Goal: Task Accomplishment & Management: Use online tool/utility

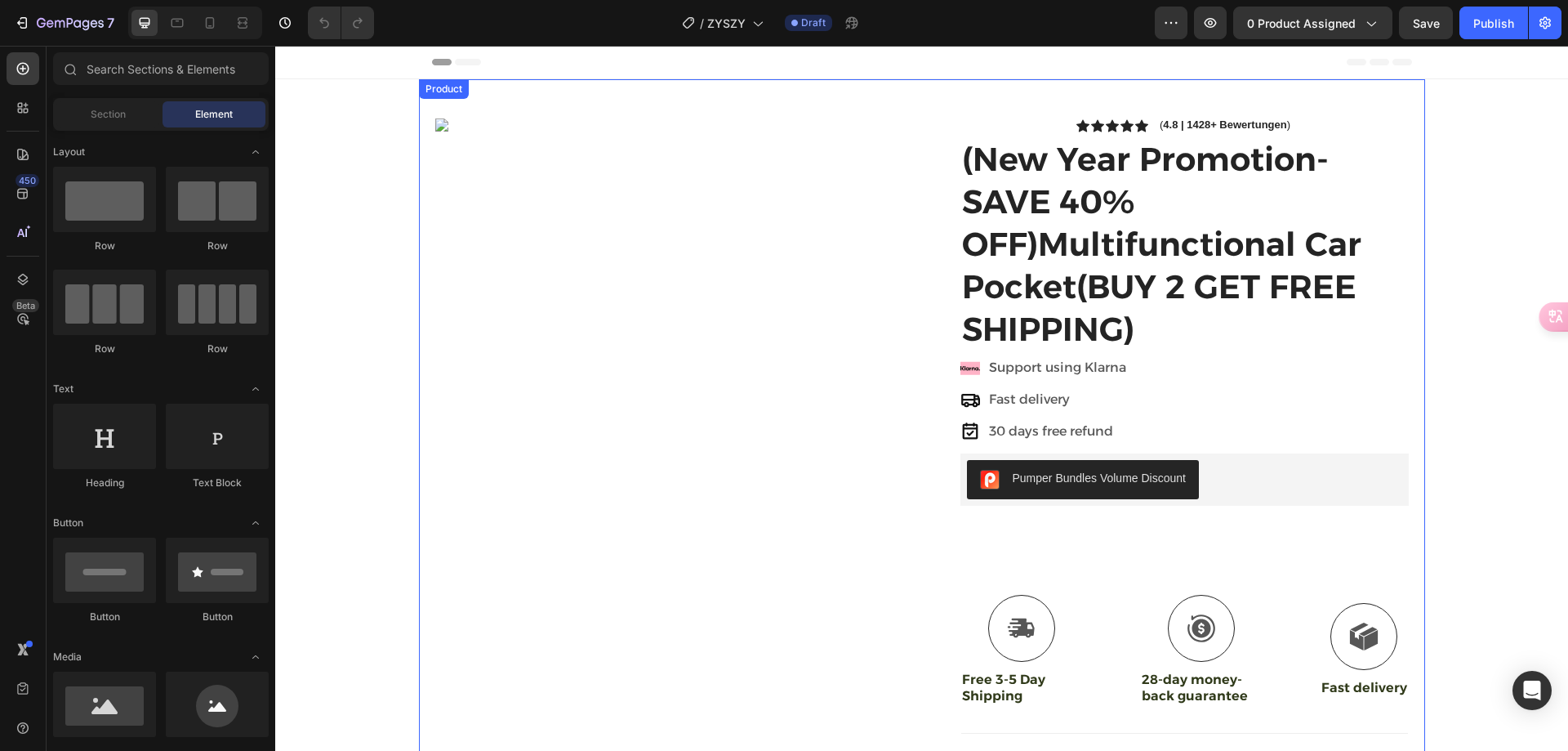
click at [606, 220] on div "Image" at bounding box center [673, 529] width 474 height 822
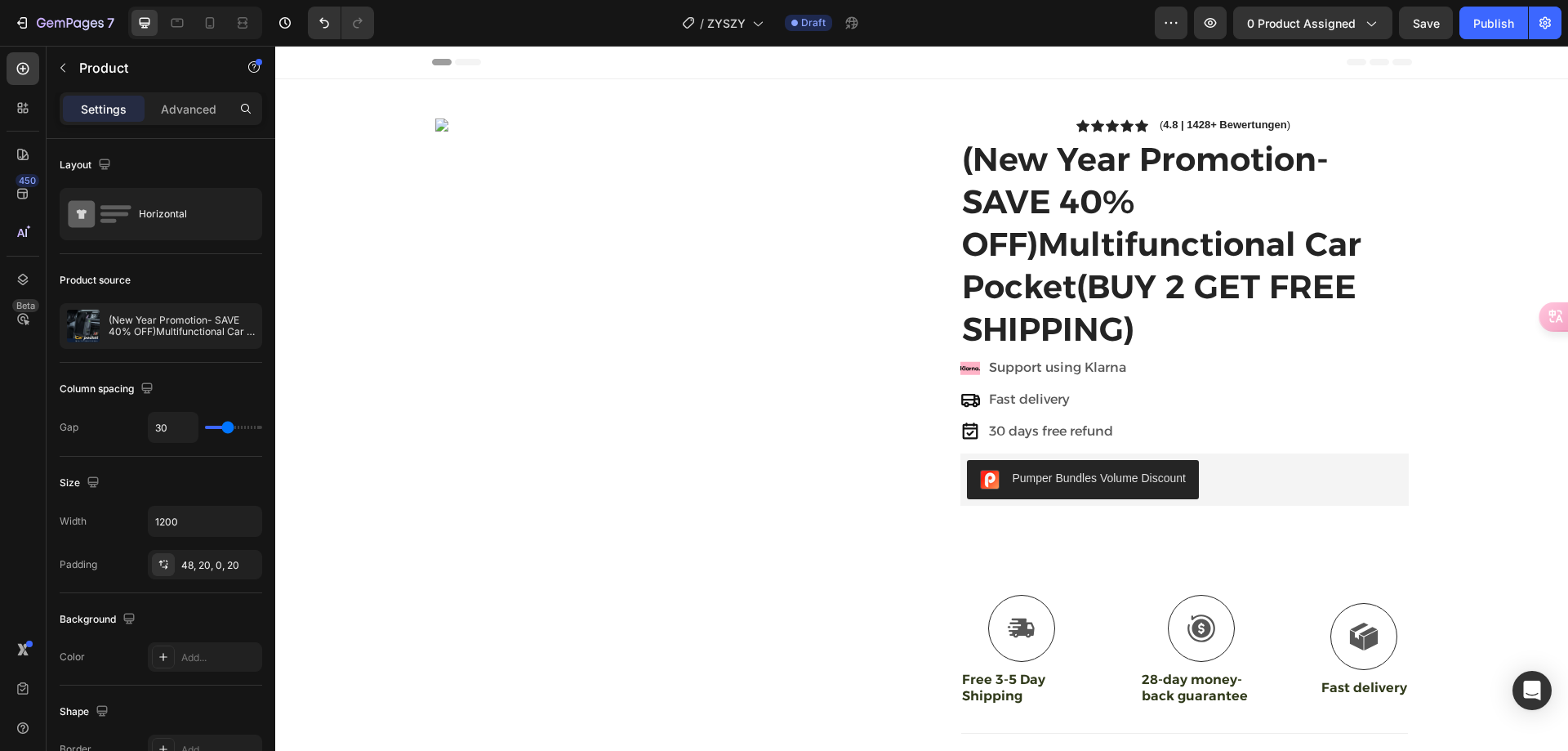
click at [608, 258] on div "Image" at bounding box center [673, 529] width 474 height 822
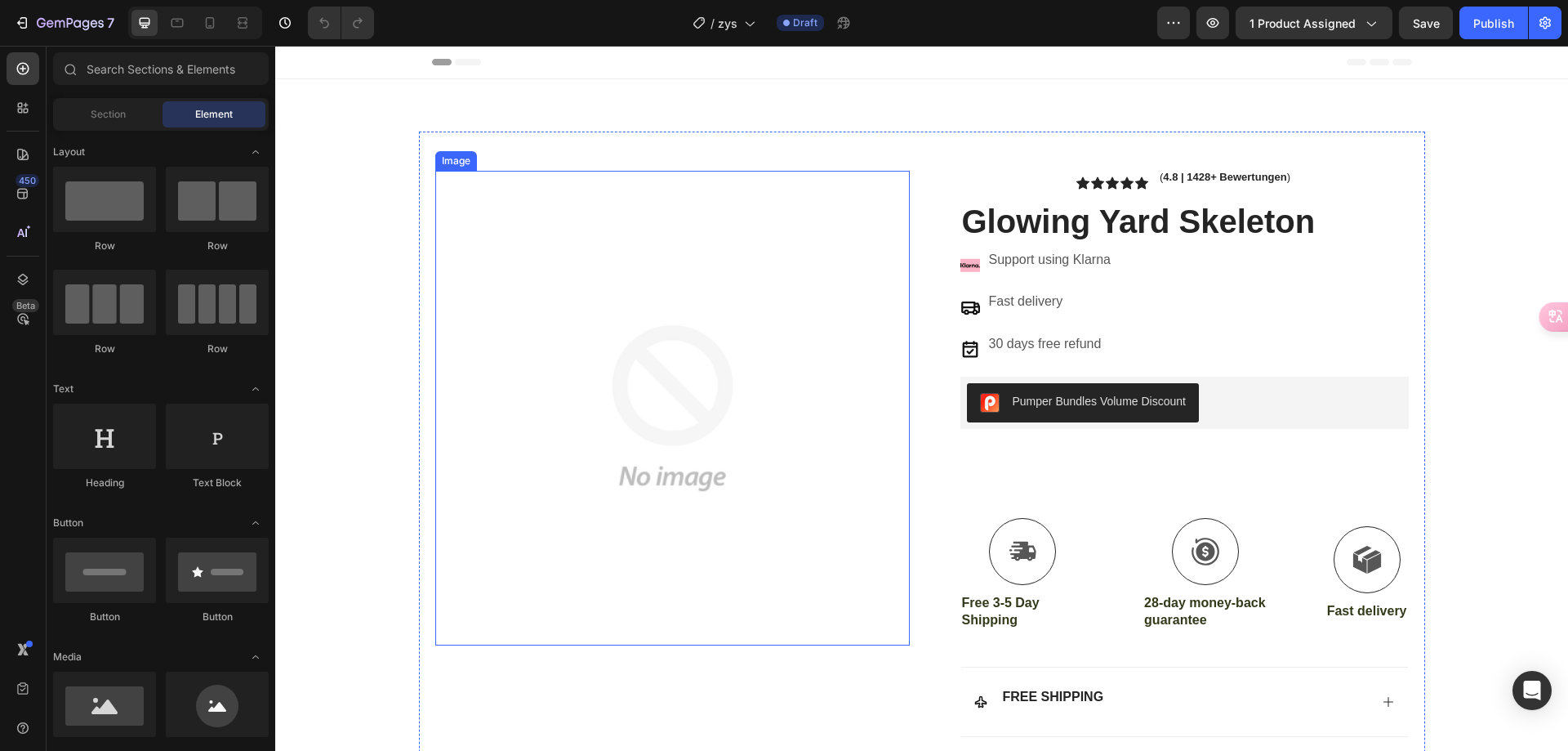
click at [659, 281] on img at bounding box center [673, 408] width 474 height 474
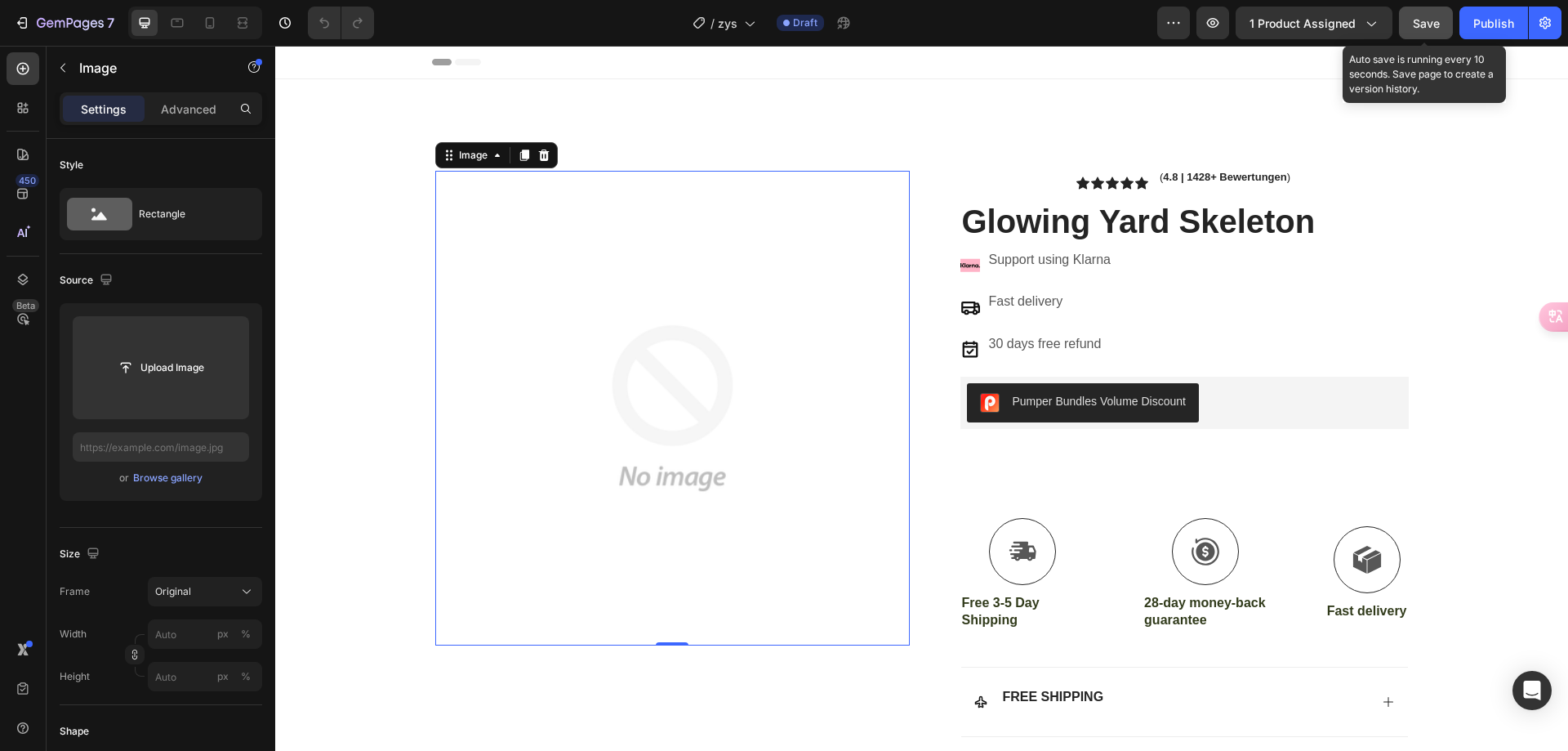
click at [1436, 22] on span "Save" at bounding box center [1426, 24] width 27 height 14
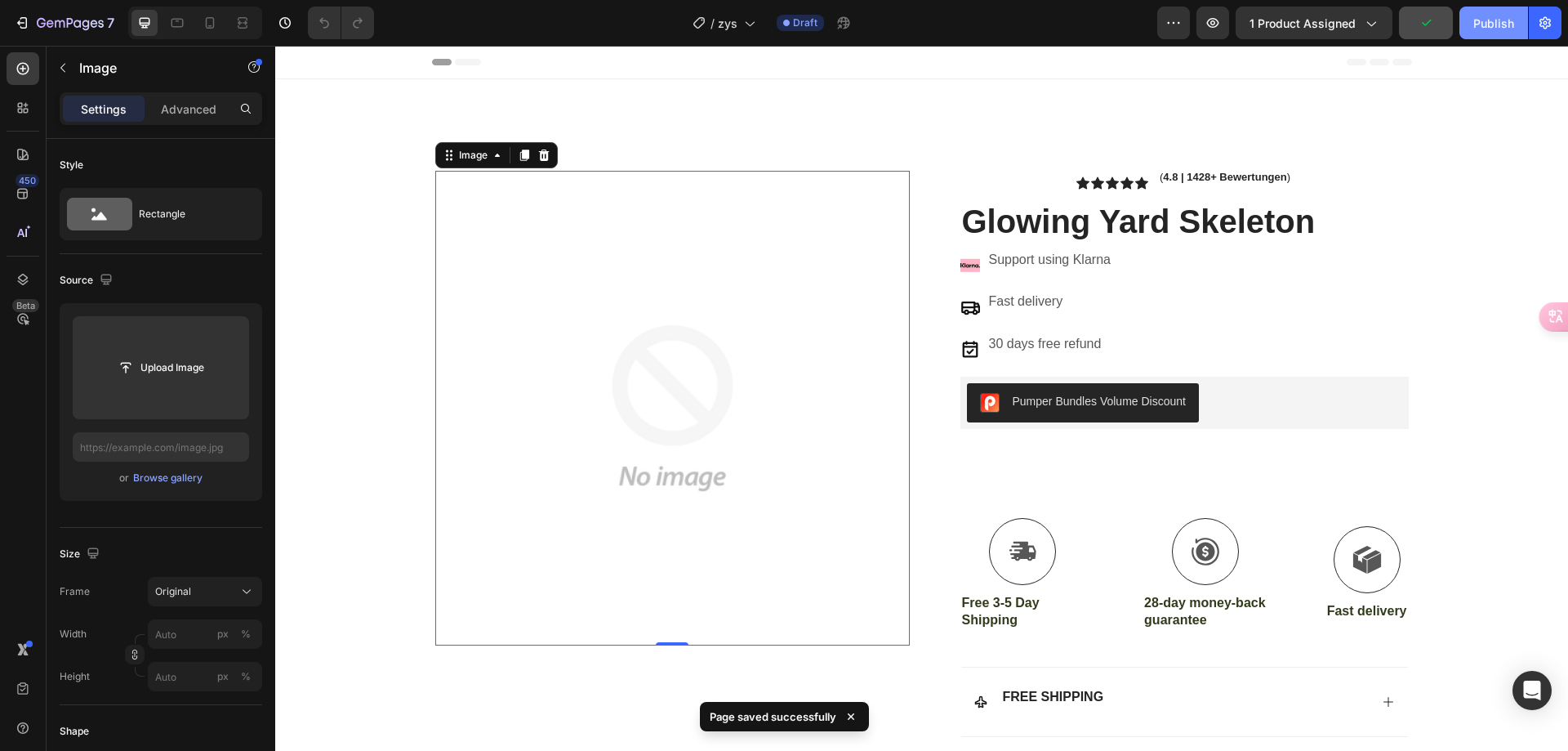
click at [1493, 25] on div "Publish" at bounding box center [1494, 23] width 41 height 17
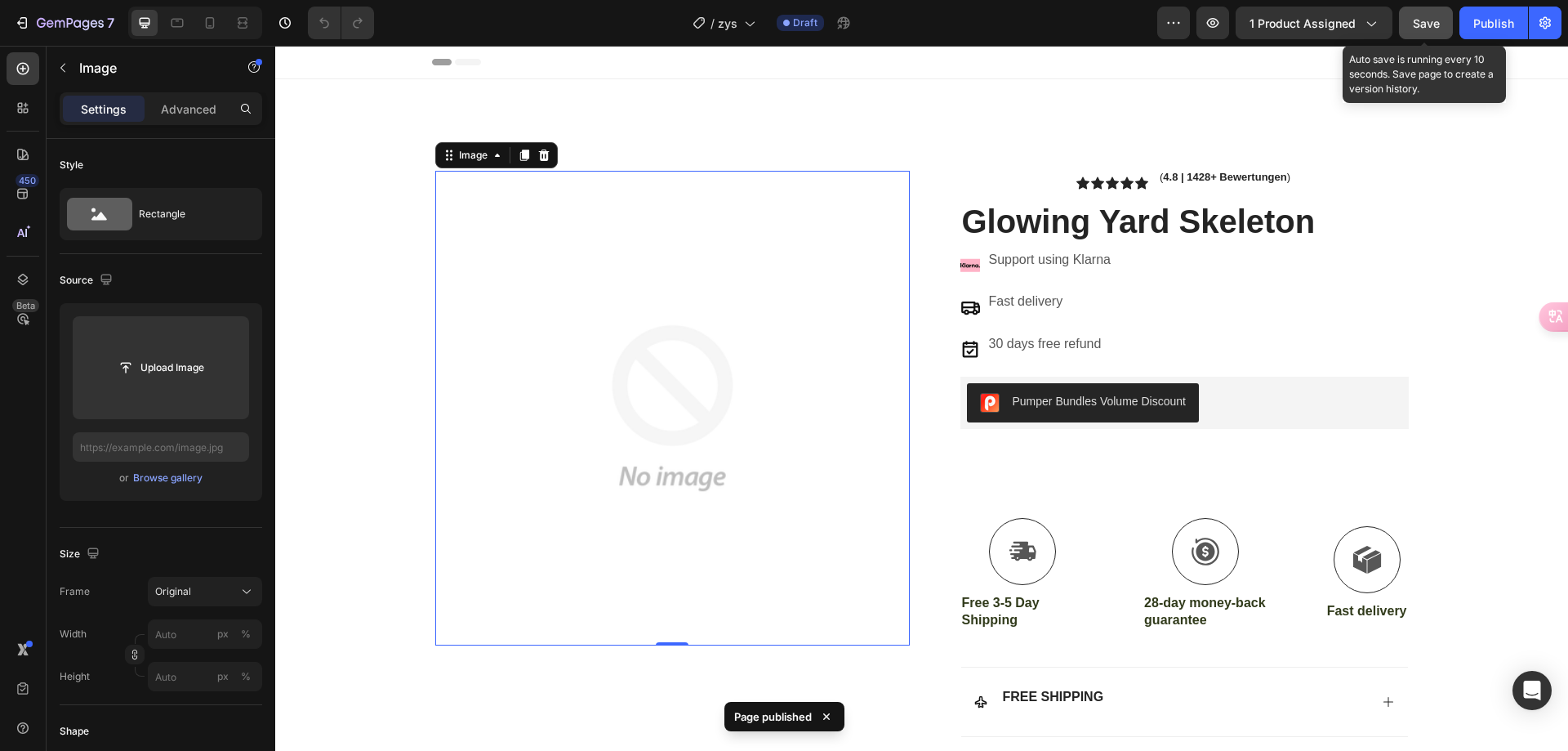
click at [1429, 17] on span "Save" at bounding box center [1426, 24] width 27 height 14
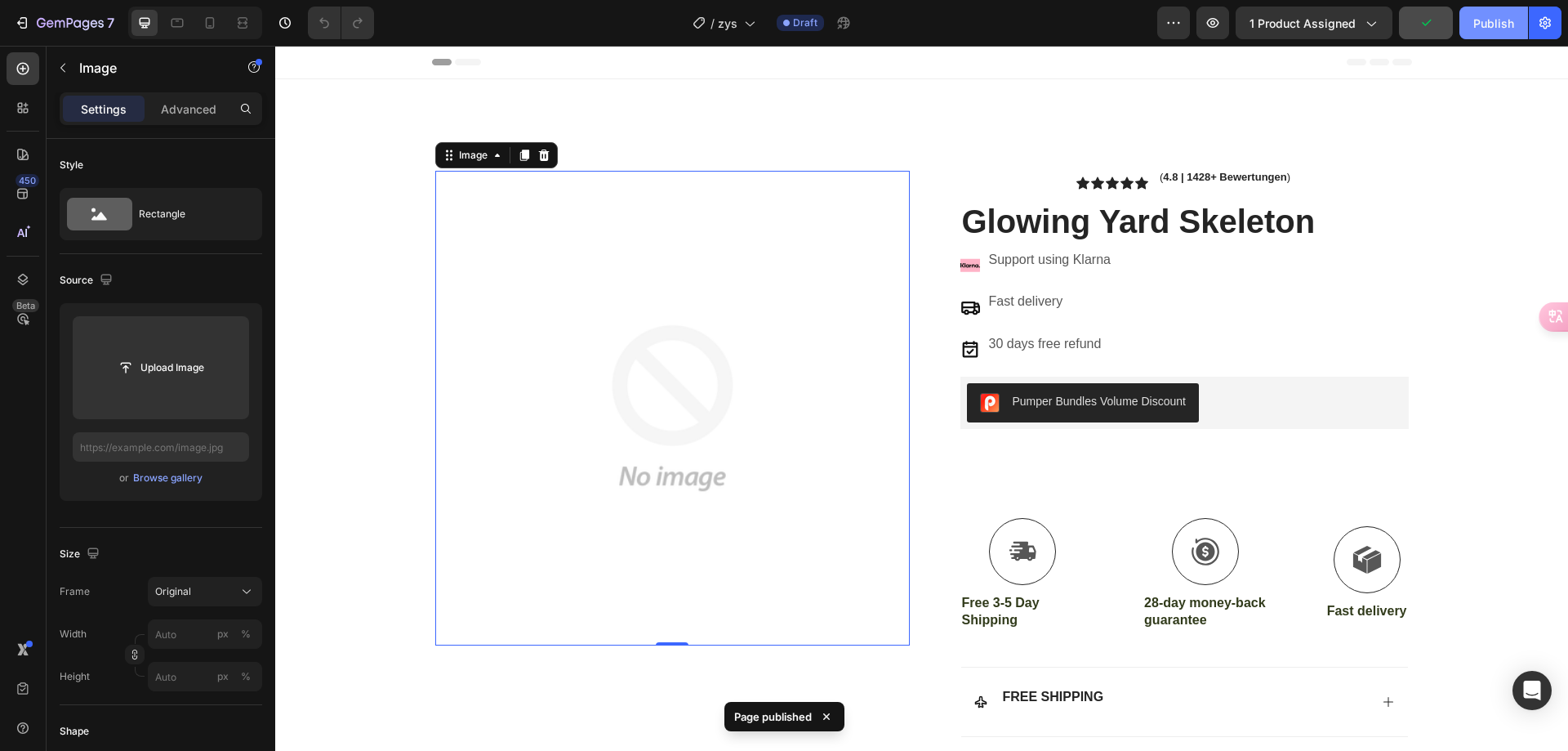
click at [1476, 20] on div "Publish" at bounding box center [1494, 23] width 41 height 17
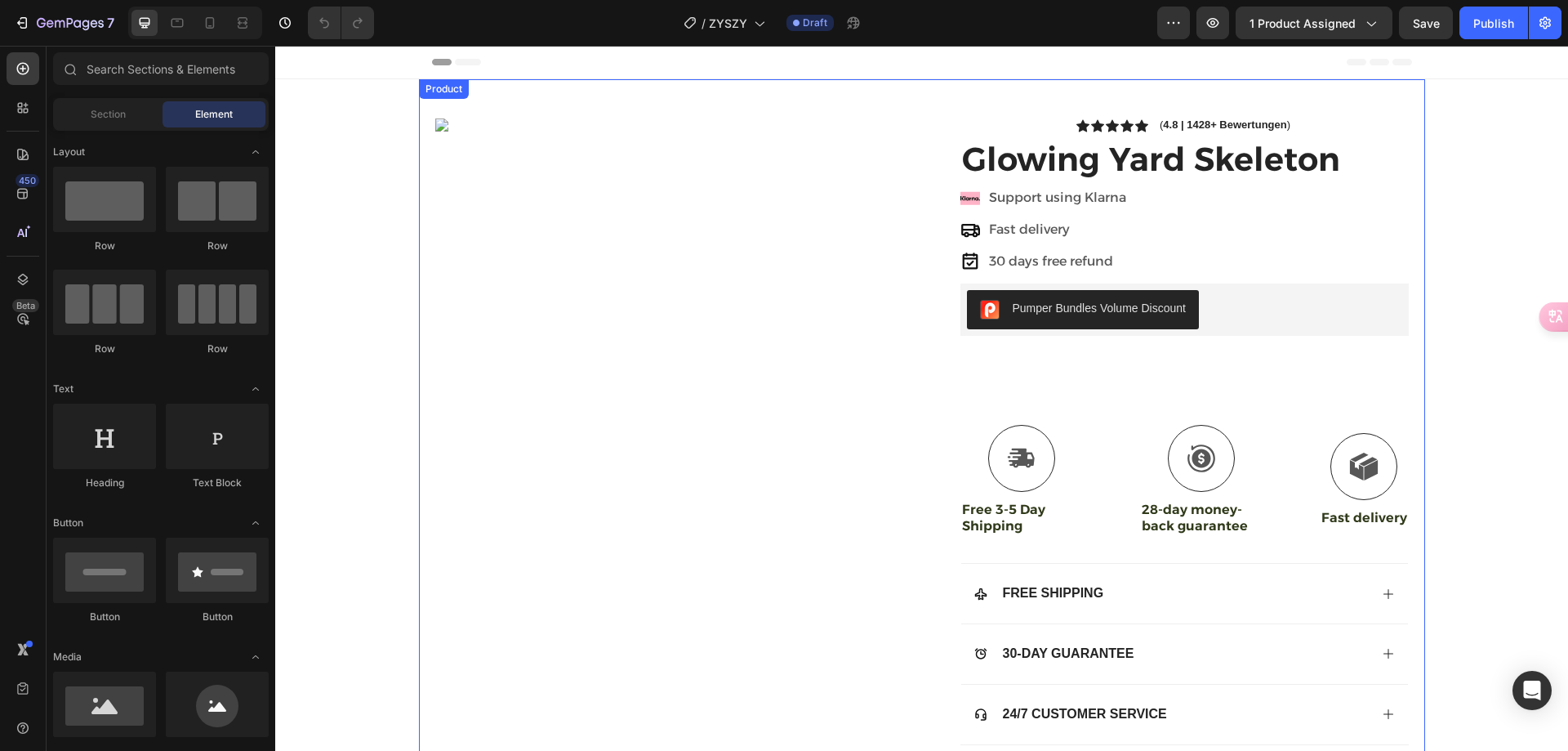
click at [697, 317] on div "Image" at bounding box center [673, 444] width 474 height 652
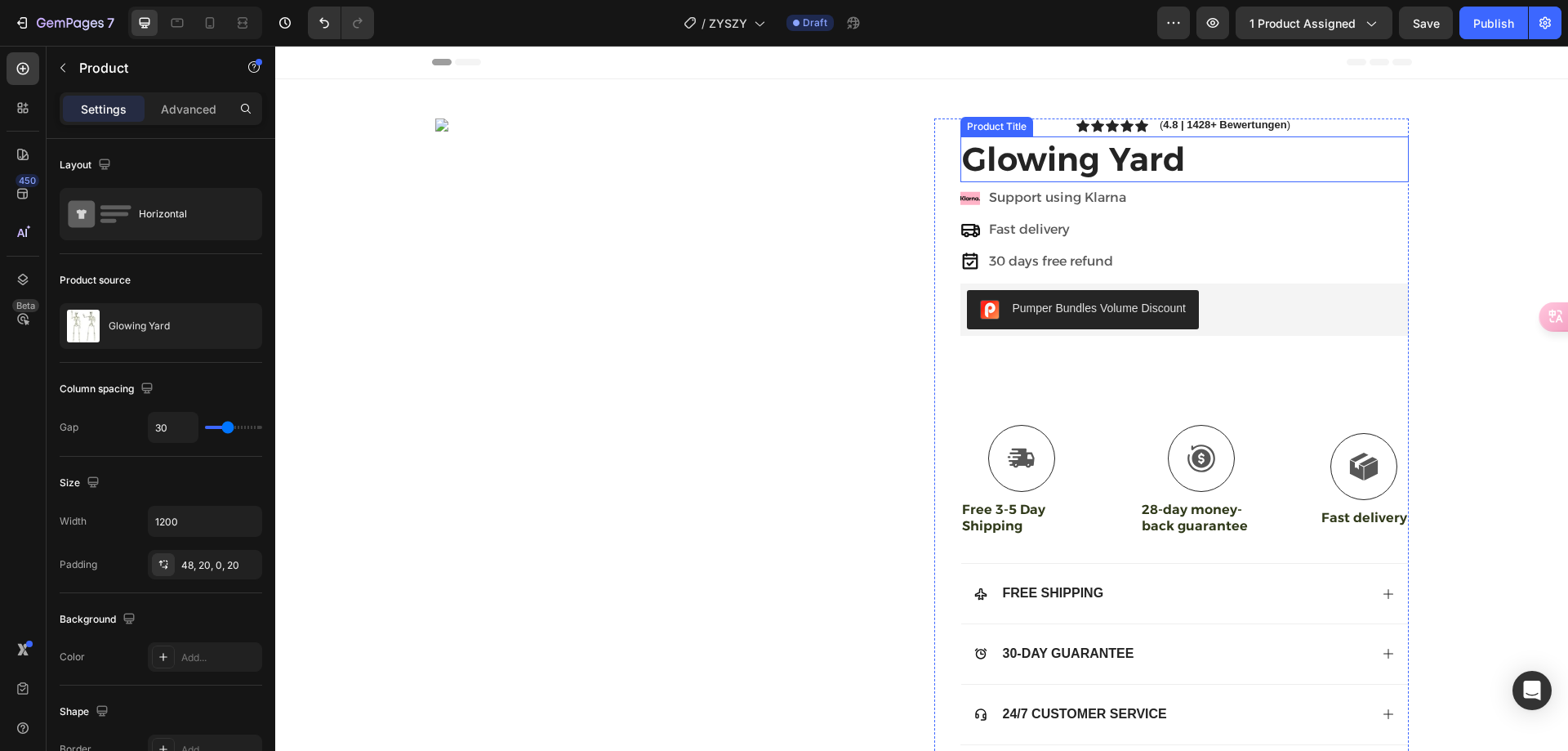
click at [1006, 146] on h1 "Glowing Yard" at bounding box center [1185, 160] width 449 height 46
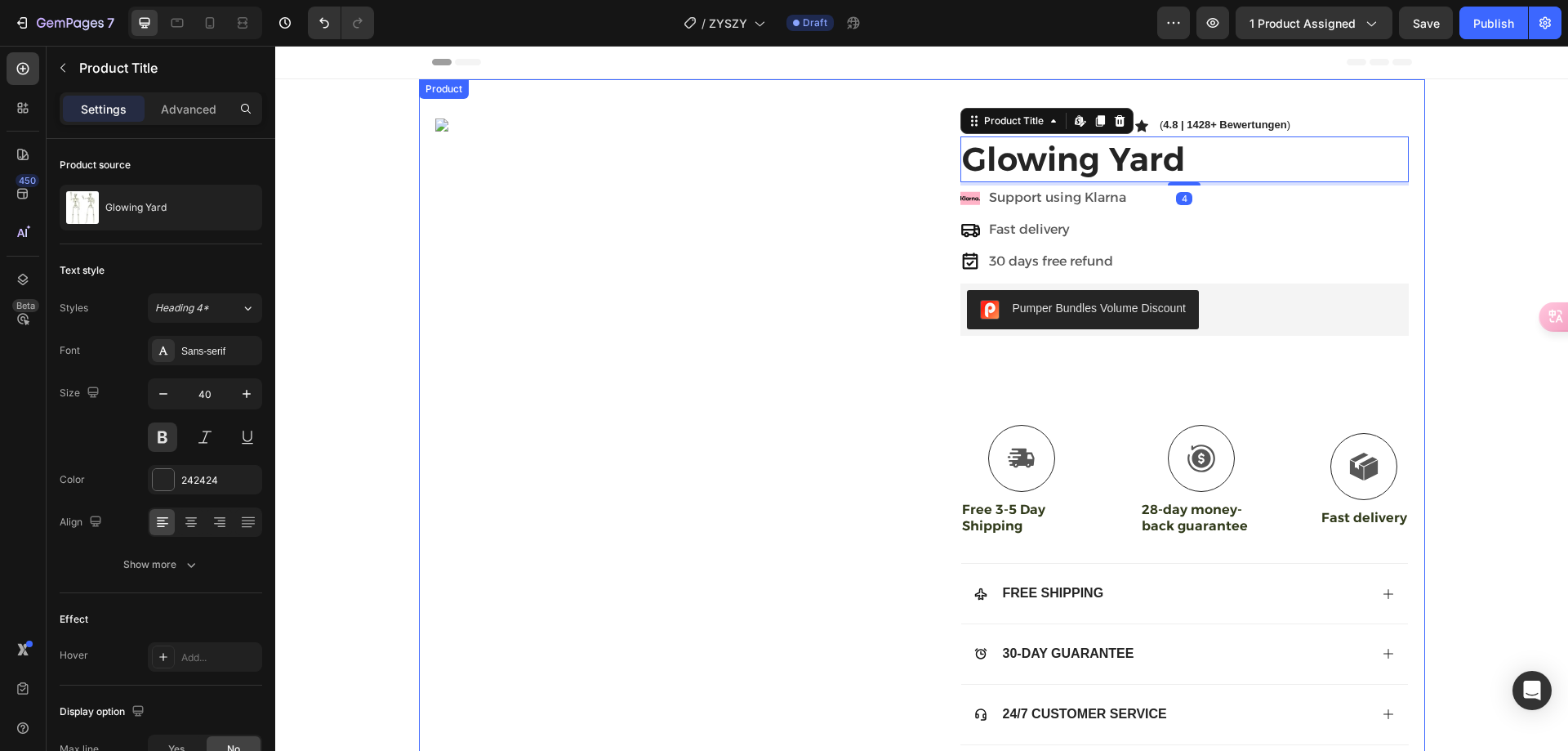
click at [658, 287] on div "Image" at bounding box center [673, 444] width 474 height 652
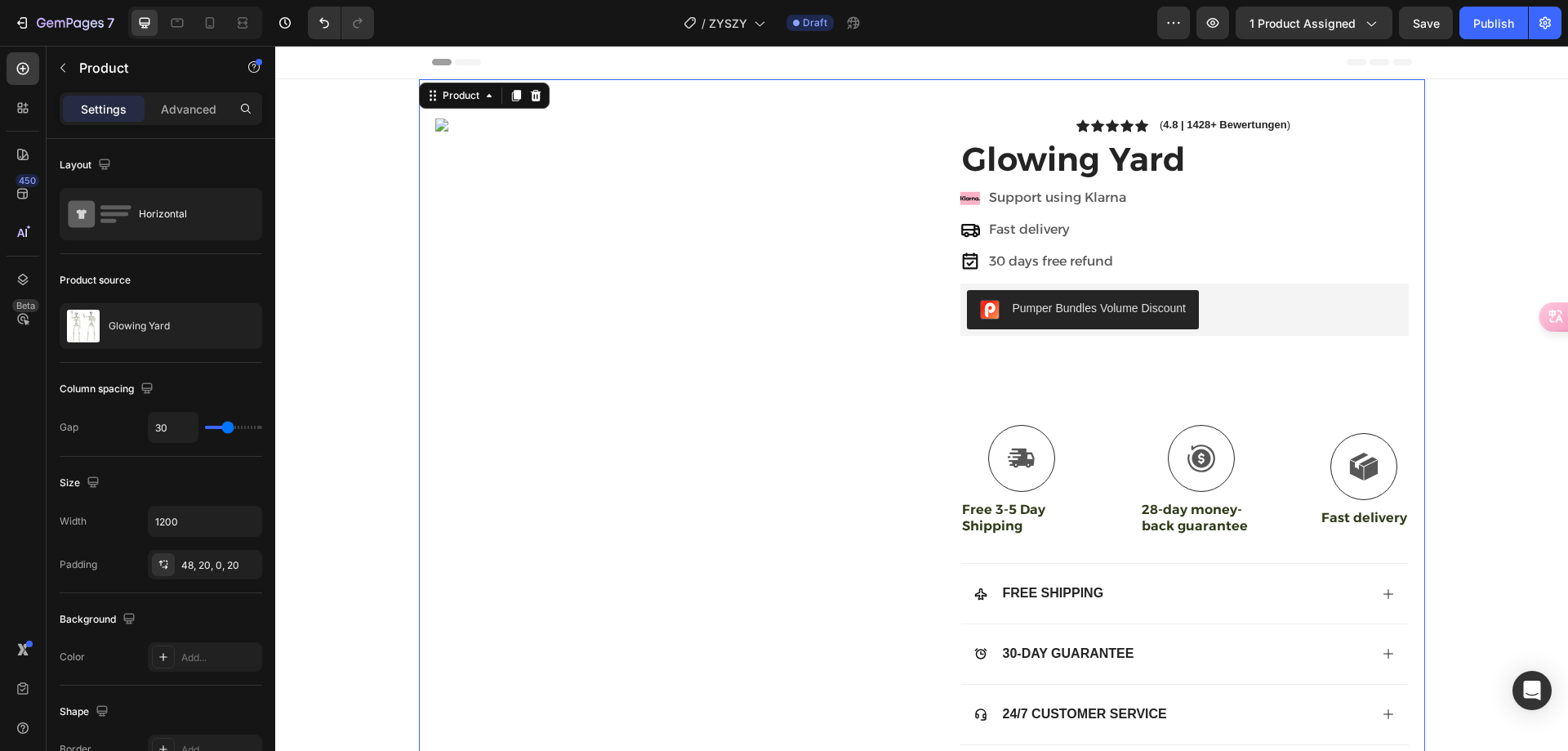
click at [582, 379] on div "Image" at bounding box center [673, 444] width 474 height 652
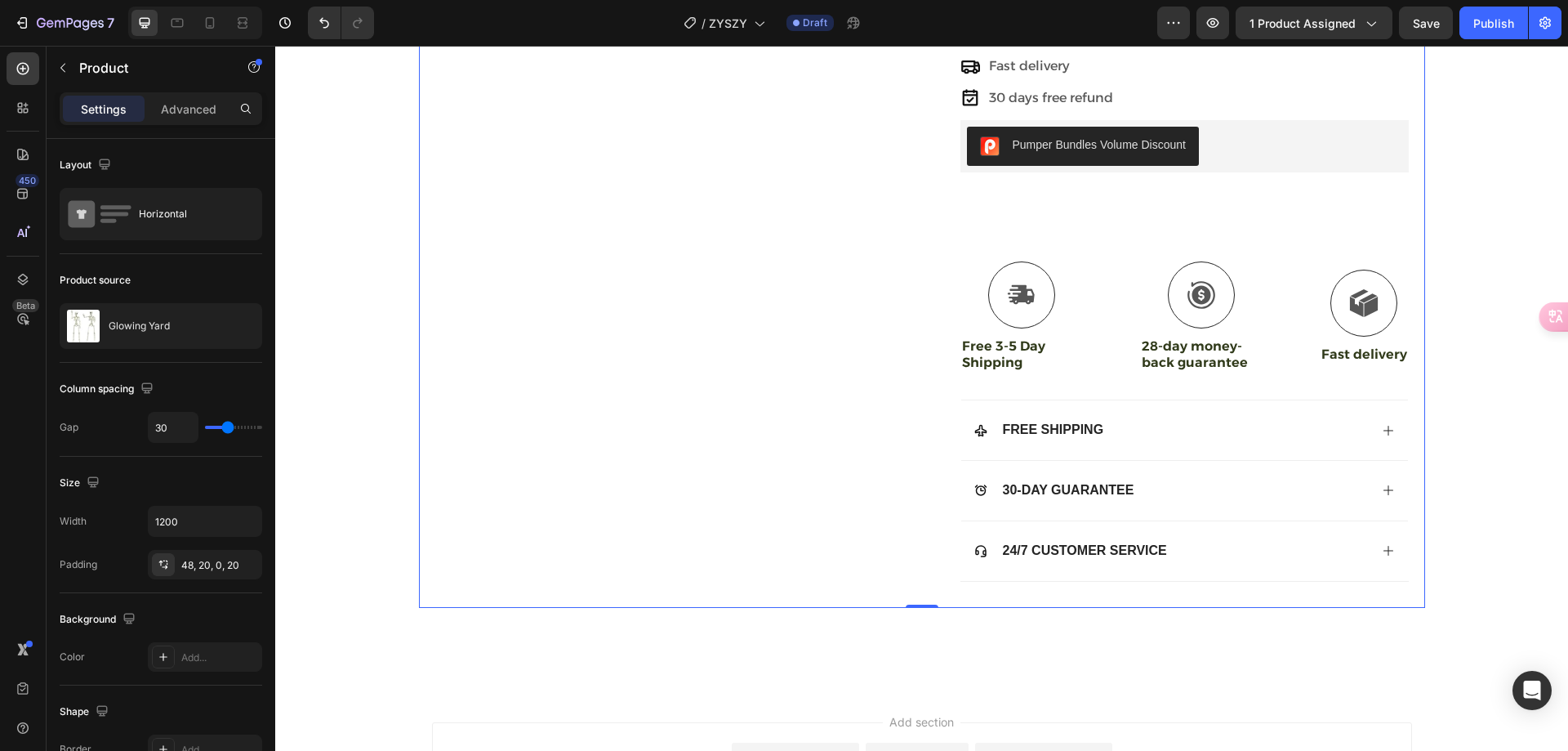
click at [616, 340] on div "Image" at bounding box center [673, 281] width 474 height 652
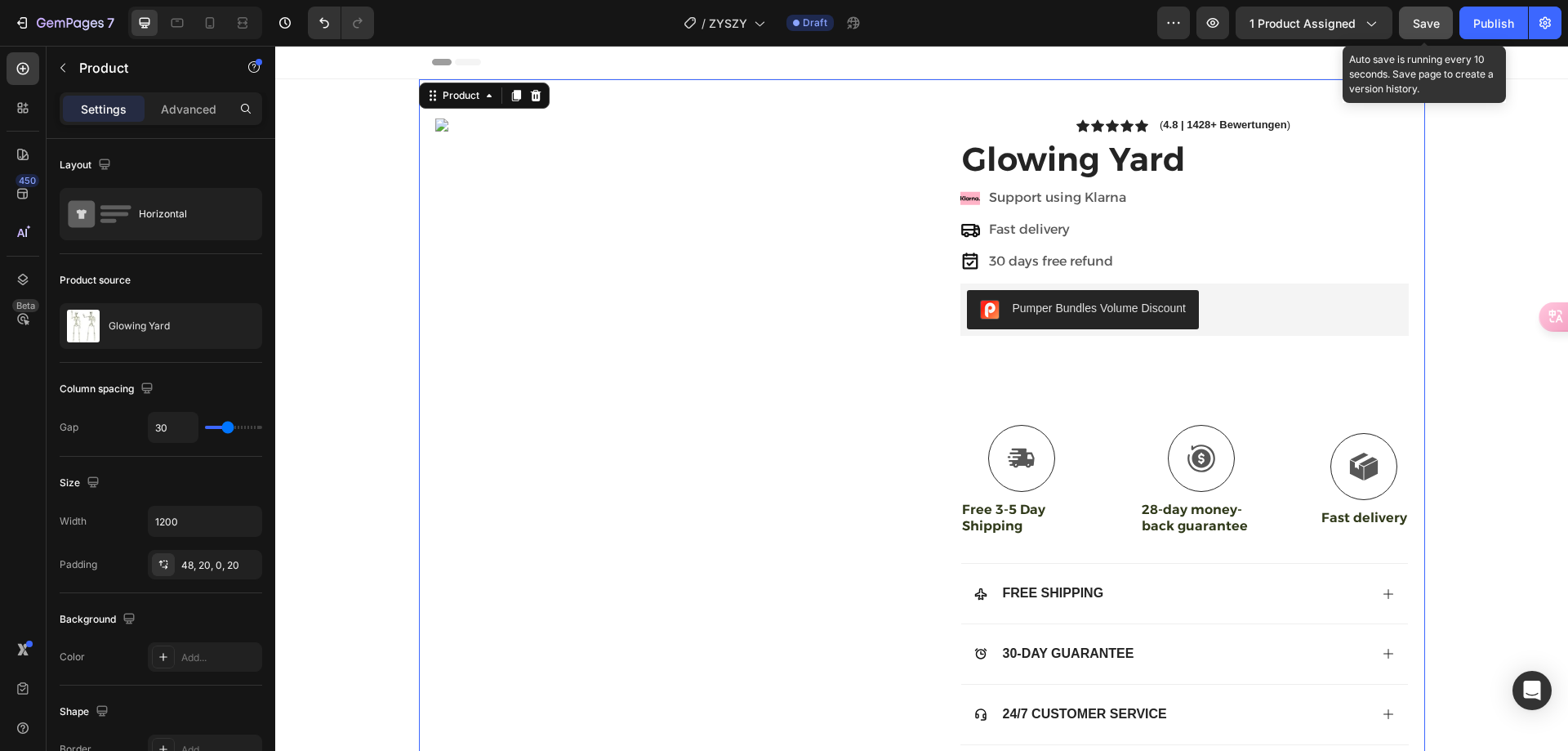
click at [1412, 28] on button "Save" at bounding box center [1425, 22] width 54 height 33
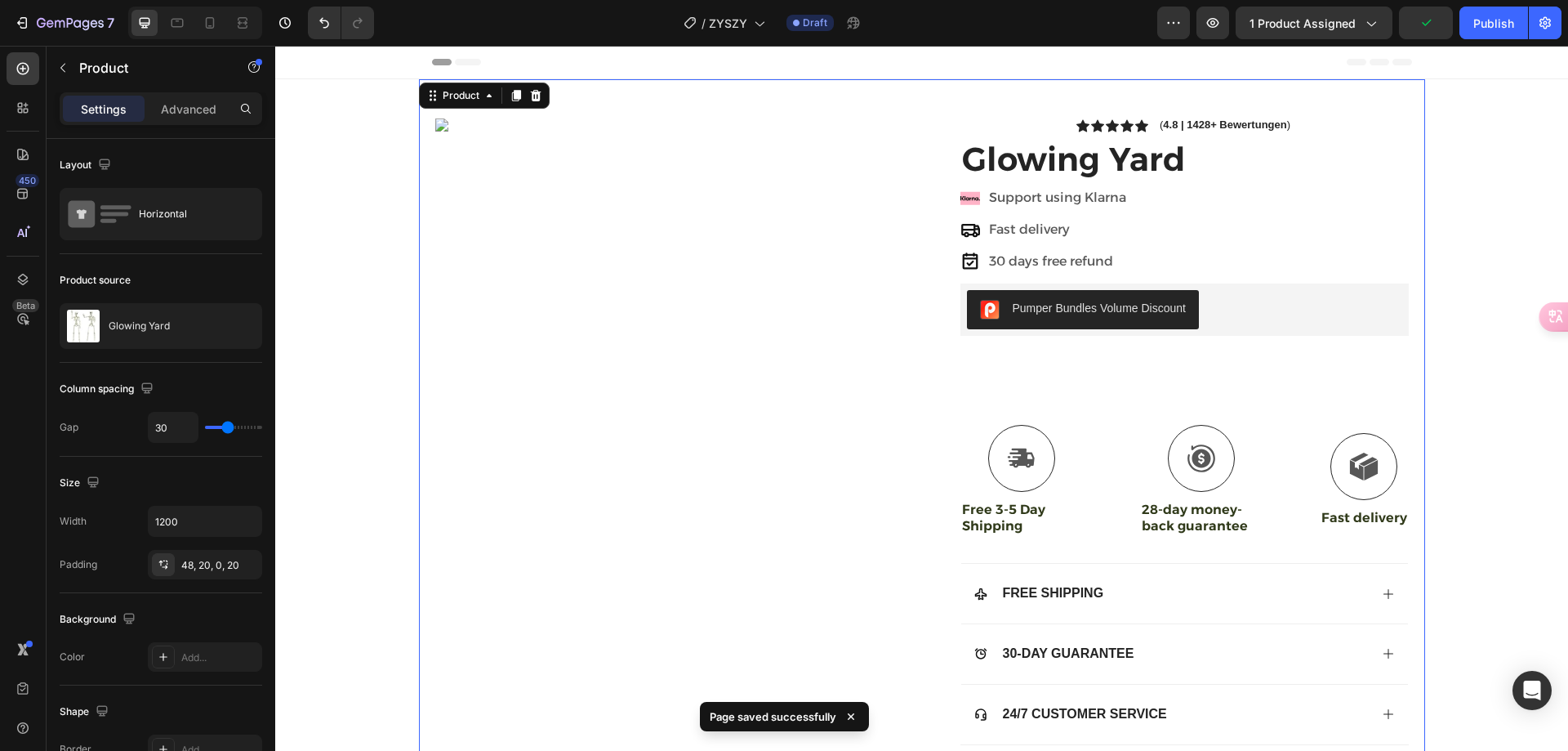
click at [619, 345] on div "Image" at bounding box center [673, 444] width 474 height 652
click at [676, 324] on div "Image" at bounding box center [673, 444] width 474 height 652
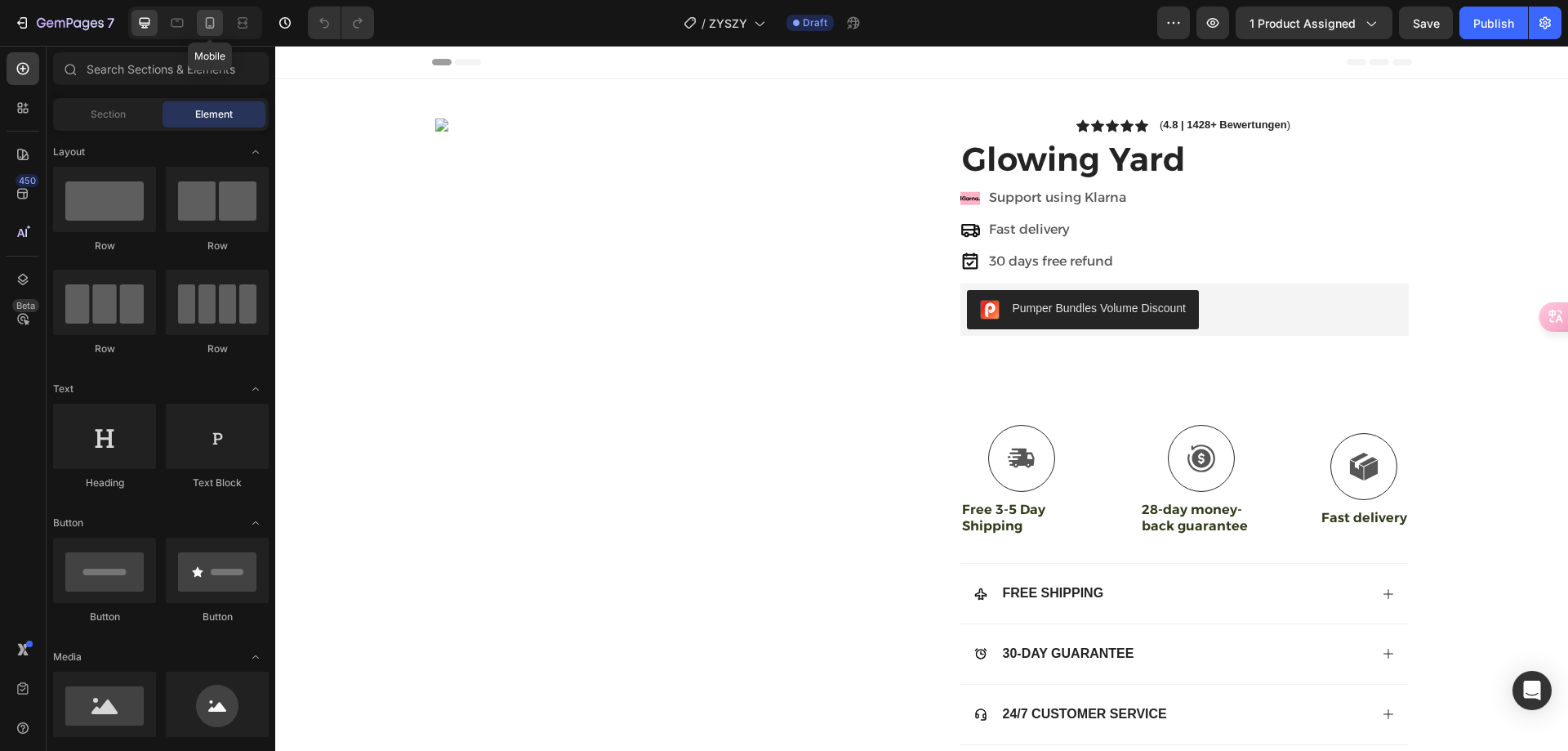
click at [200, 15] on div at bounding box center [210, 23] width 26 height 26
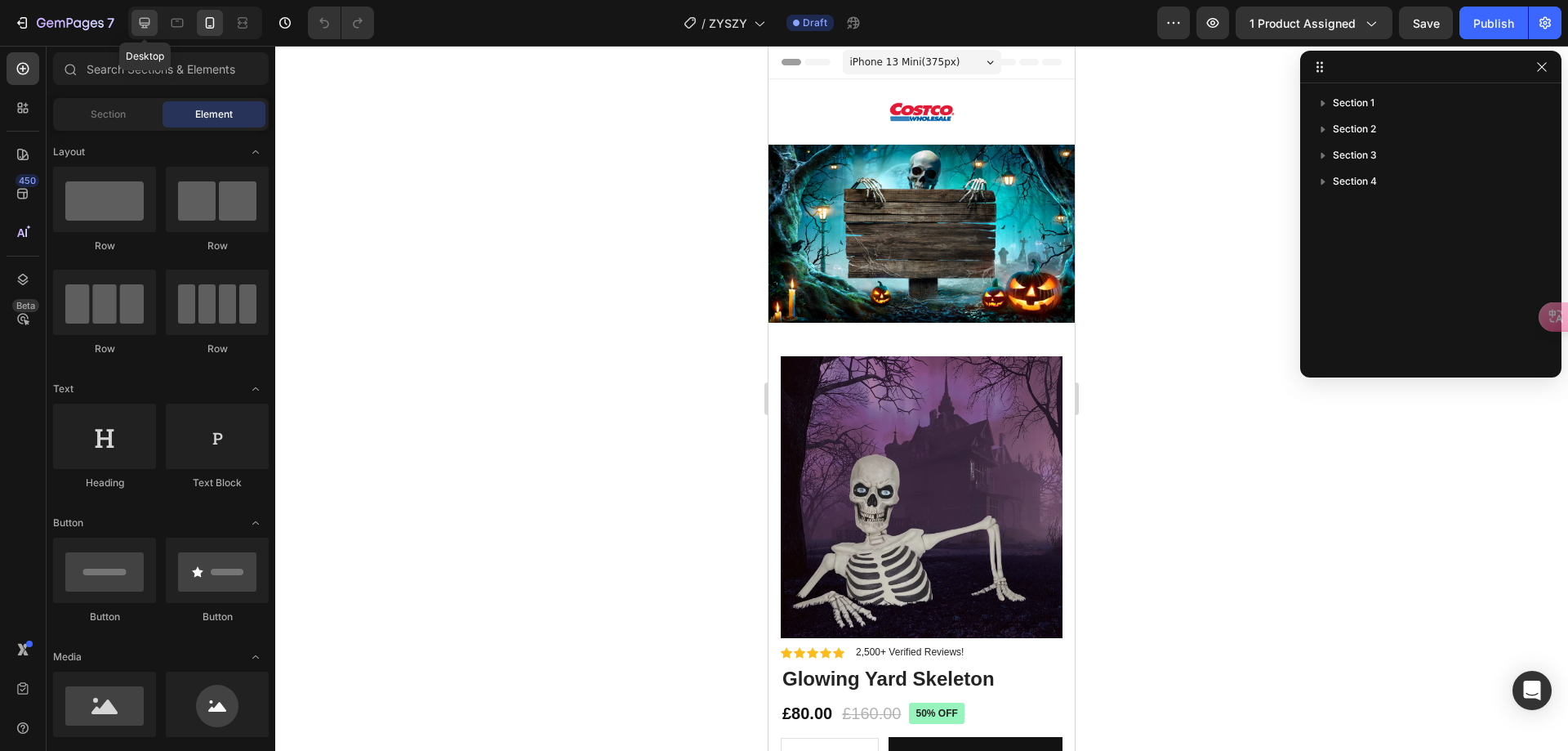
click at [138, 31] on div at bounding box center [145, 23] width 26 height 26
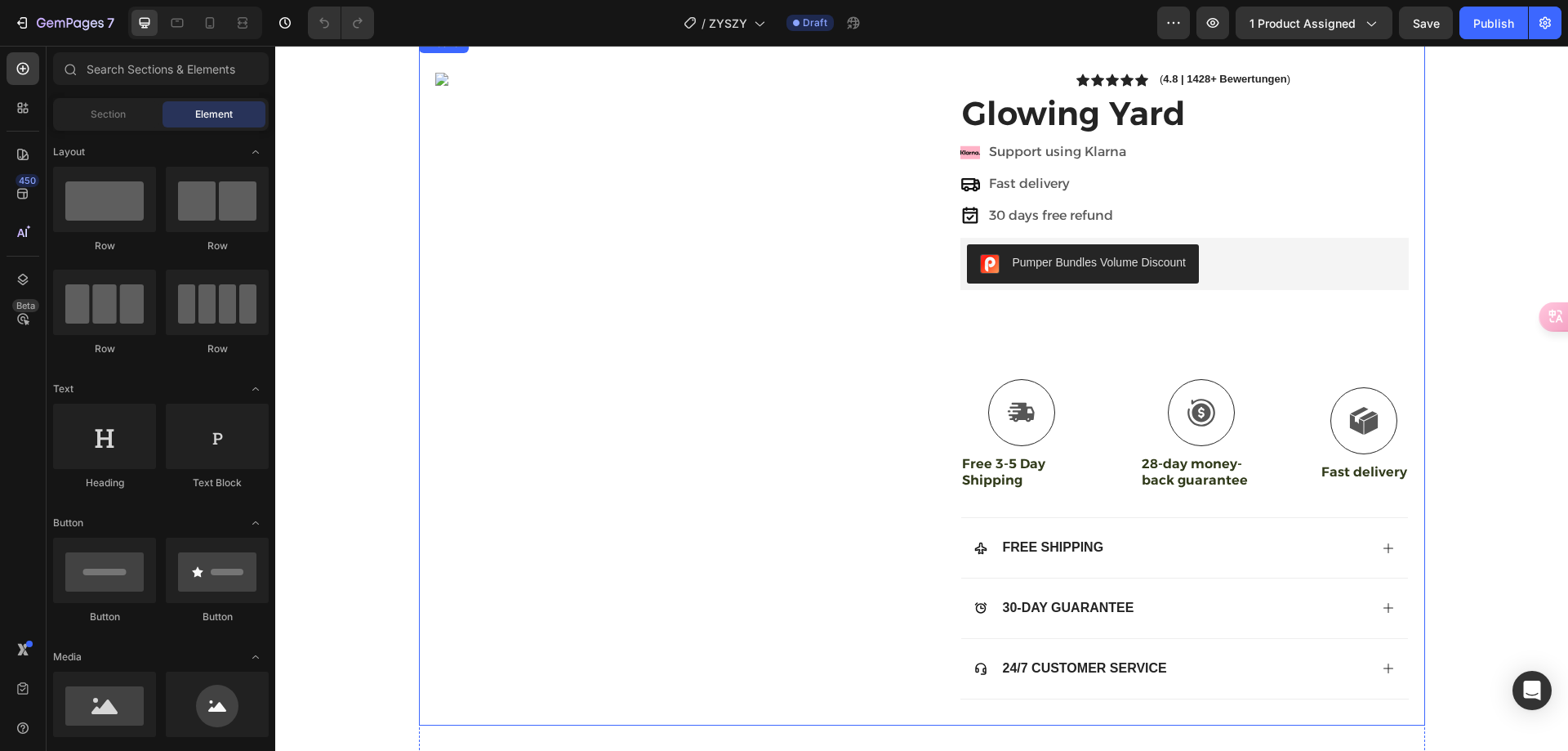
scroll to position [82, 0]
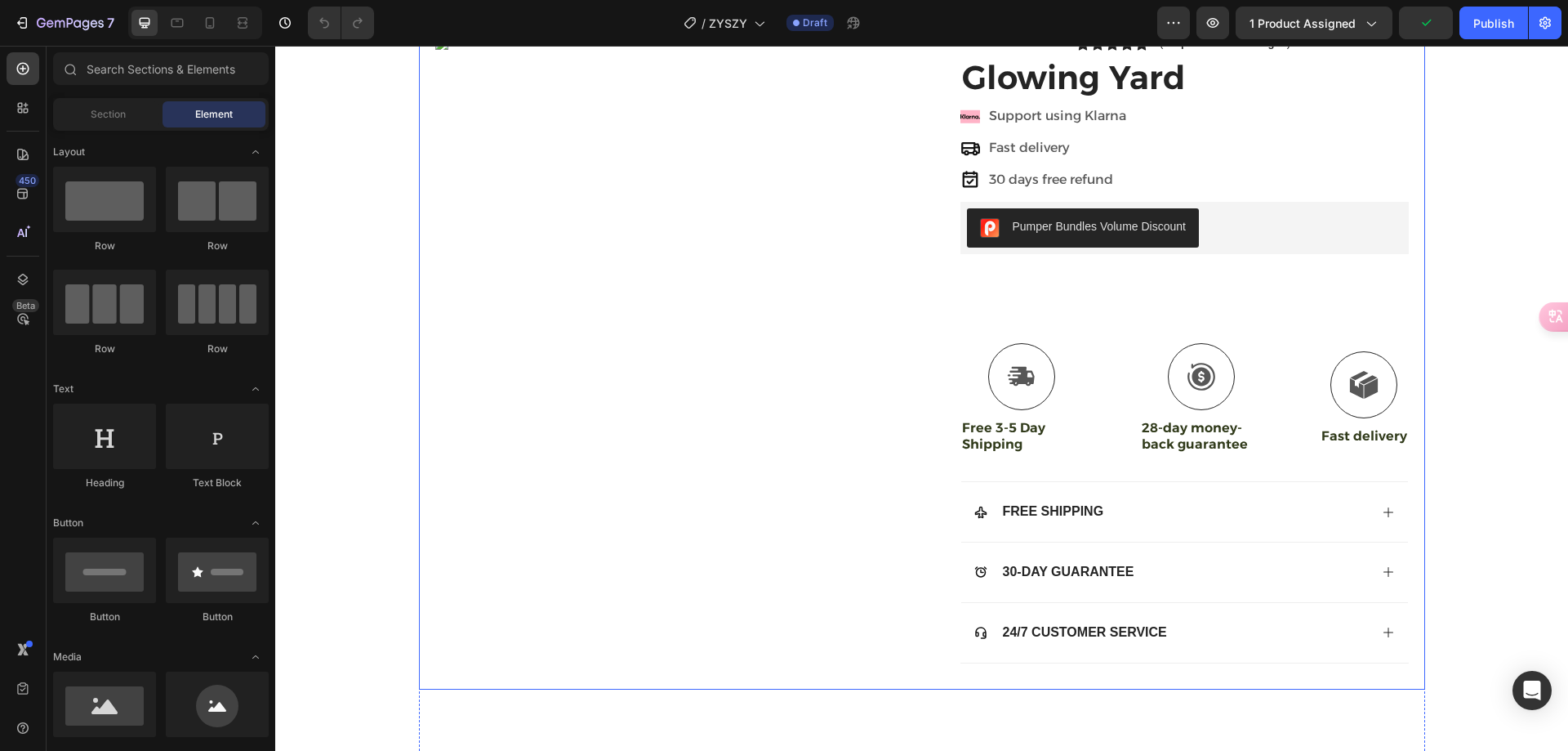
click at [608, 251] on div "Image" at bounding box center [673, 363] width 474 height 652
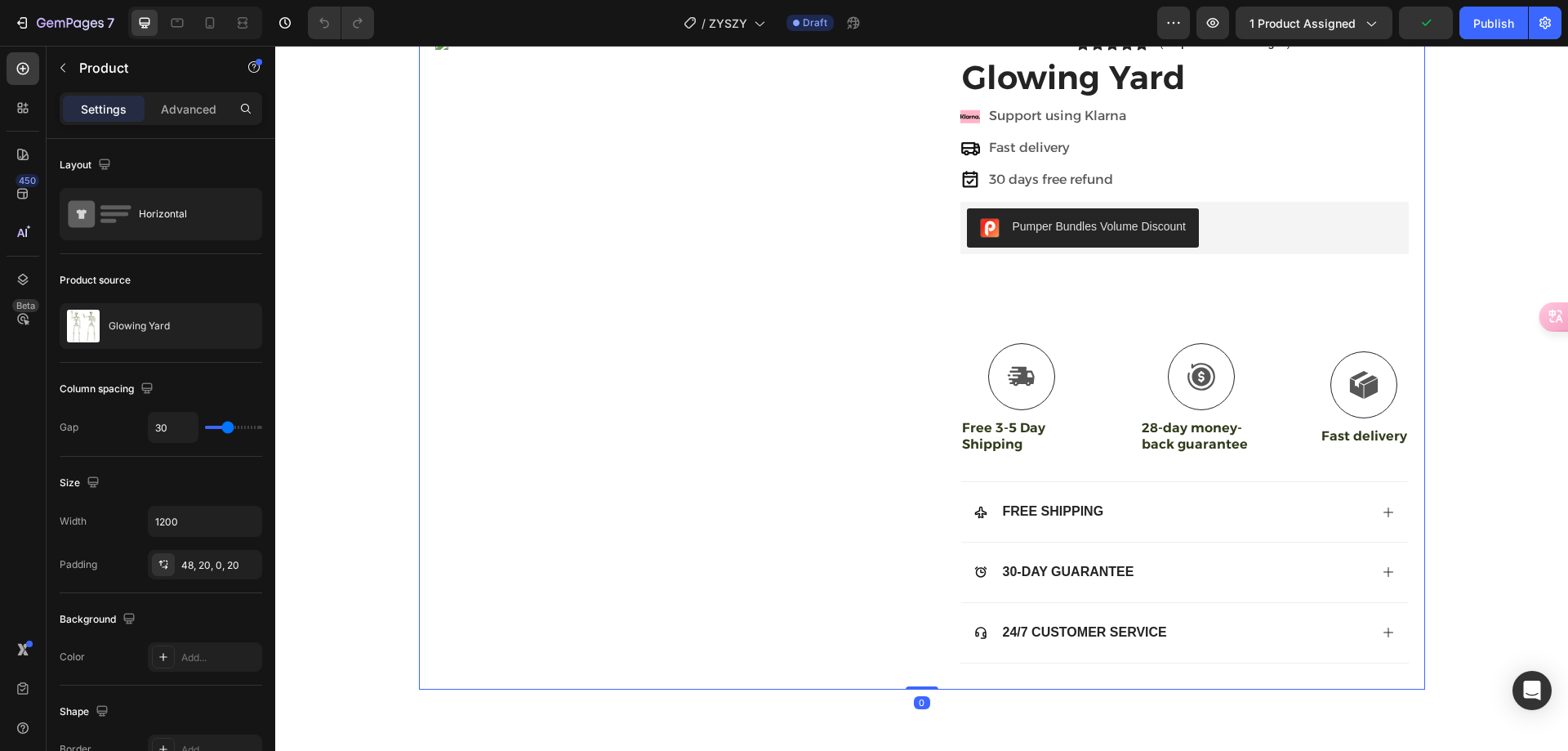
click at [597, 303] on div "Image" at bounding box center [673, 363] width 474 height 652
click at [93, 75] on p "Product" at bounding box center [149, 68] width 139 height 19
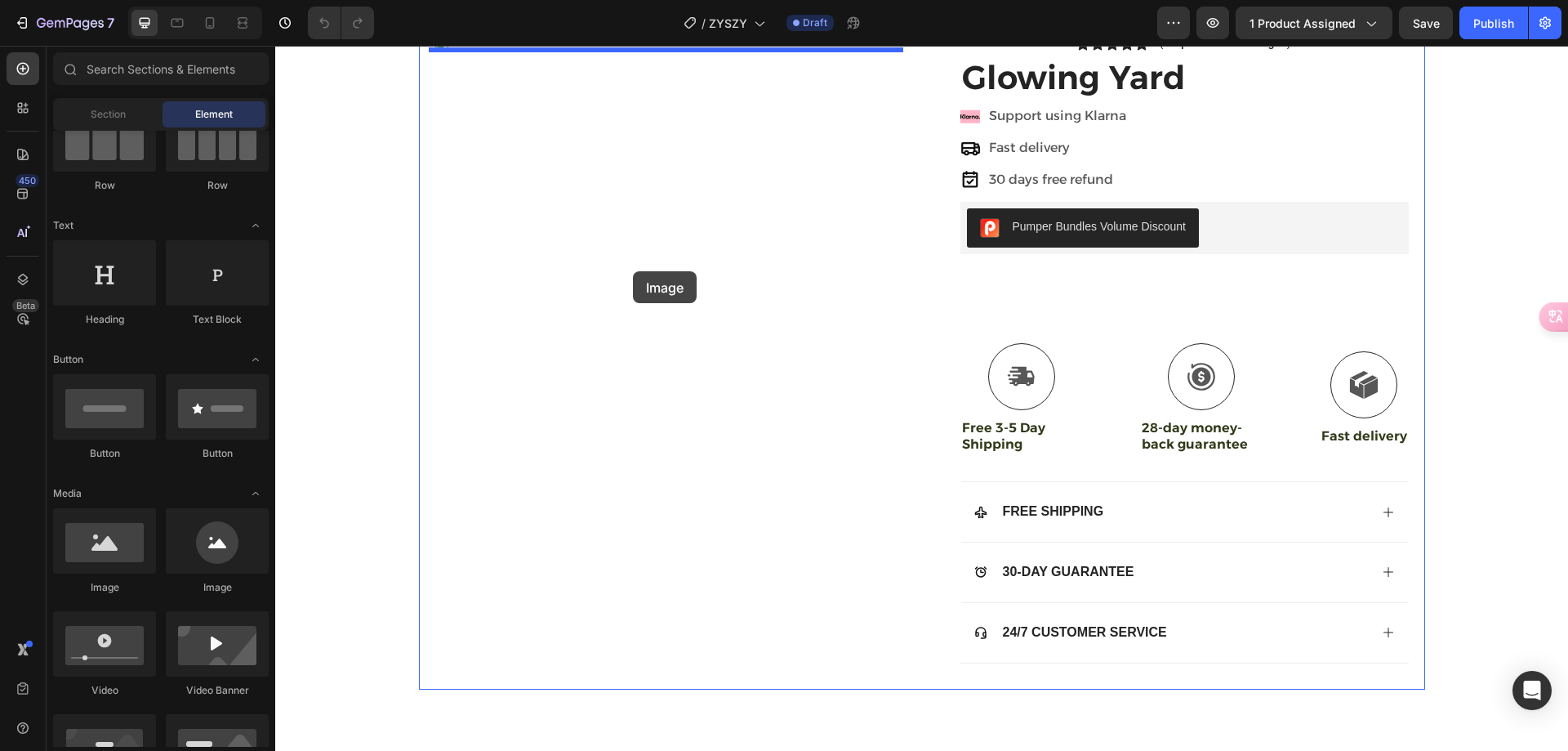
scroll to position [0, 0]
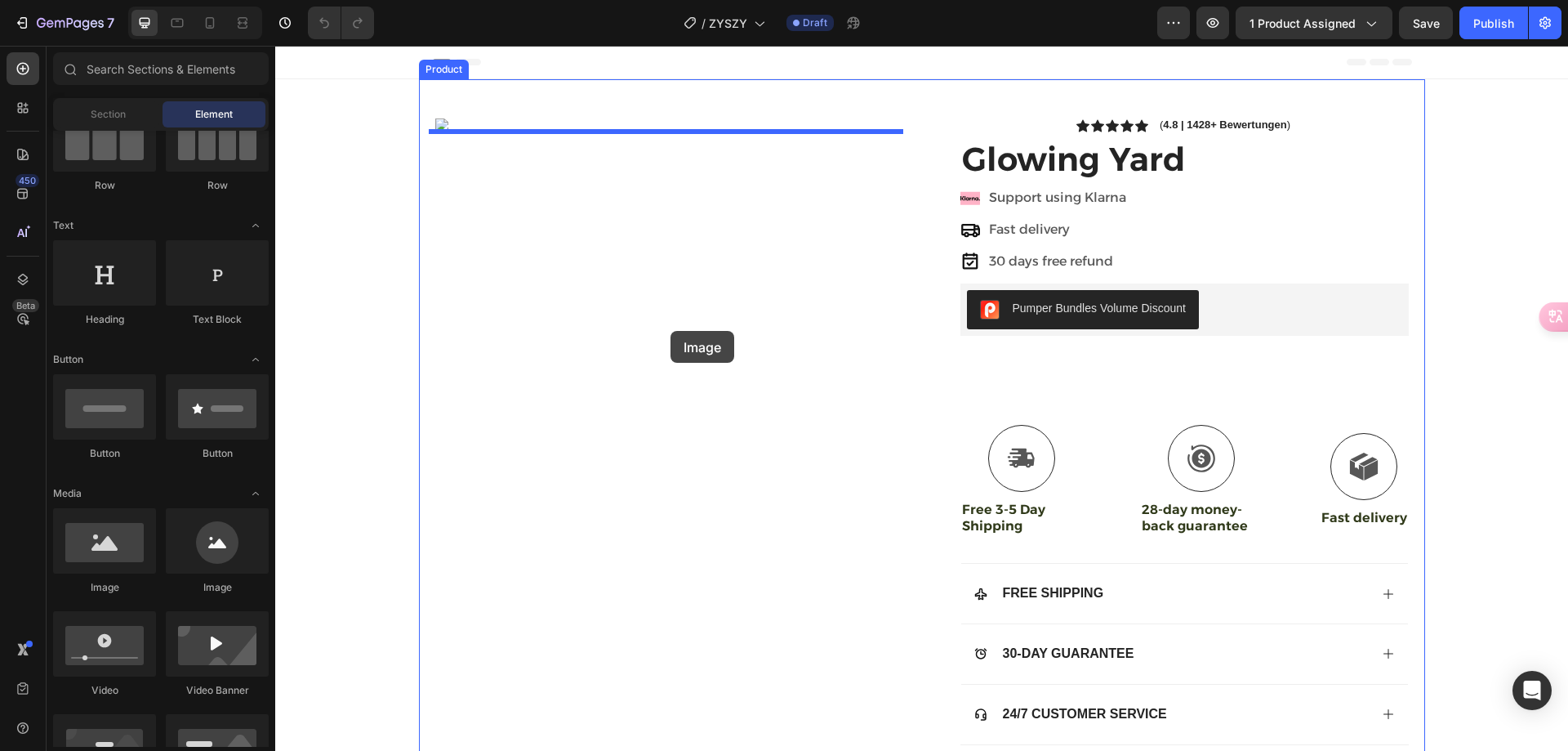
drag, startPoint x: 451, startPoint y: 396, endPoint x: 671, endPoint y: 331, distance: 229.4
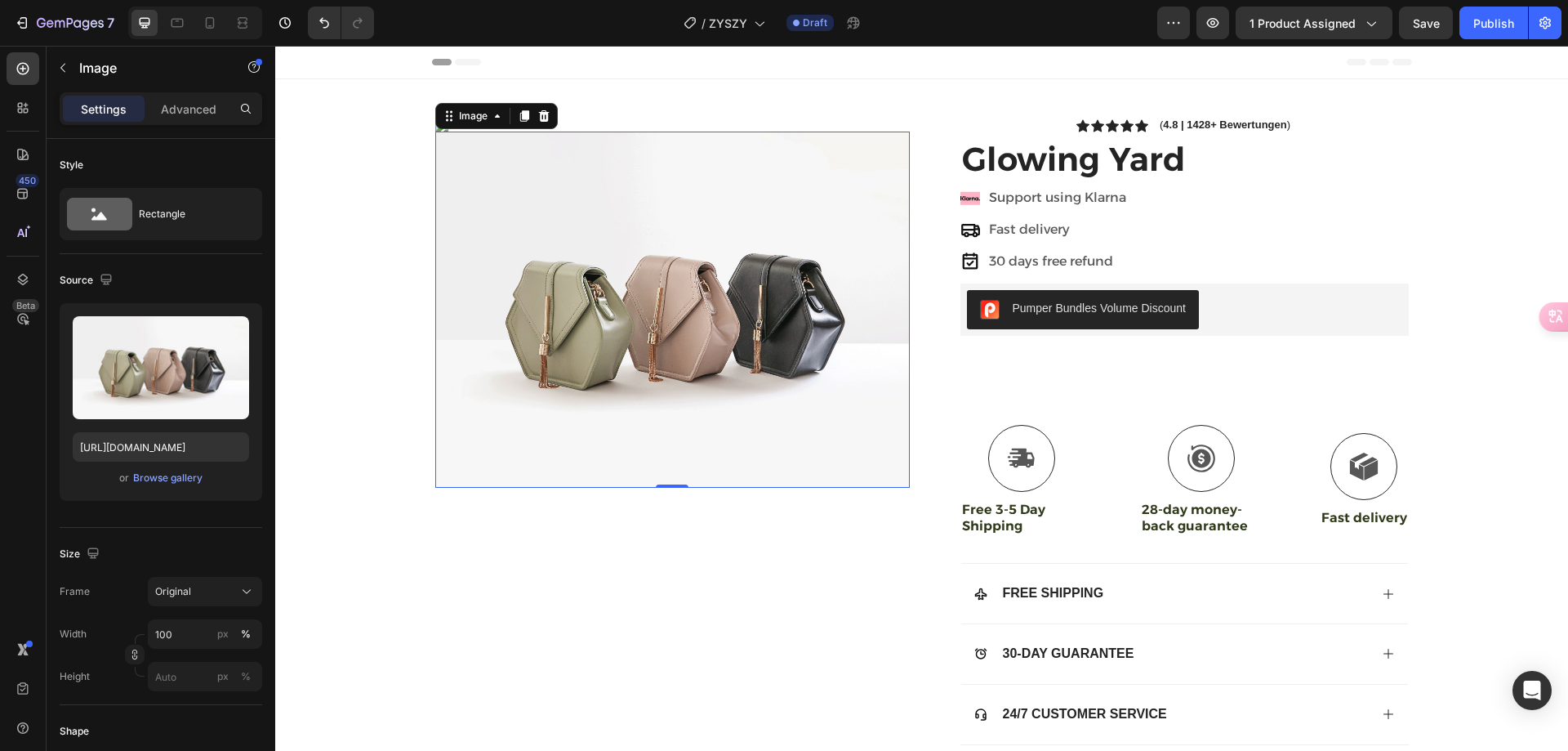
click at [675, 333] on img at bounding box center [673, 309] width 474 height 356
click at [674, 117] on div "Image Image 0 Icon Icon Icon Icon Icon Icon List ( 4.8 | 1428+ Bewertungen ) Te…" at bounding box center [922, 425] width 1007 height 692
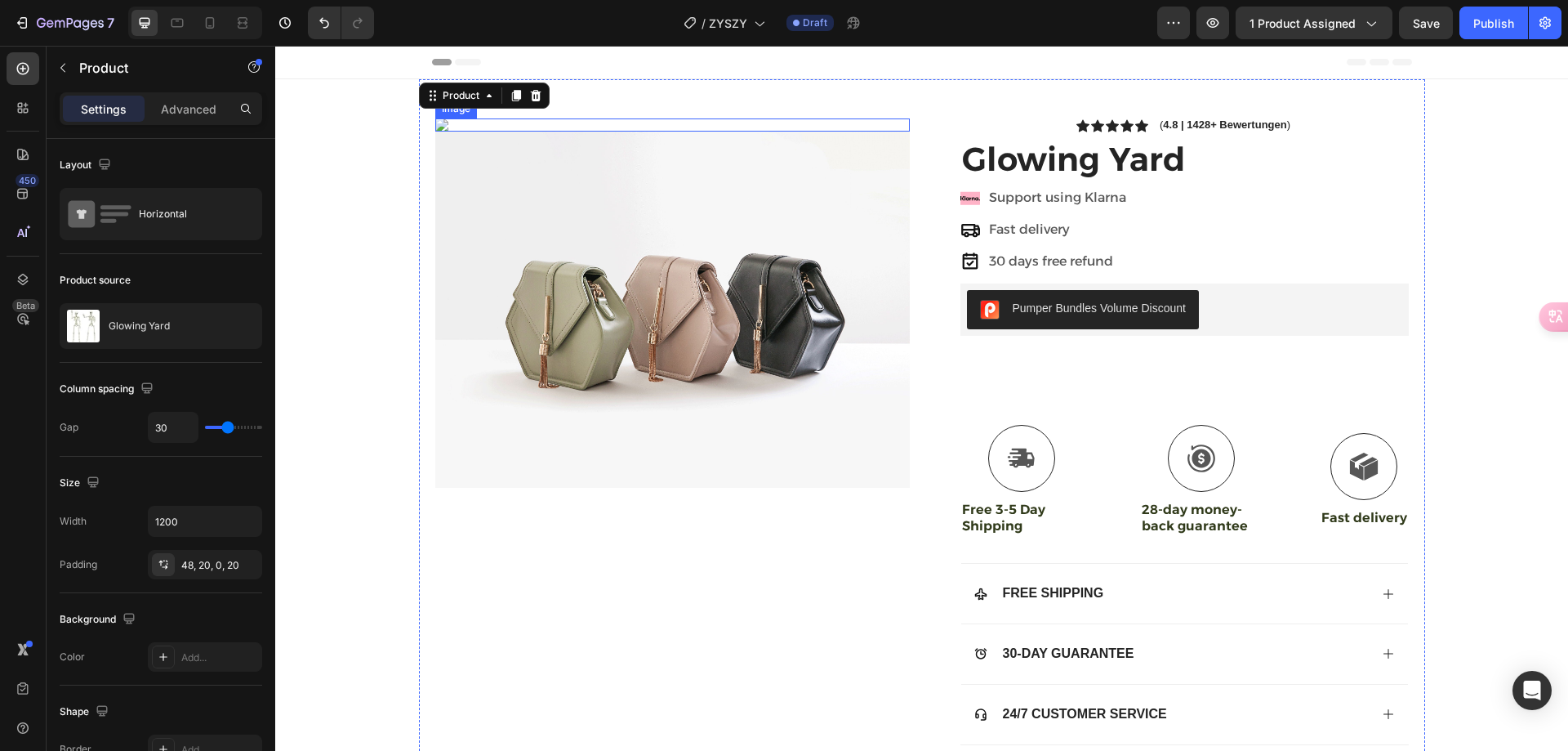
click at [672, 221] on img at bounding box center [673, 309] width 474 height 356
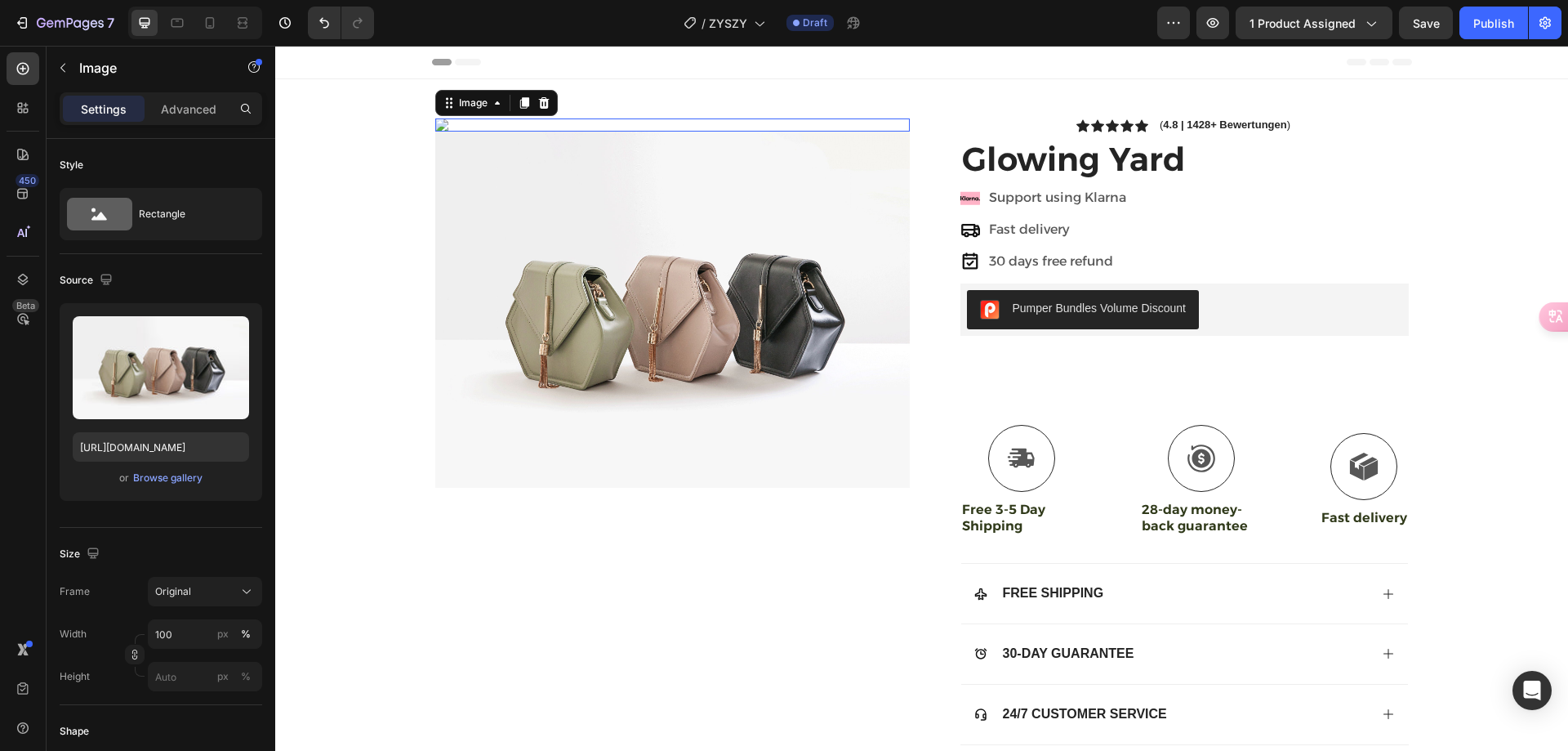
click at [710, 121] on img at bounding box center [673, 124] width 474 height 13
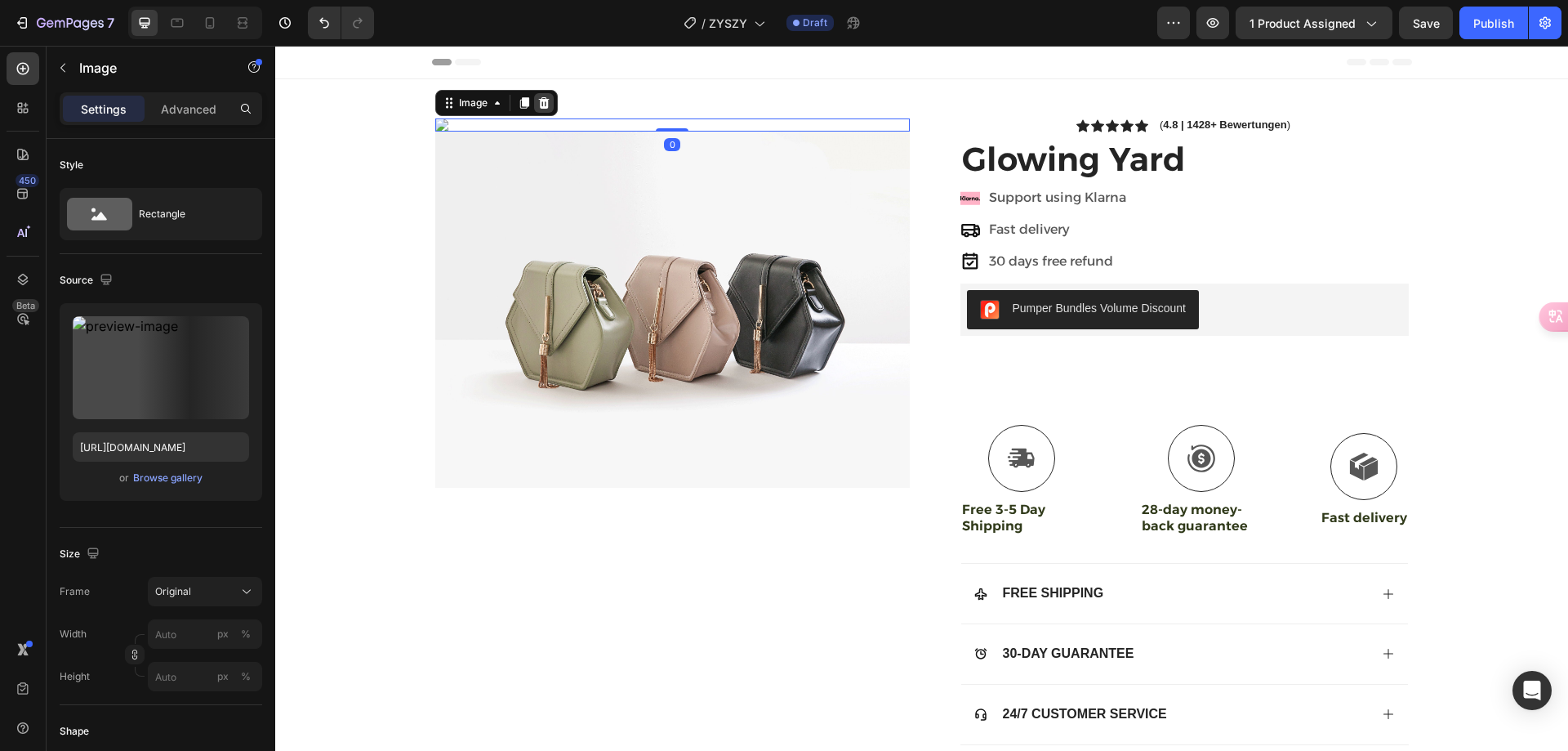
click at [543, 104] on icon at bounding box center [544, 102] width 13 height 13
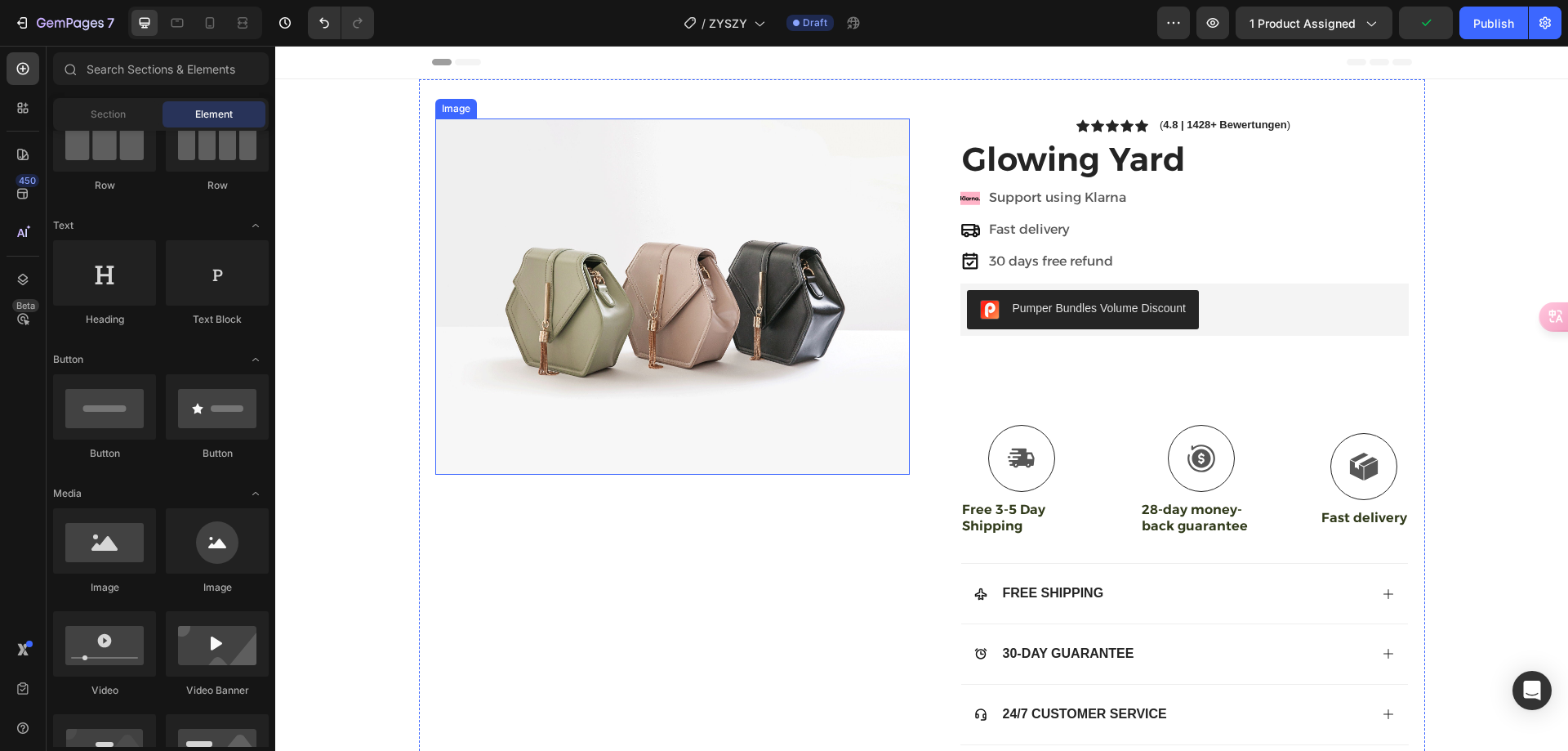
click at [694, 248] on img at bounding box center [673, 296] width 474 height 356
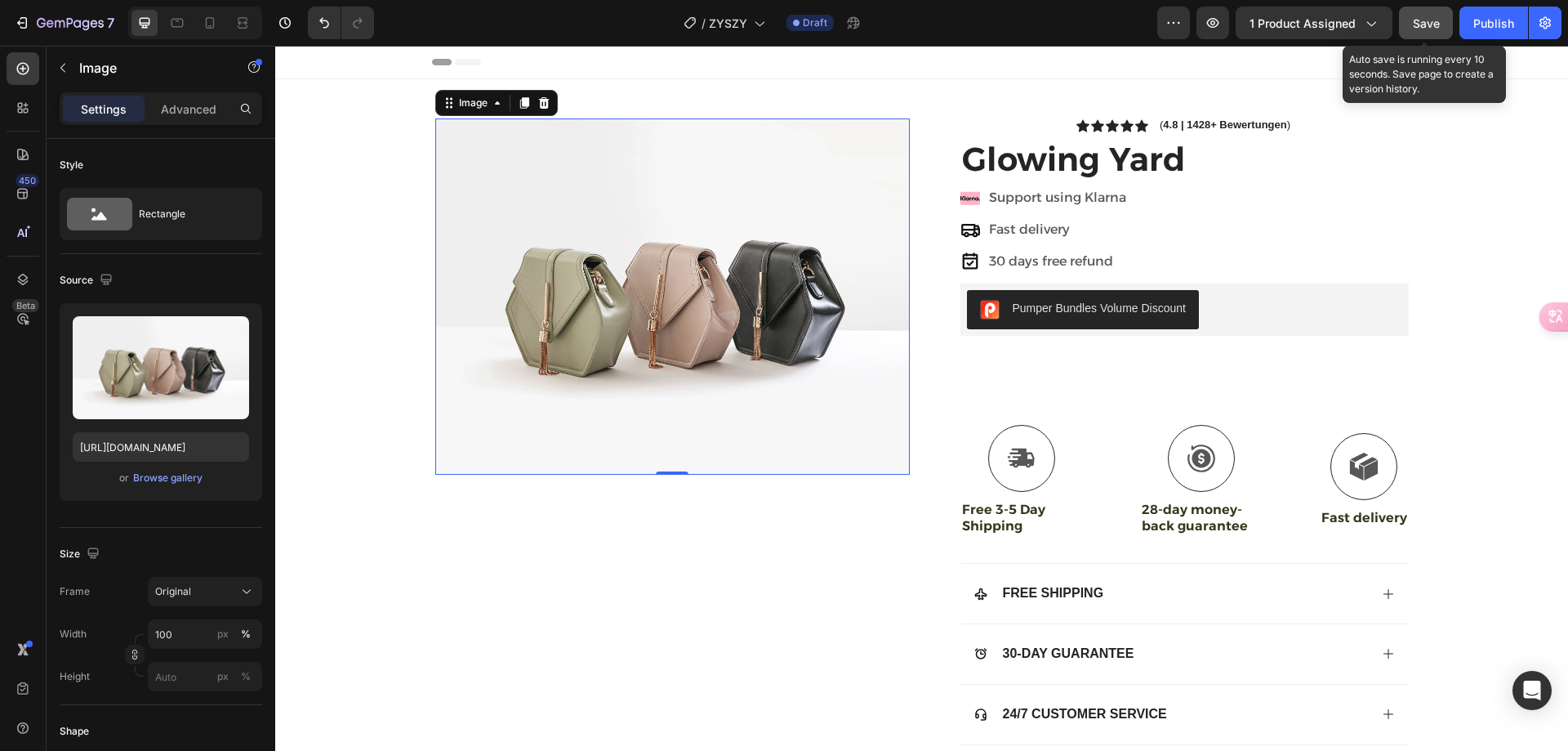
click at [1422, 28] on span "Save" at bounding box center [1426, 24] width 27 height 14
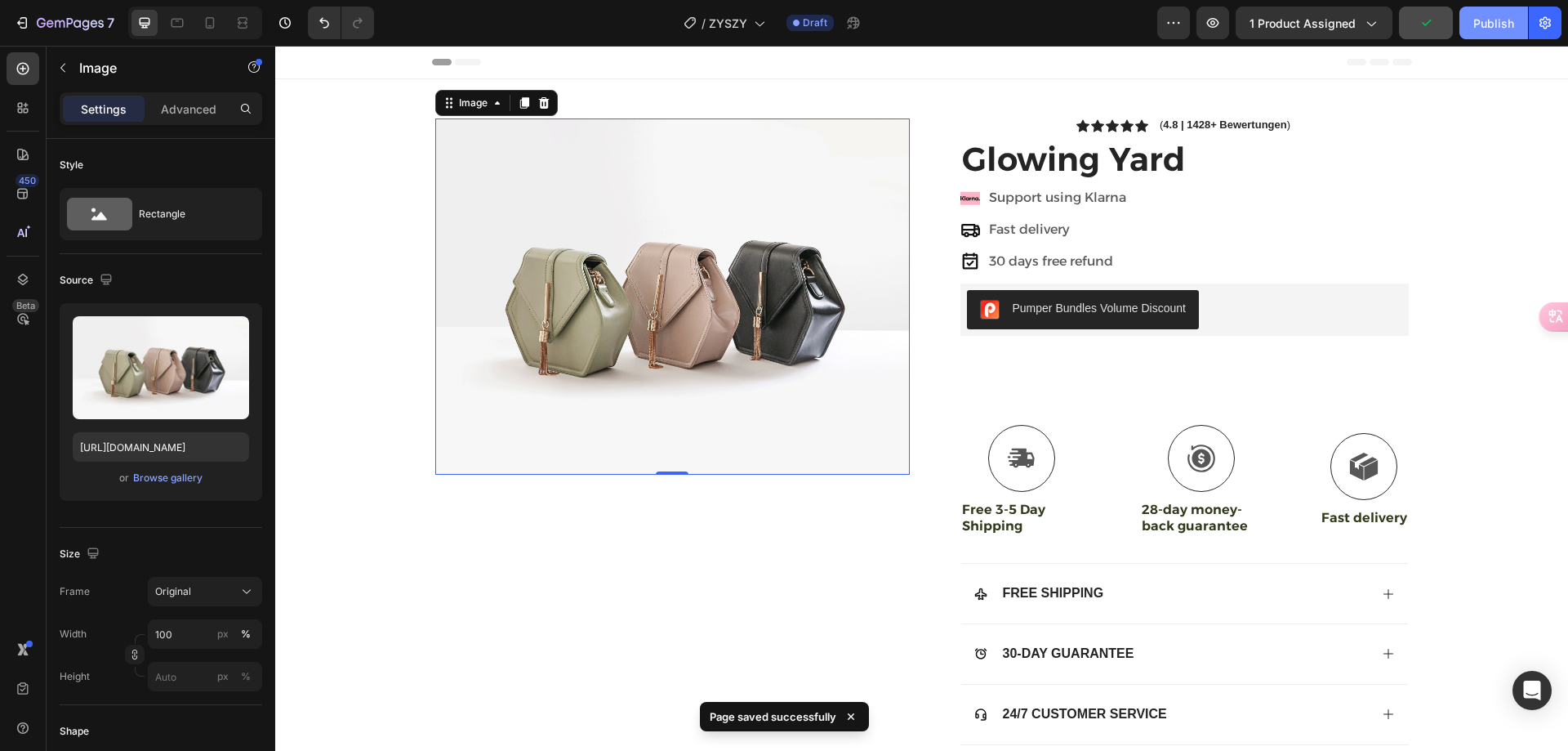
click at [1470, 24] on button "Publish" at bounding box center [1494, 22] width 69 height 33
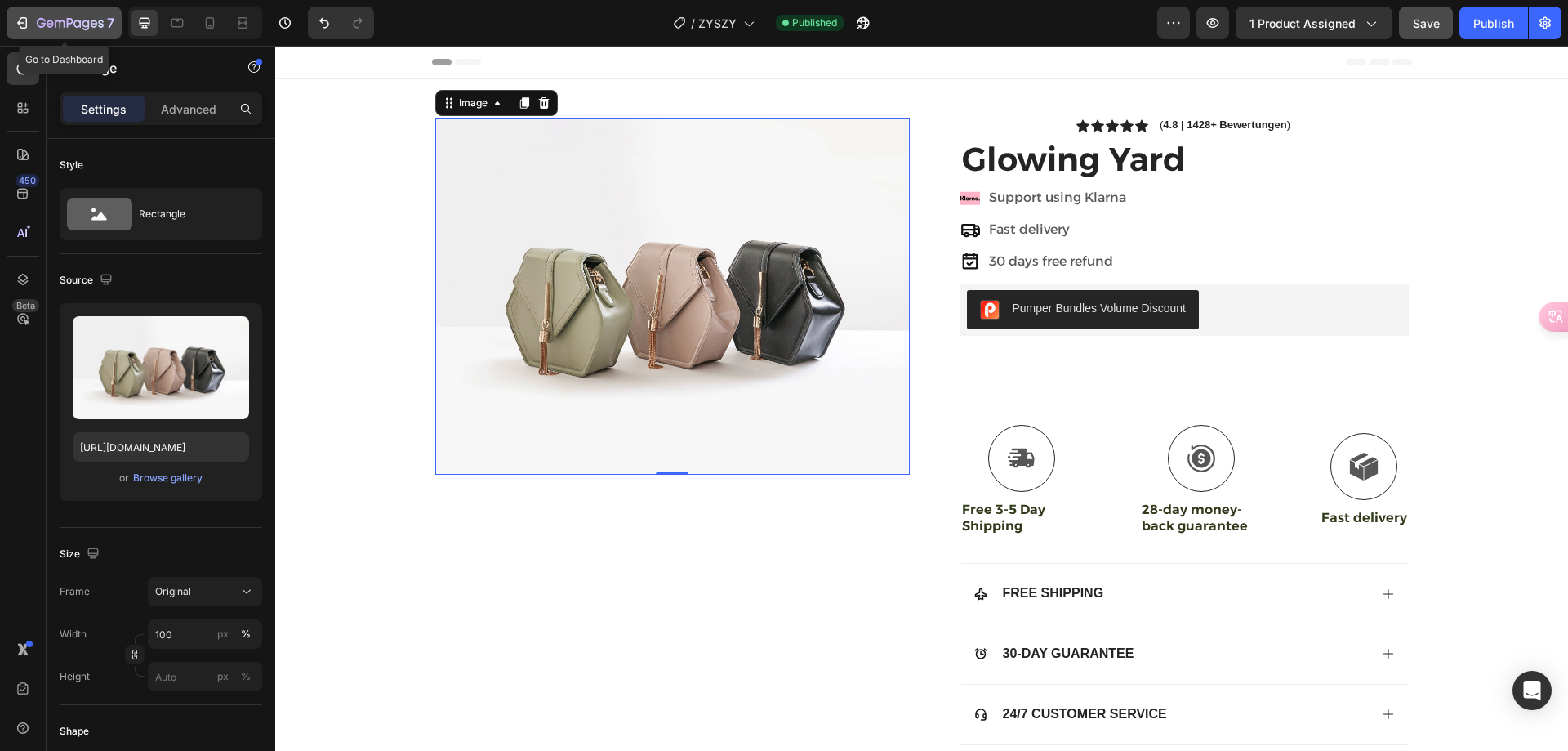
click at [34, 26] on div "7" at bounding box center [64, 23] width 100 height 19
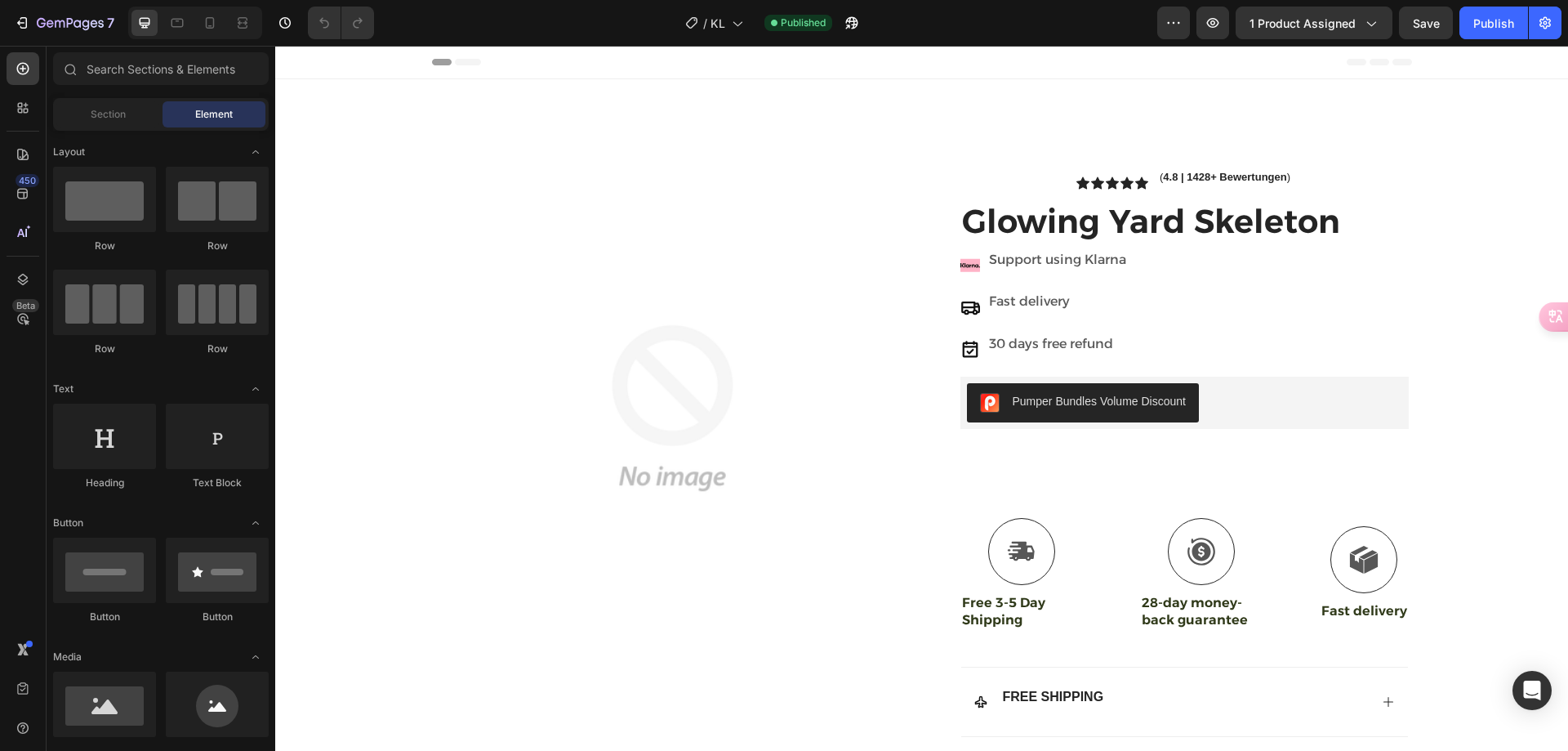
click at [686, 317] on img at bounding box center [673, 408] width 474 height 474
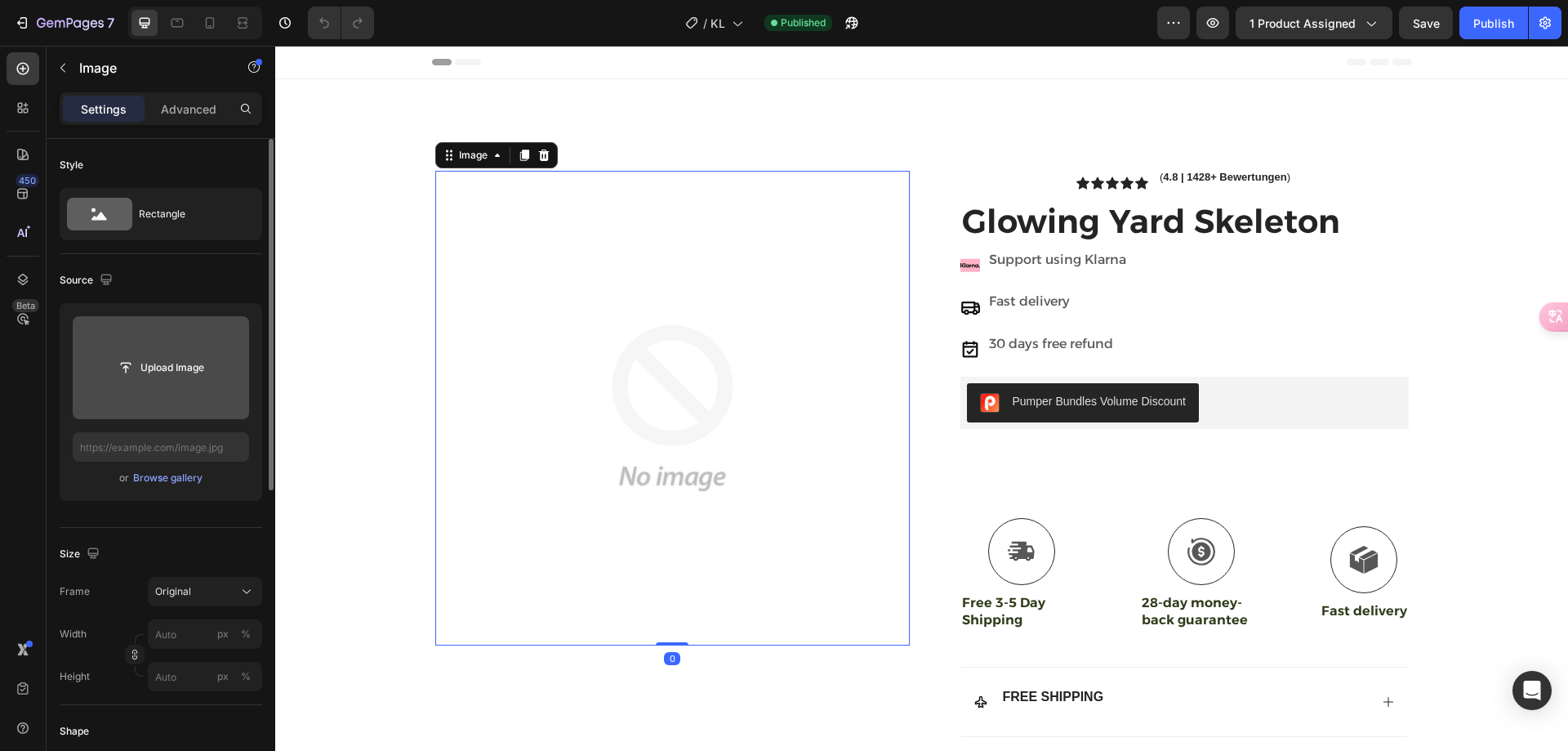
click at [167, 370] on input "file" at bounding box center [161, 368] width 113 height 28
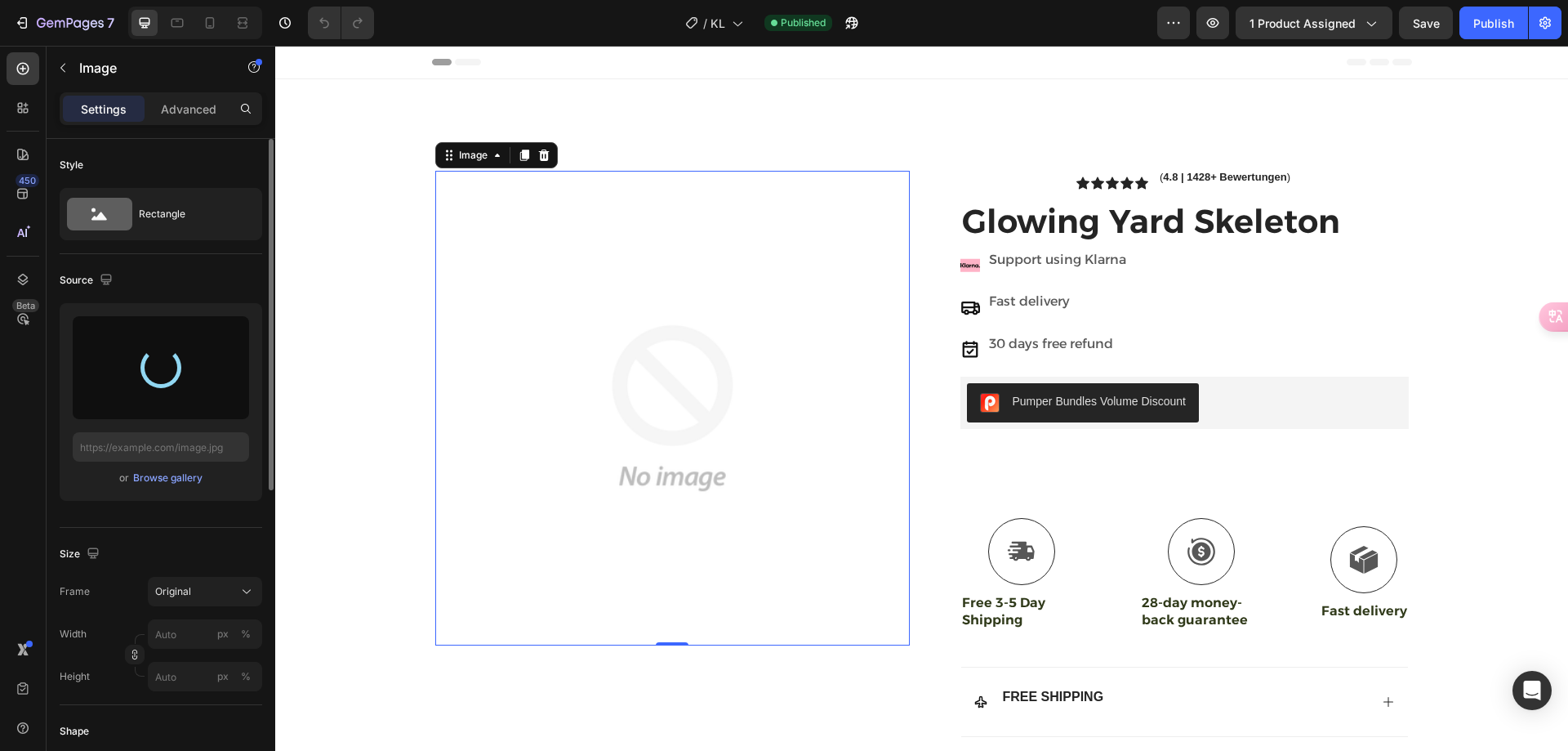
type input "https://cdn.shopify.com/s/files/1/0983/4686/0883/files/gempages_581610034983600…"
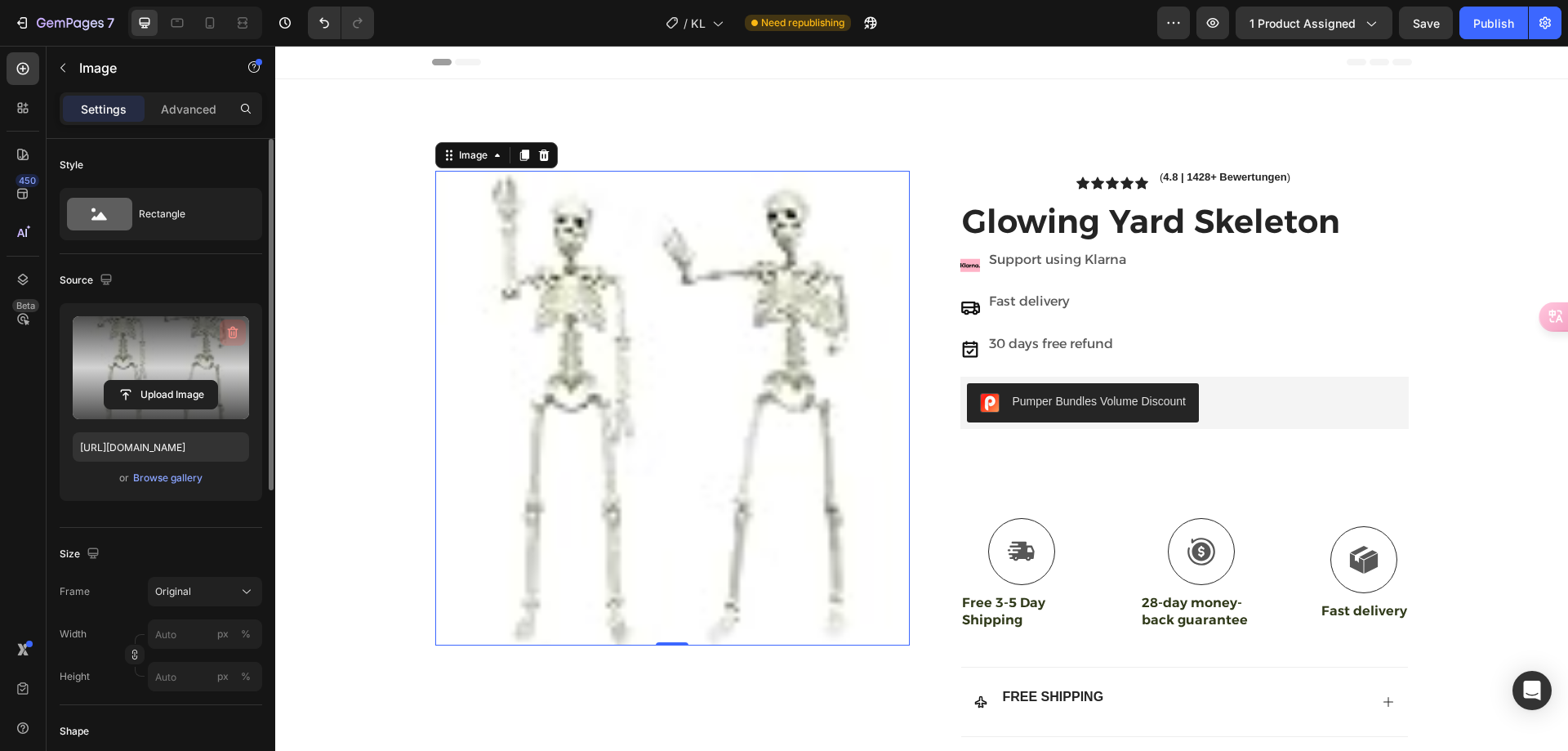
click at [237, 336] on icon "button" at bounding box center [233, 332] width 17 height 17
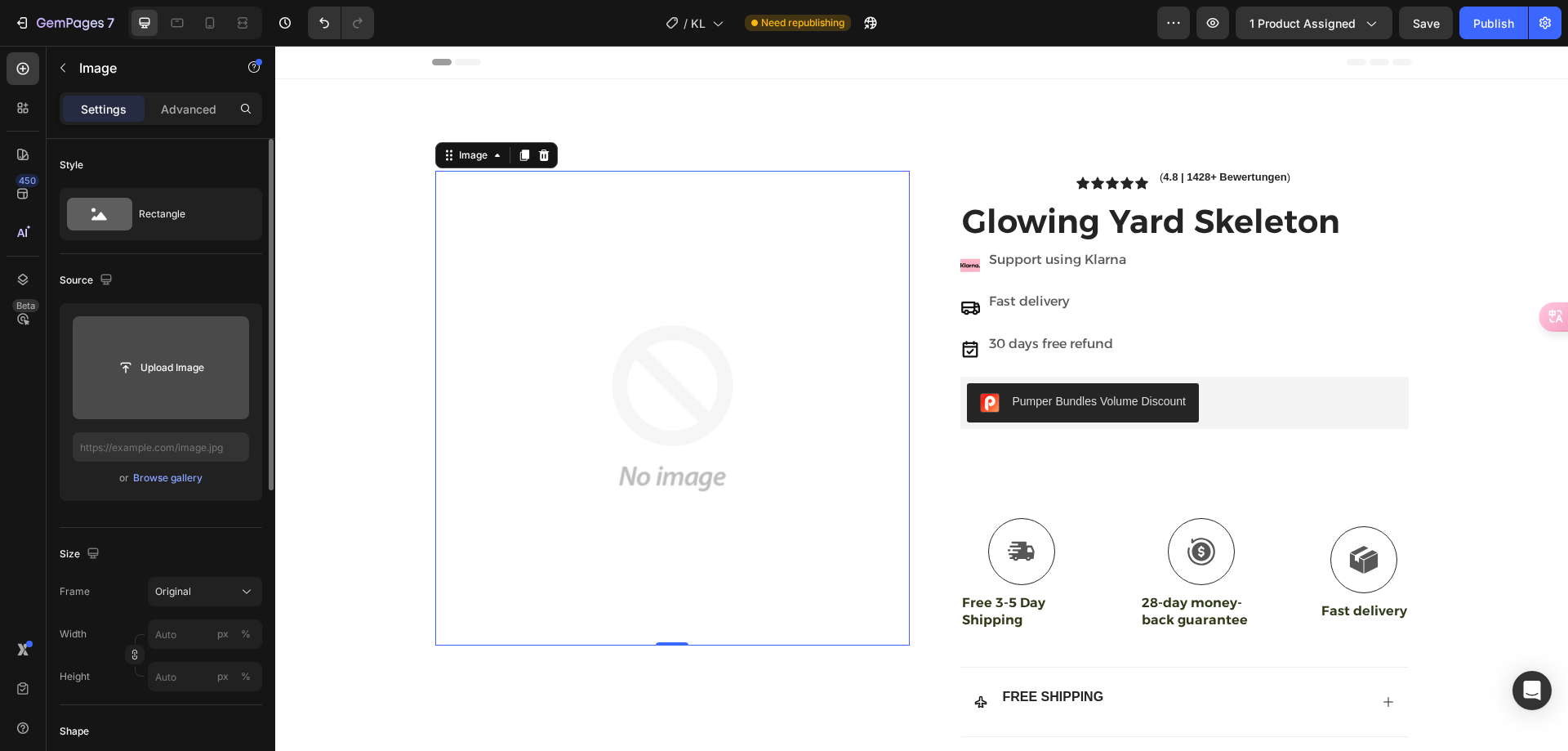
click at [195, 367] on input "file" at bounding box center [161, 368] width 113 height 28
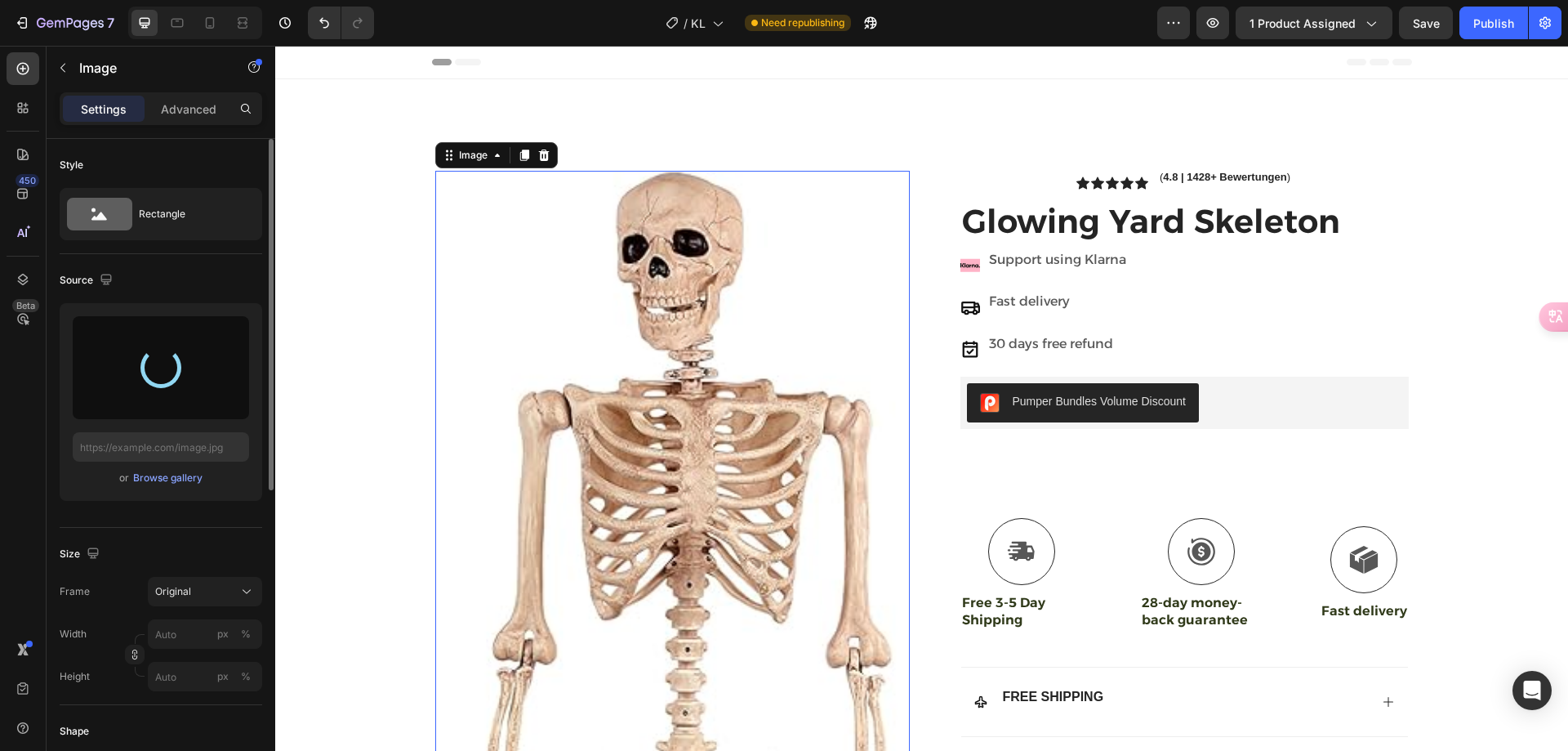
type input "[URL][DOMAIN_NAME]"
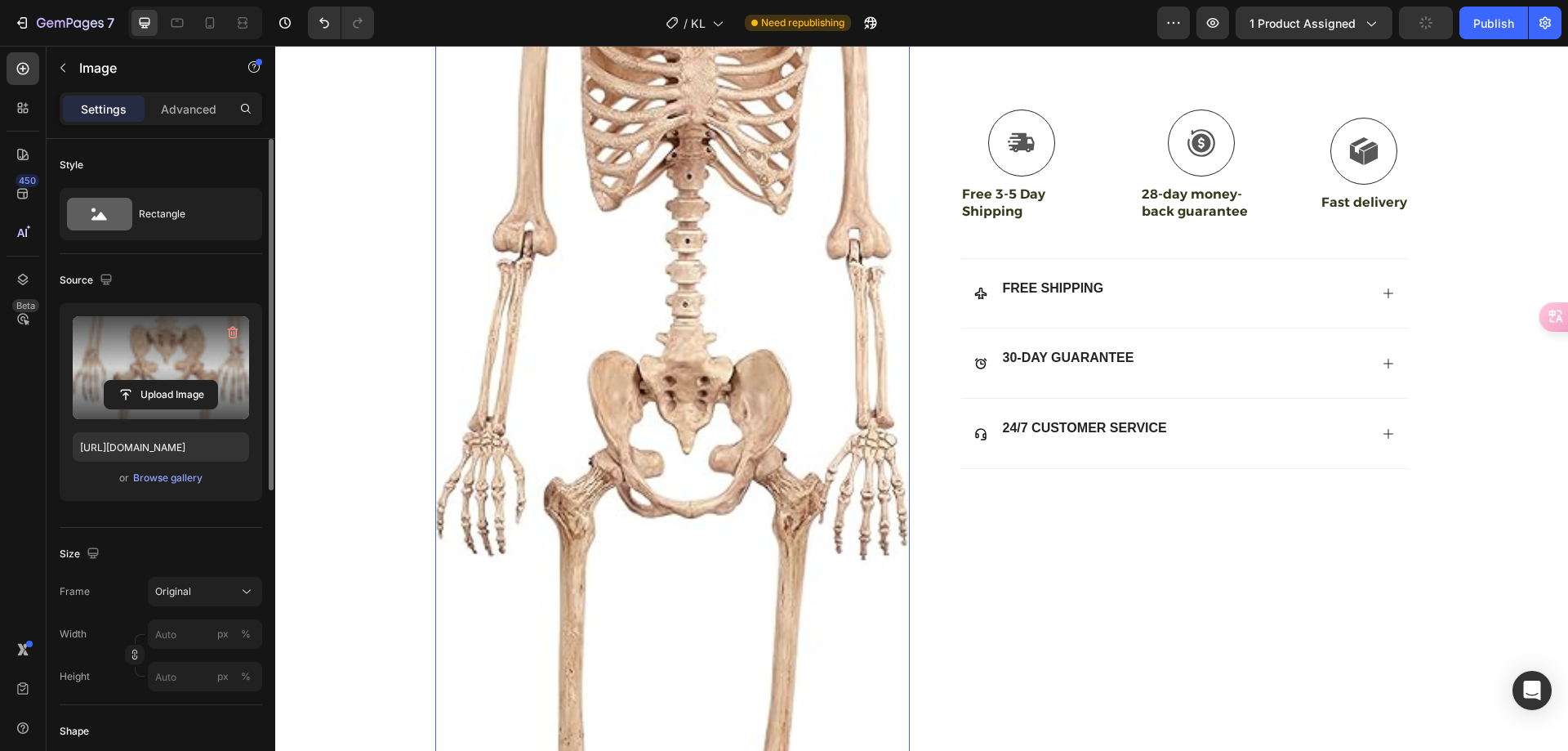
scroll to position [82, 0]
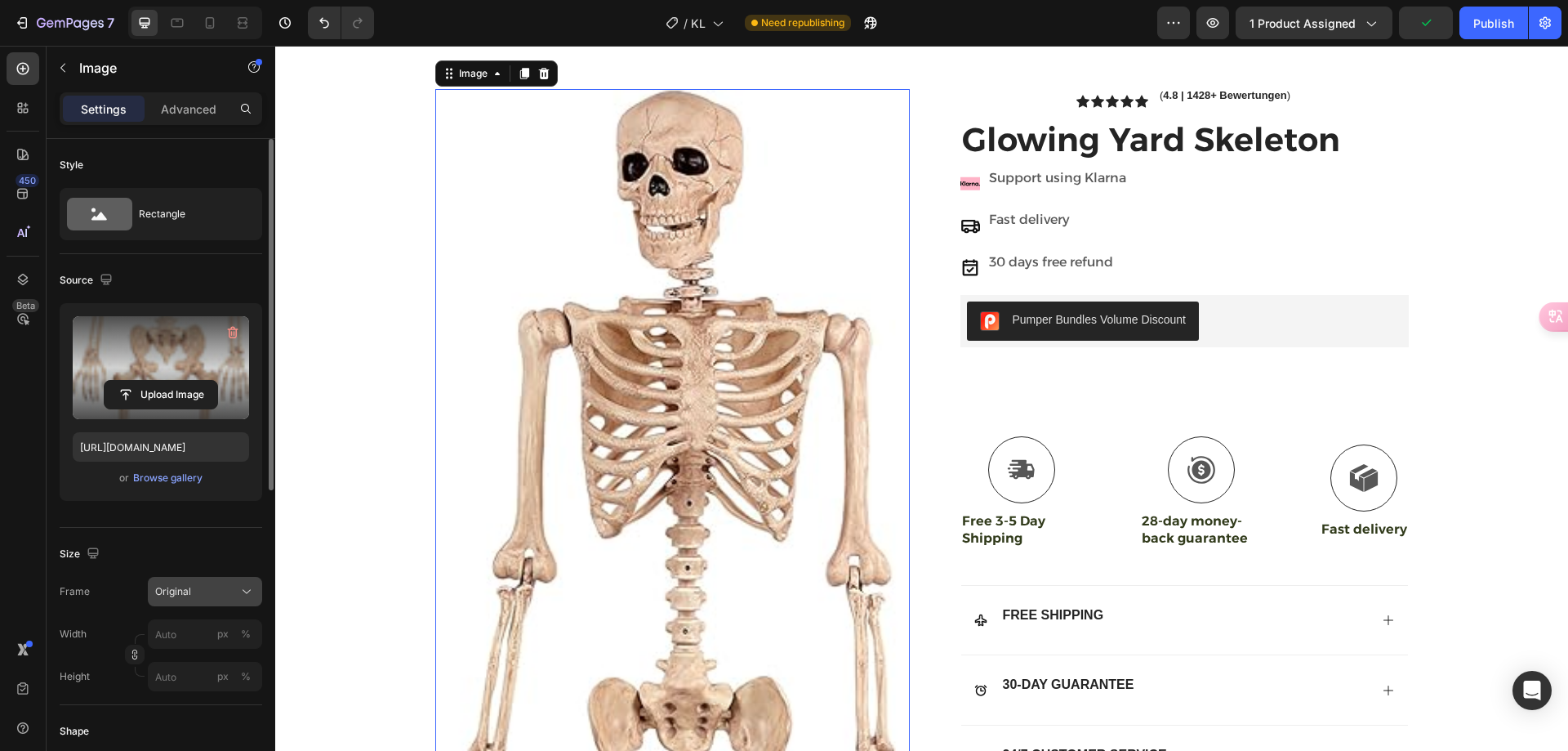
click at [218, 597] on div "Original" at bounding box center [195, 591] width 80 height 15
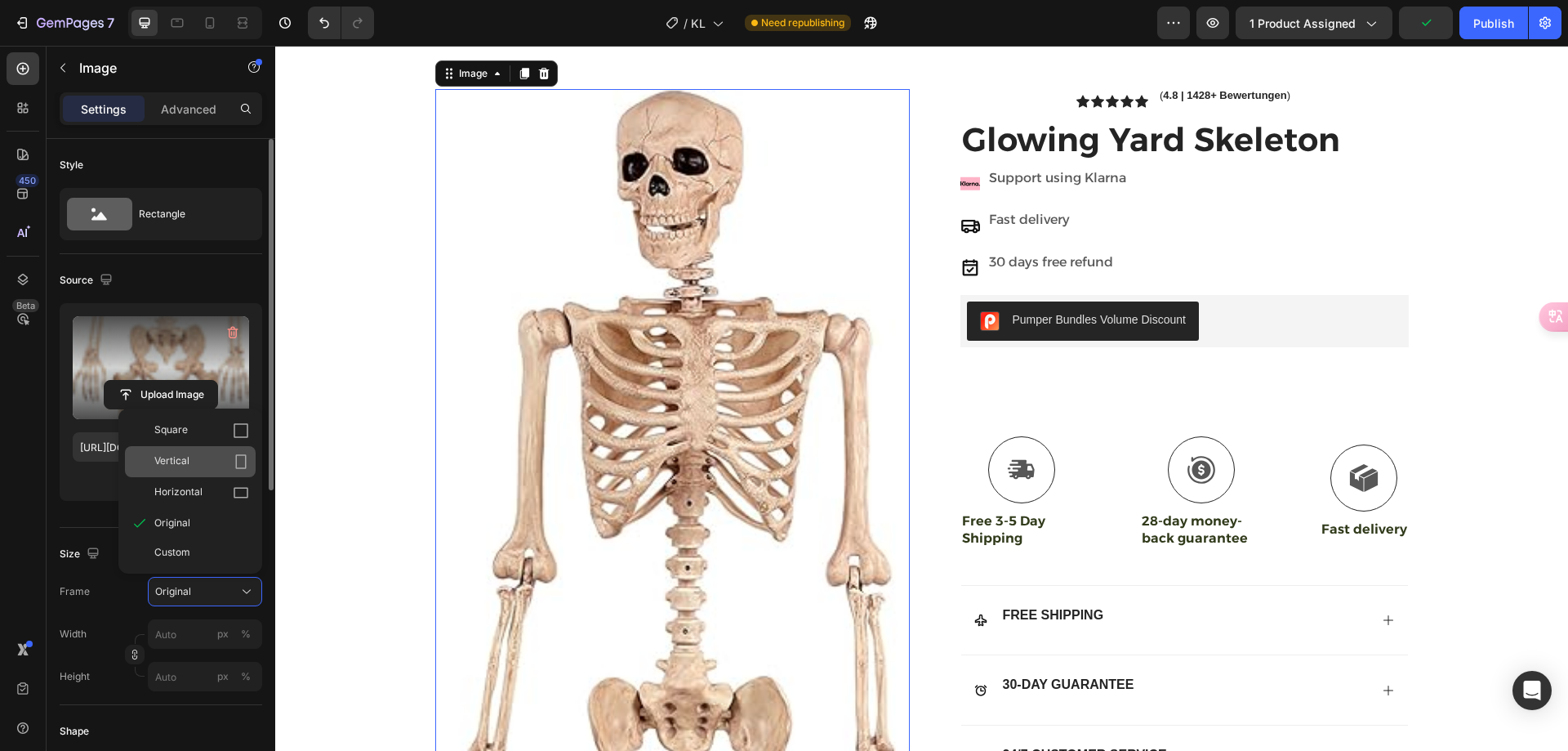
click at [219, 456] on div "Vertical" at bounding box center [202, 461] width 95 height 17
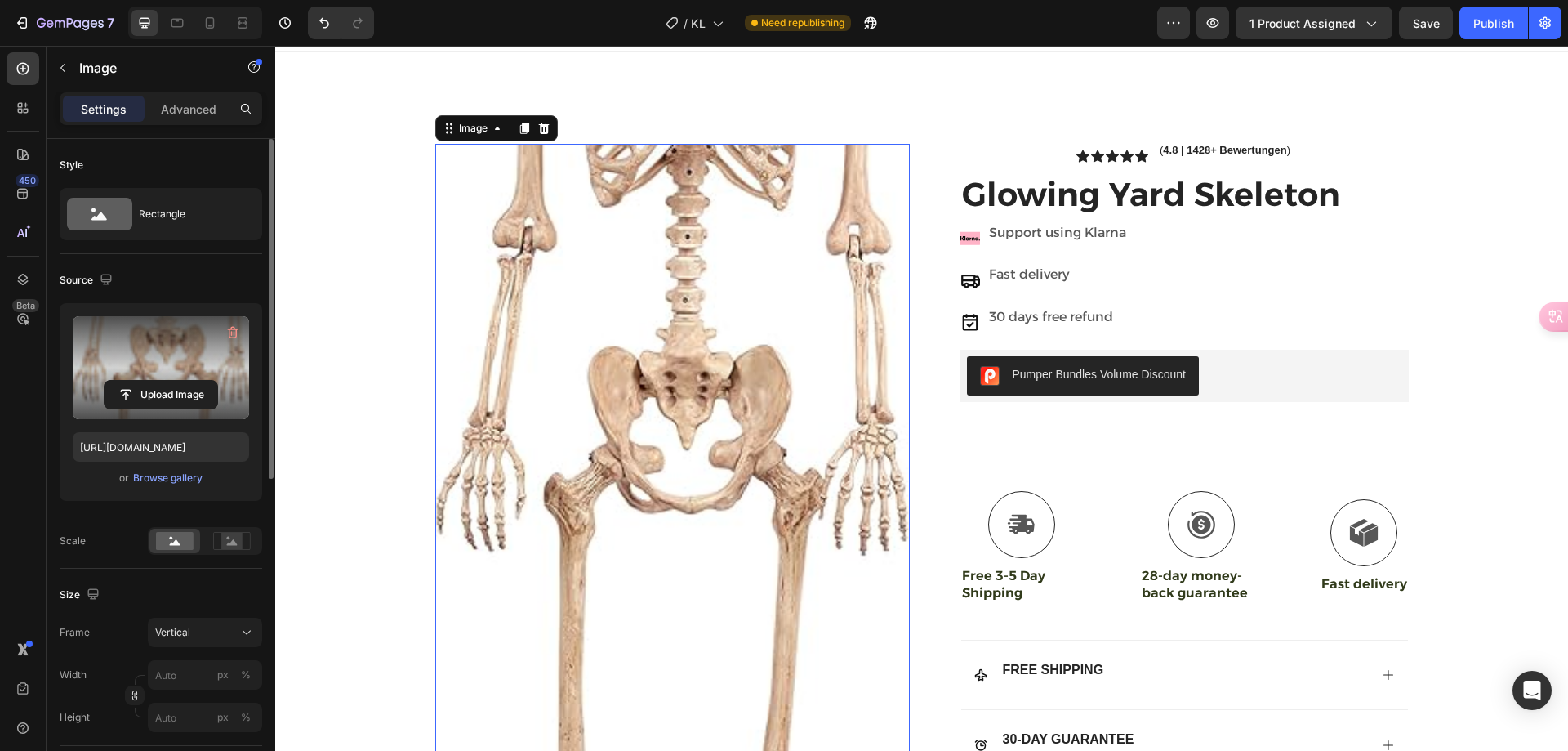
scroll to position [0, 0]
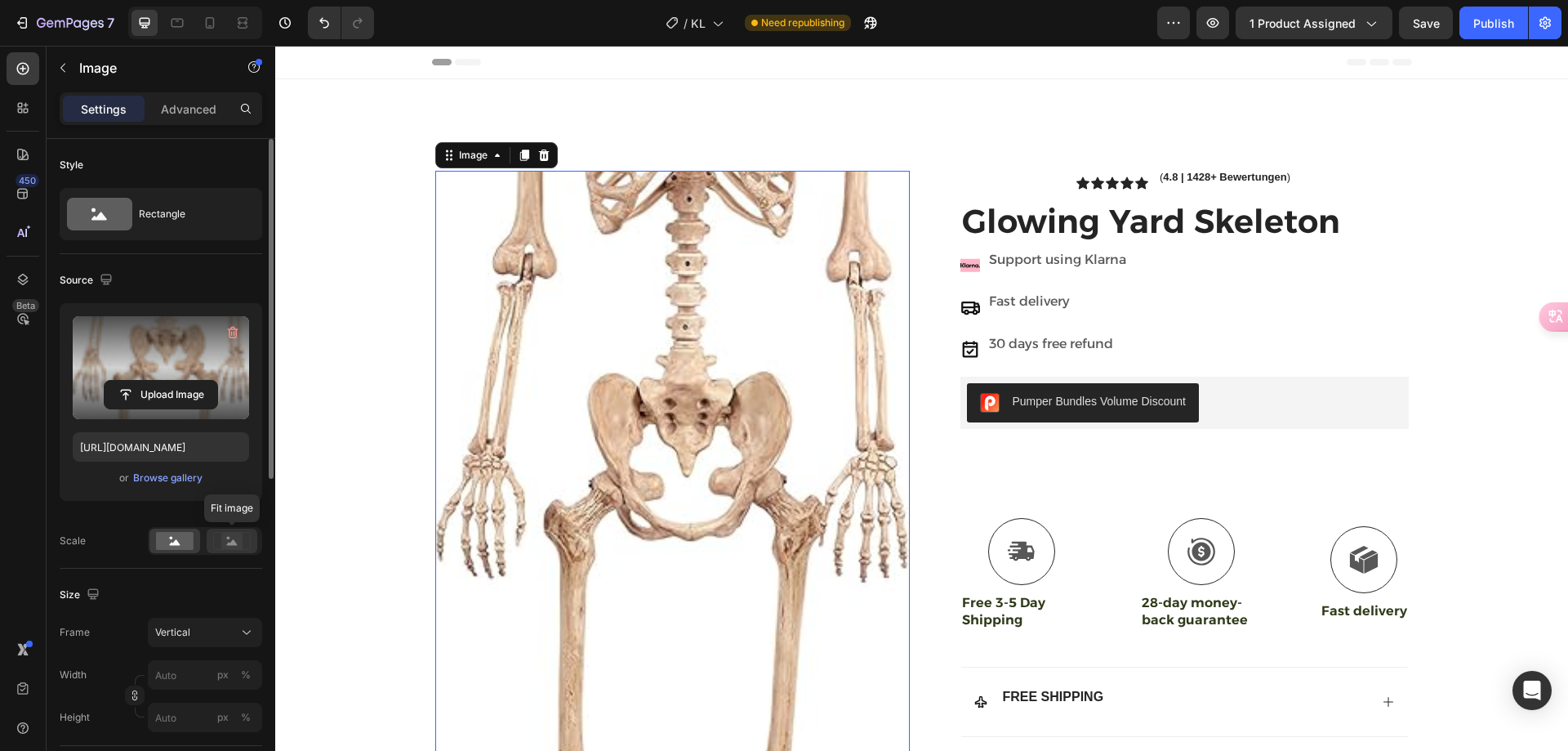
click at [224, 542] on rect at bounding box center [232, 540] width 21 height 17
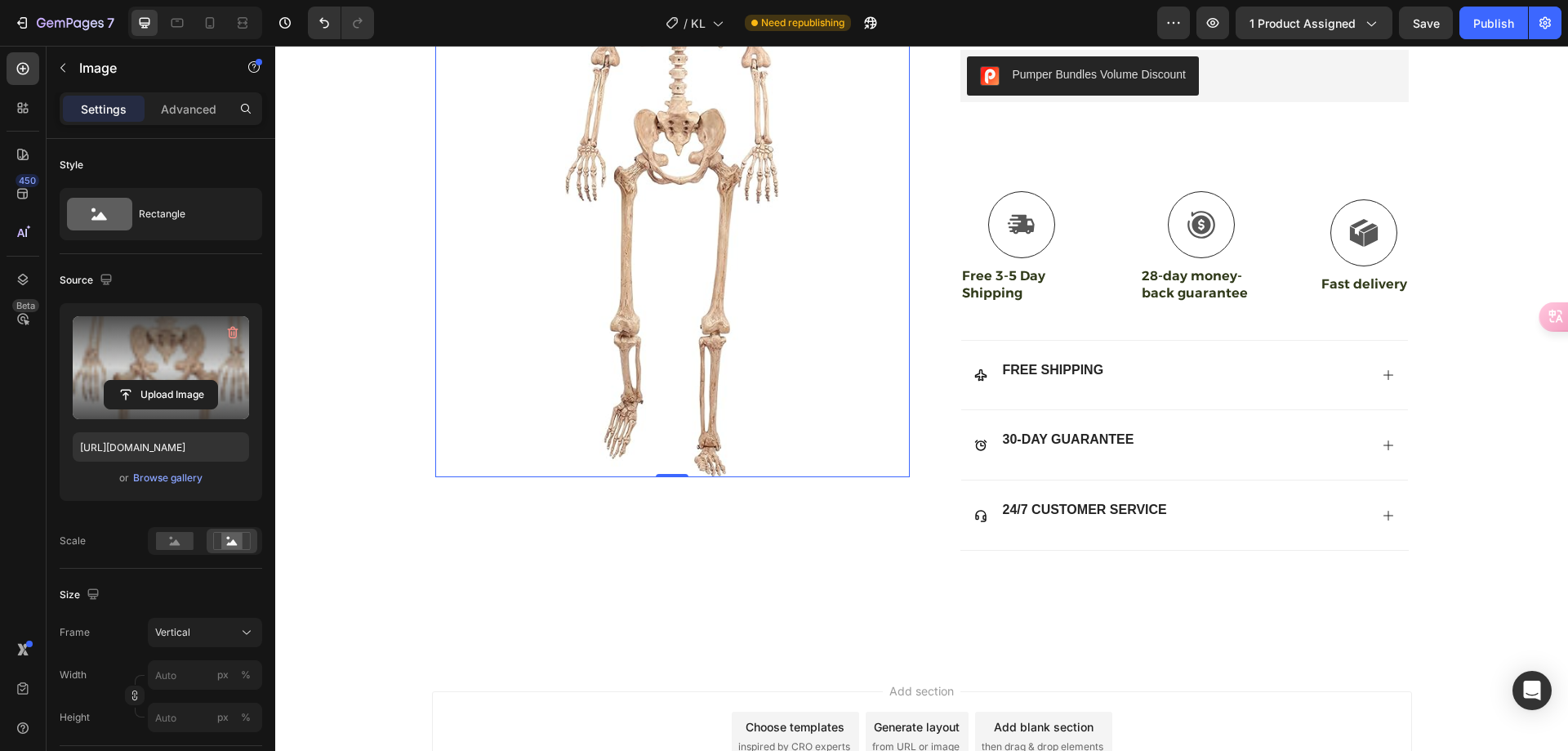
scroll to position [430, 0]
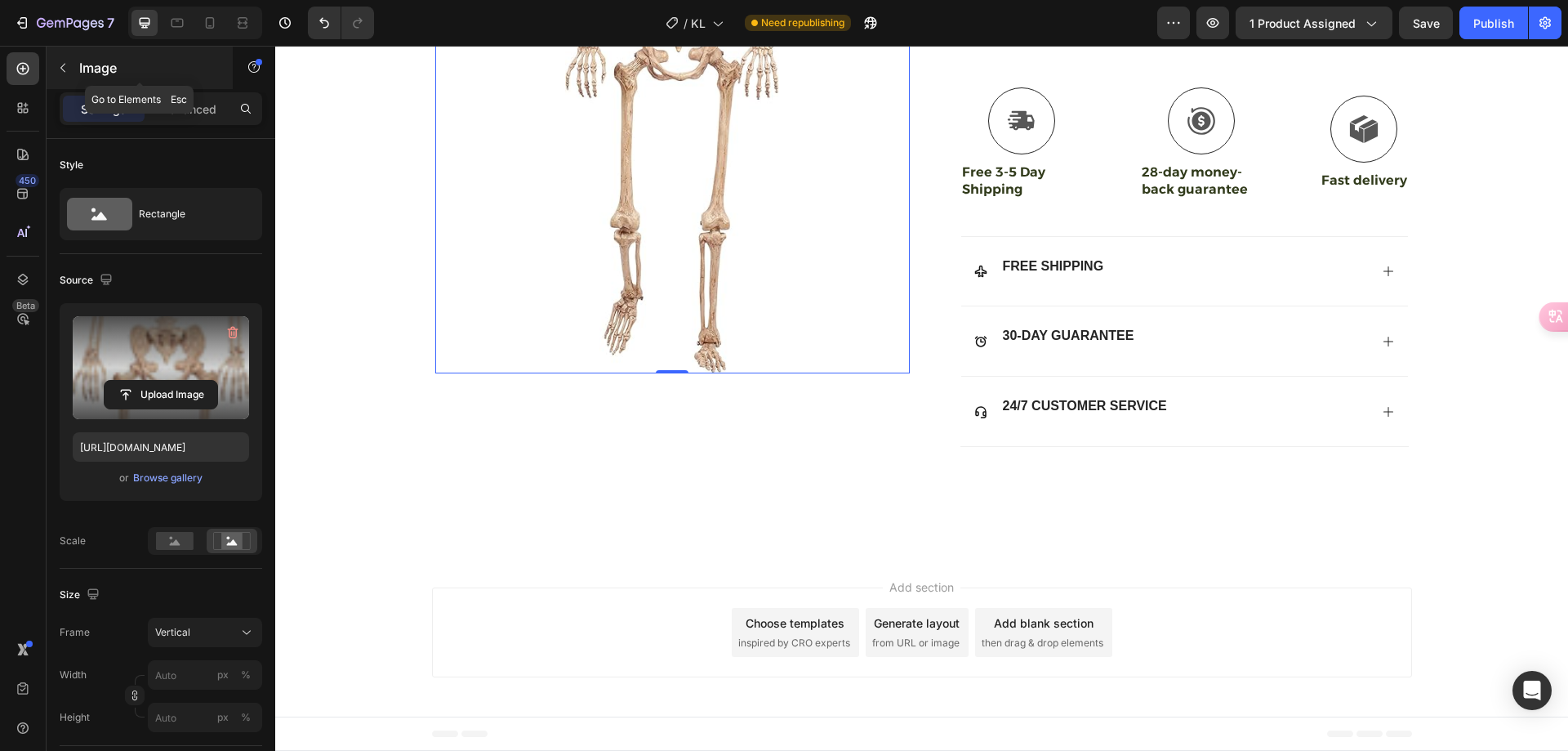
click at [96, 75] on p "Image" at bounding box center [149, 68] width 139 height 19
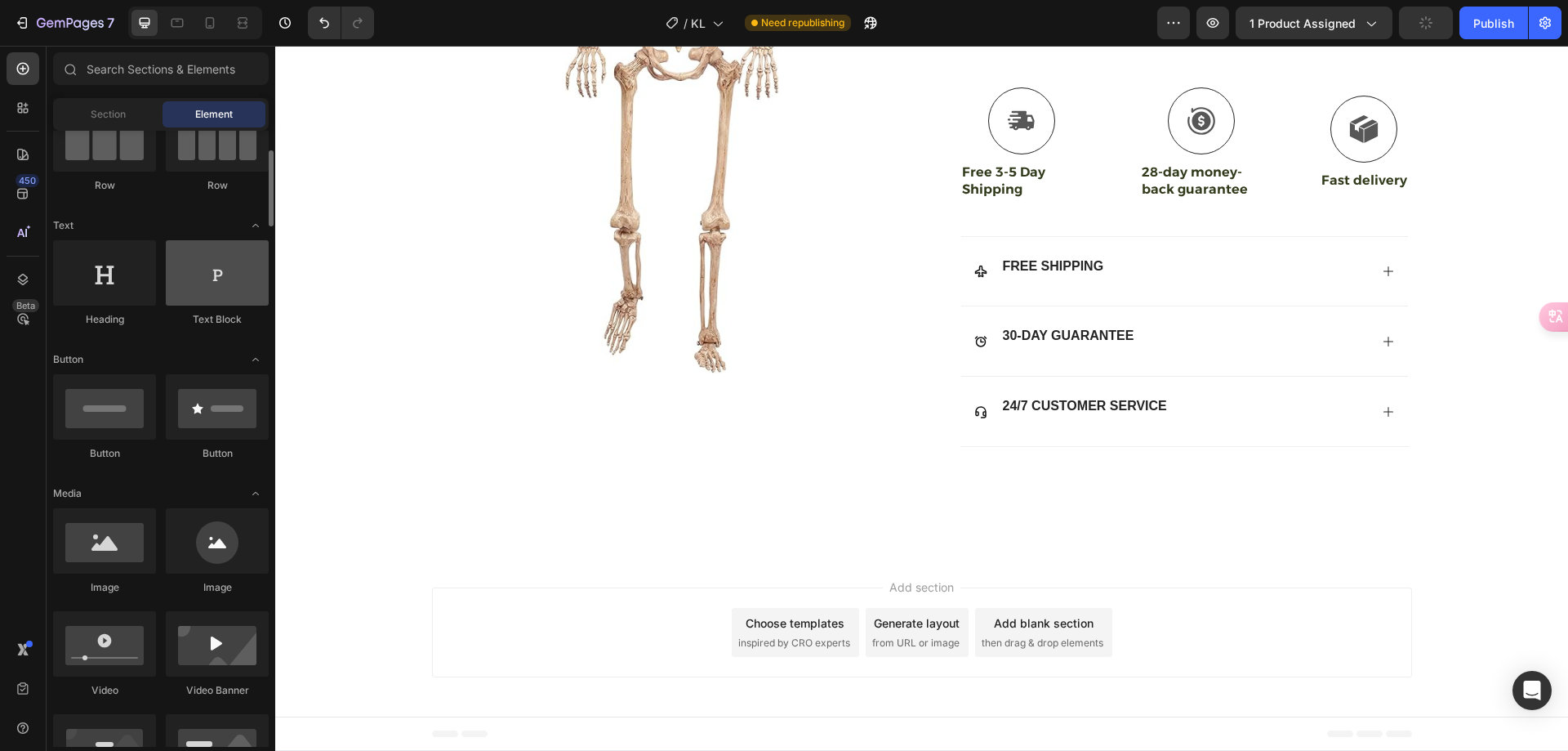
scroll to position [0, 0]
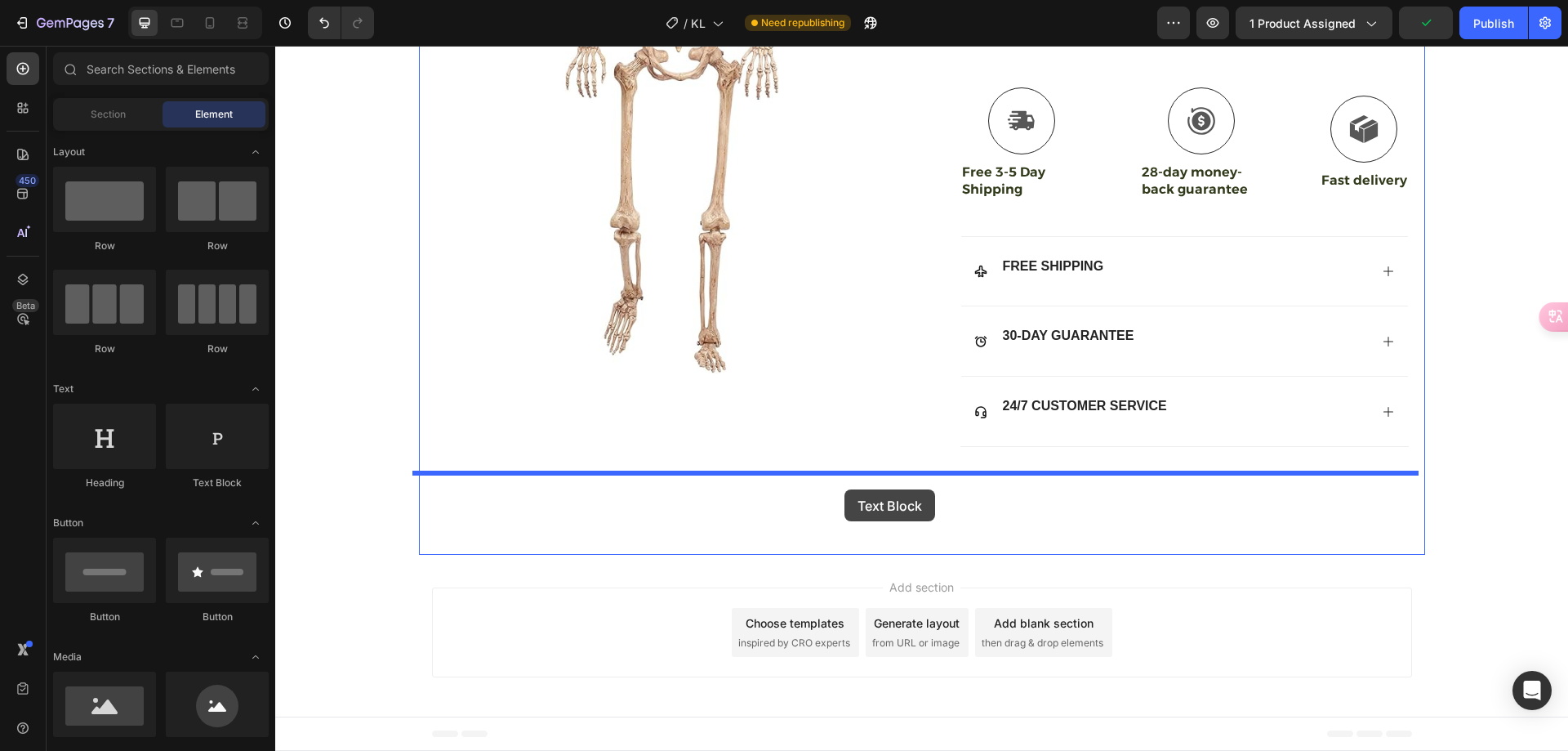
drag, startPoint x: 466, startPoint y: 506, endPoint x: 845, endPoint y: 487, distance: 379.5
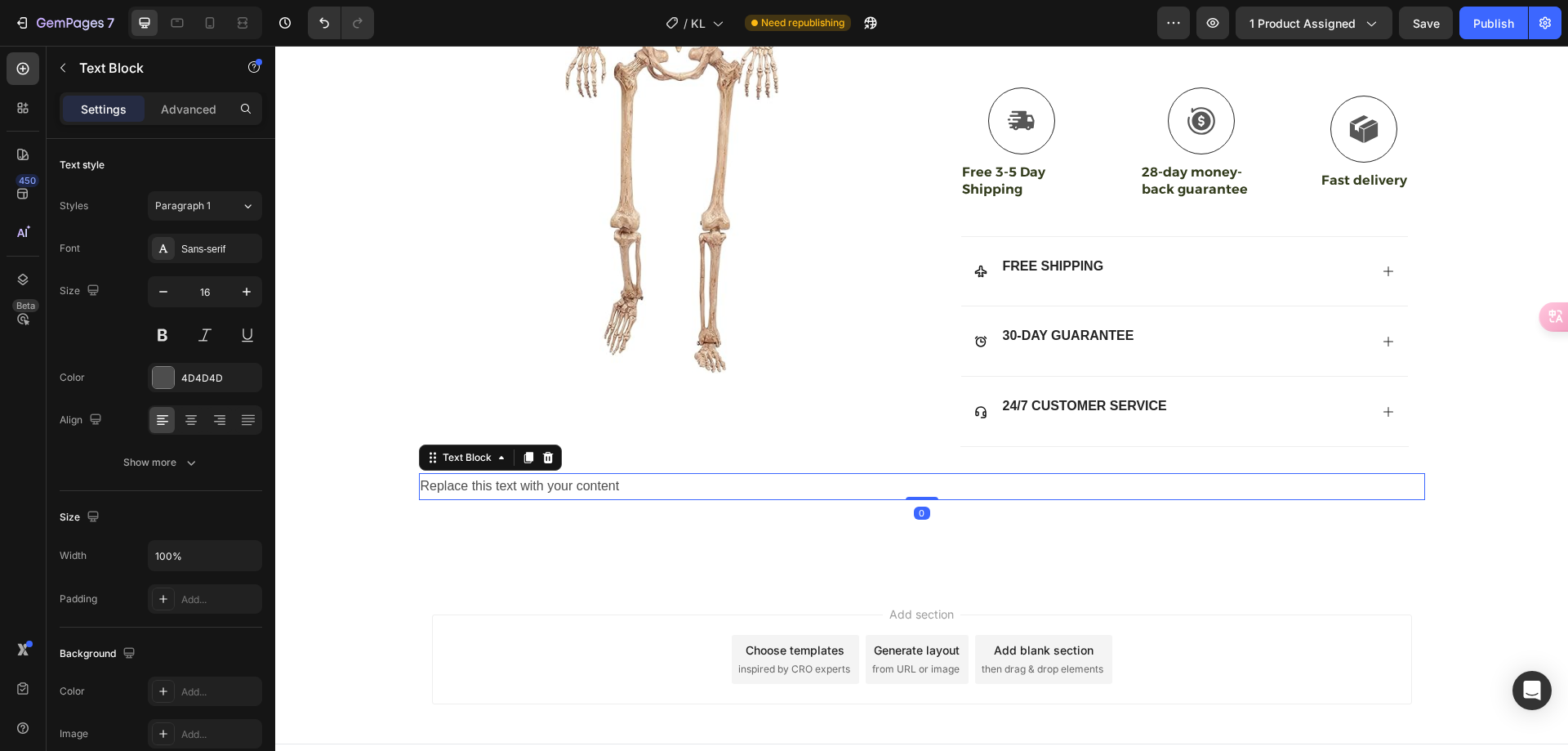
click at [641, 483] on div "Replace this text with your content" at bounding box center [922, 487] width 1007 height 27
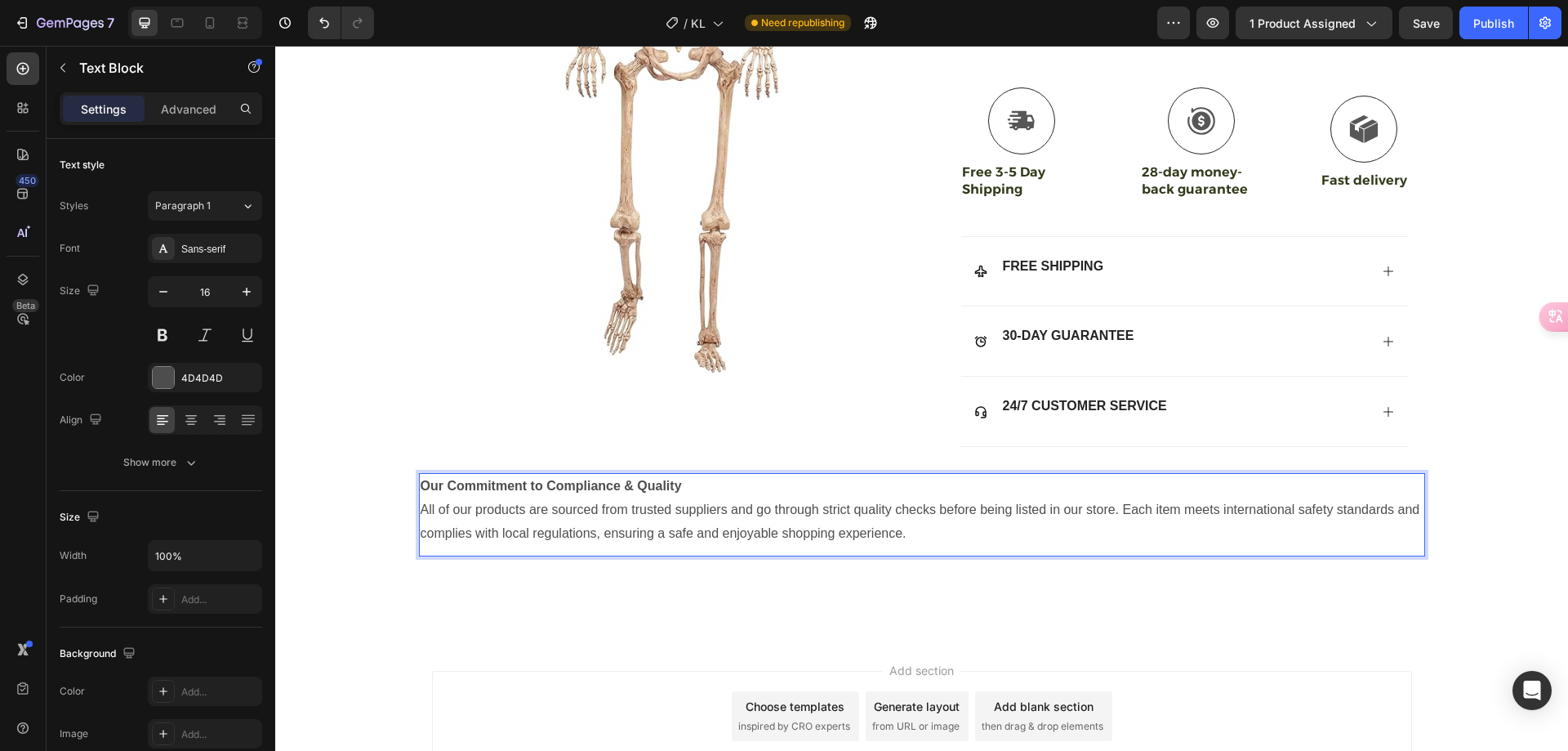
click at [978, 535] on p "Our Commitment to Compliance & Quality All of our products are sourced from tru…" at bounding box center [922, 509] width 1003 height 71
click at [680, 483] on p "Our Commitment to Compliance & Quality All of our products are sourced from tru…" at bounding box center [922, 509] width 1003 height 71
click at [718, 483] on p "Our Commitment to Compliance & Quality All of our products are sourced from tru…" at bounding box center [922, 509] width 1003 height 71
drag, startPoint x: 182, startPoint y: 100, endPoint x: 262, endPoint y: 457, distance: 365.9
click at [182, 100] on p "Advanced" at bounding box center [189, 108] width 56 height 17
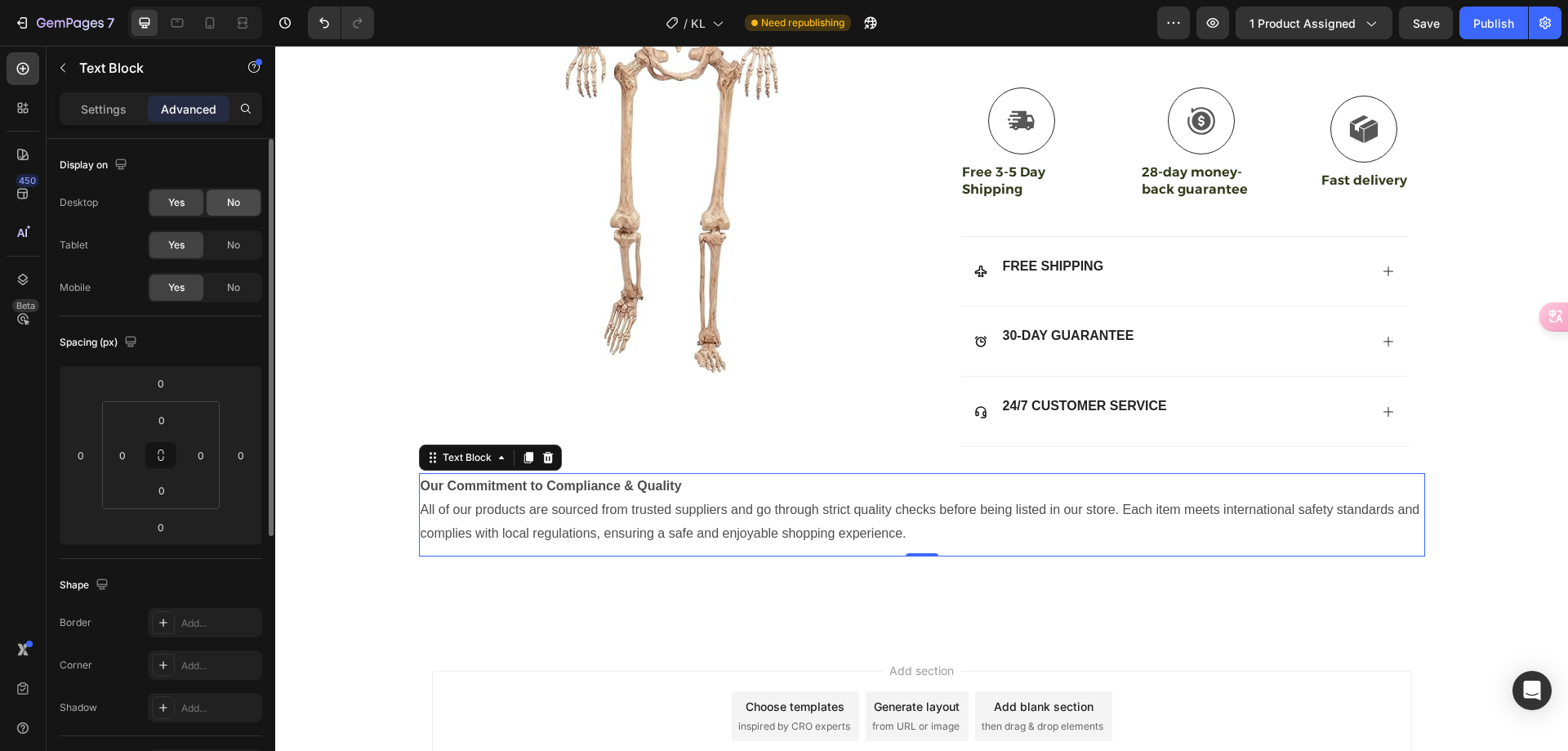
click at [230, 200] on span "No" at bounding box center [234, 202] width 13 height 15
click at [225, 242] on div "No" at bounding box center [233, 245] width 54 height 26
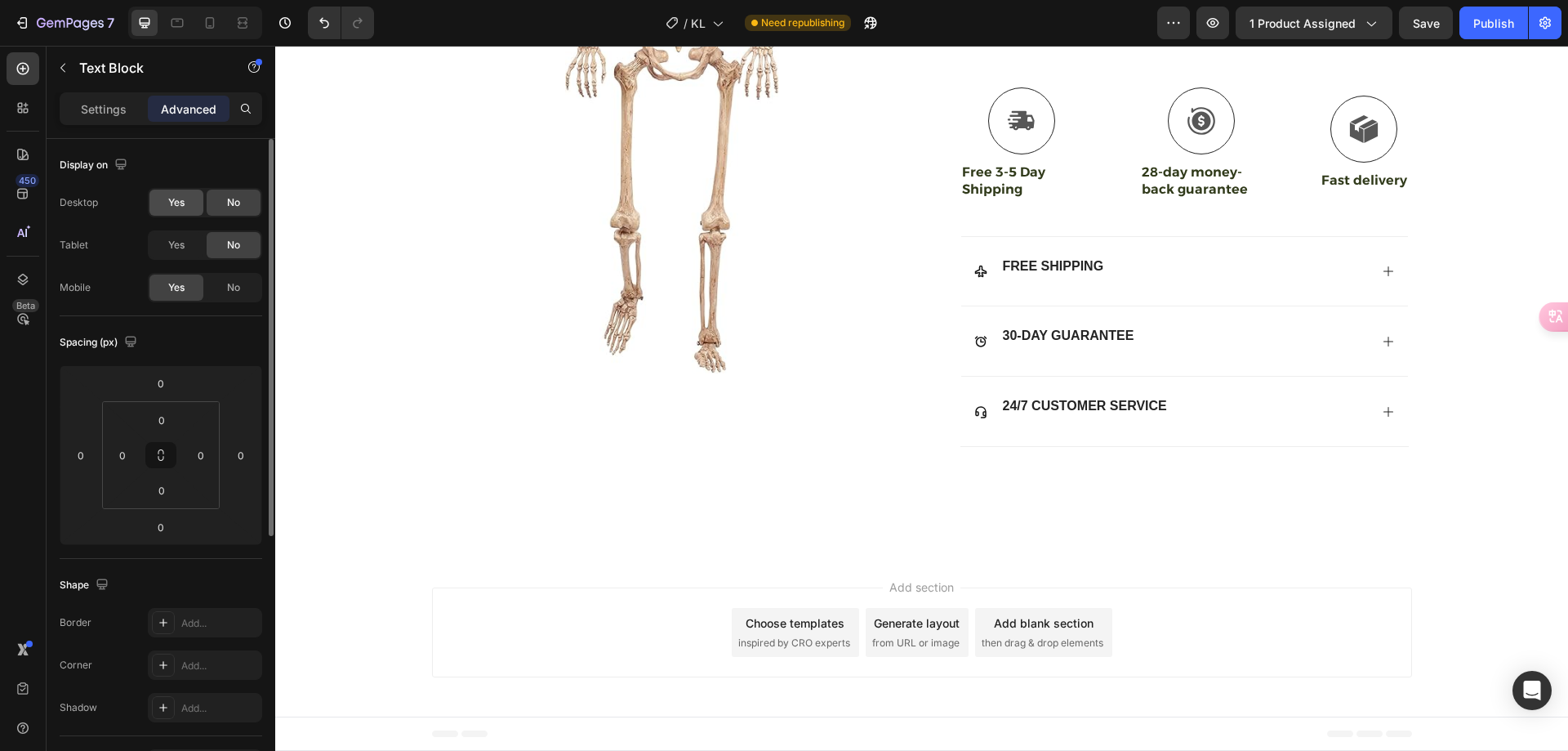
click at [186, 197] on div "Yes" at bounding box center [176, 203] width 54 height 26
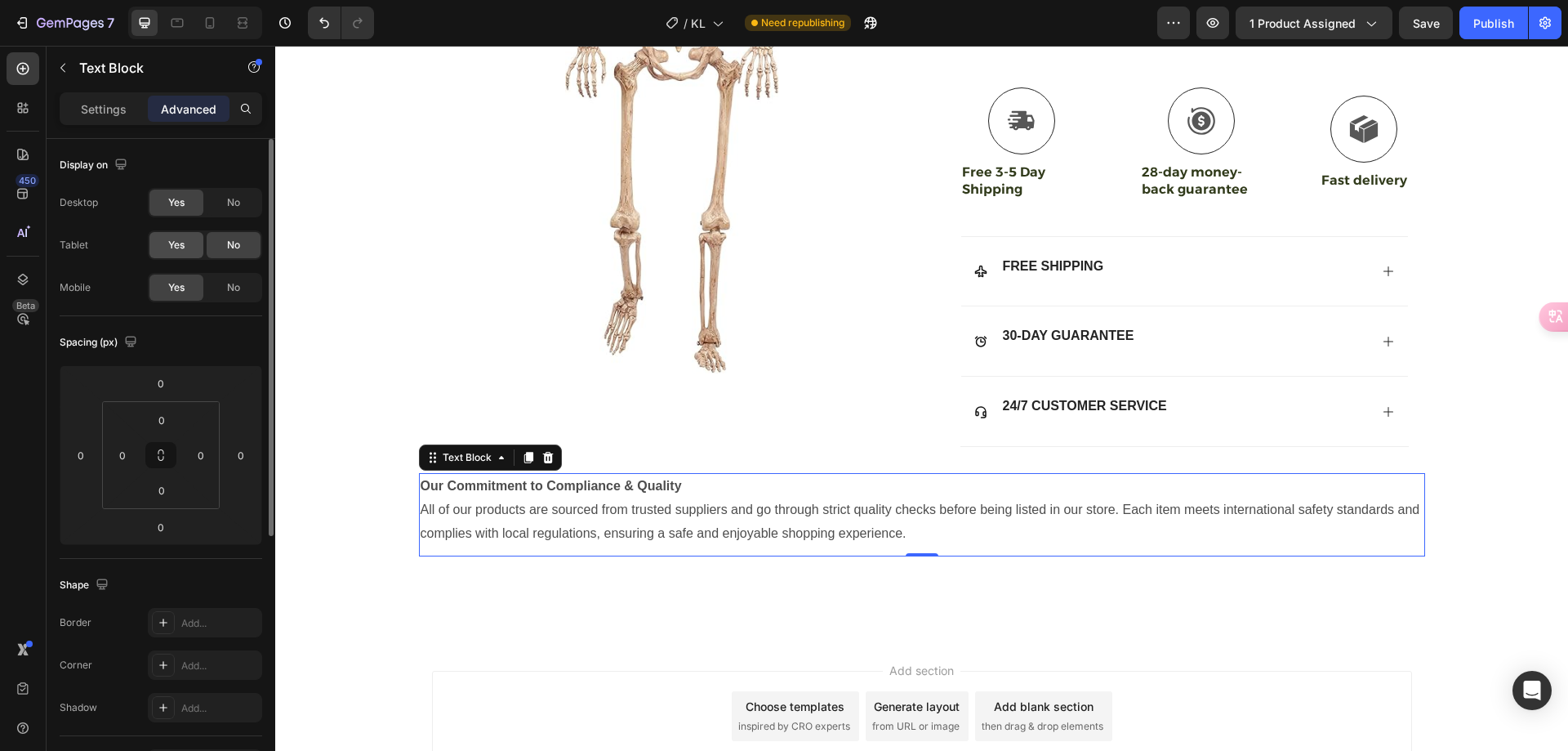
click at [184, 243] on span "Yes" at bounding box center [176, 245] width 17 height 15
click at [236, 299] on div "No" at bounding box center [233, 287] width 54 height 26
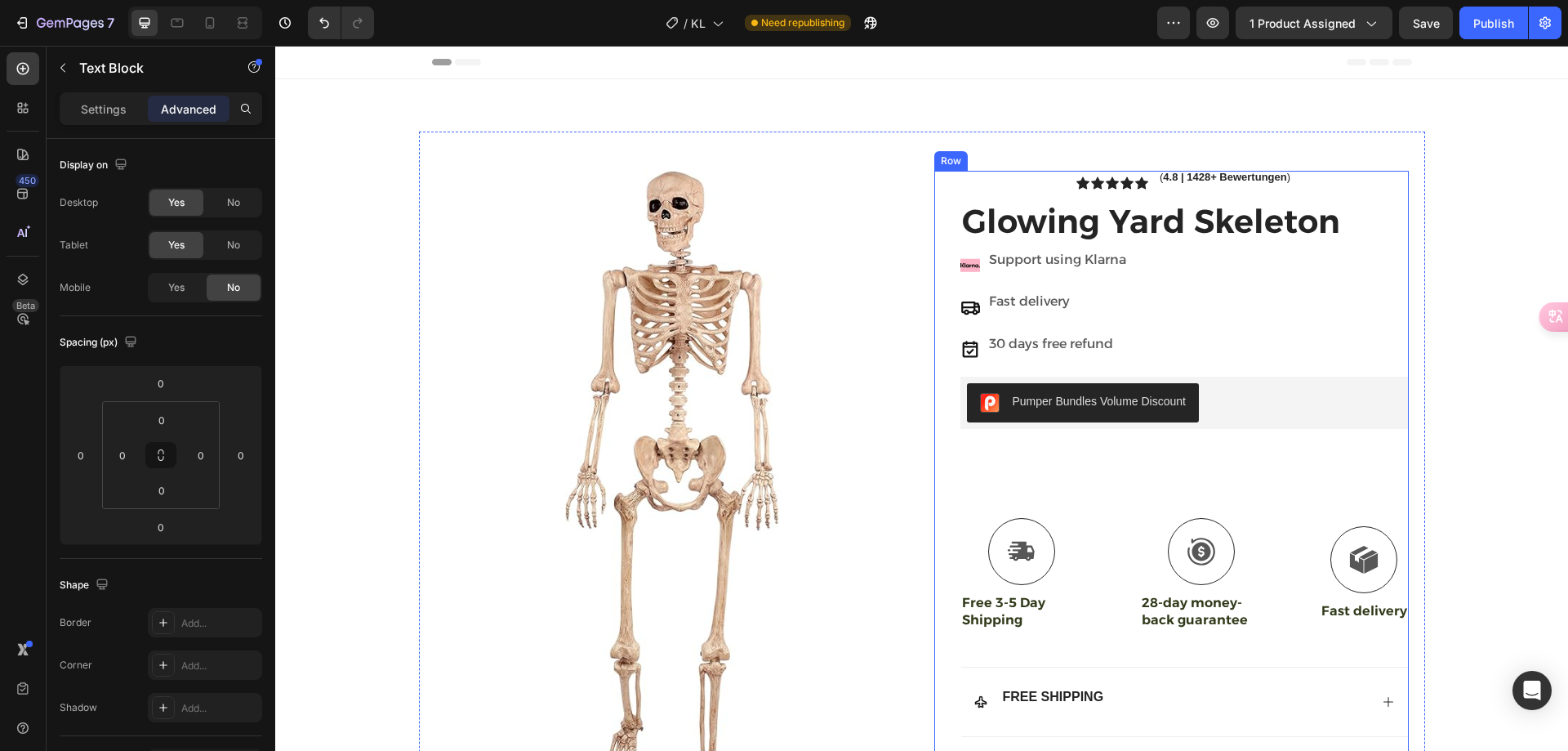
click at [1000, 225] on h1 "Glowing Yard Skeleton" at bounding box center [1185, 221] width 449 height 46
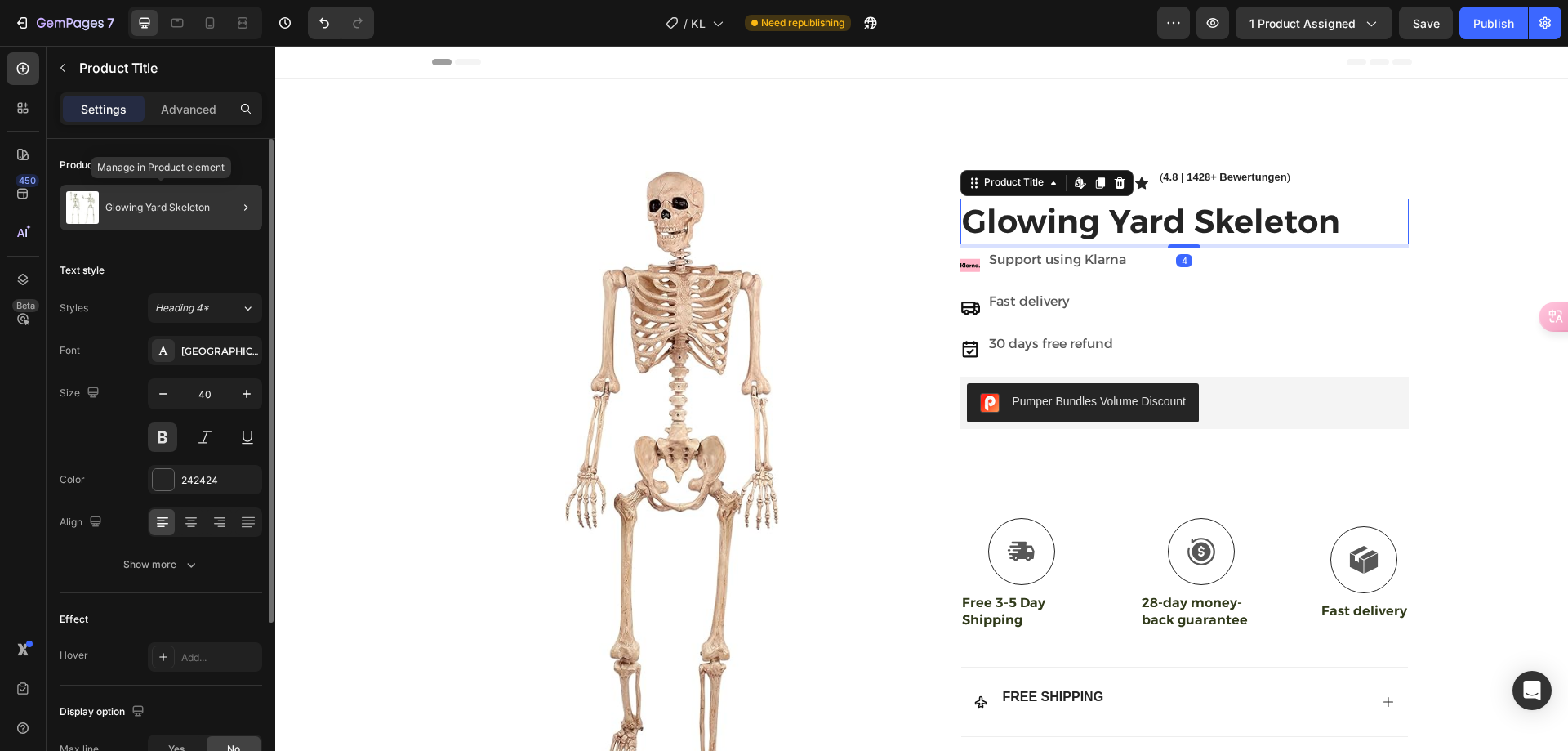
click at [166, 203] on p "Glowing Yard Skeleton" at bounding box center [158, 207] width 105 height 11
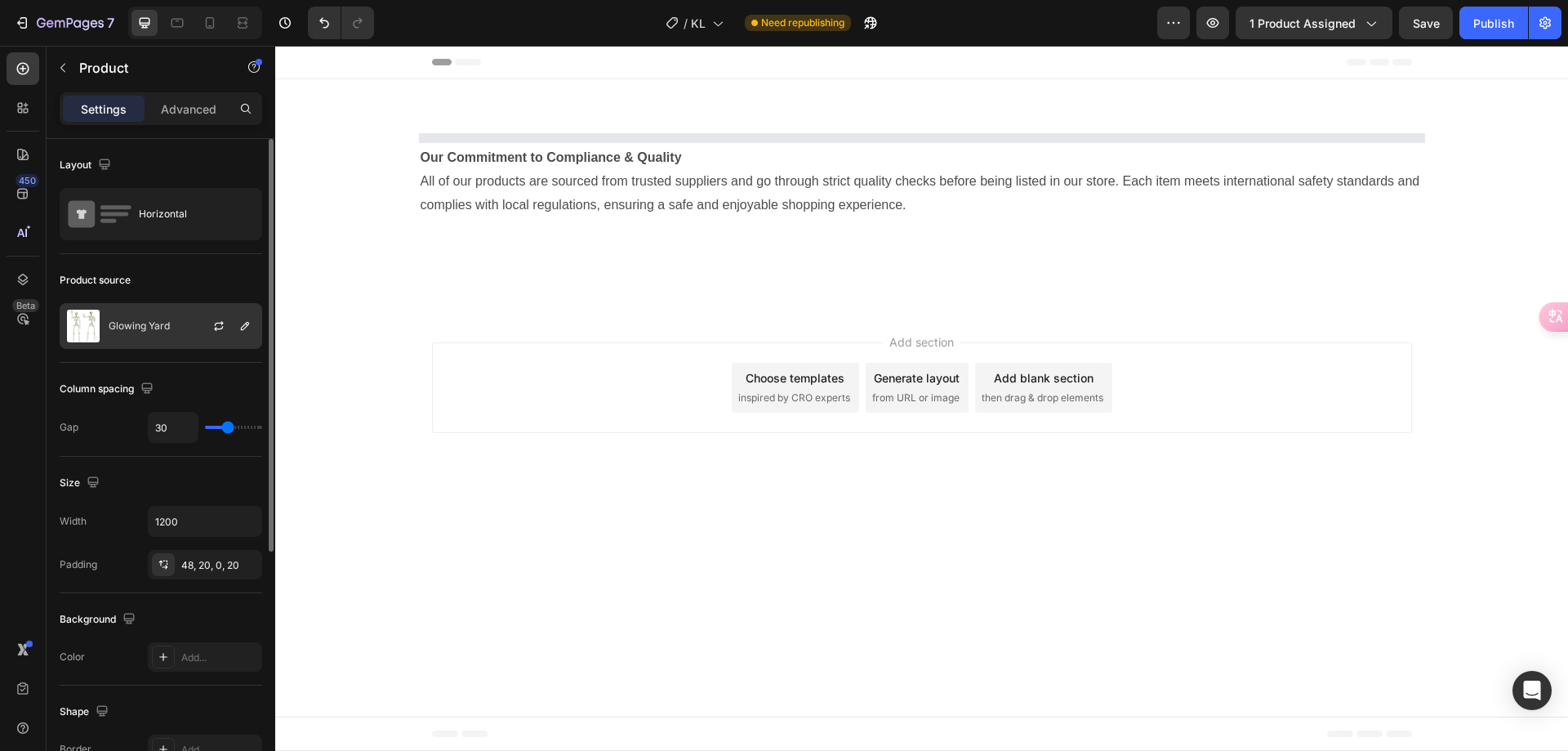
click at [152, 326] on p "Glowing Yard" at bounding box center [139, 325] width 62 height 11
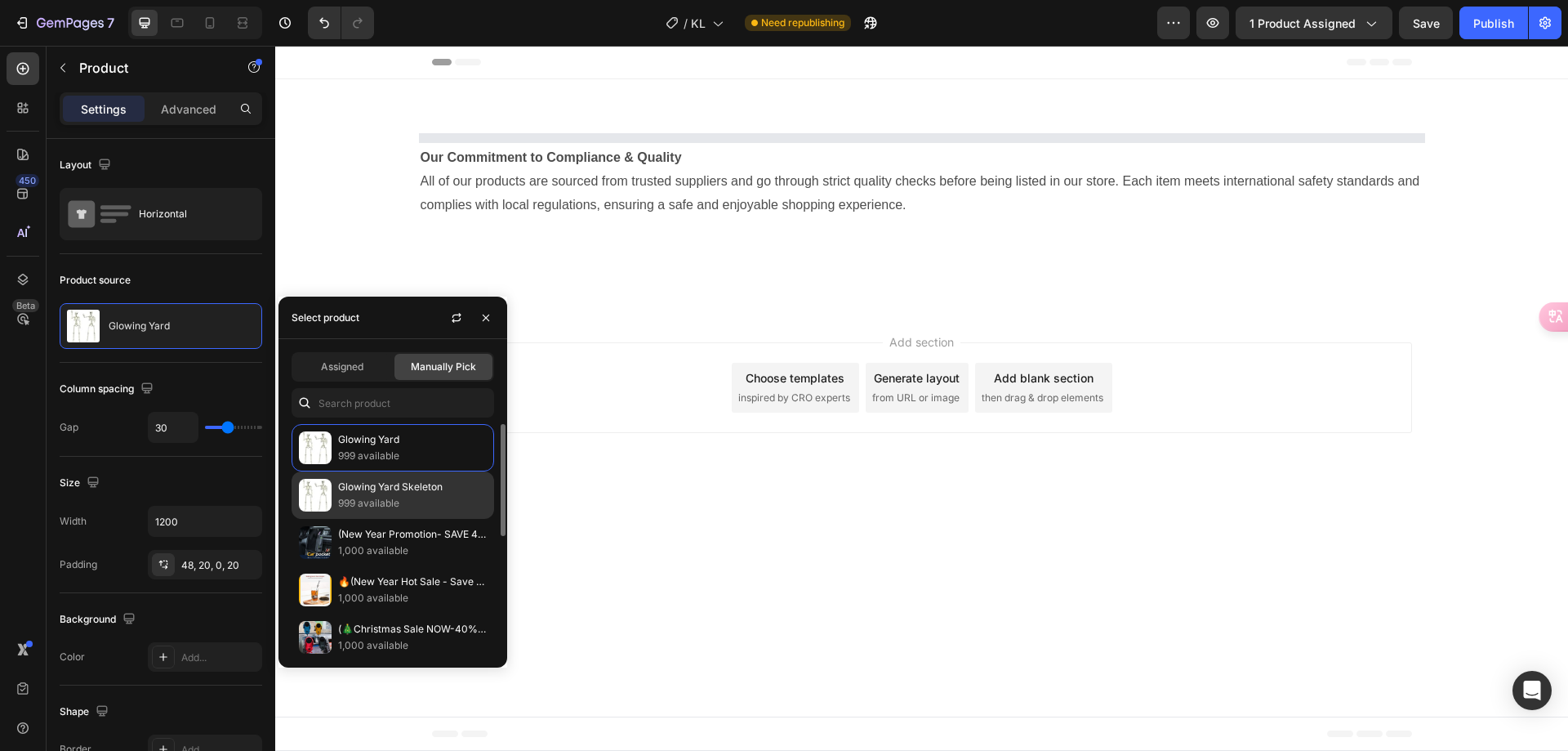
click at [371, 494] on p "Glowing Yard Skeleton" at bounding box center [412, 487] width 149 height 17
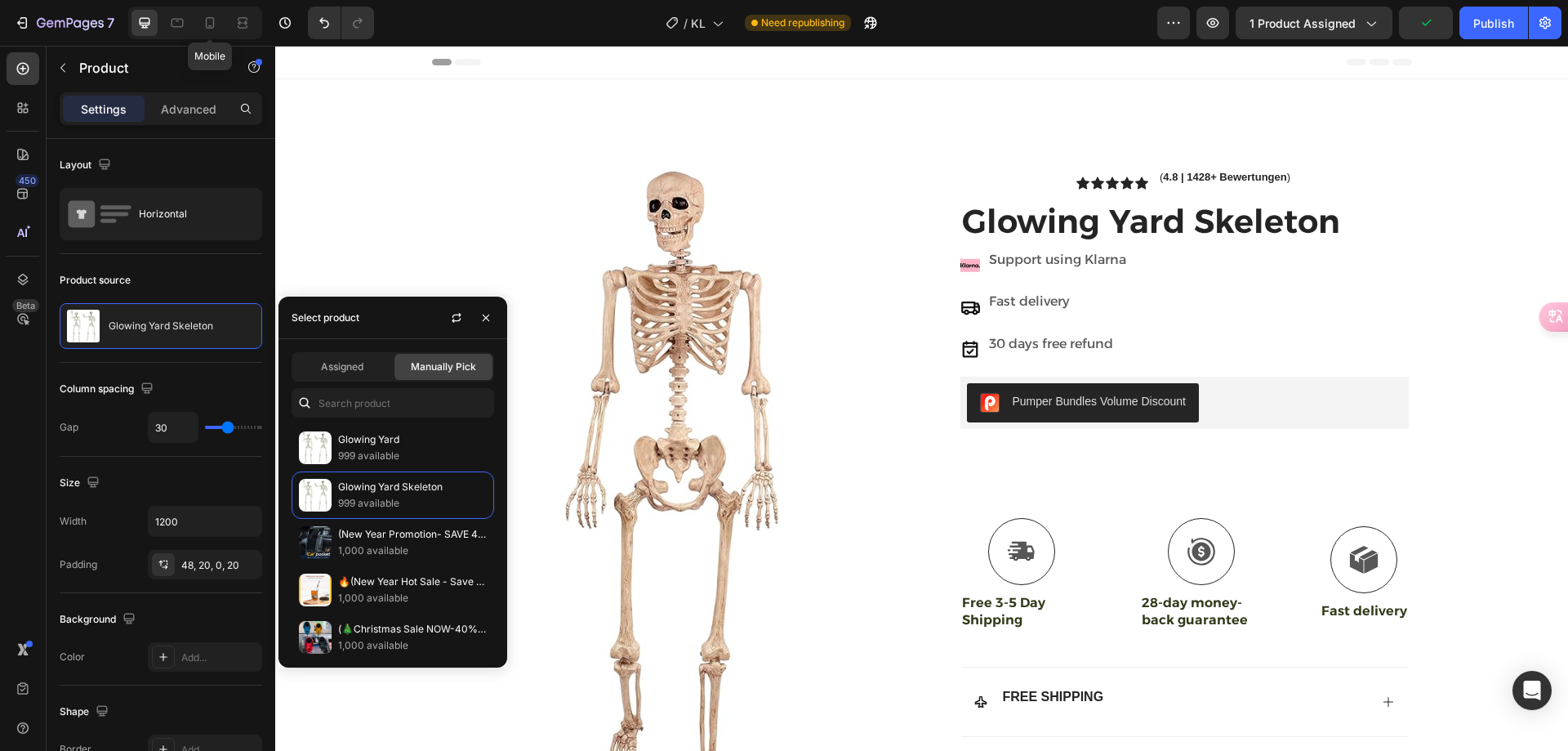
click at [196, 24] on div "Mobile" at bounding box center [195, 22] width 134 height 33
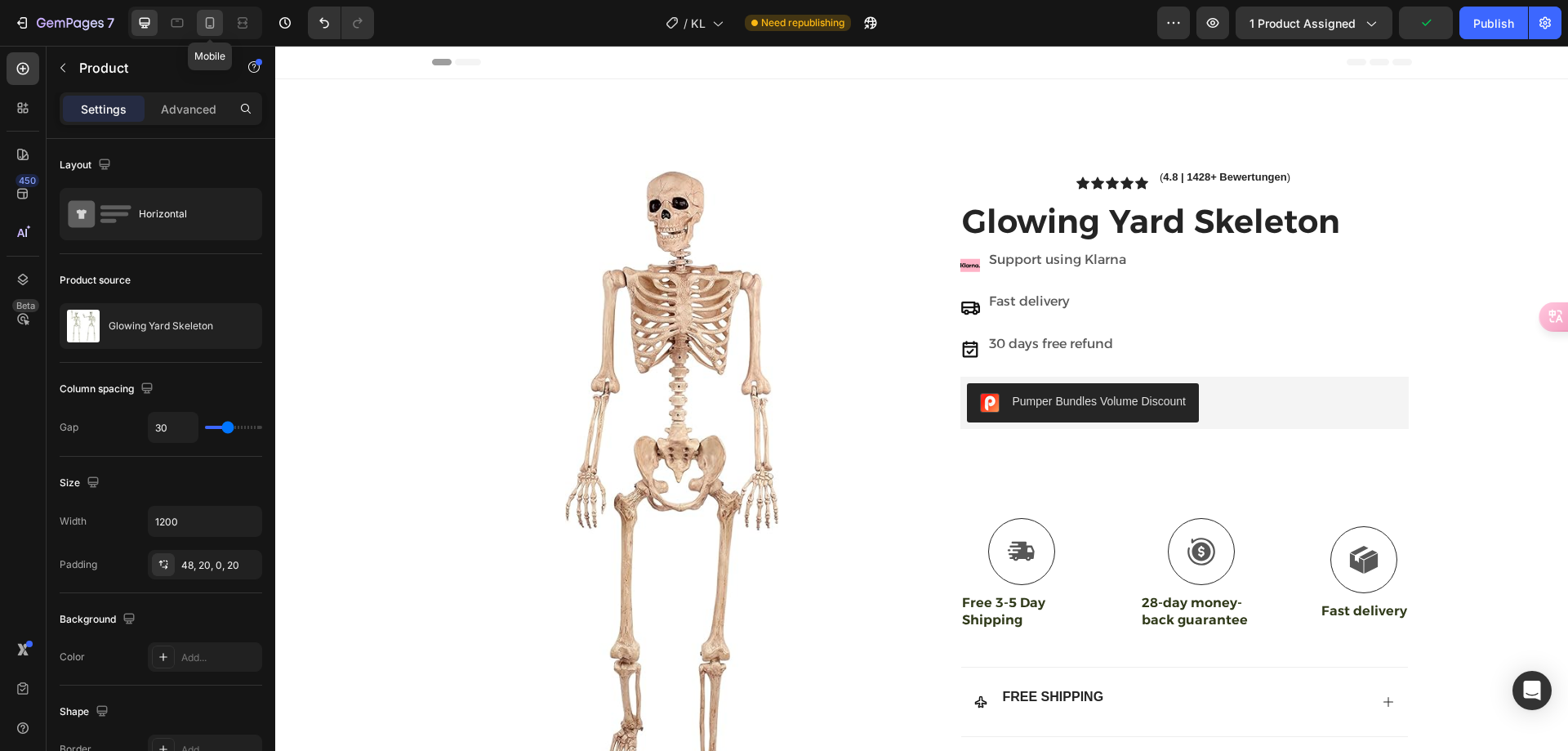
click at [218, 25] on icon at bounding box center [210, 23] width 17 height 17
type input "16"
type input "100%"
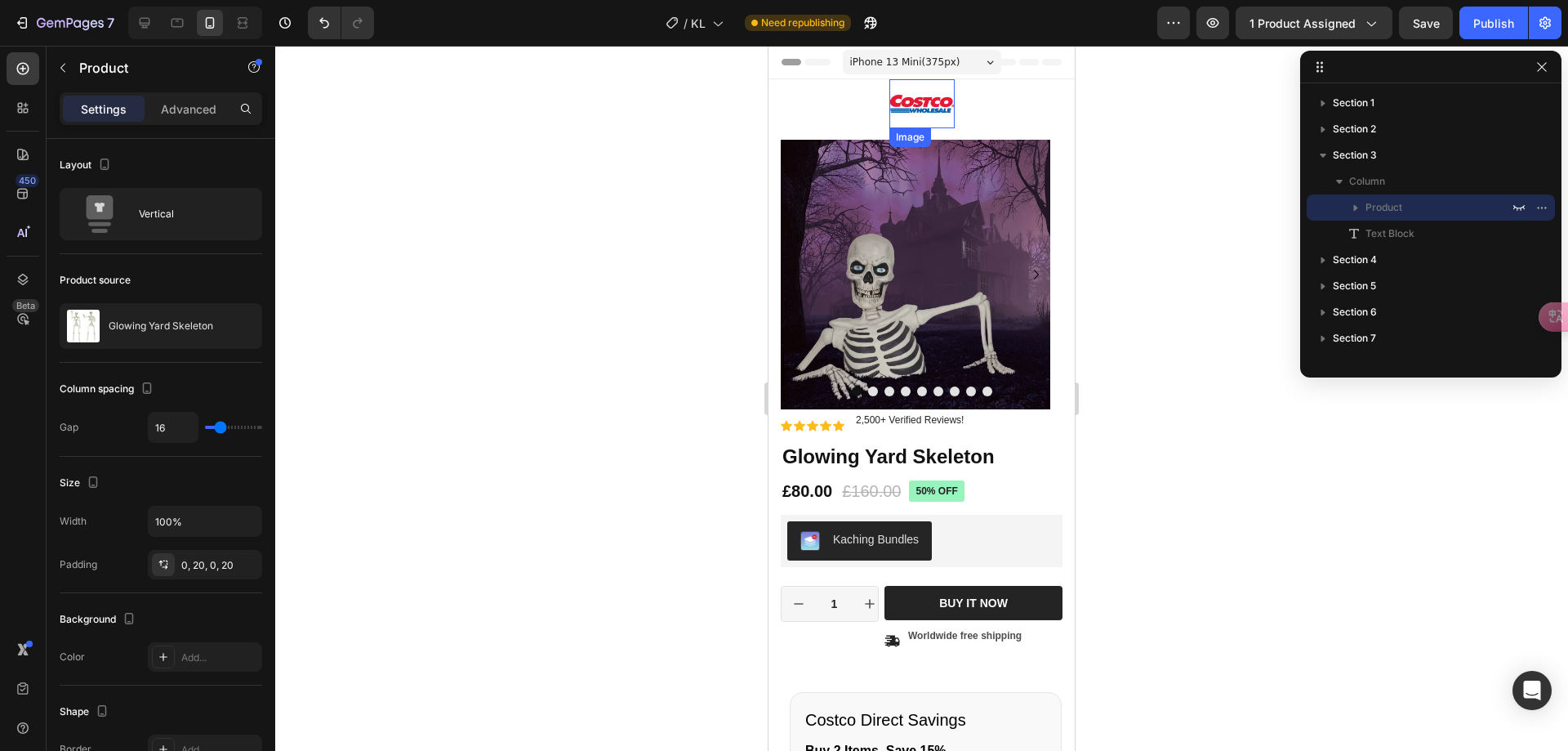
click at [908, 103] on img at bounding box center [922, 104] width 65 height 49
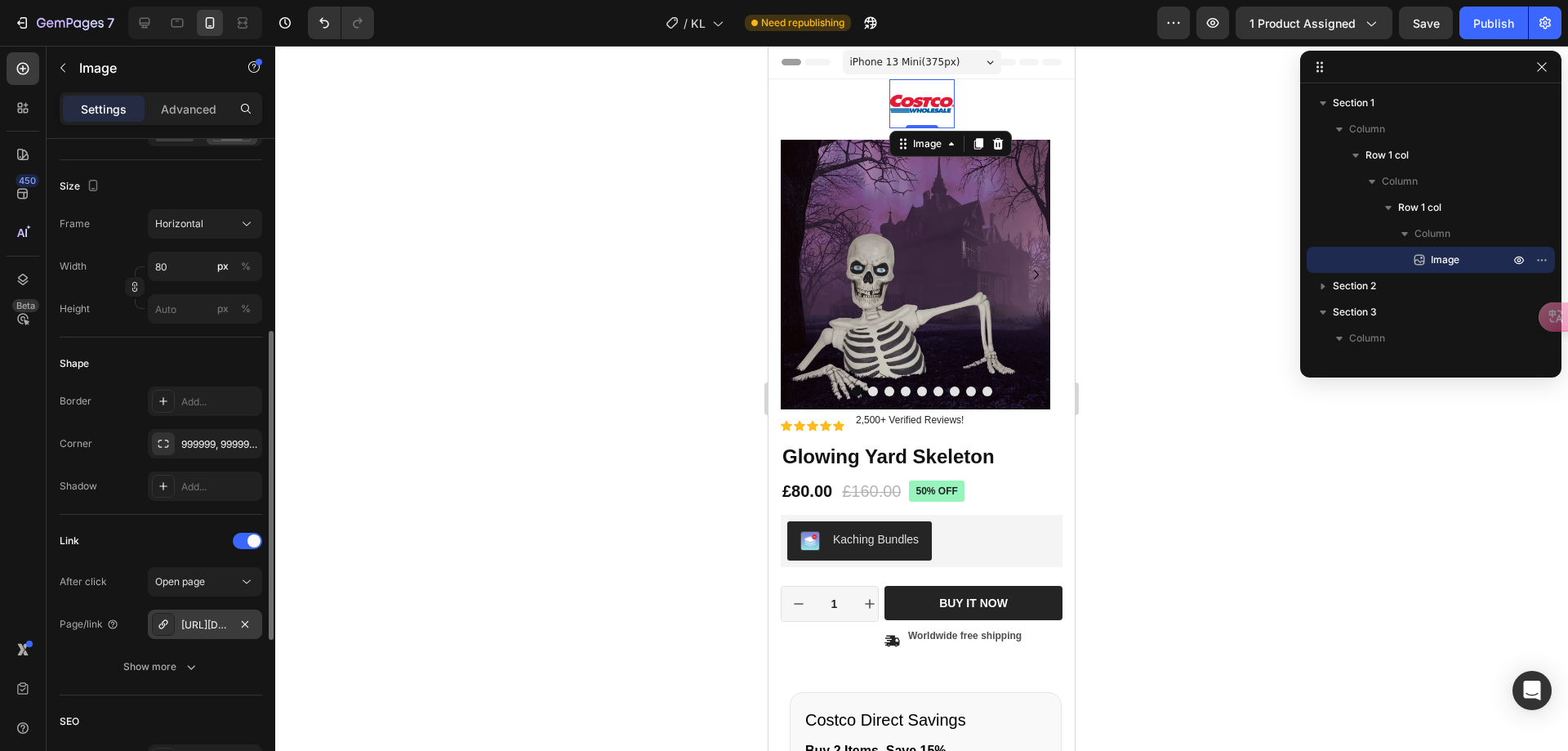
scroll to position [572, 0]
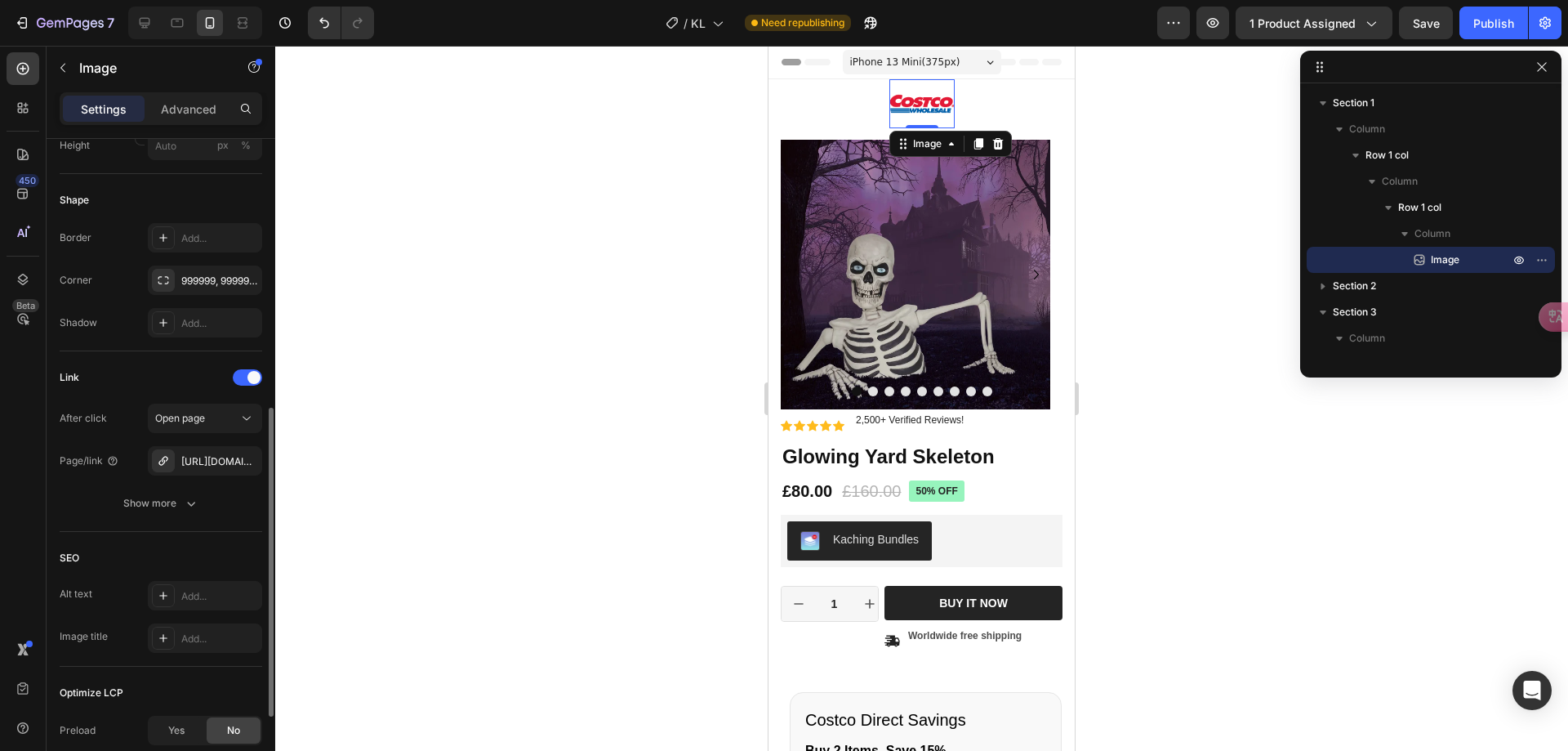
drag, startPoint x: 215, startPoint y: 460, endPoint x: 276, endPoint y: 442, distance: 63.6
click at [215, 461] on div "[URL][DOMAIN_NAME]" at bounding box center [219, 461] width 77 height 15
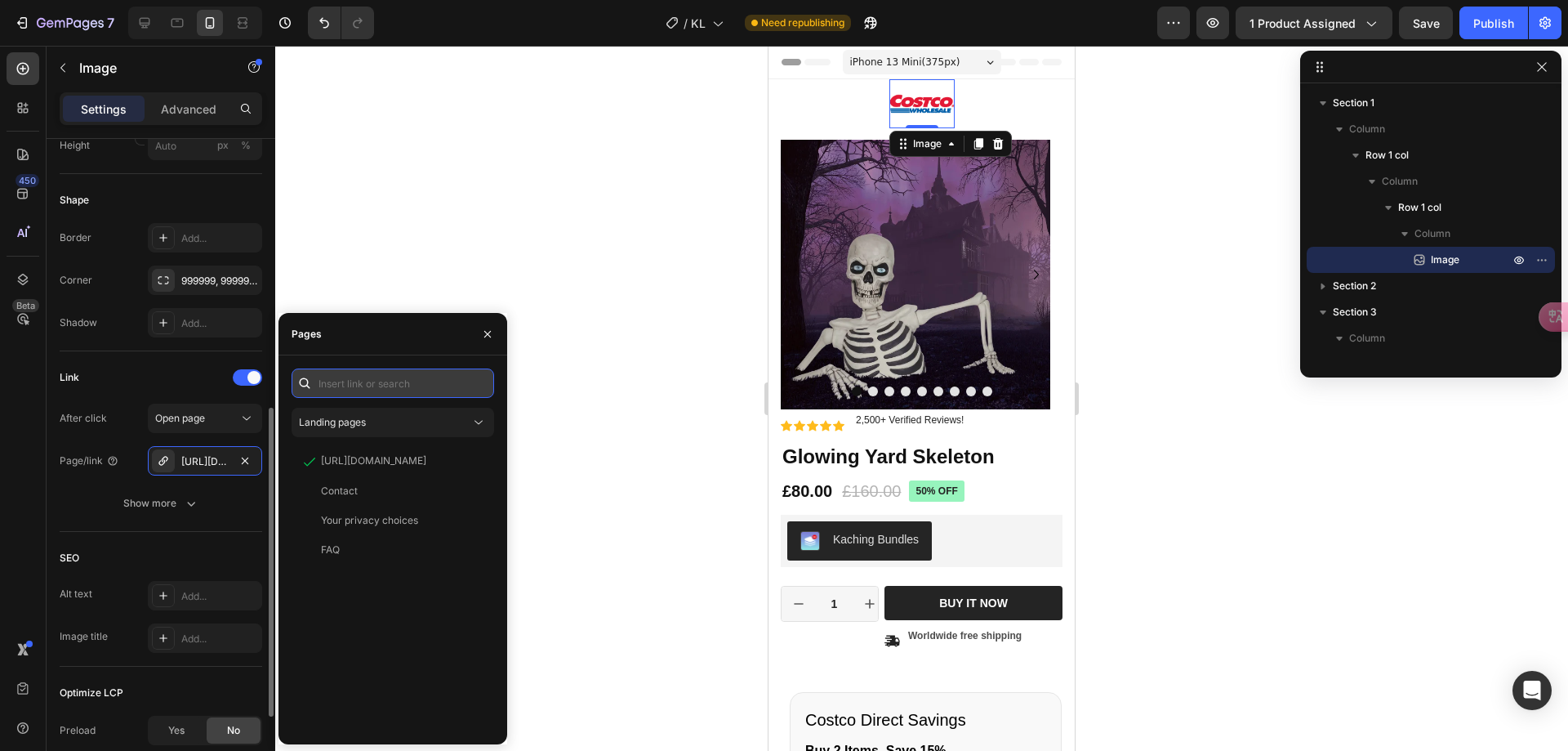
click at [421, 385] on input "text" at bounding box center [393, 383] width 203 height 29
paste input "[URL][DOMAIN_NAME]"
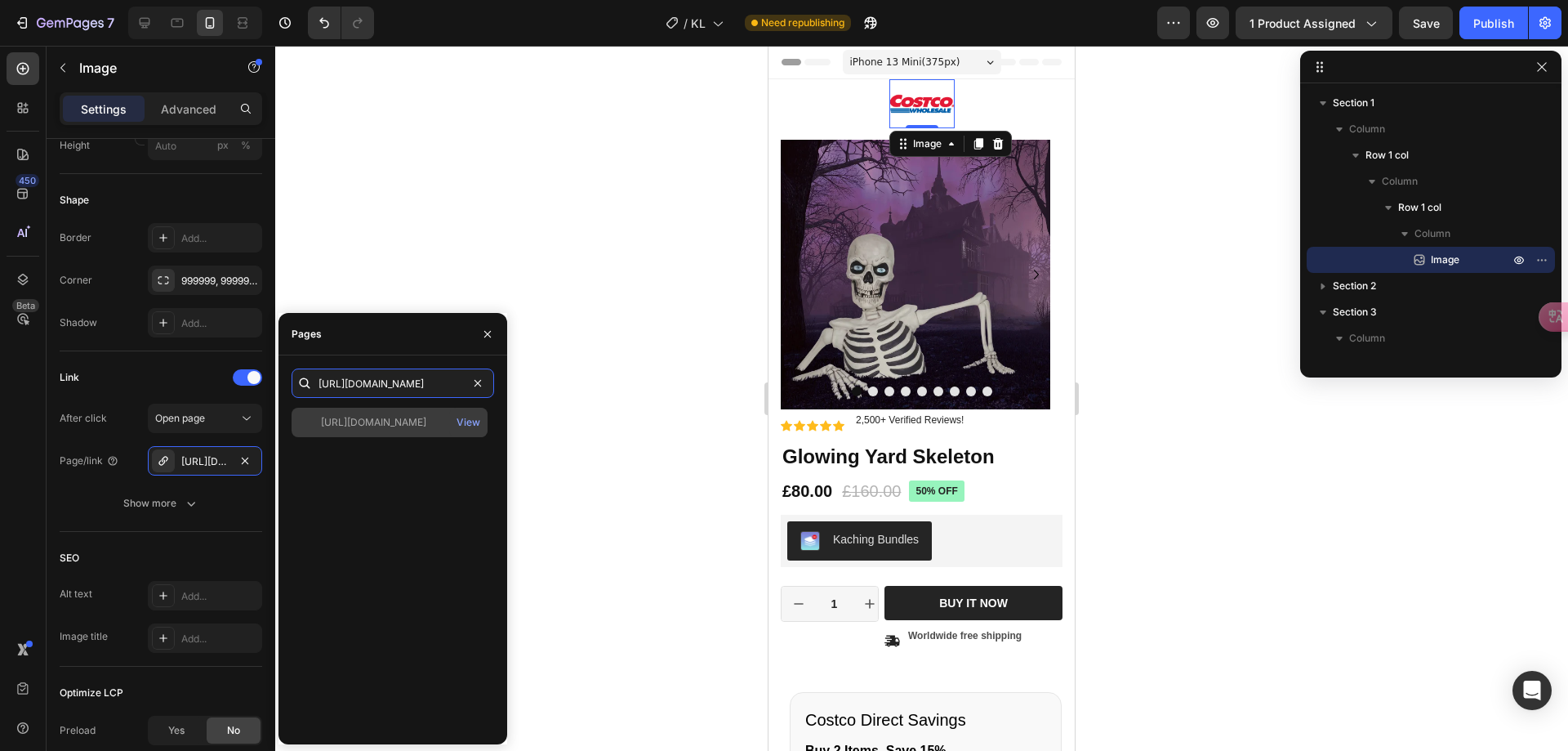
type input "[URL][DOMAIN_NAME]"
click at [384, 429] on div "[URL][DOMAIN_NAME]" at bounding box center [374, 422] width 106 height 15
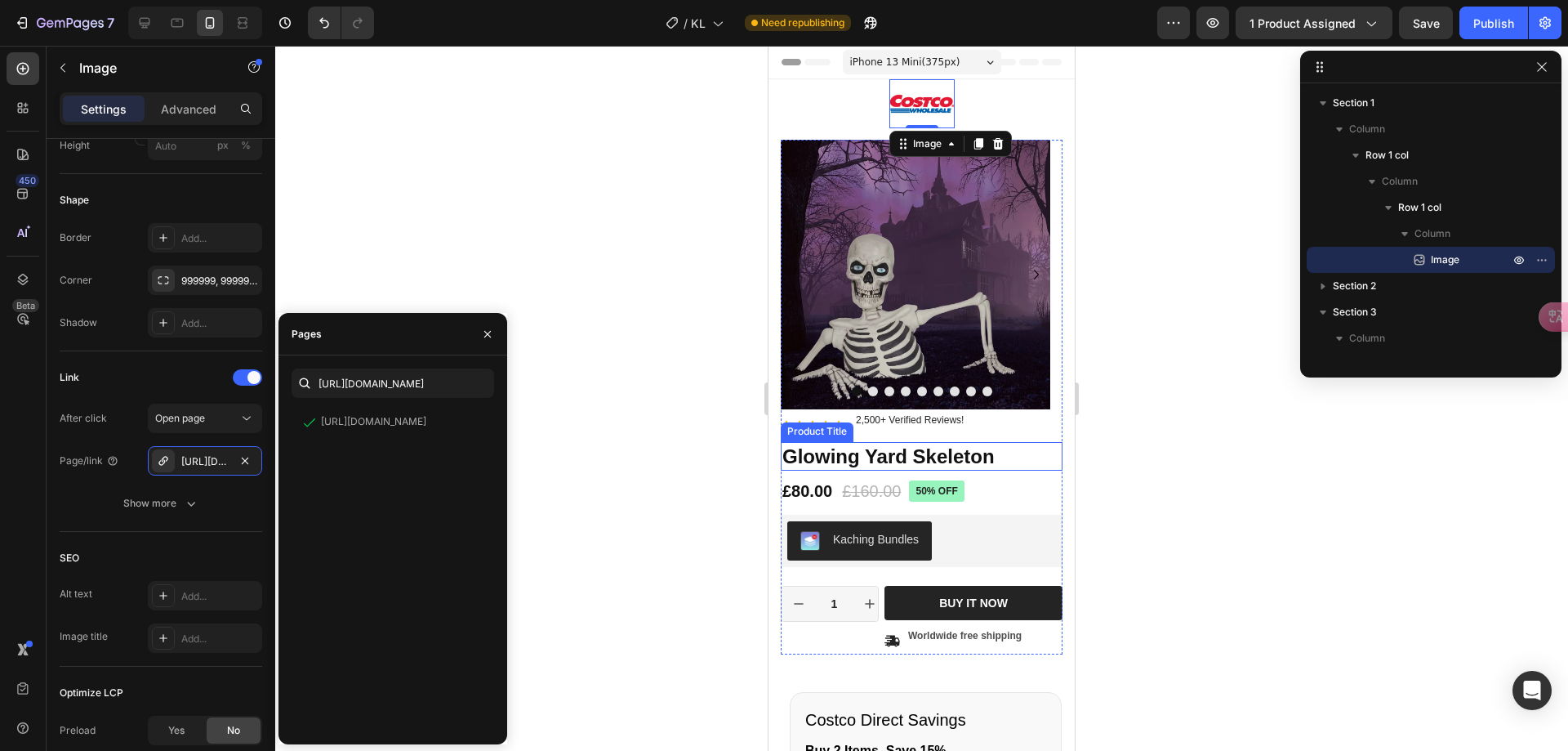
click at [854, 456] on h1 "Glowing Yard Skeleton" at bounding box center [922, 456] width 282 height 28
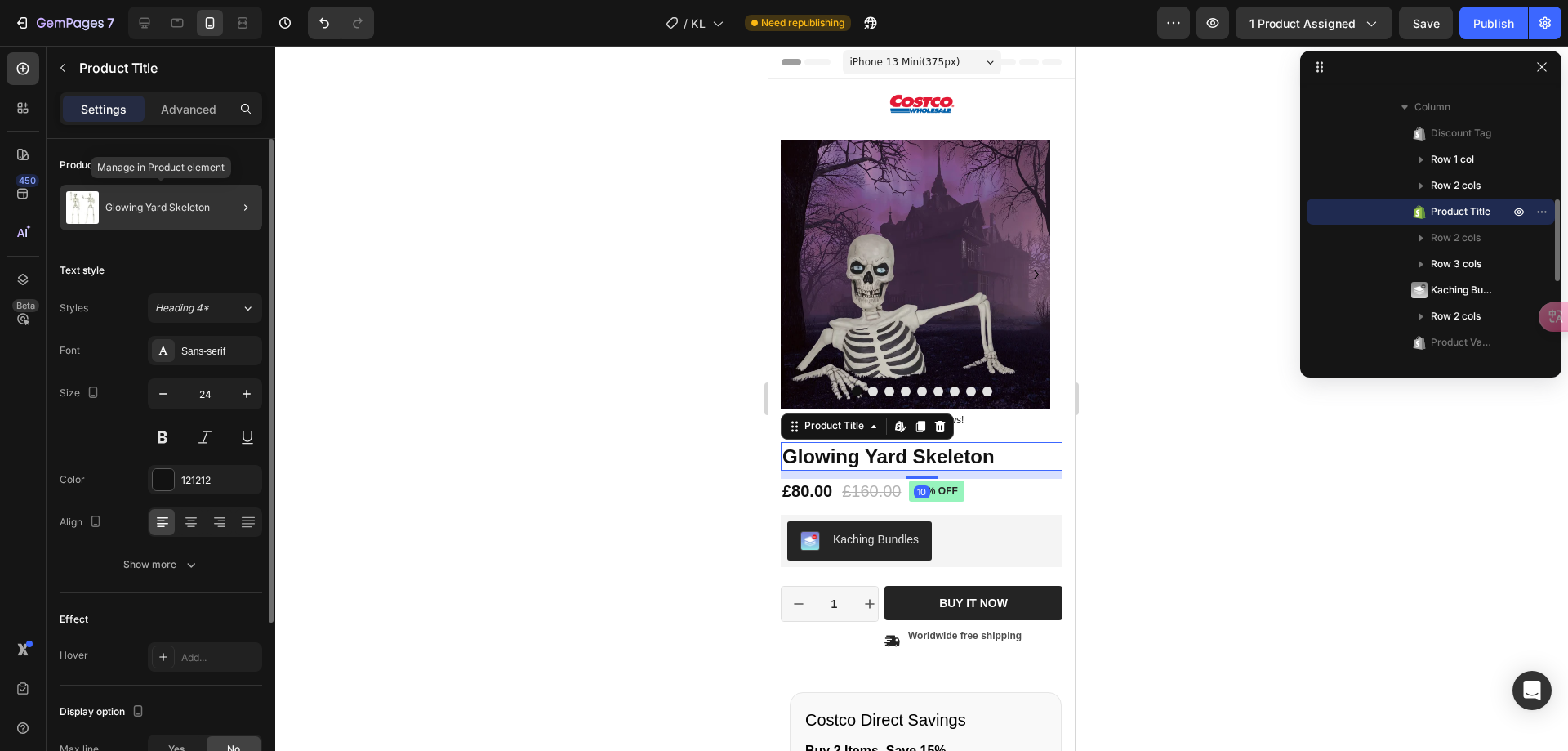
click at [180, 216] on div "Glowing Yard Skeleton" at bounding box center [161, 207] width 203 height 46
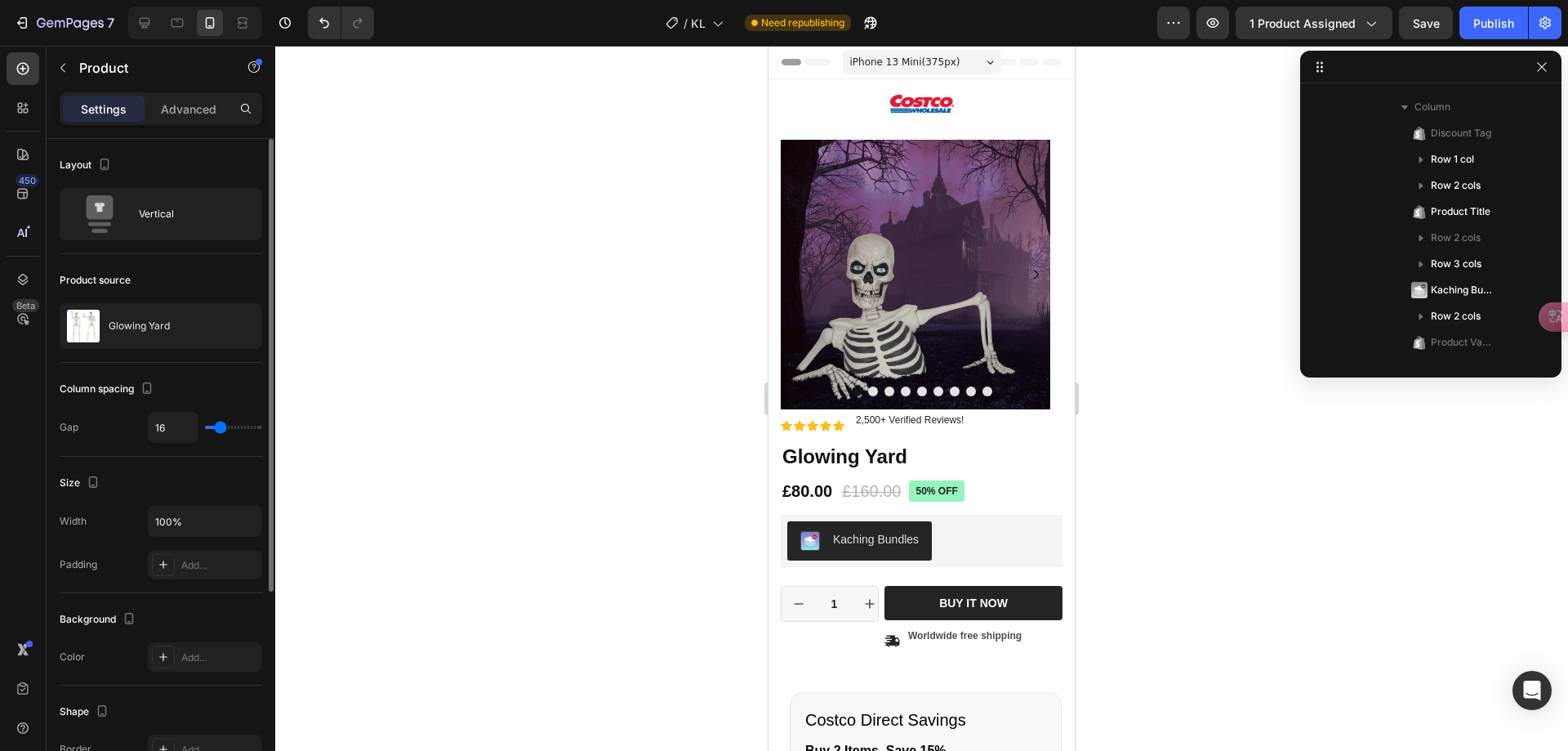
scroll to position [127, 0]
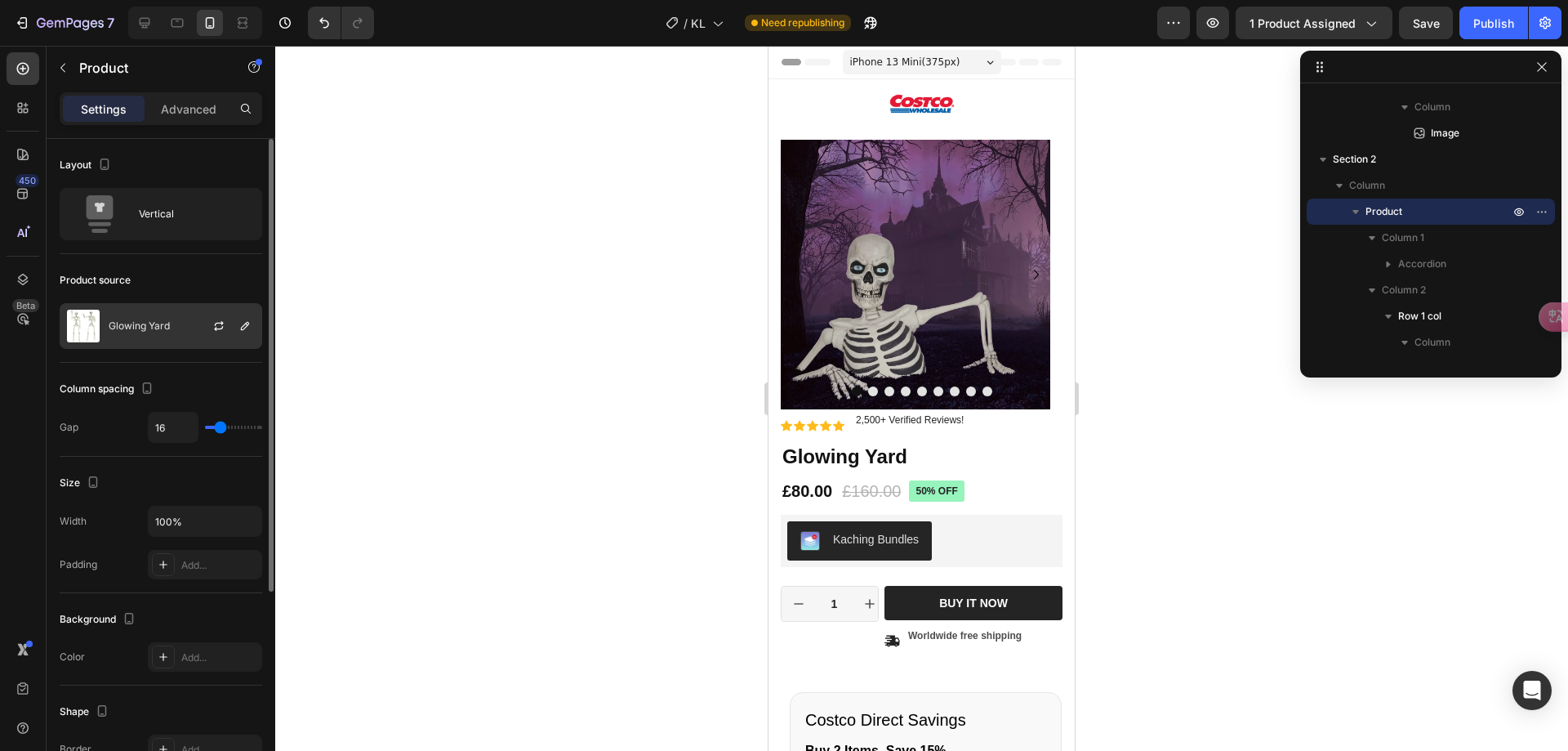
click at [161, 332] on div "Glowing Yard" at bounding box center [161, 326] width 203 height 46
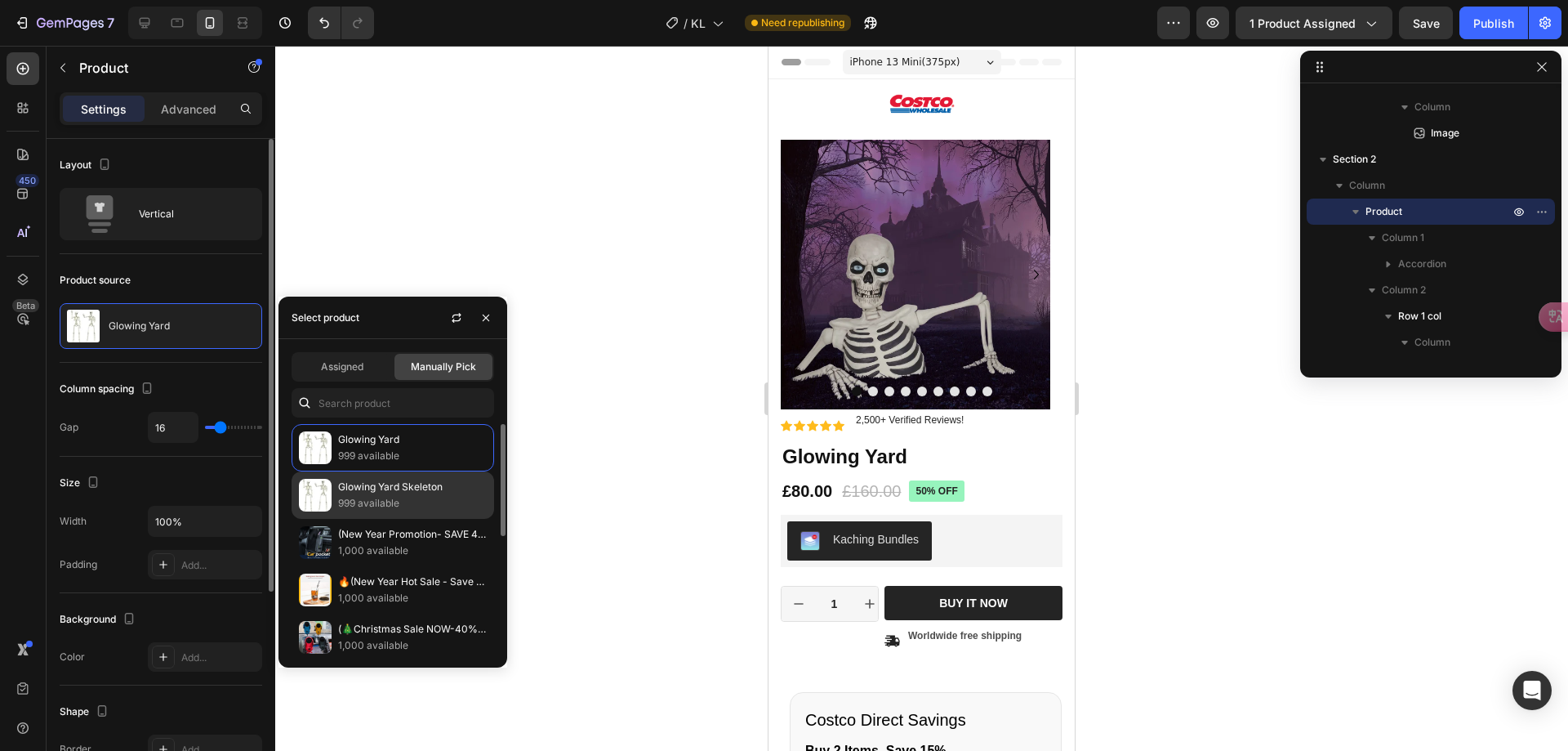
click at [348, 492] on p "Glowing Yard Skeleton" at bounding box center [412, 487] width 149 height 17
click at [627, 451] on div at bounding box center [921, 398] width 1293 height 705
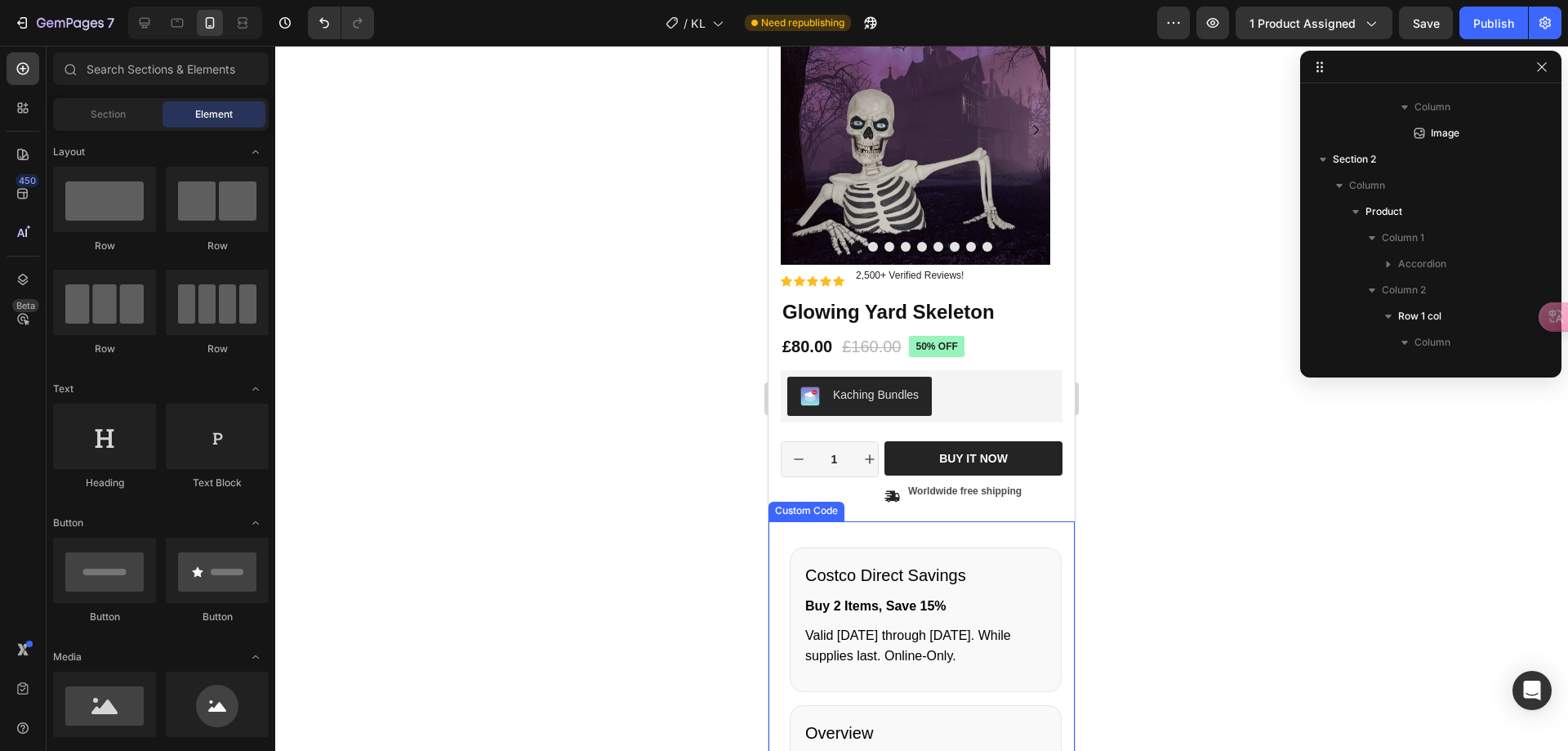
scroll to position [0, 0]
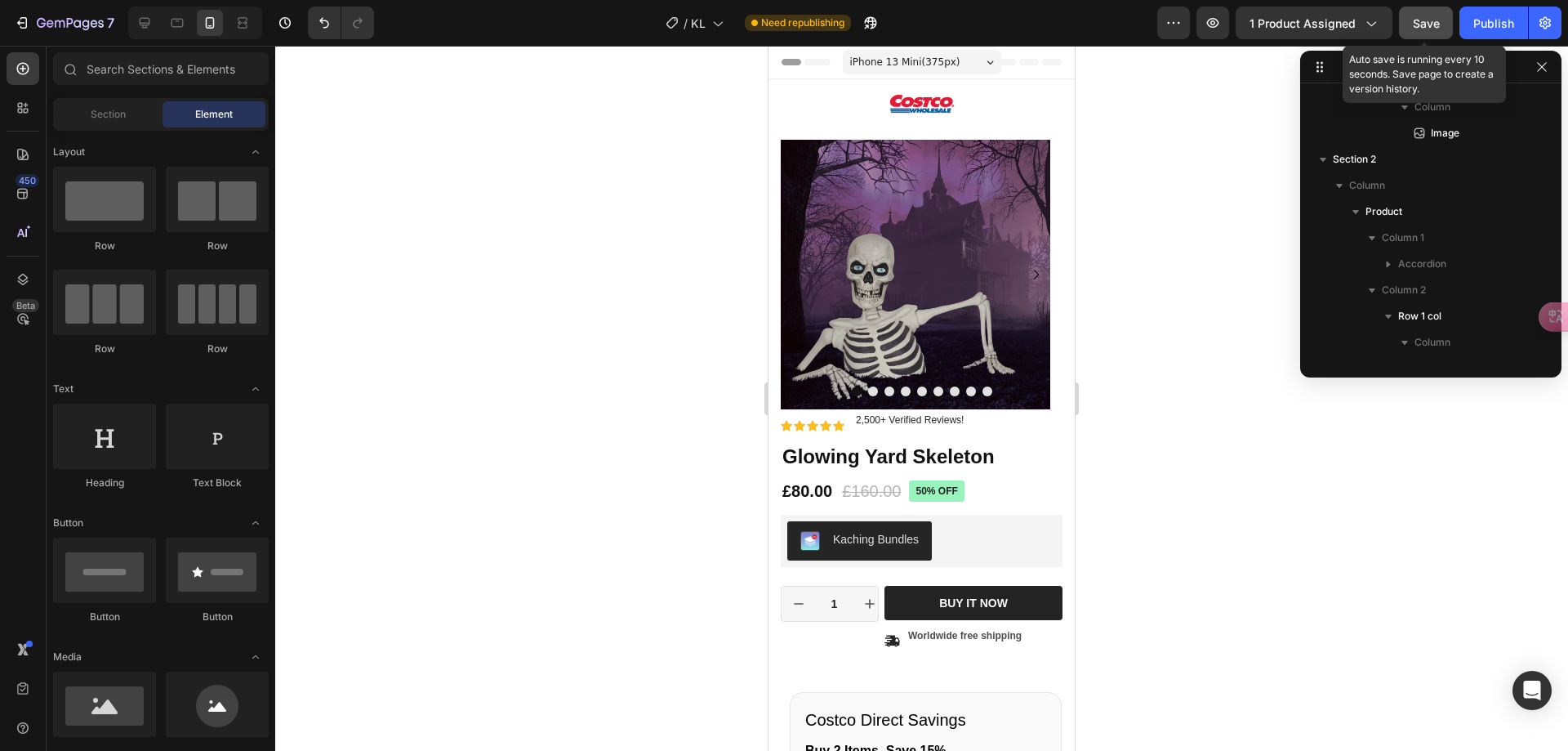
click at [1418, 24] on span "Save" at bounding box center [1426, 24] width 27 height 14
click at [1468, 28] on button "Publish" at bounding box center [1494, 22] width 69 height 33
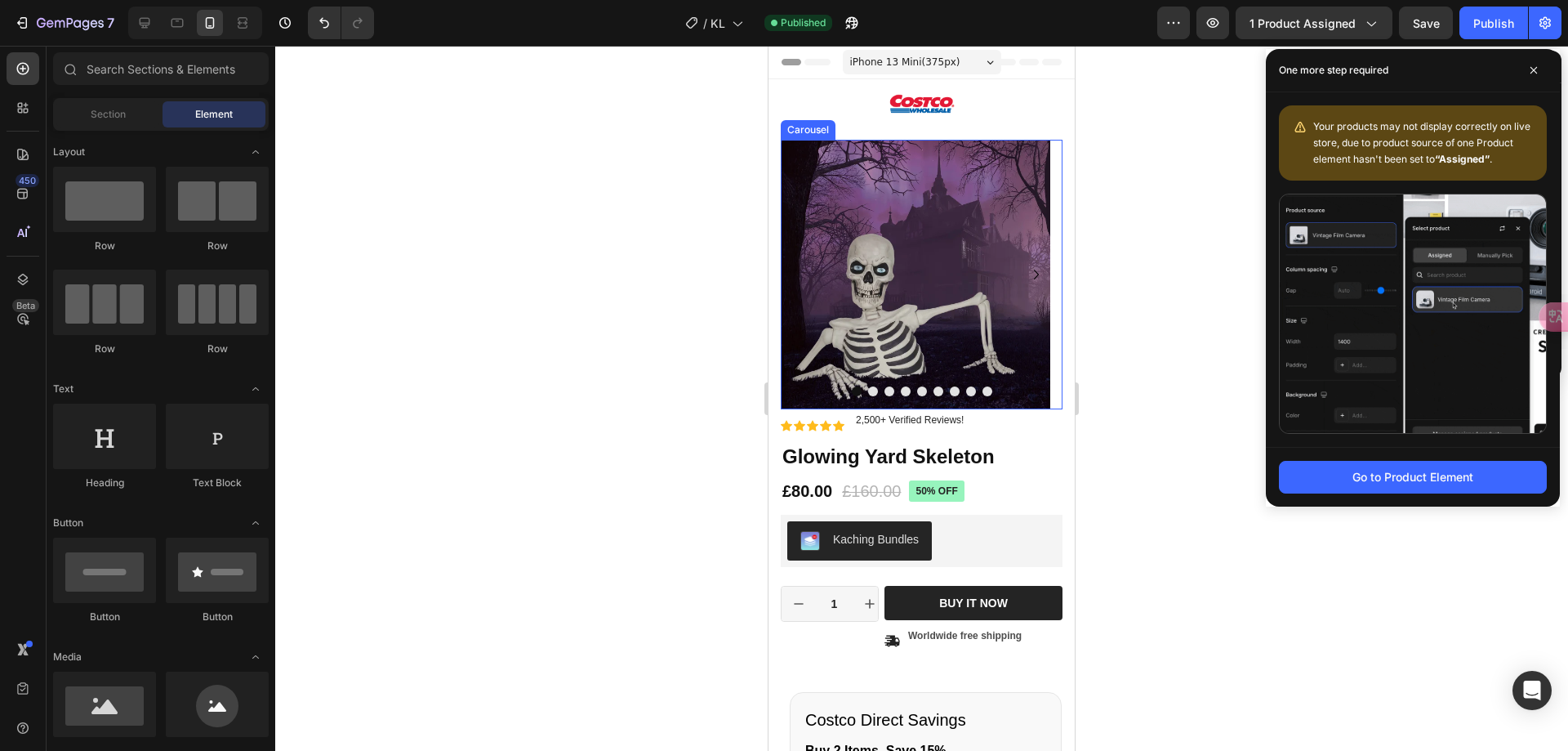
click at [868, 393] on button "Dot" at bounding box center [873, 390] width 10 height 10
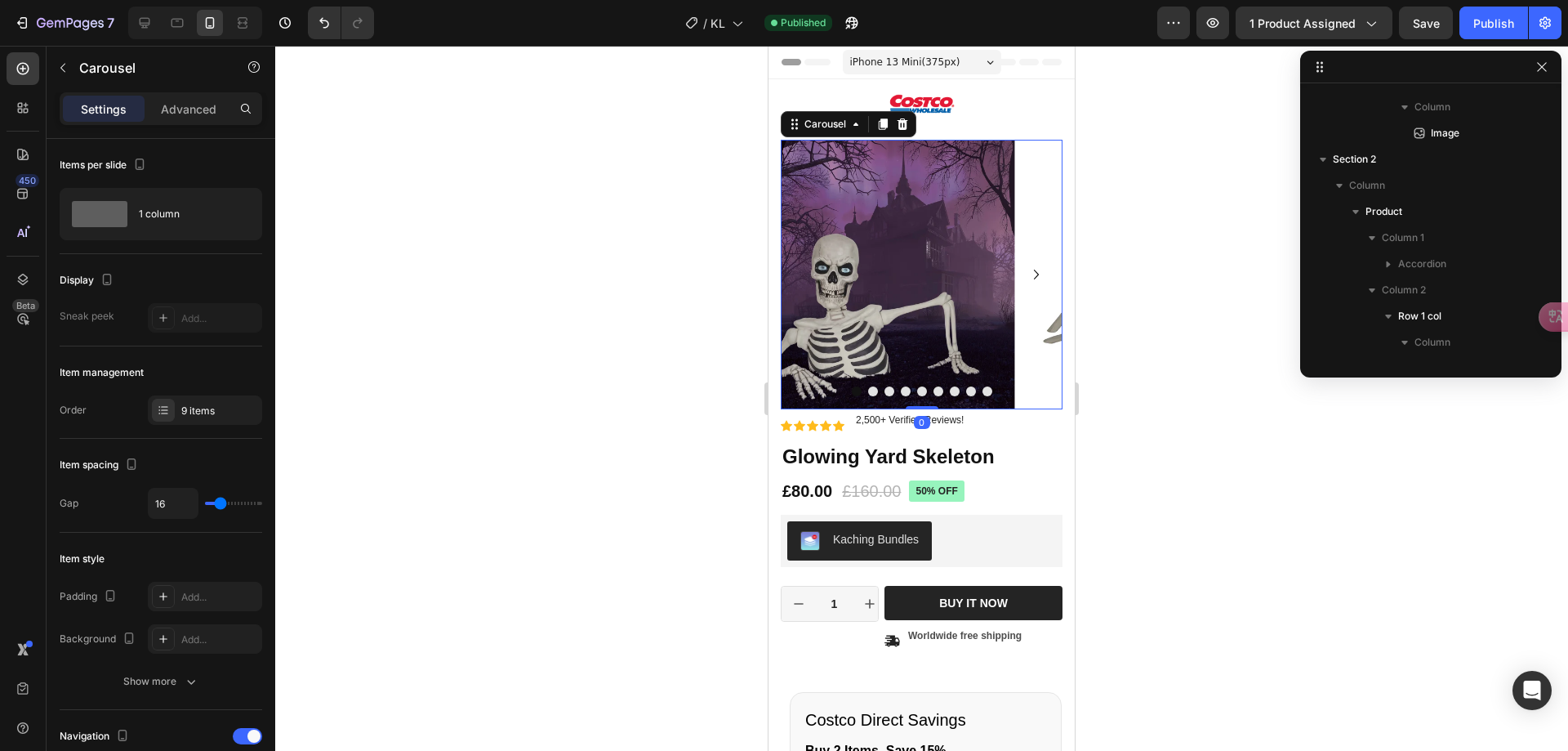
scroll to position [362, 0]
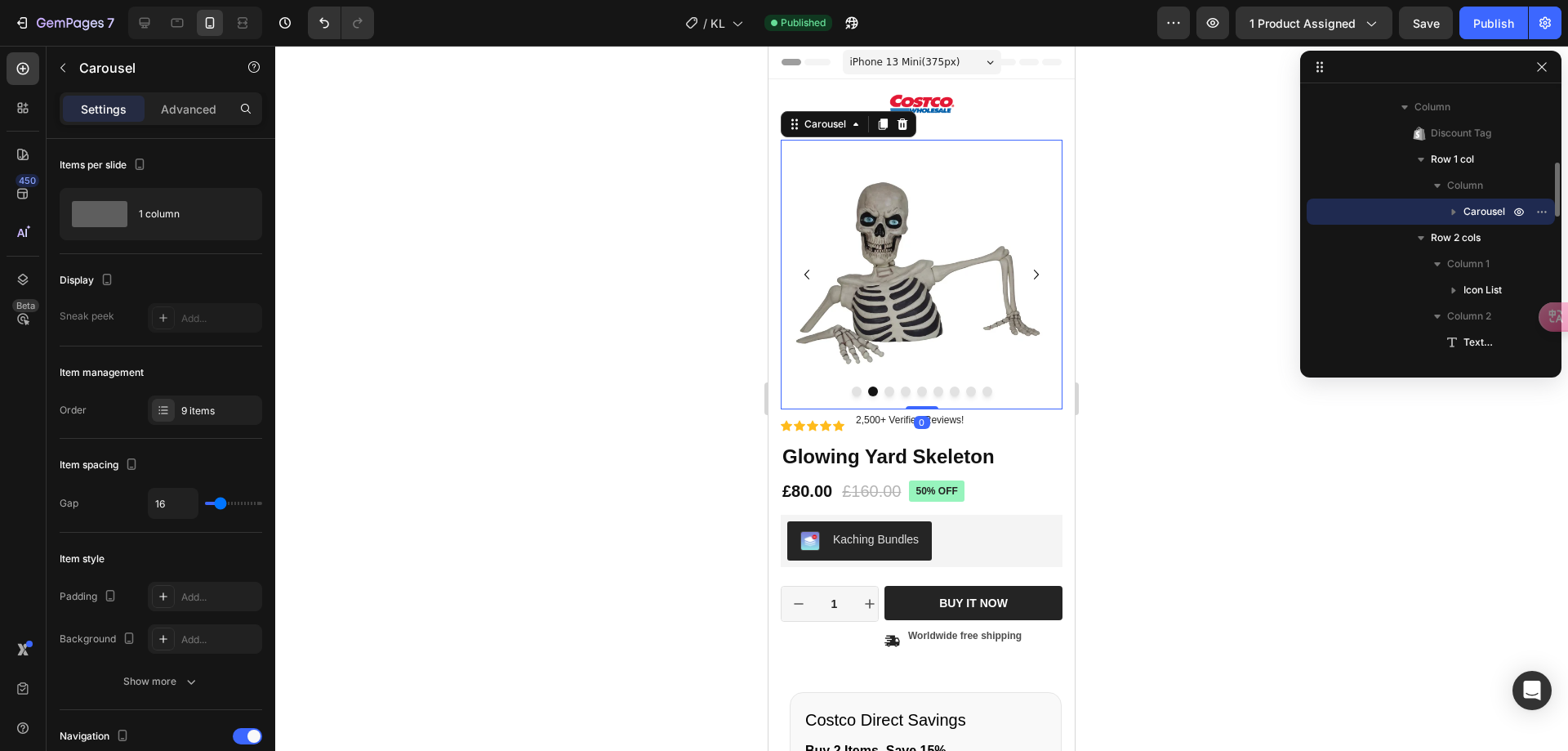
click at [885, 392] on button "Dot" at bounding box center [889, 390] width 10 height 10
click at [901, 393] on button "Dot" at bounding box center [905, 390] width 10 height 10
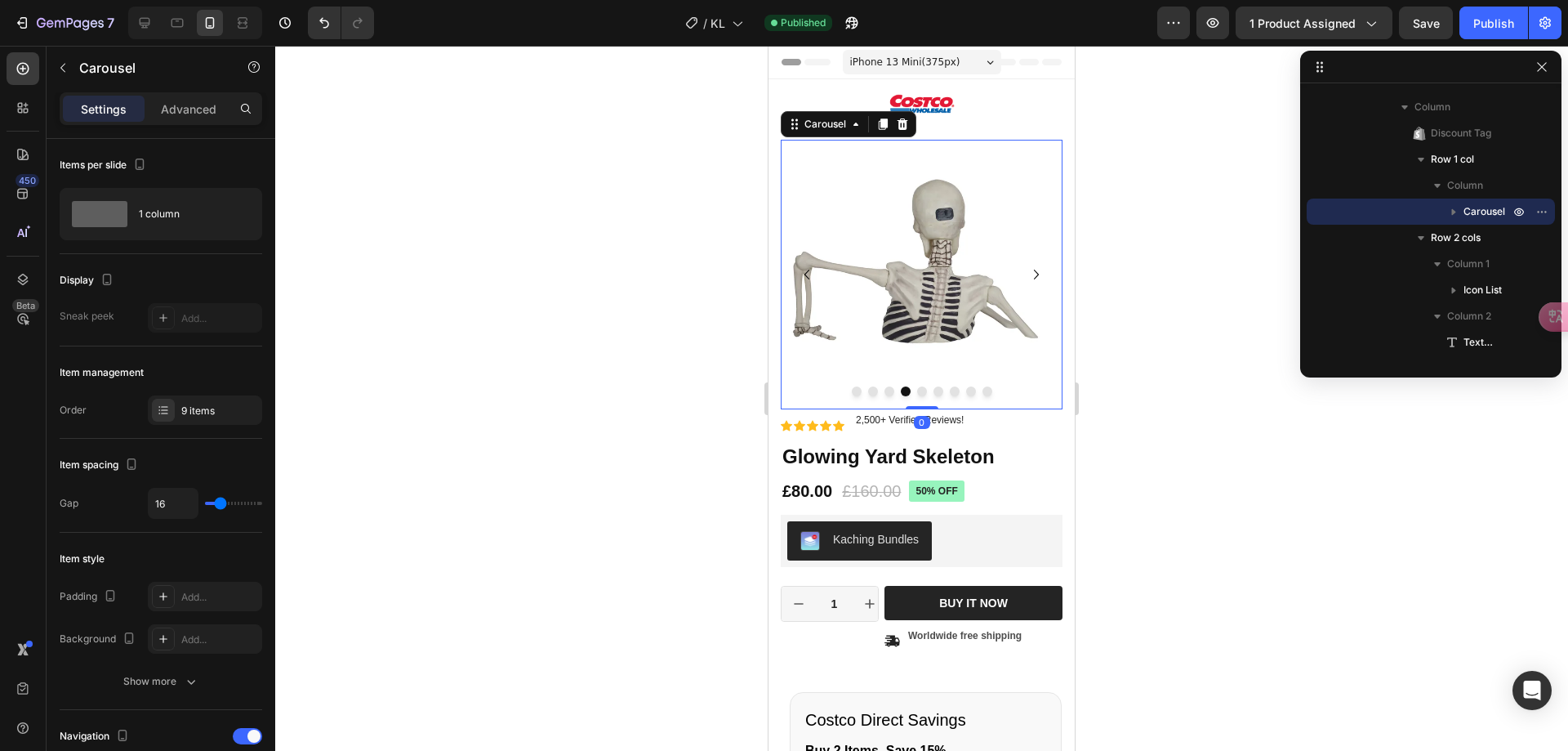
click at [918, 393] on button "Dot" at bounding box center [922, 390] width 10 height 10
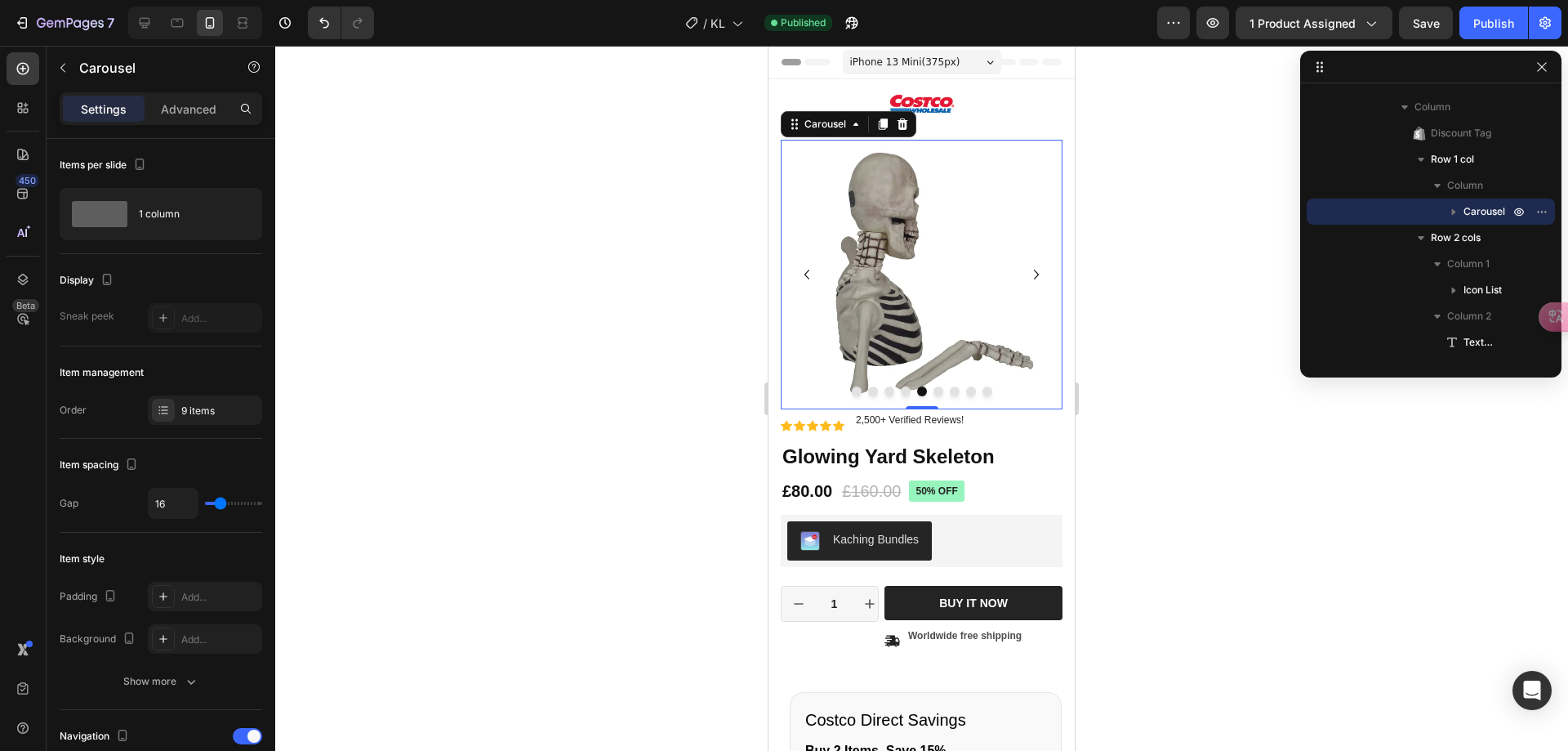
click at [933, 395] on button "Dot" at bounding box center [938, 390] width 10 height 10
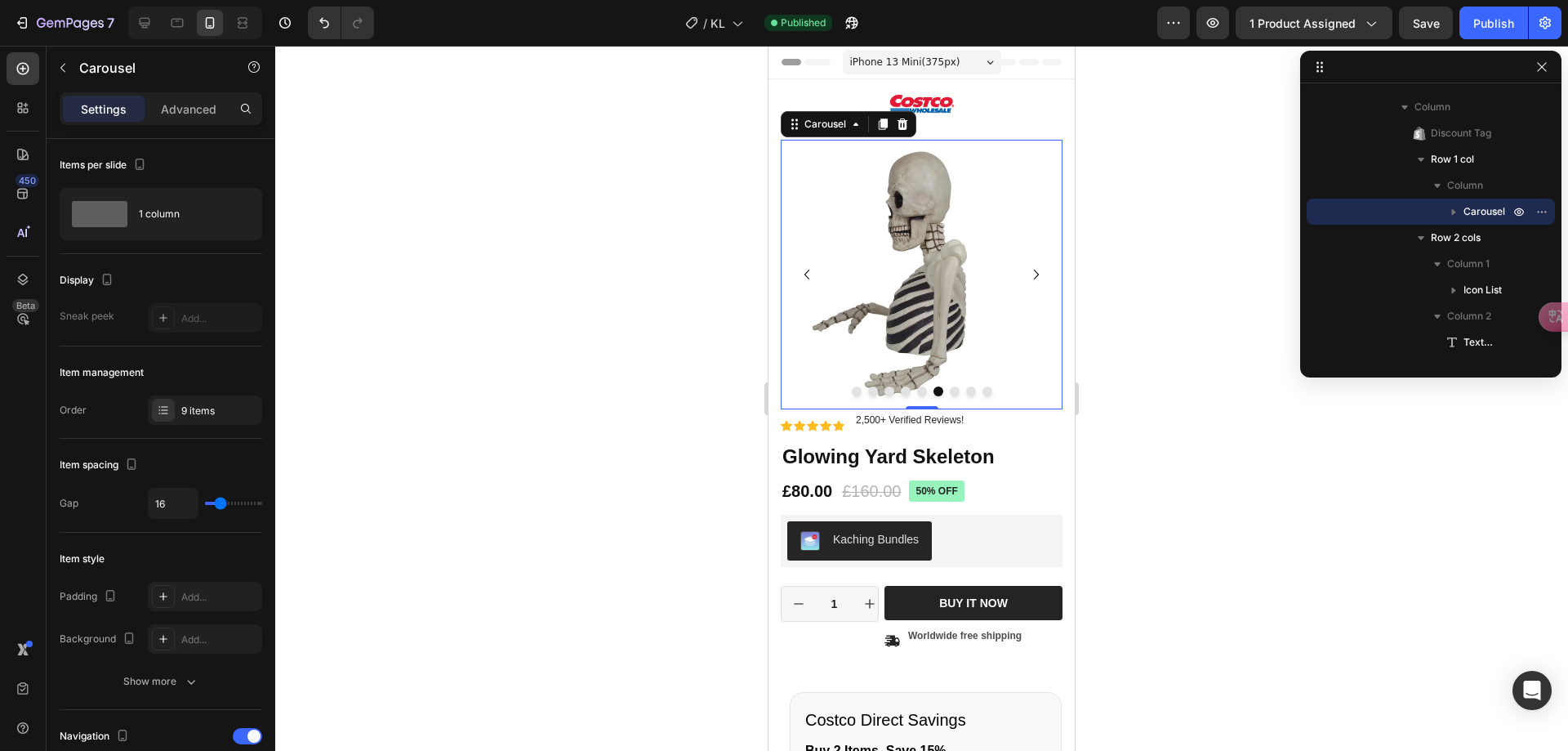
click at [950, 391] on button "Dot" at bounding box center [955, 390] width 10 height 10
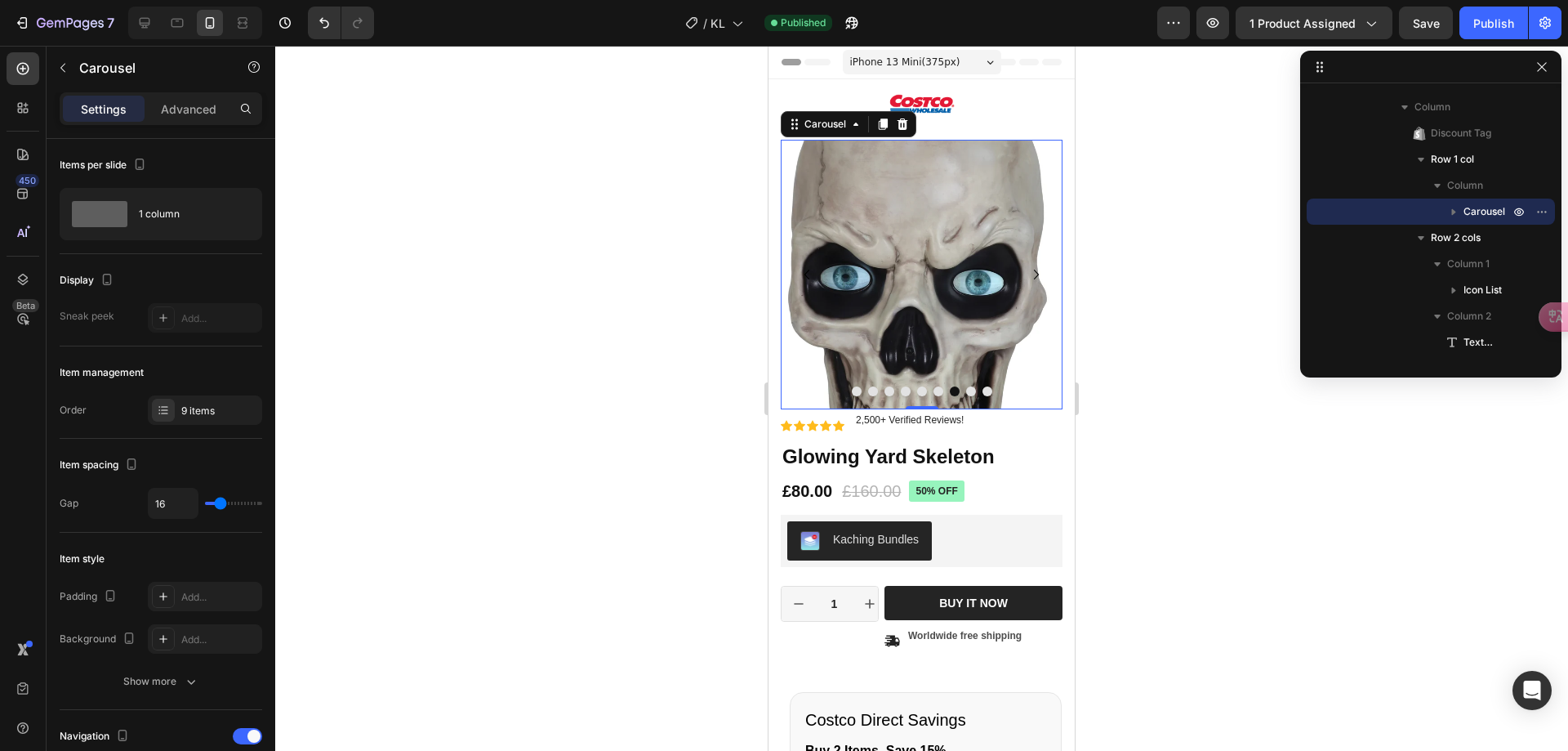
click at [966, 391] on button "Dot" at bounding box center [970, 390] width 10 height 10
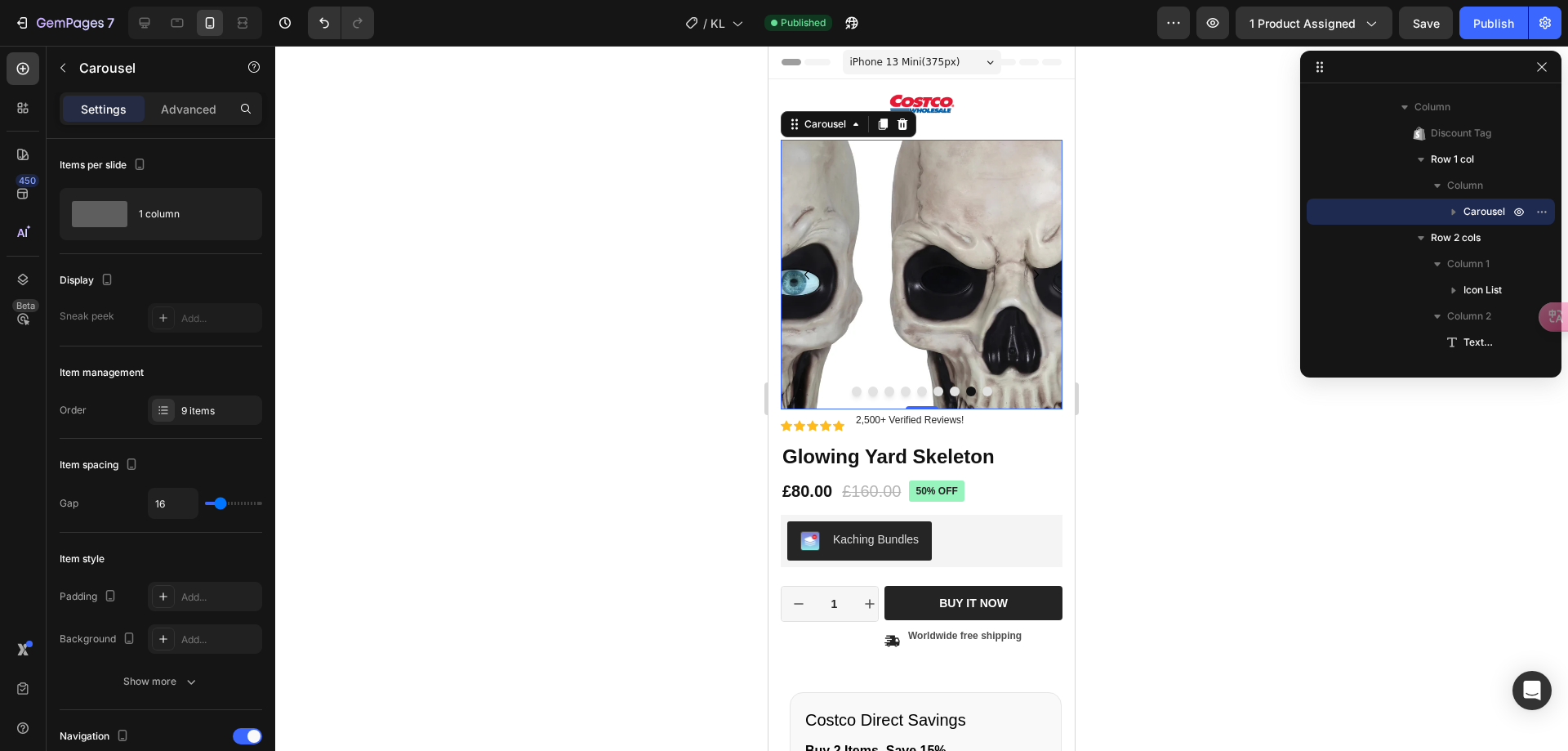
click at [983, 391] on button "Dot" at bounding box center [987, 390] width 10 height 10
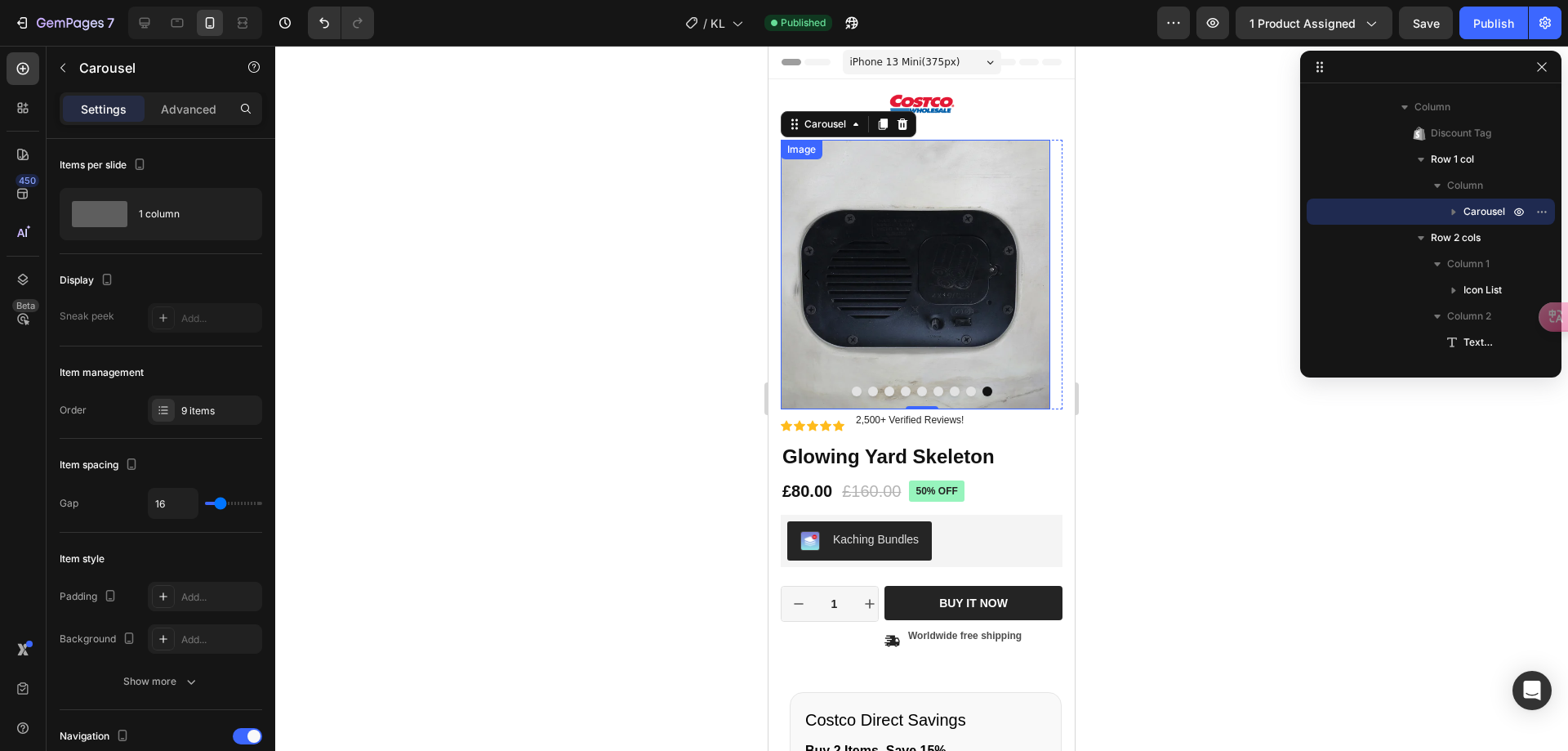
click at [643, 391] on div at bounding box center [921, 398] width 1293 height 705
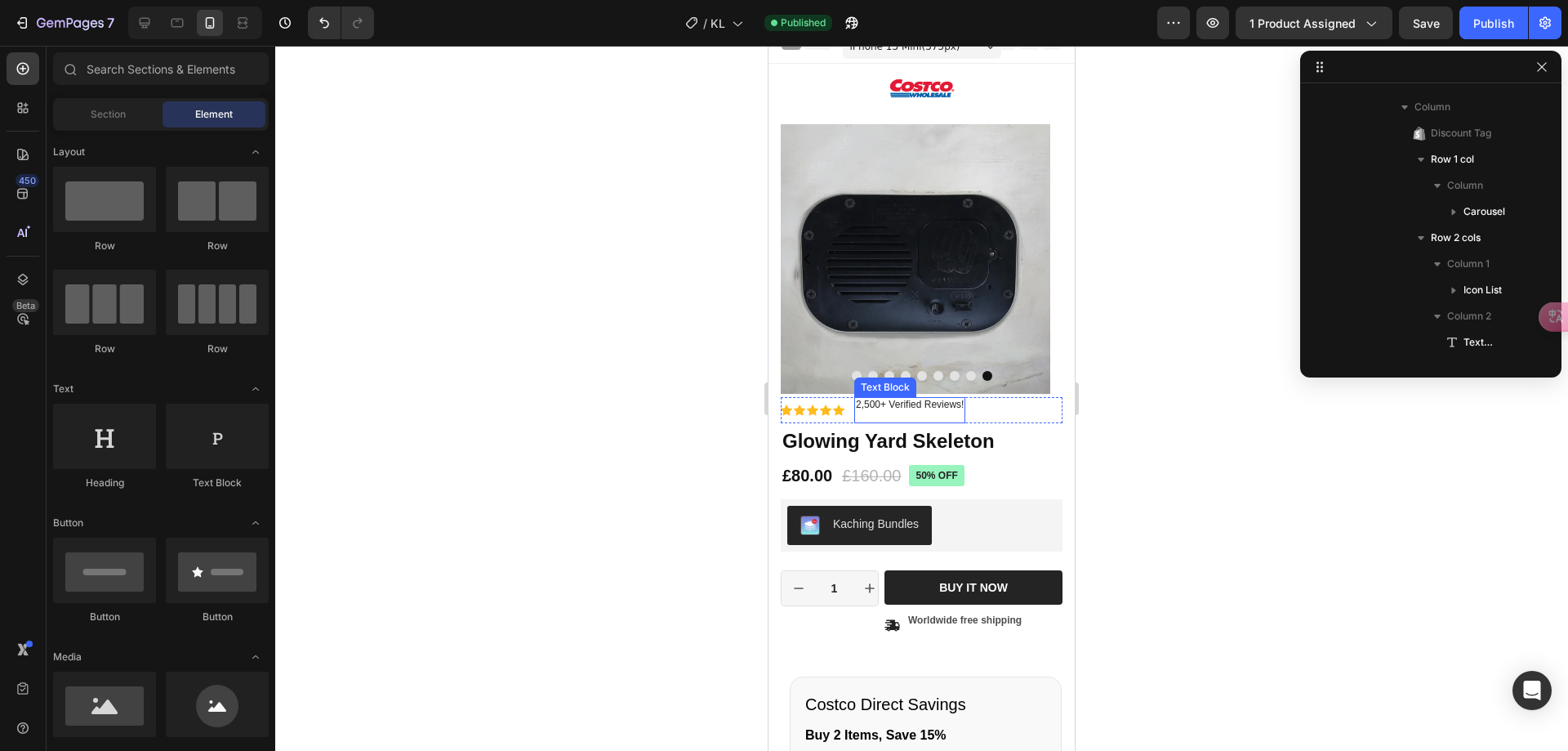
scroll to position [0, 0]
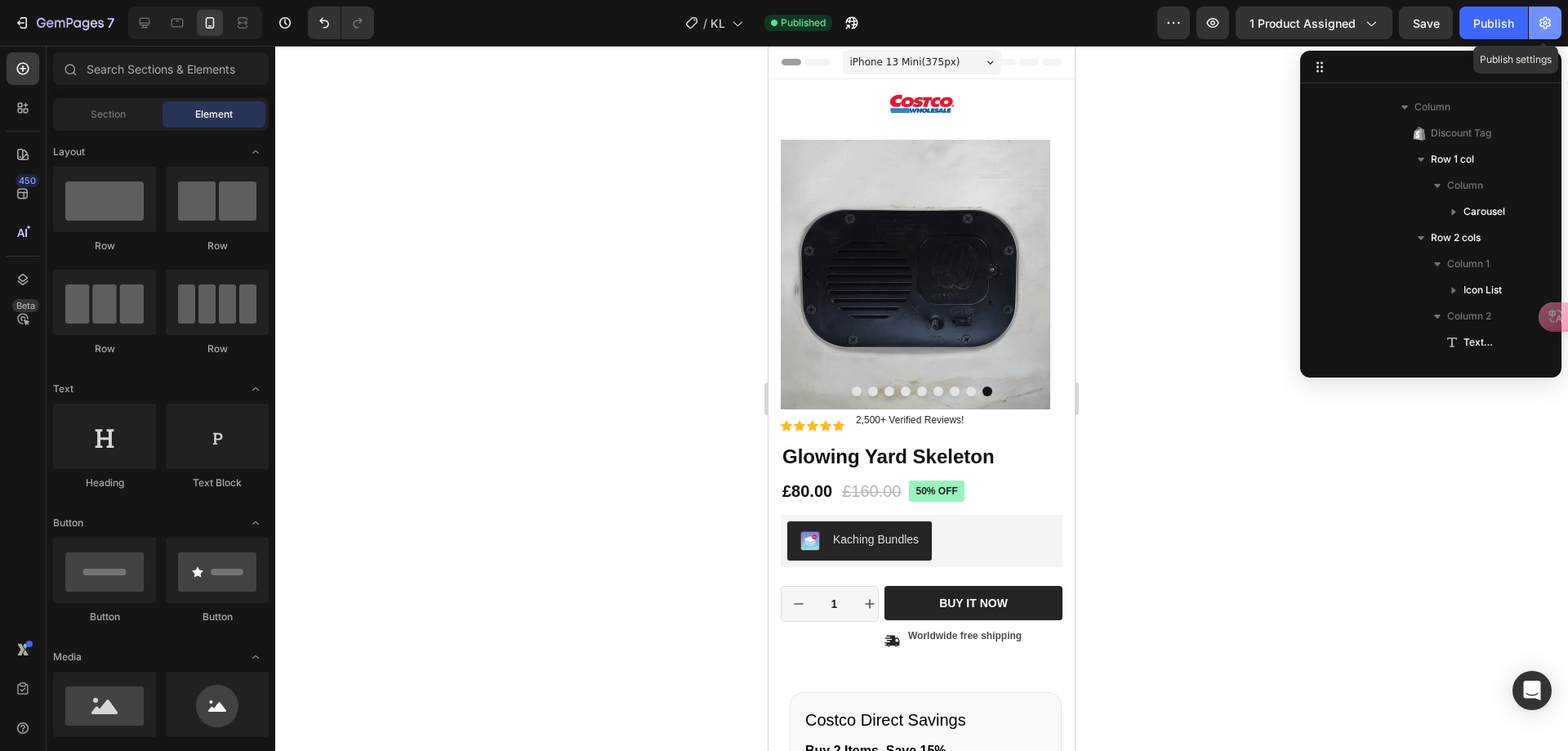
click at [1531, 27] on button "button" at bounding box center [1545, 22] width 33 height 33
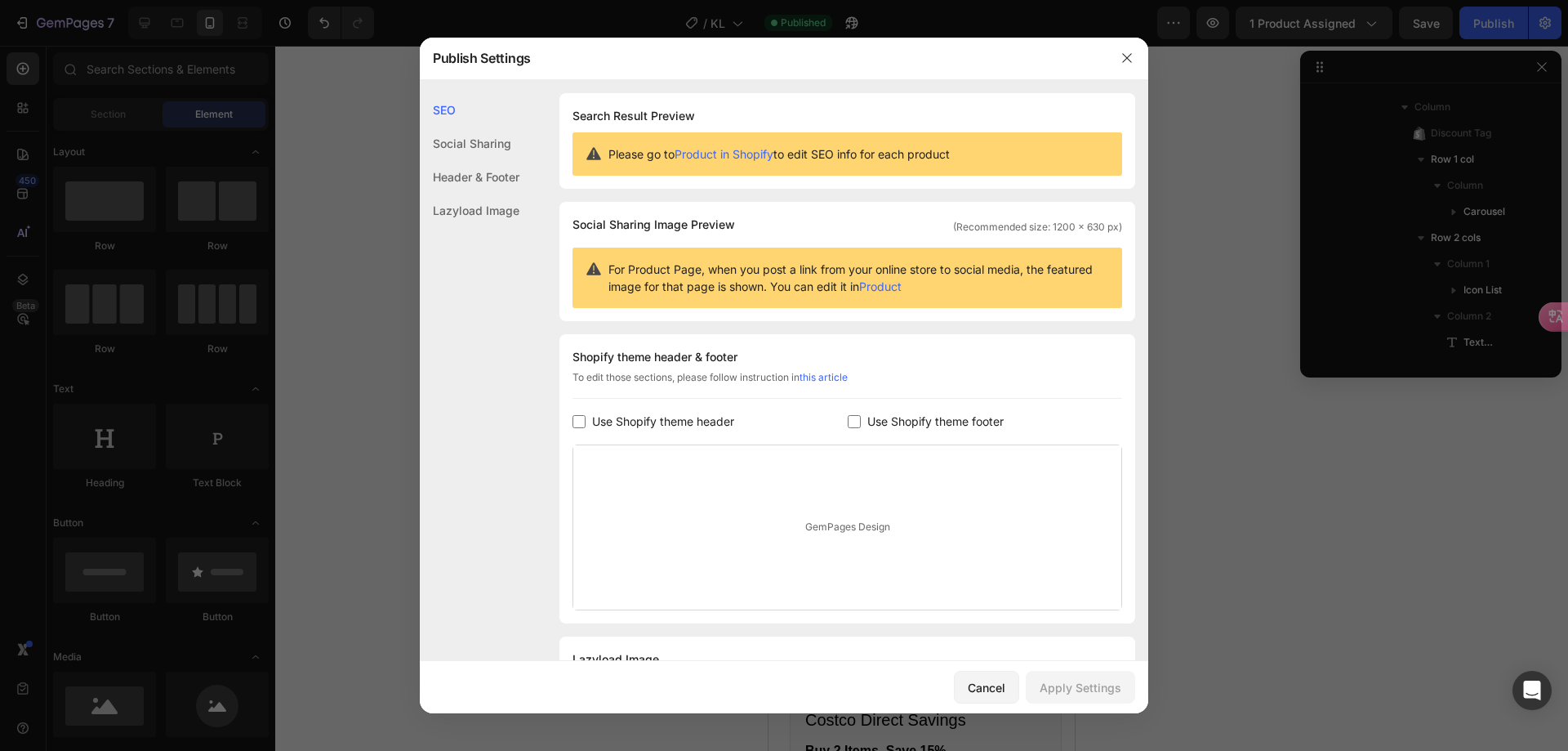
click at [893, 419] on span "Use Shopify theme footer" at bounding box center [935, 421] width 137 height 19
checkbox input "true"
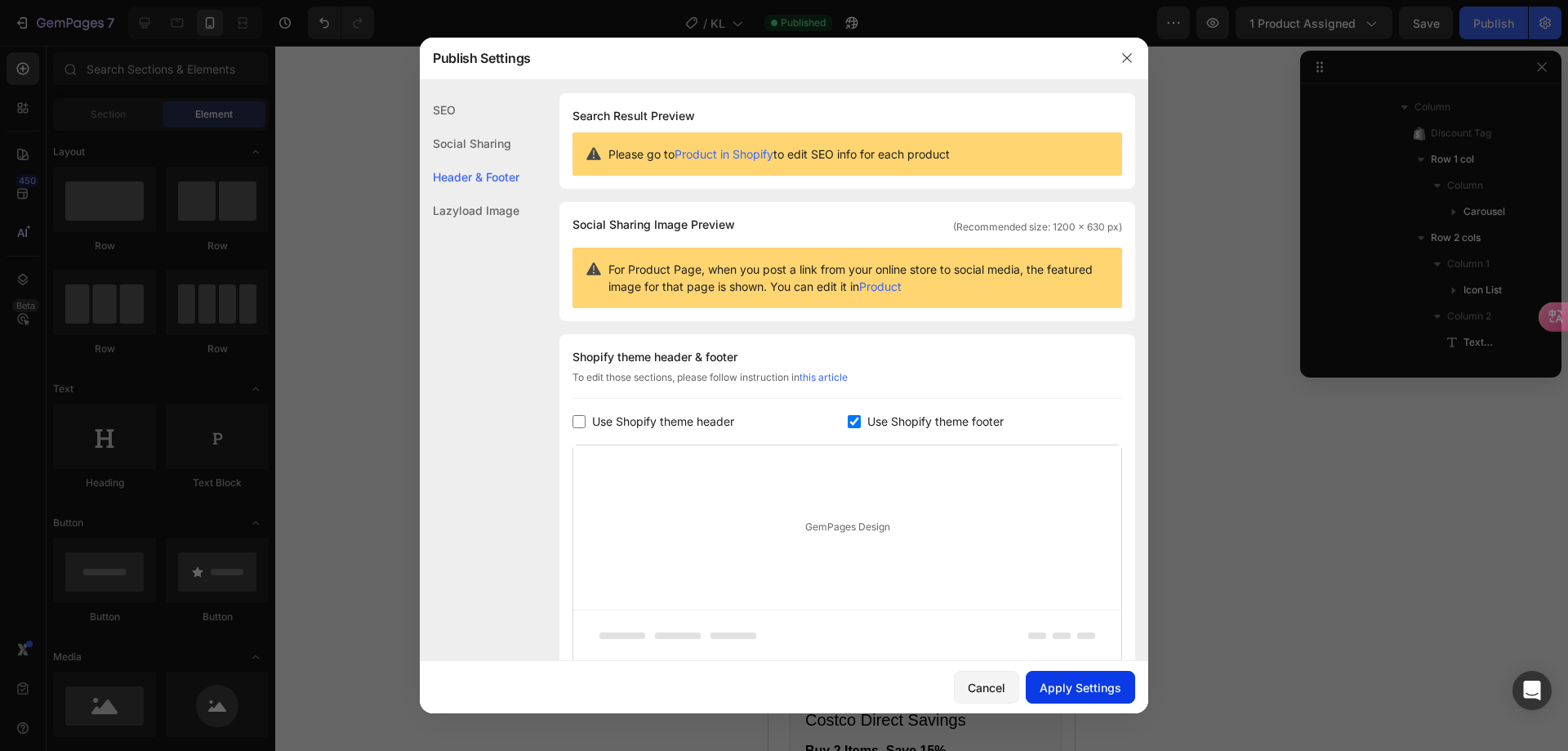
click at [1087, 686] on div "Apply Settings" at bounding box center [1081, 687] width 82 height 17
click at [1128, 51] on icon "button" at bounding box center [1126, 57] width 13 height 13
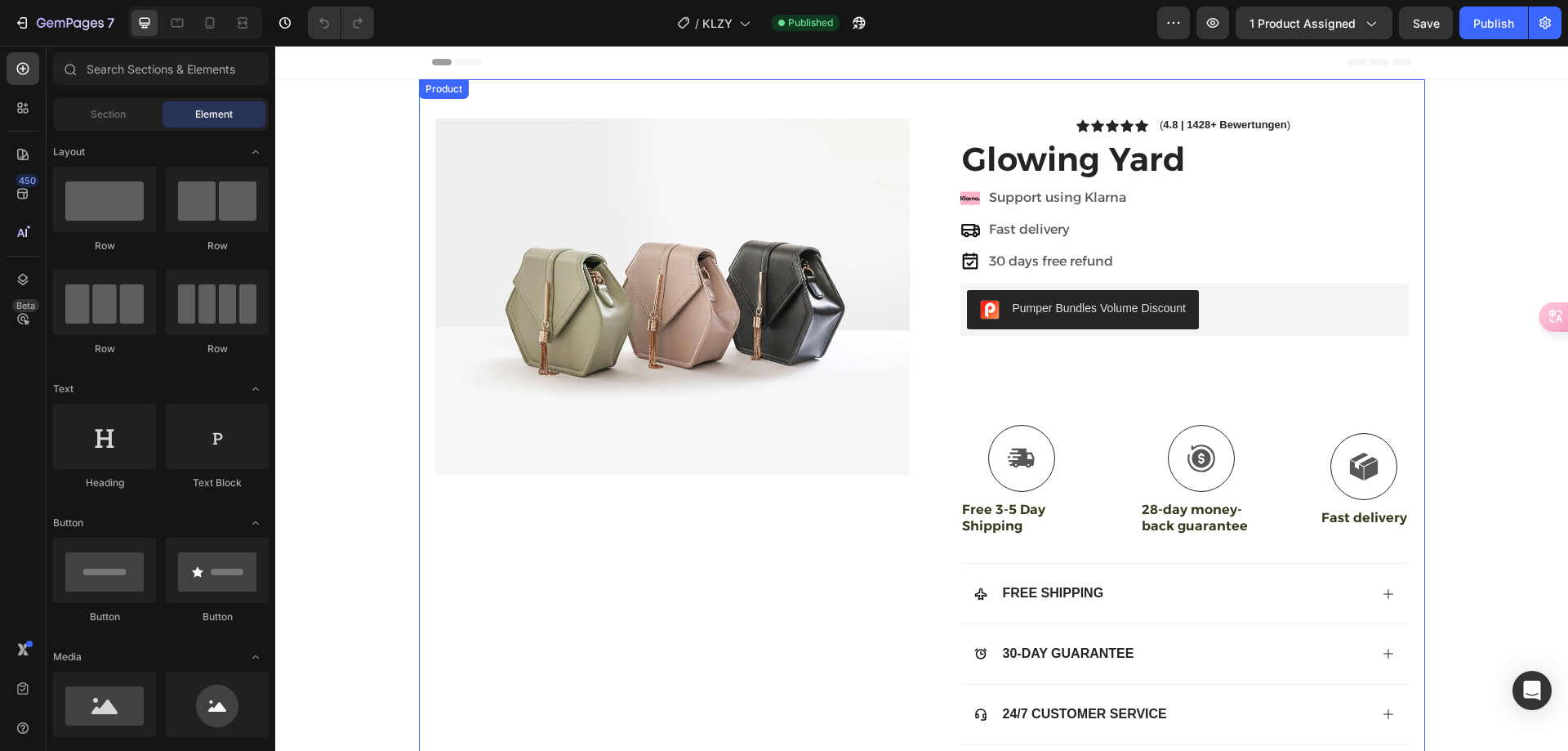
click at [701, 257] on img at bounding box center [673, 296] width 474 height 356
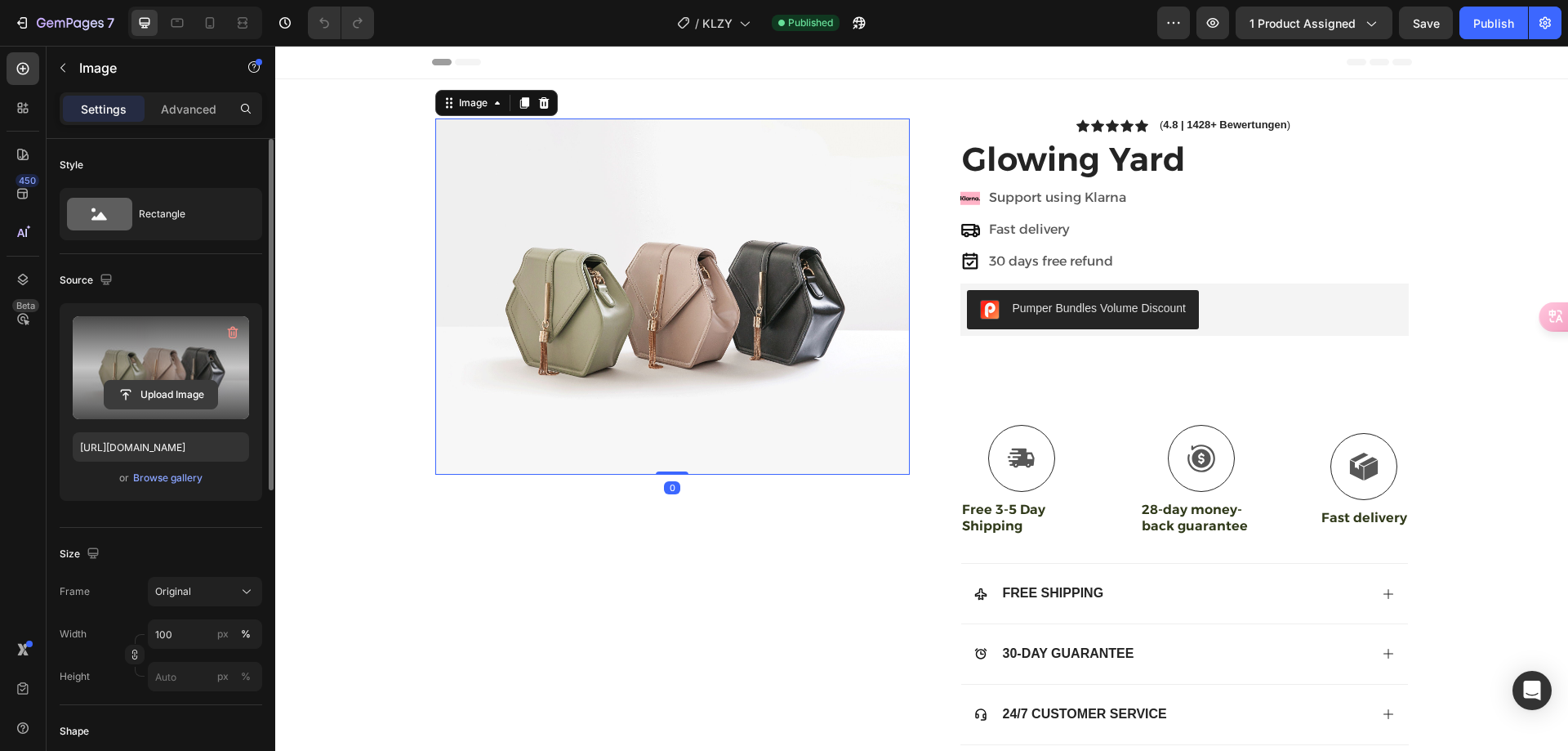
click at [184, 388] on input "file" at bounding box center [161, 395] width 113 height 28
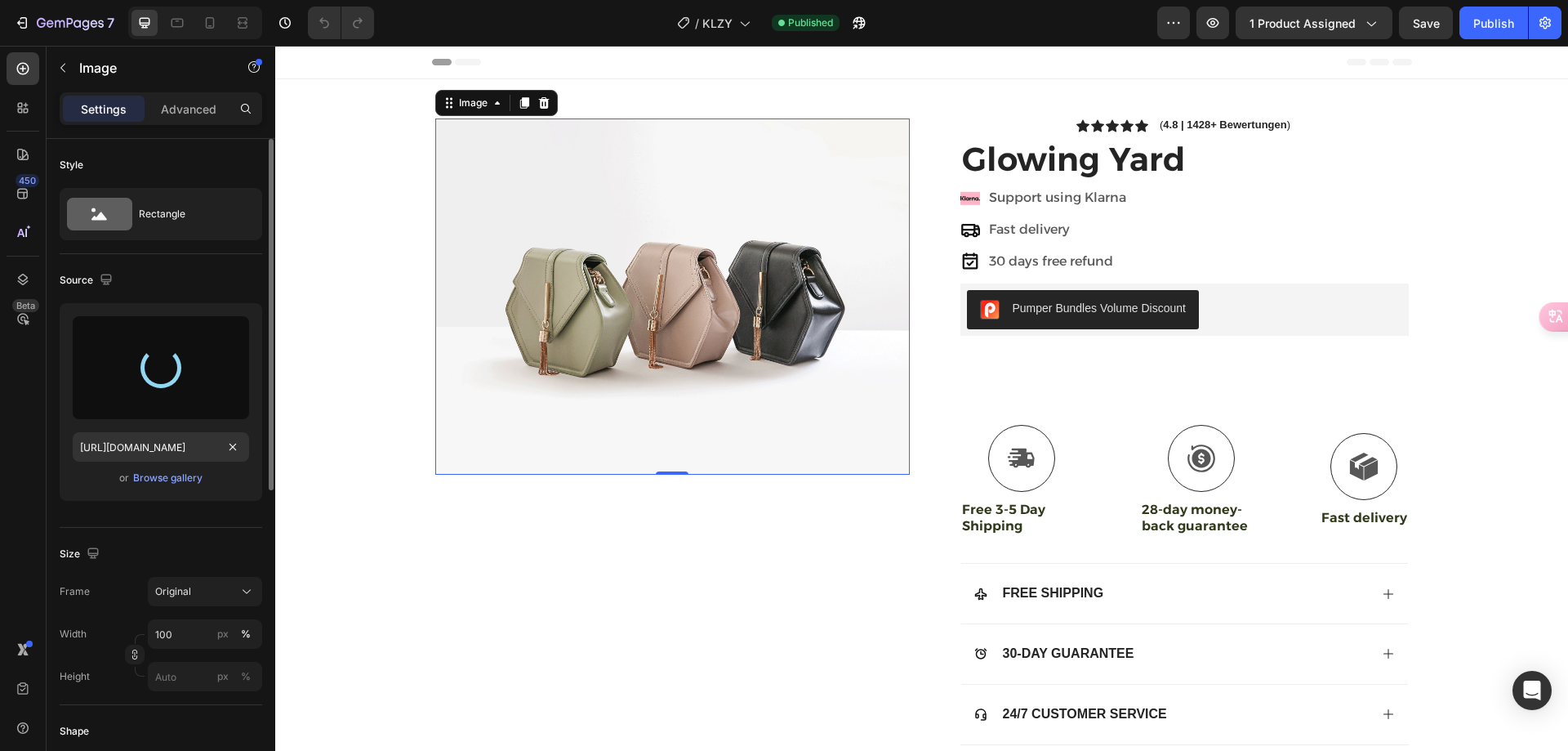
type input "[URL][DOMAIN_NAME]"
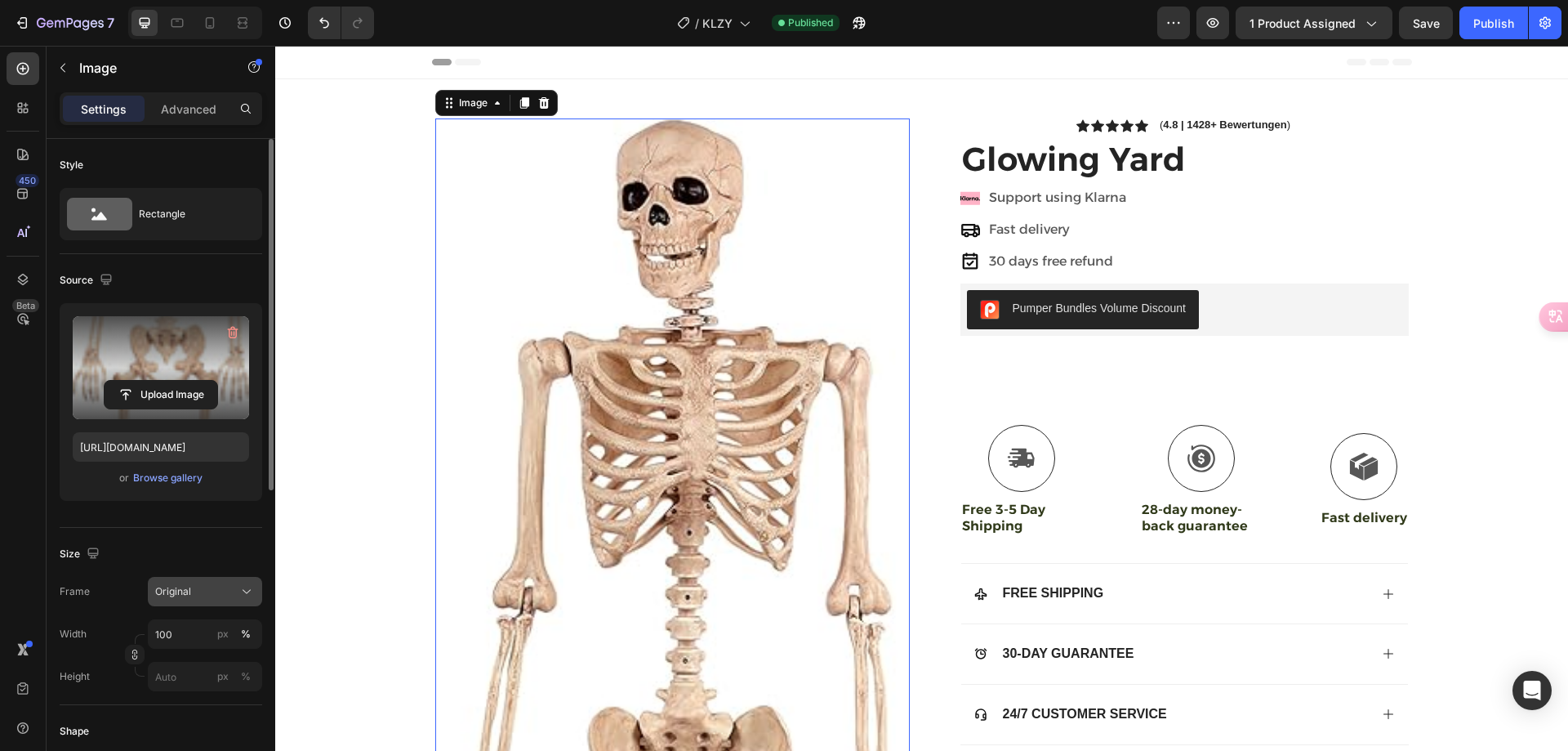
click at [211, 593] on div "Original" at bounding box center [195, 591] width 80 height 15
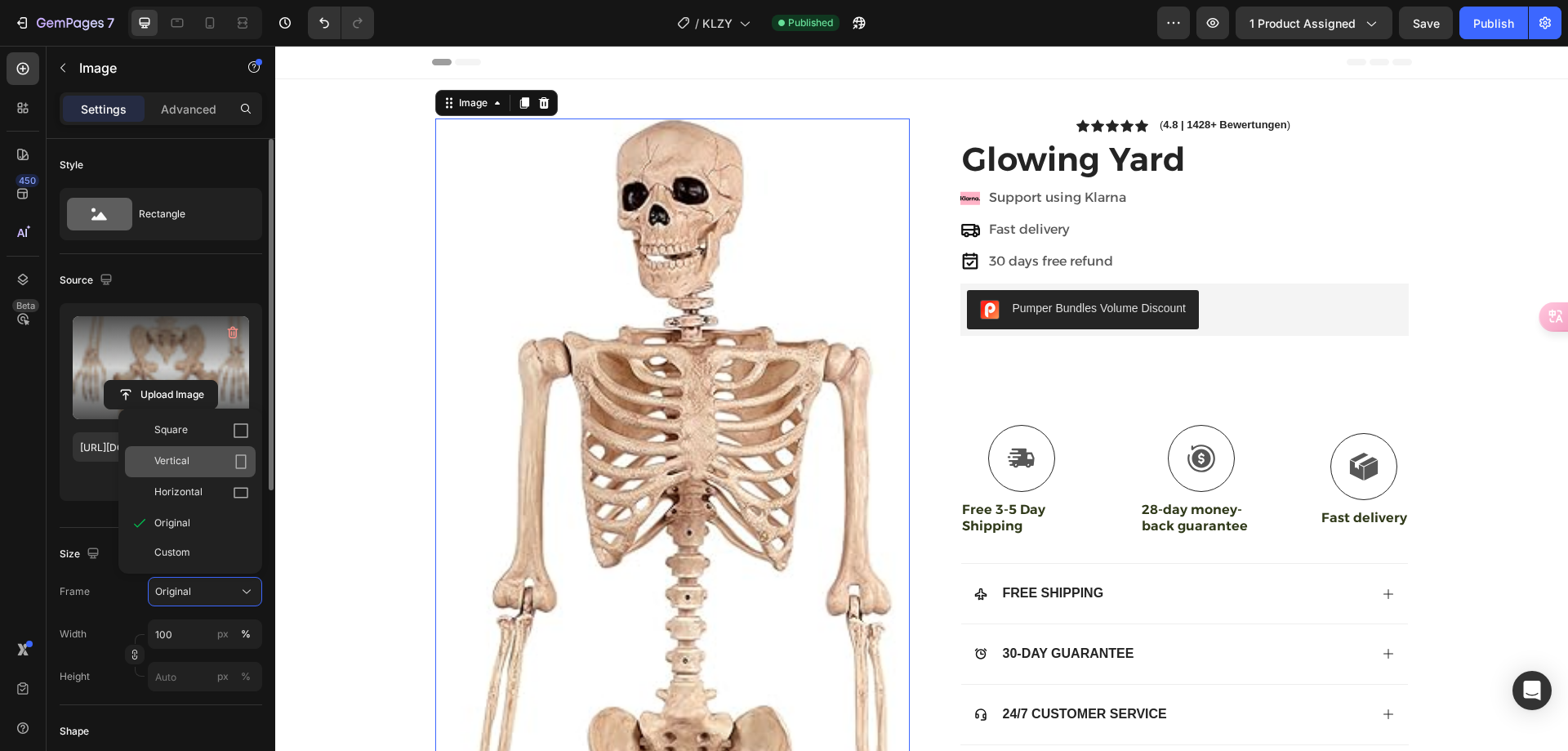
click at [212, 461] on div "Vertical" at bounding box center [202, 461] width 95 height 17
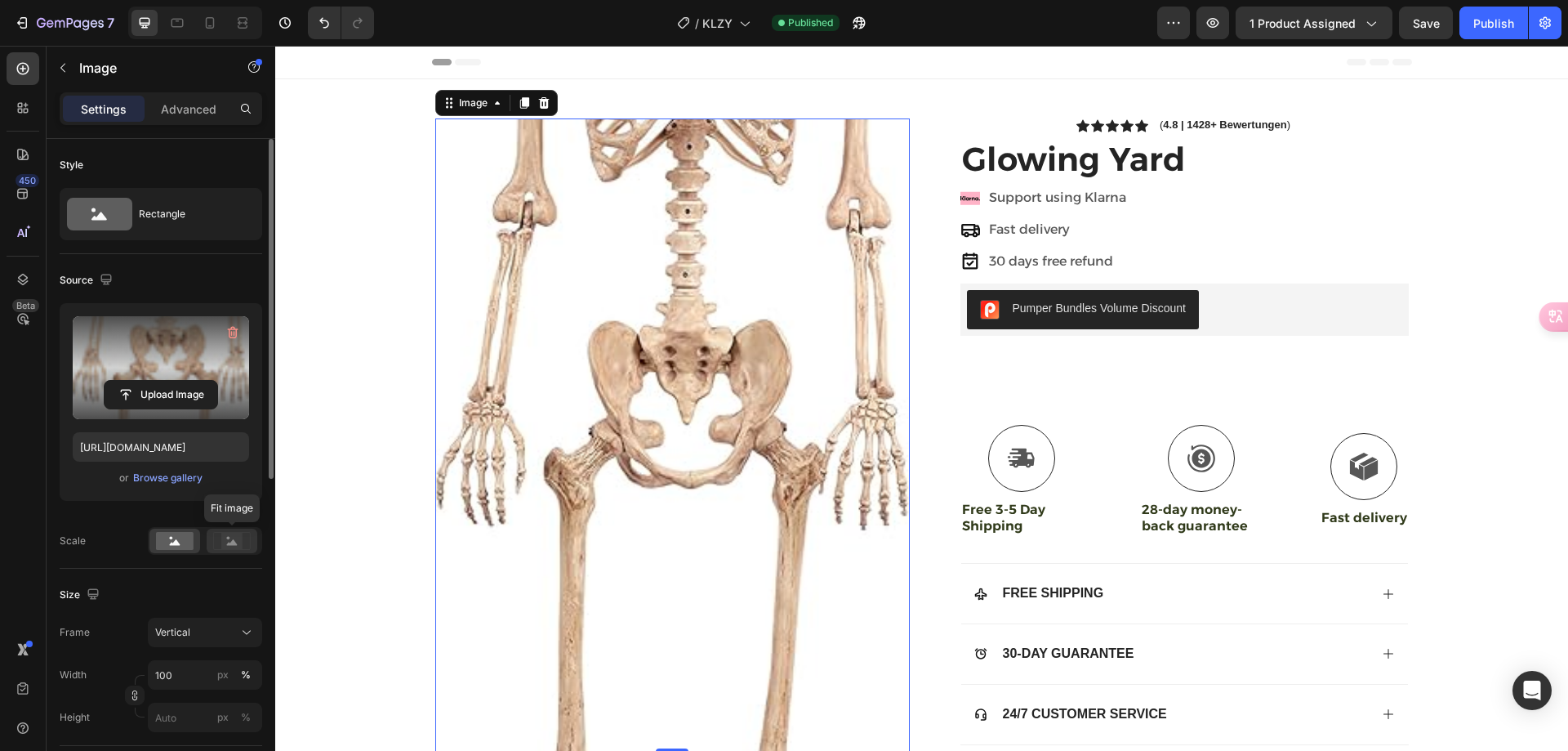
click at [238, 543] on rect at bounding box center [232, 540] width 21 height 17
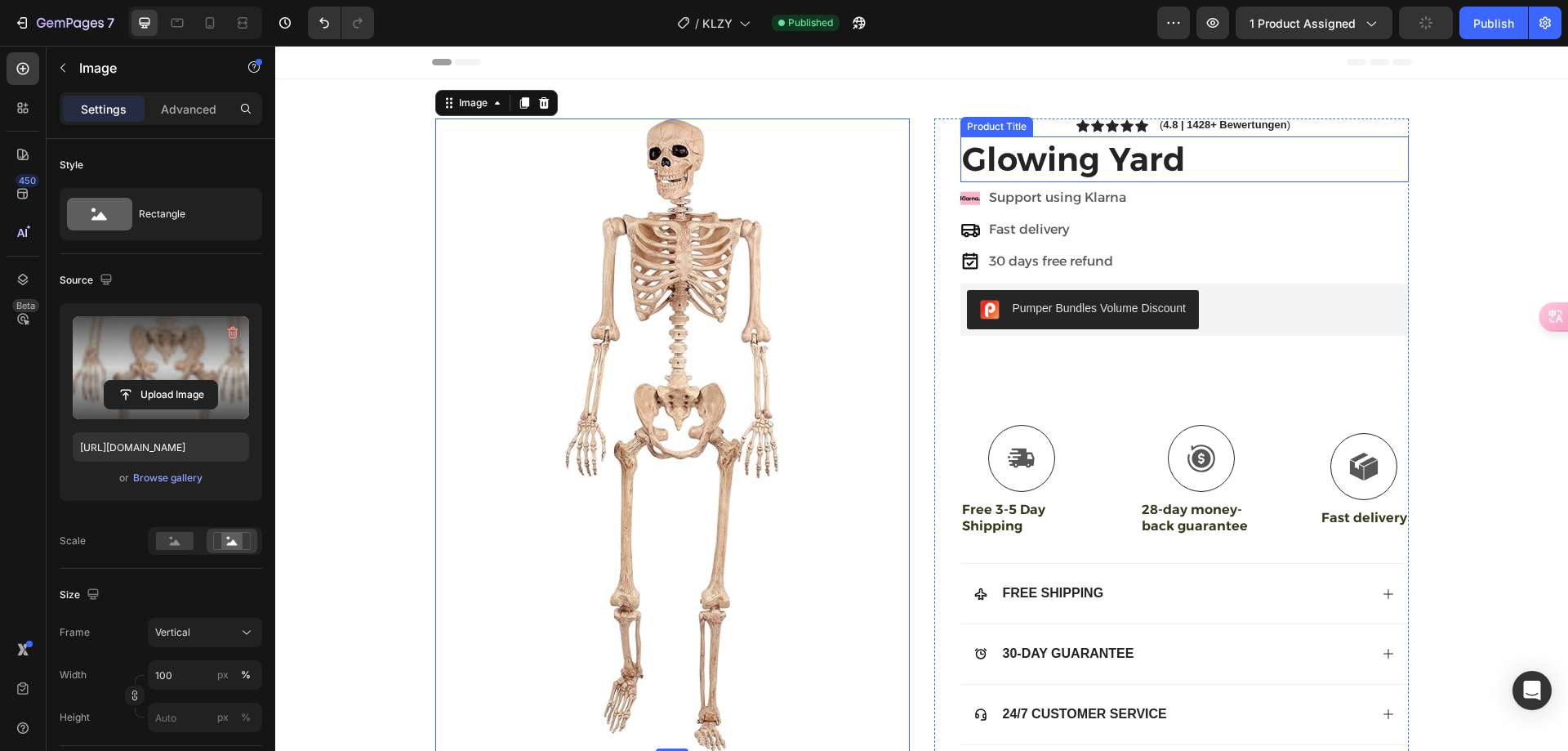
click at [1033, 152] on h1 "Glowing Yard" at bounding box center [1185, 160] width 449 height 46
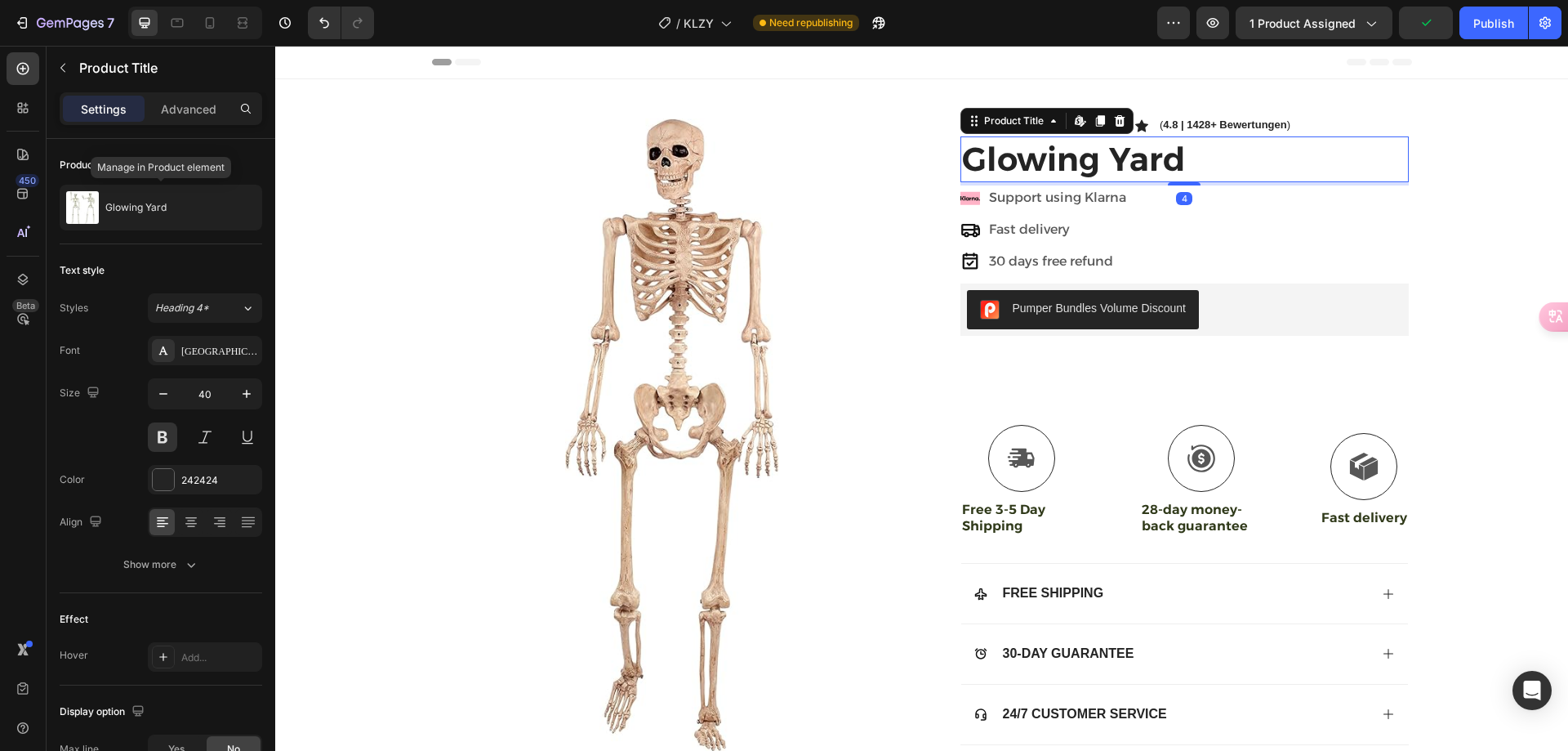
click at [169, 210] on div "Glowing Yard" at bounding box center [161, 207] width 203 height 46
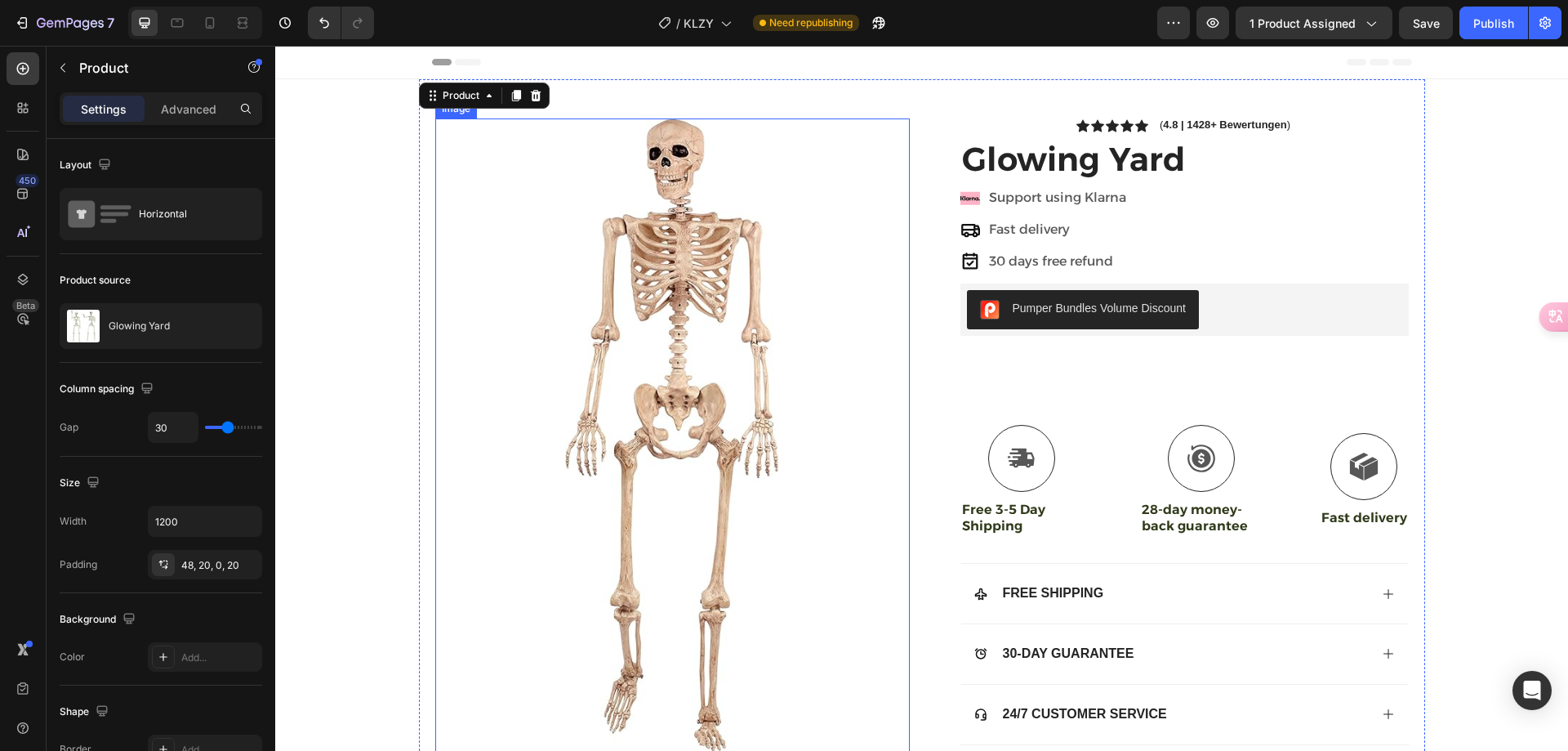
click at [494, 242] on img at bounding box center [673, 435] width 474 height 633
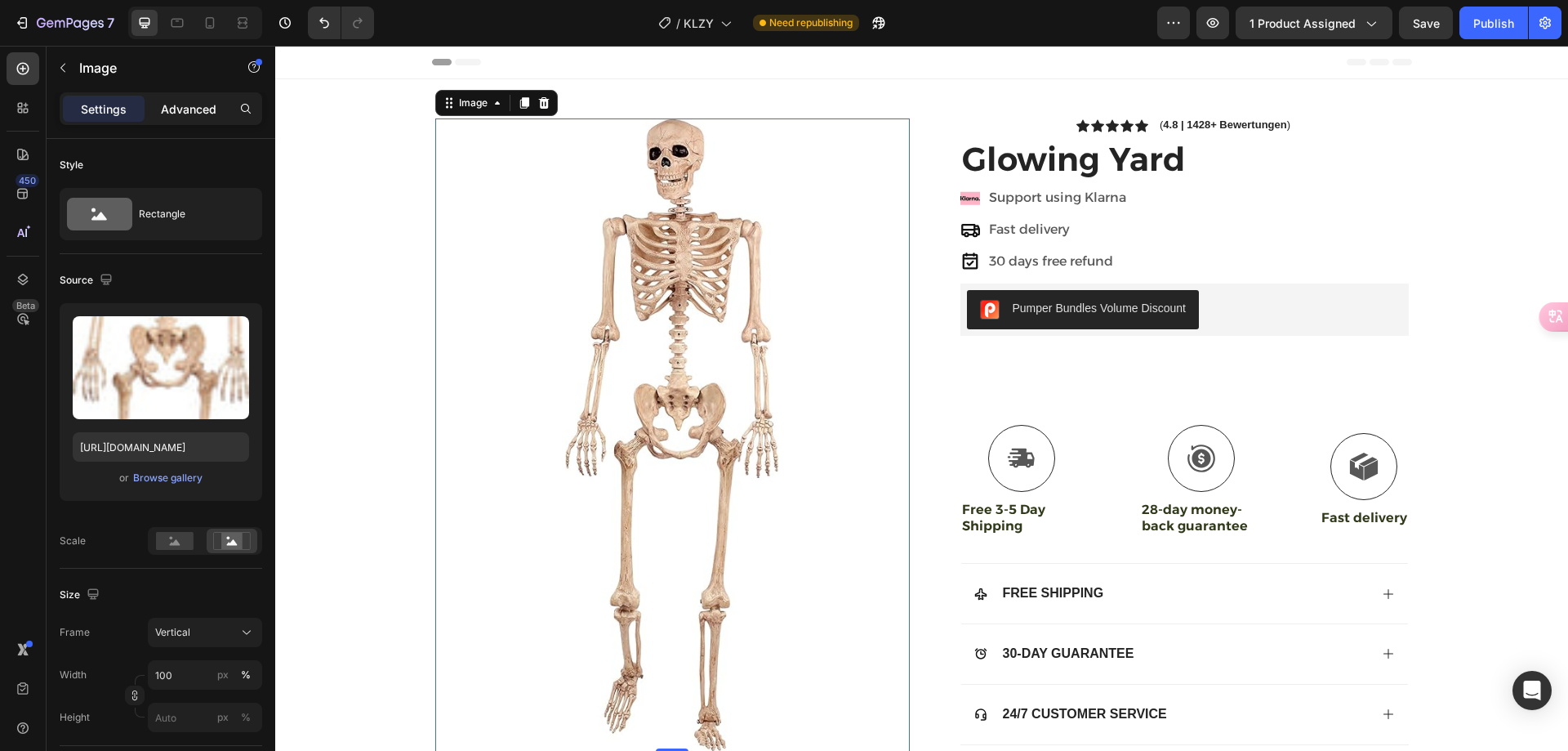
click at [196, 110] on p "Advanced" at bounding box center [189, 108] width 56 height 17
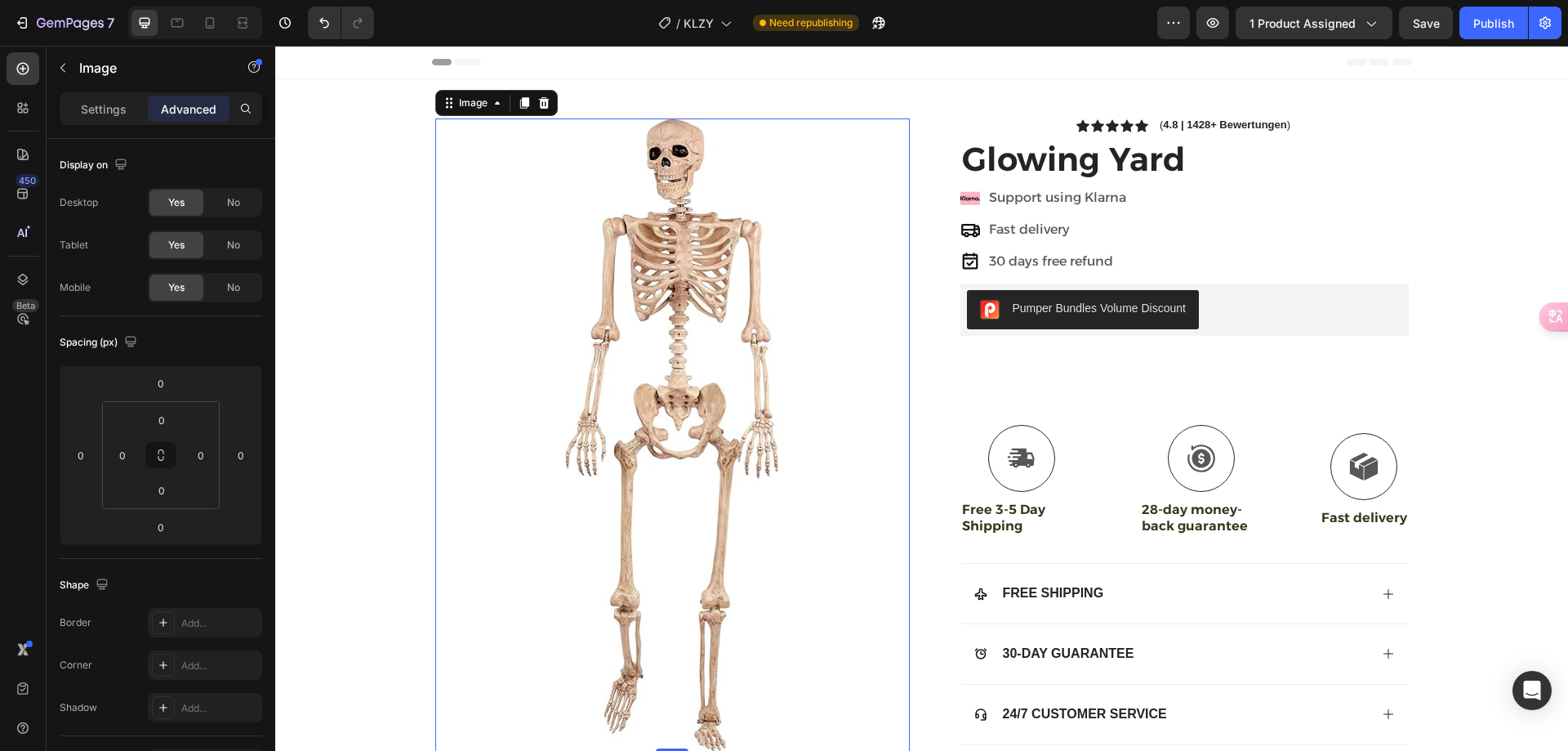
click at [114, 108] on p "Settings" at bounding box center [104, 108] width 46 height 17
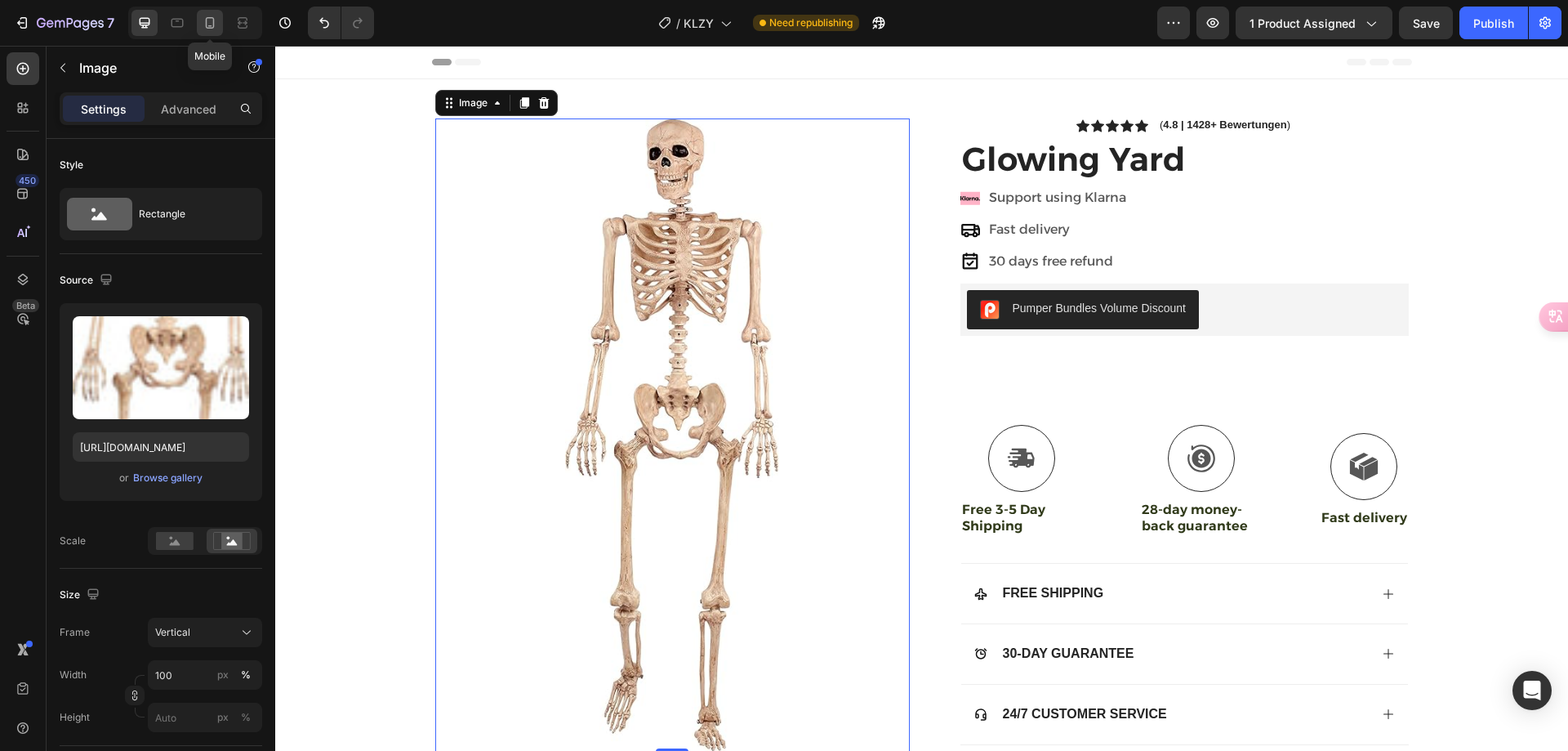
click at [219, 26] on div at bounding box center [210, 23] width 26 height 26
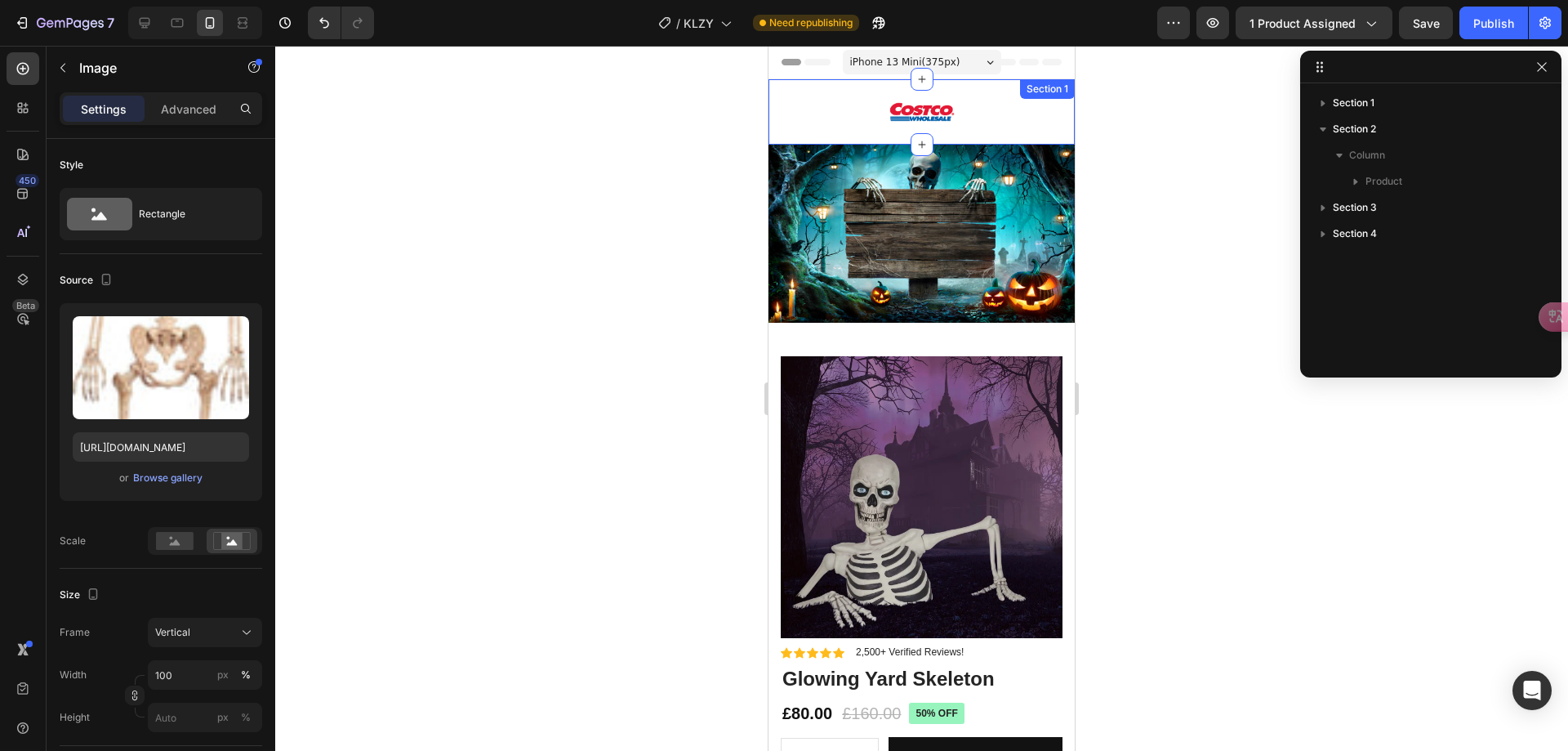
click at [889, 107] on img at bounding box center [922, 112] width 65 height 65
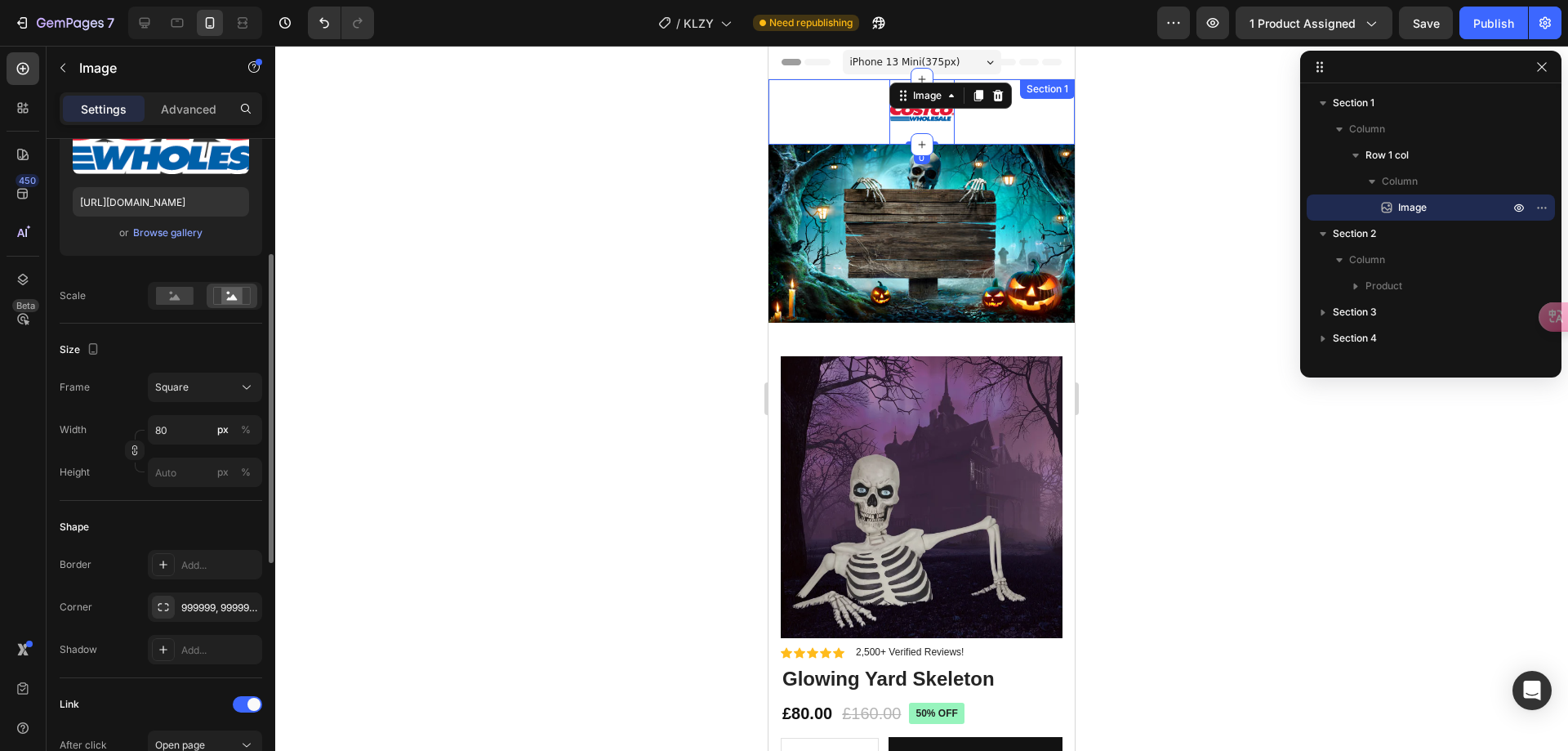
scroll to position [408, 0]
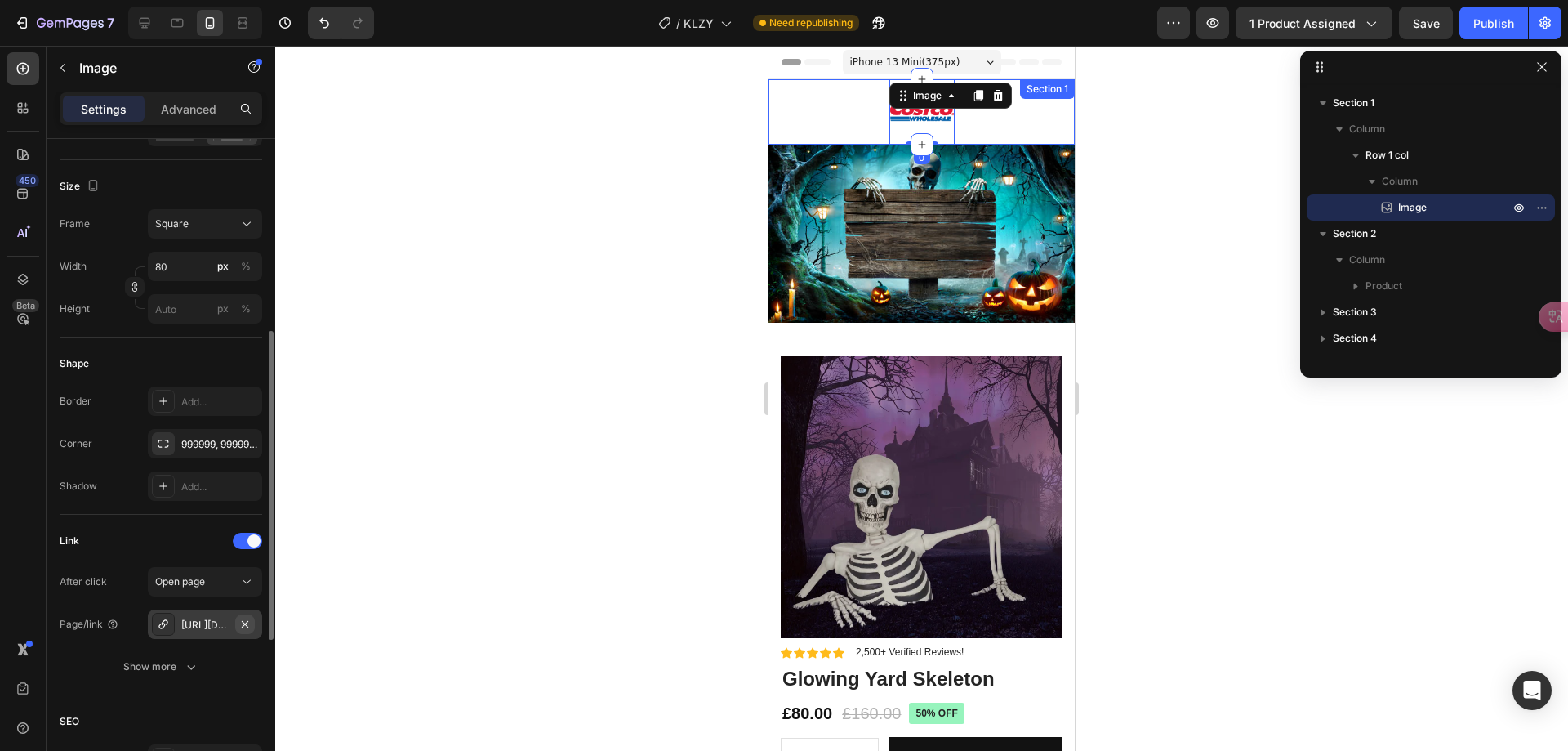
click at [237, 623] on button "button" at bounding box center [245, 624] width 19 height 19
click at [196, 621] on div "Add..." at bounding box center [219, 625] width 77 height 15
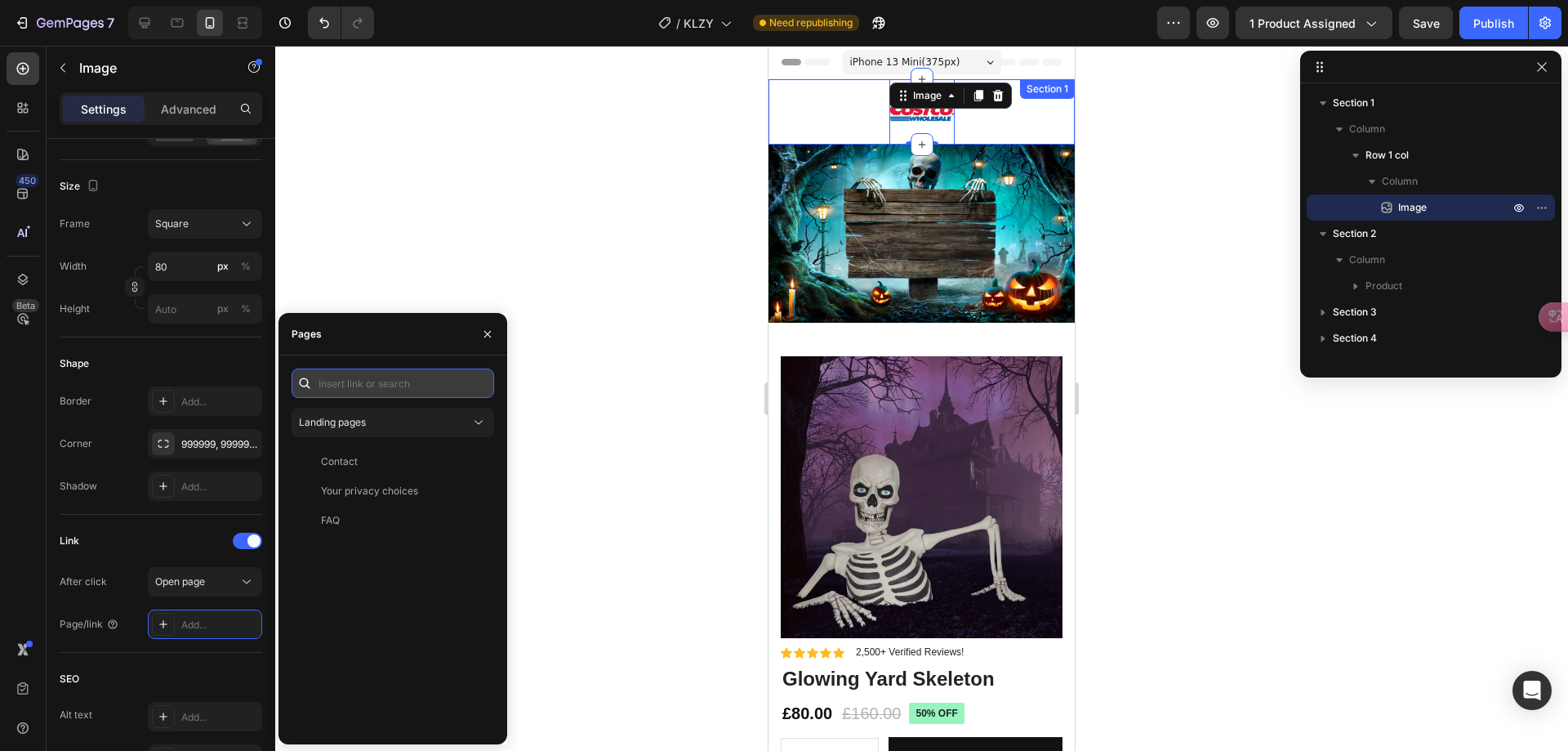
click at [412, 379] on input "text" at bounding box center [393, 383] width 203 height 29
paste input "[URL][DOMAIN_NAME]"
type input "[URL][DOMAIN_NAME]"
click at [369, 425] on div "[URL][DOMAIN_NAME]" at bounding box center [374, 422] width 106 height 15
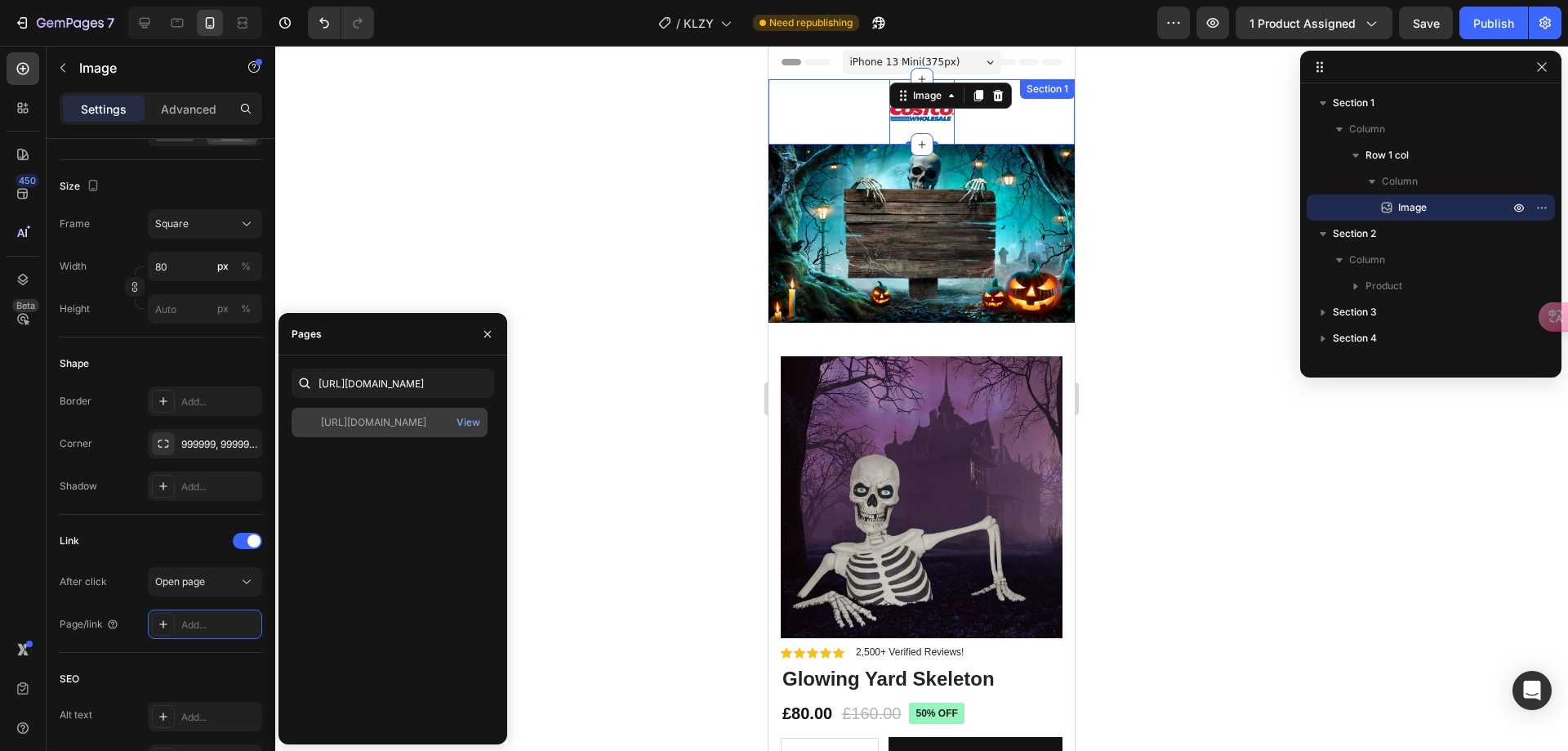
scroll to position [0, 0]
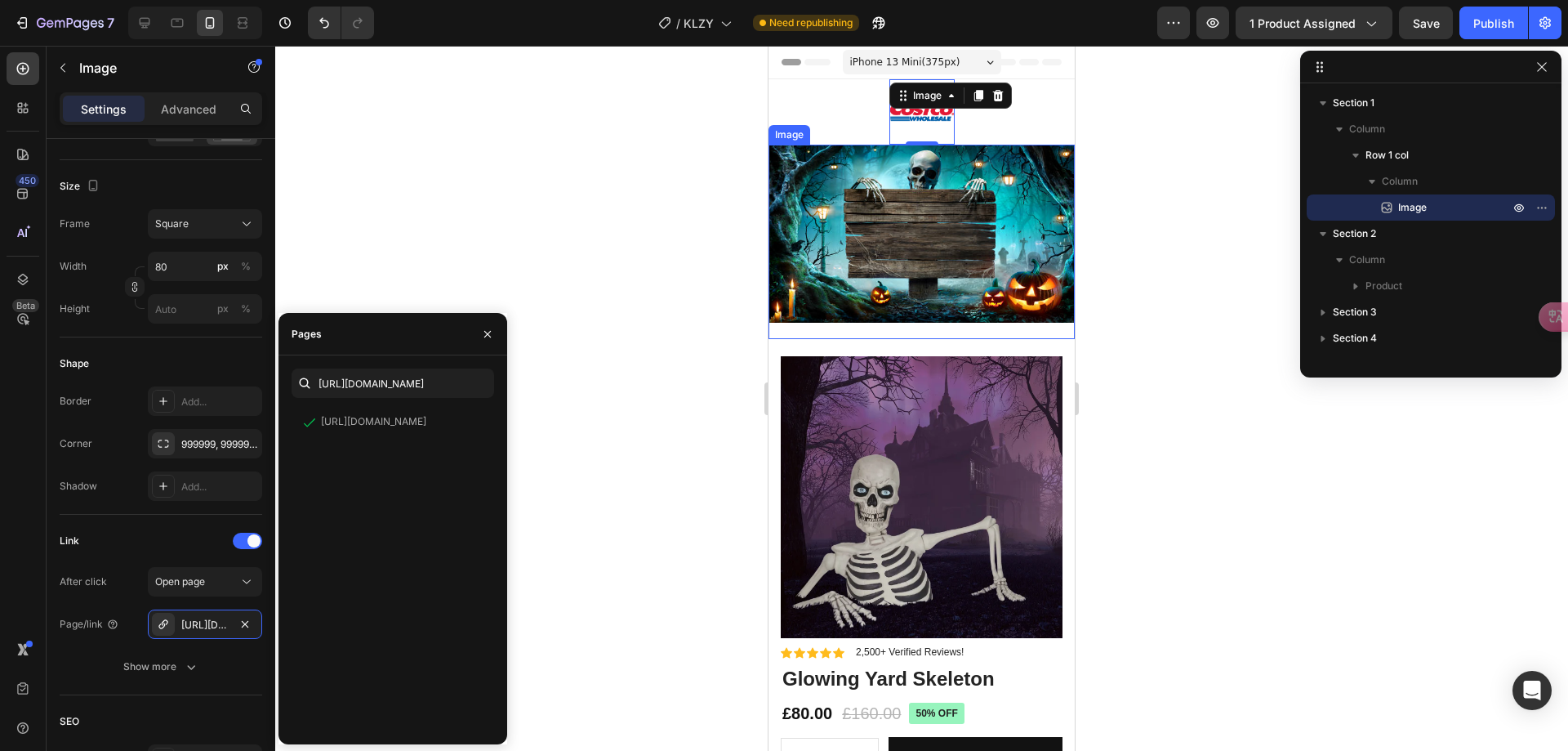
click at [862, 234] on img at bounding box center [922, 234] width 307 height 178
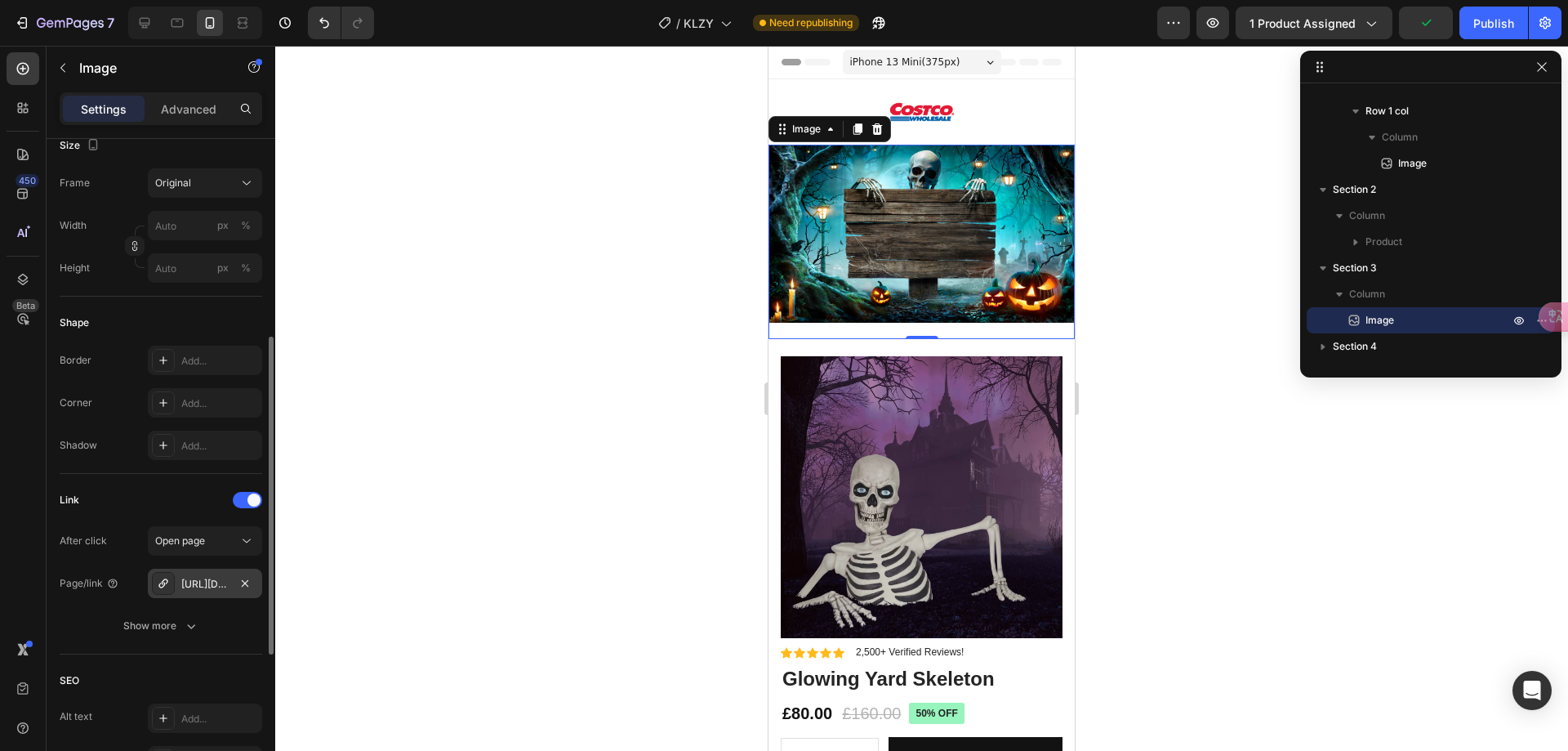
click at [205, 584] on div "[URL][DOMAIN_NAME]" at bounding box center [205, 584] width 48 height 15
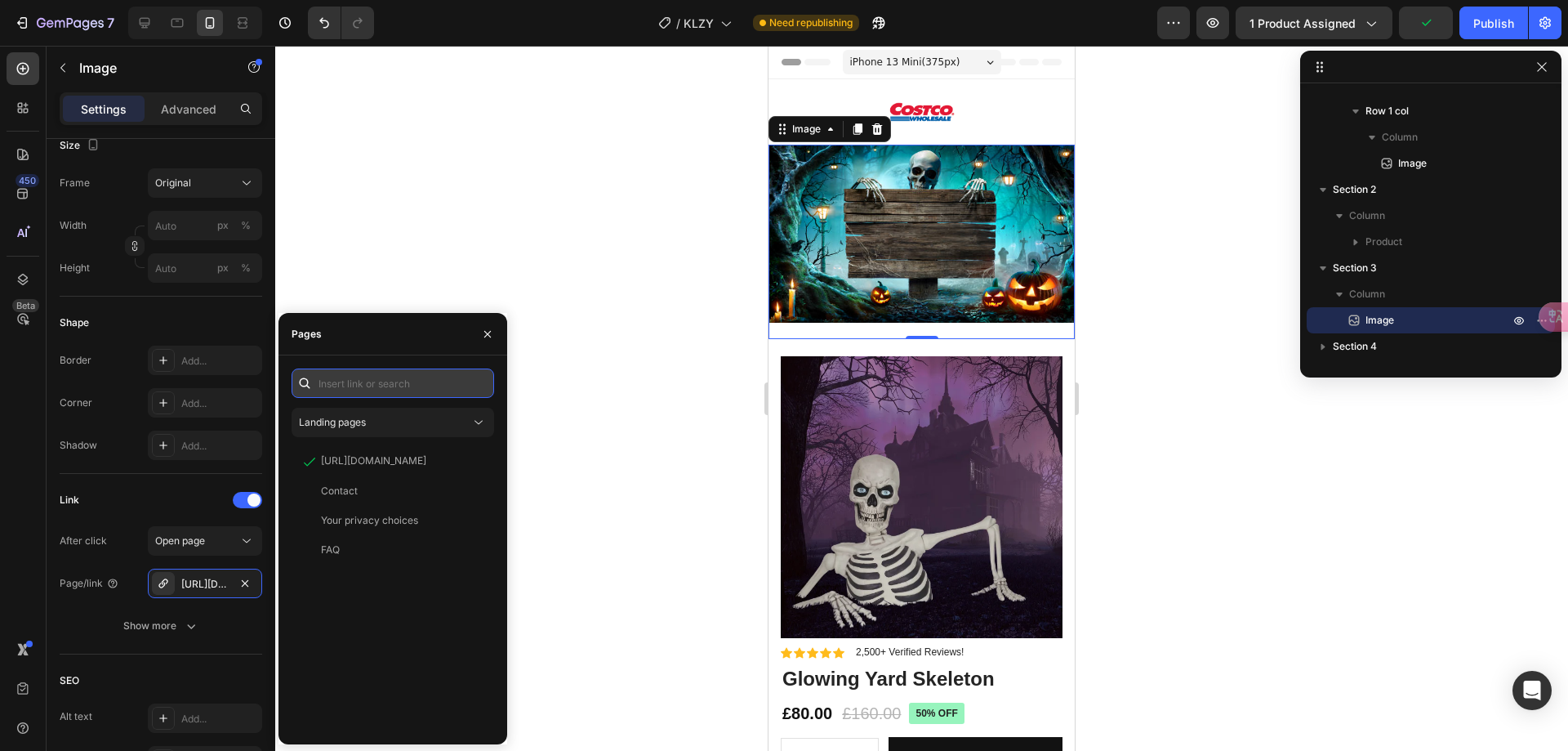
click at [442, 371] on input "text" at bounding box center [393, 383] width 203 height 29
paste input "[URL][DOMAIN_NAME]"
type input "[URL][DOMAIN_NAME]"
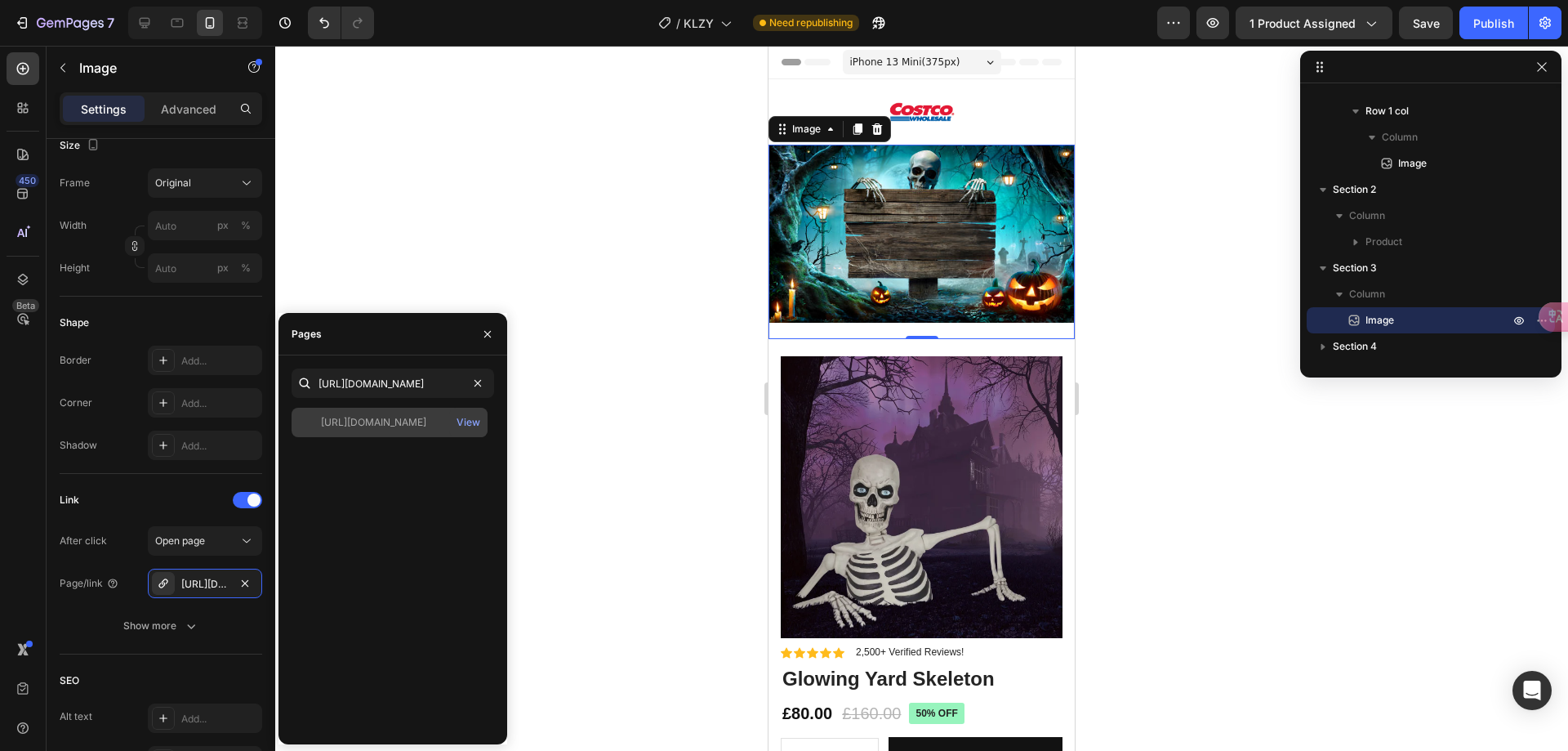
click at [383, 428] on div "[URL][DOMAIN_NAME]" at bounding box center [374, 422] width 106 height 15
click at [822, 449] on img at bounding box center [922, 497] width 282 height 282
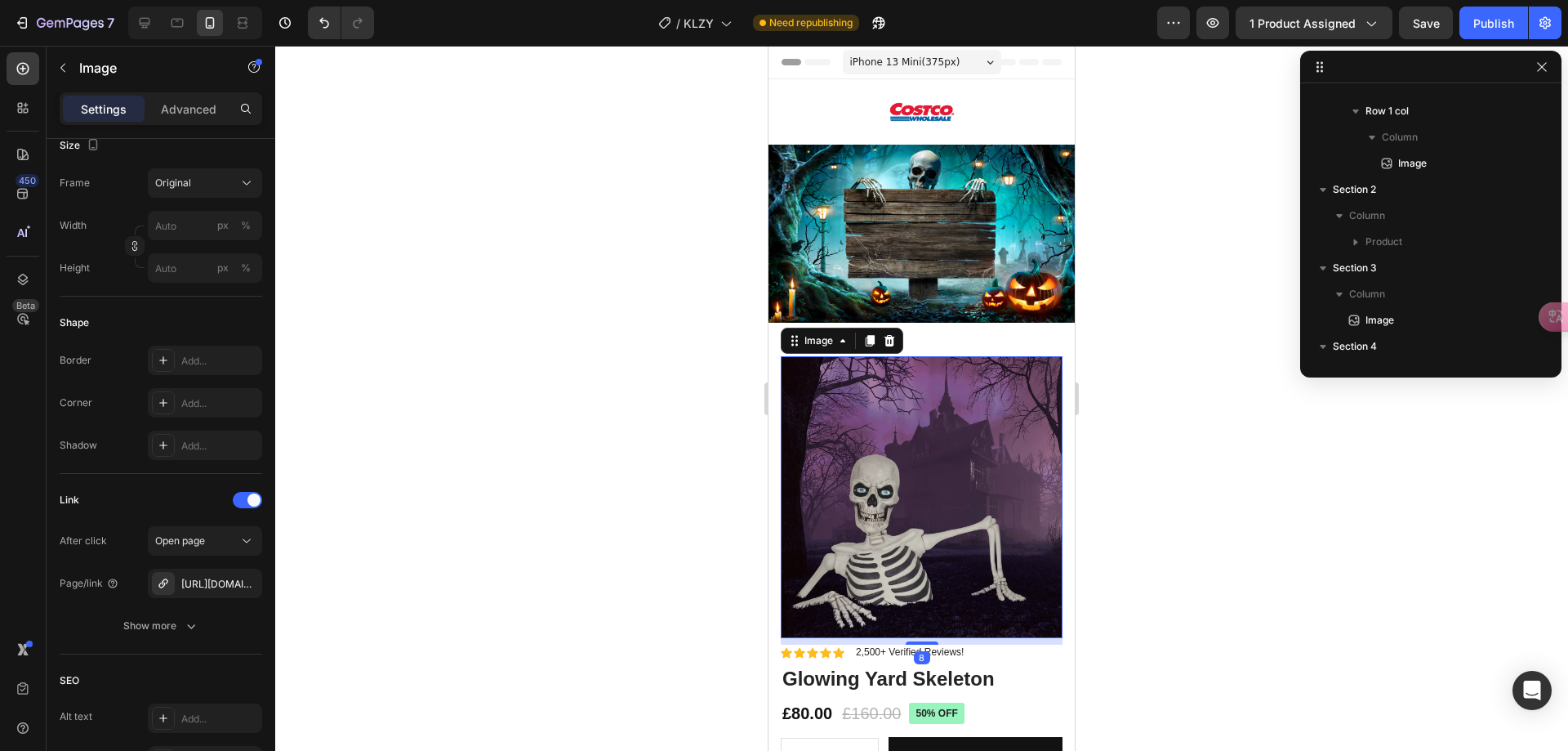
scroll to position [336, 0]
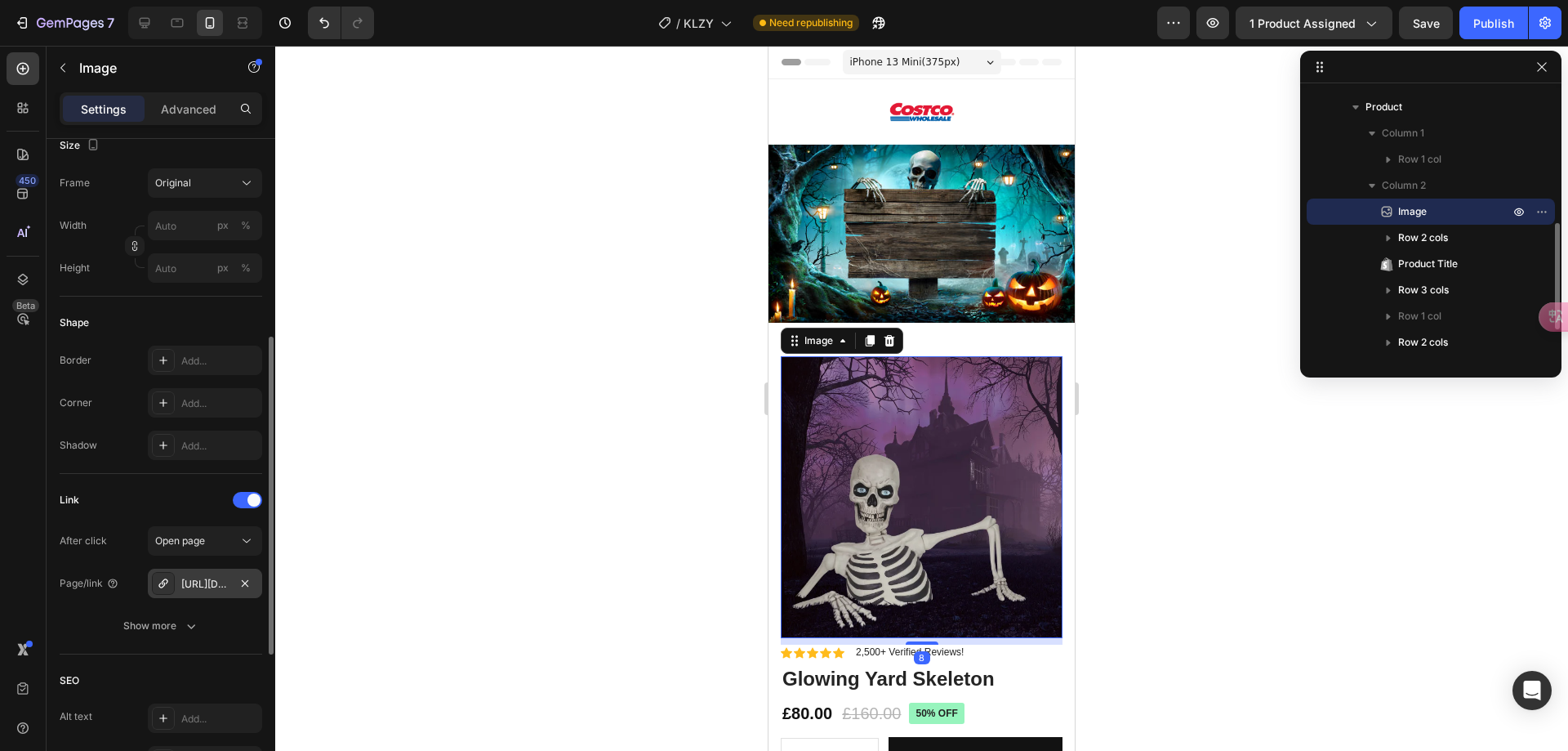
click at [184, 592] on div "[URL][DOMAIN_NAME]" at bounding box center [205, 583] width 115 height 29
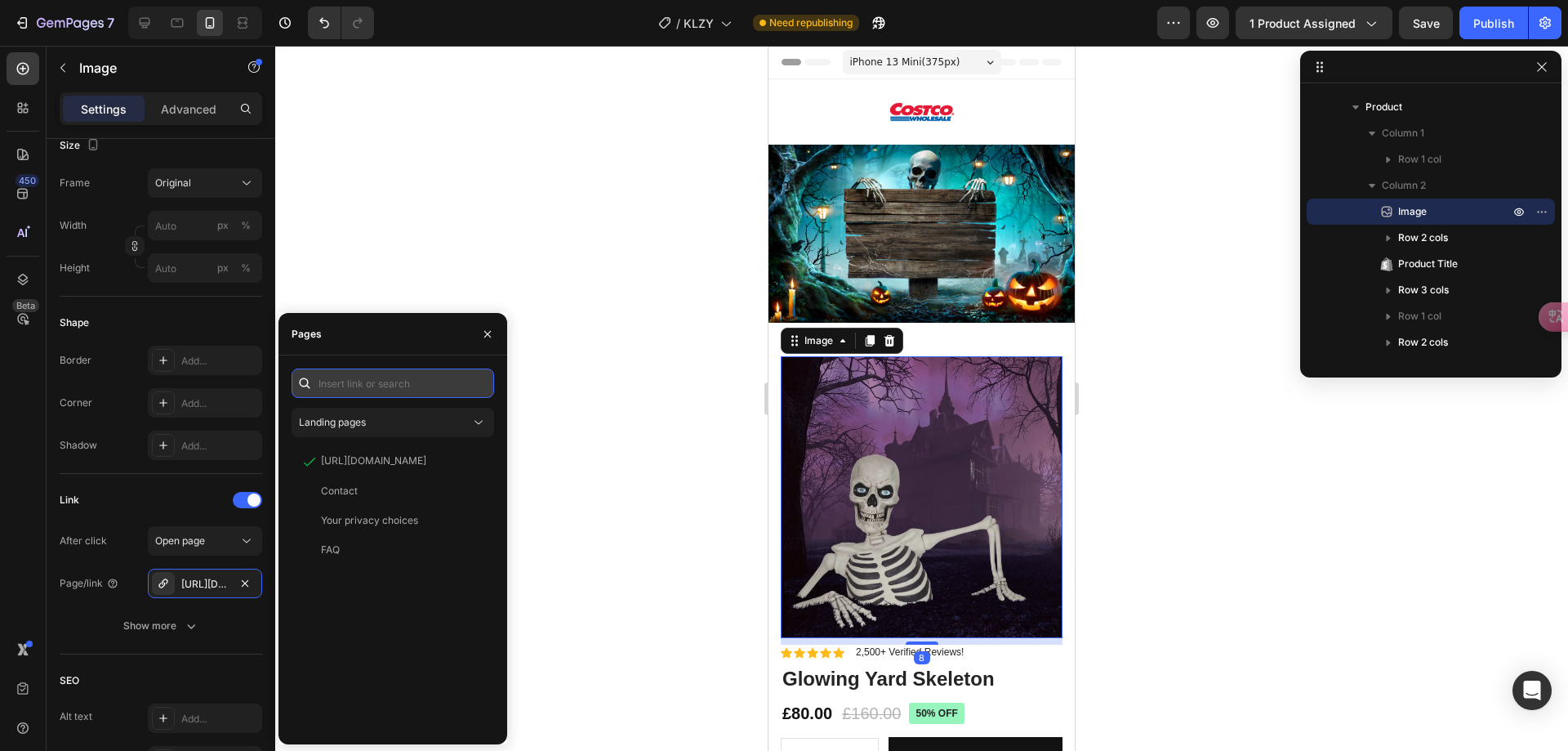
click at [436, 371] on input "text" at bounding box center [393, 383] width 203 height 29
paste input "[URL][DOMAIN_NAME]"
type input "[URL][DOMAIN_NAME]"
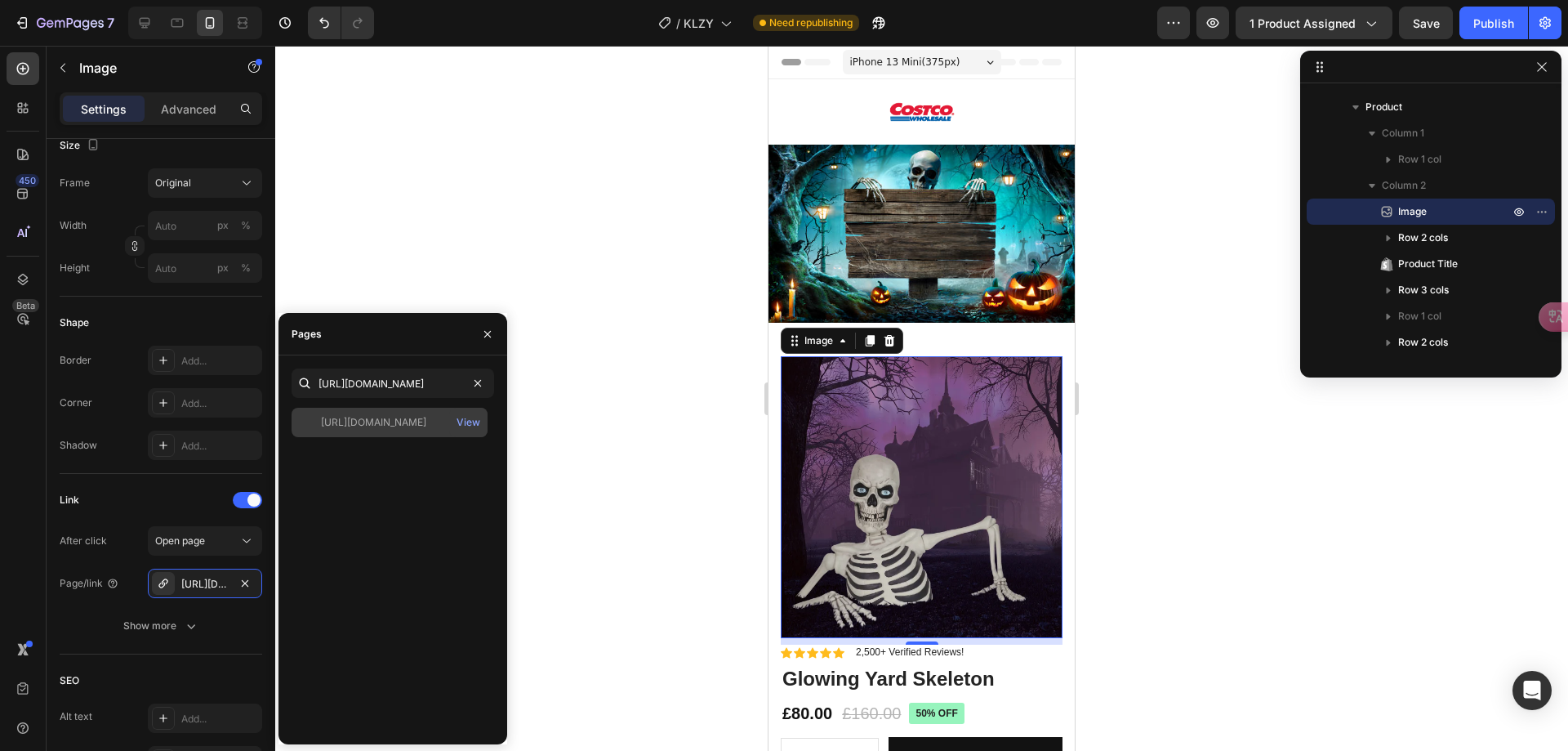
click at [402, 428] on div "[URL][DOMAIN_NAME]" at bounding box center [374, 422] width 106 height 15
click at [619, 428] on div at bounding box center [921, 398] width 1293 height 705
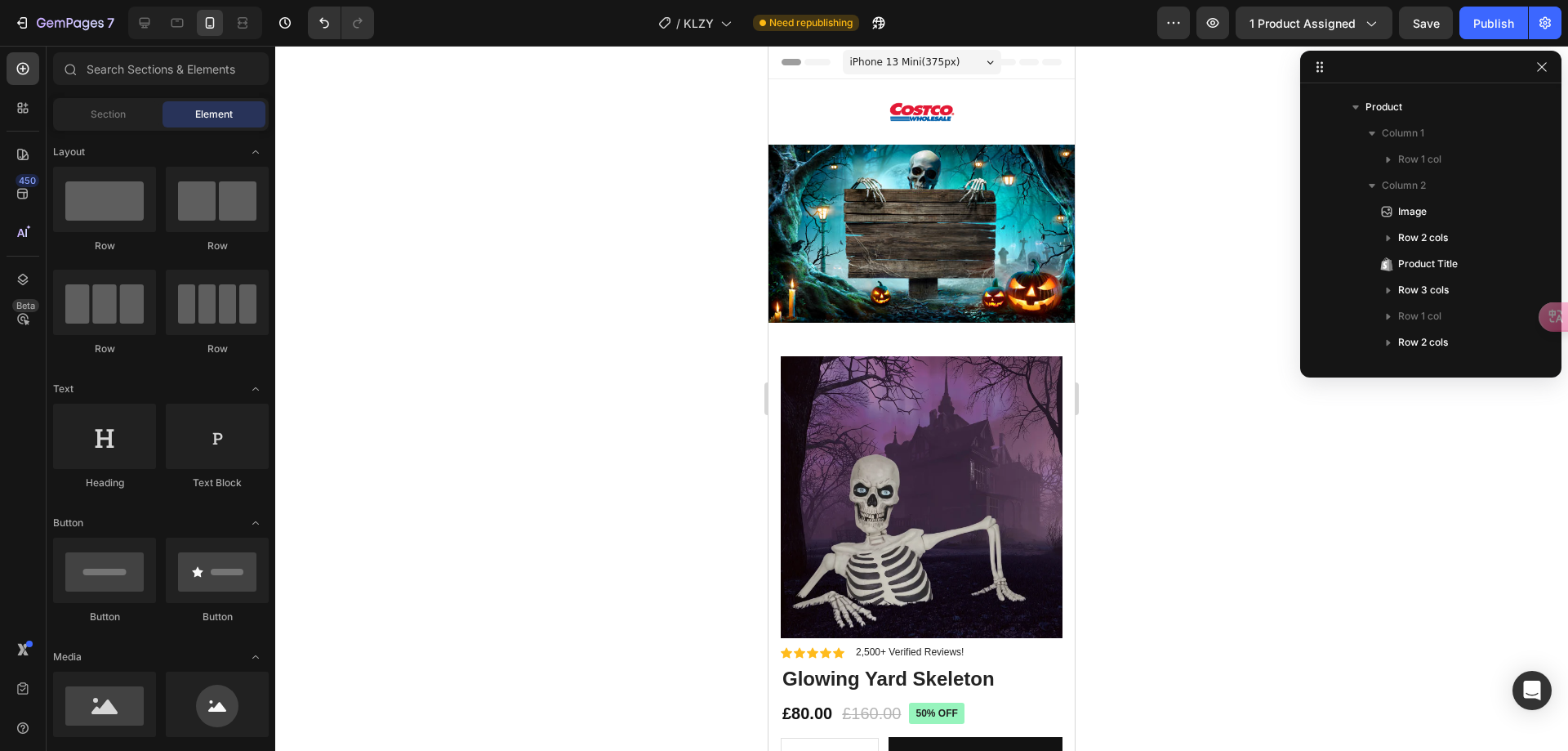
click at [912, 249] on img at bounding box center [922, 234] width 307 height 178
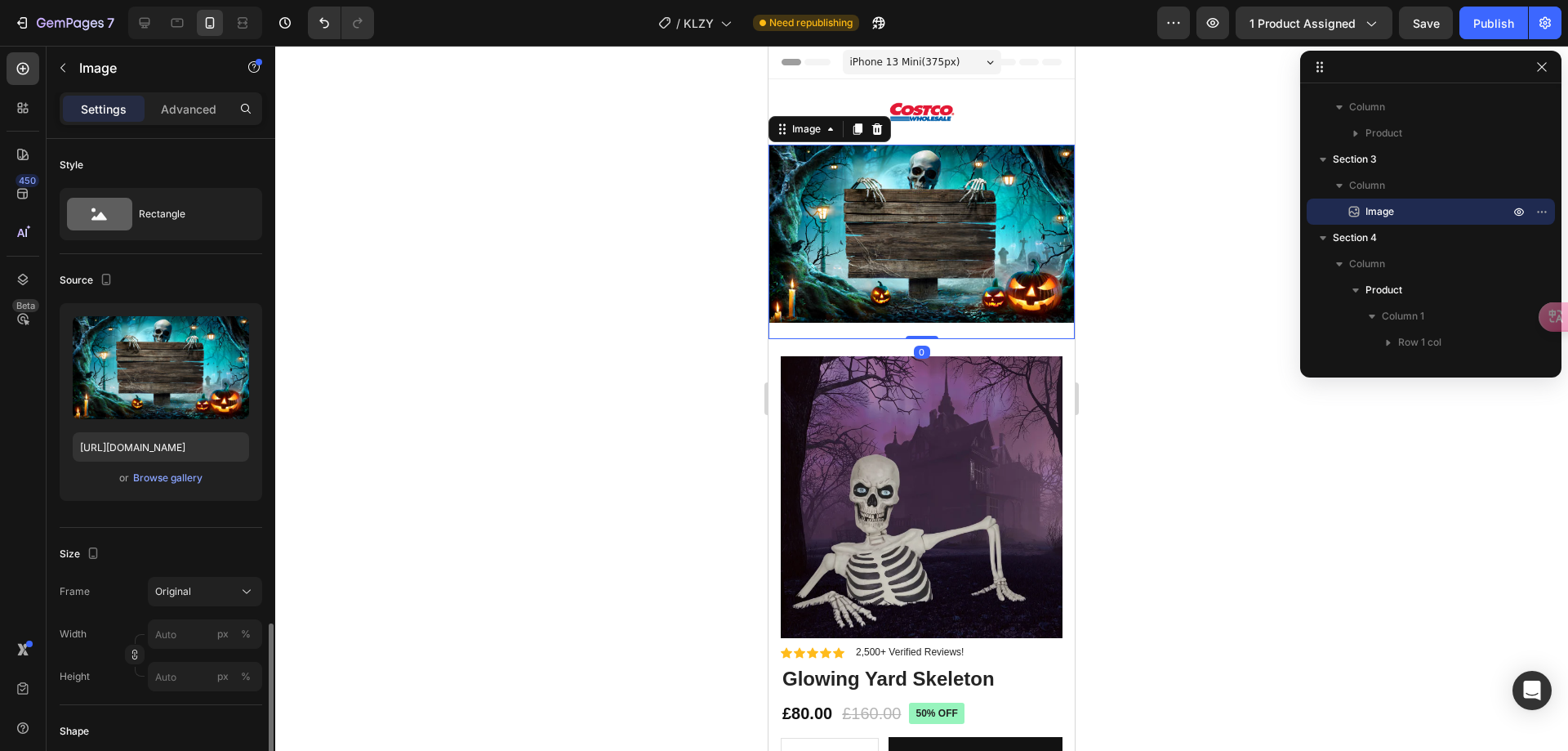
scroll to position [408, 0]
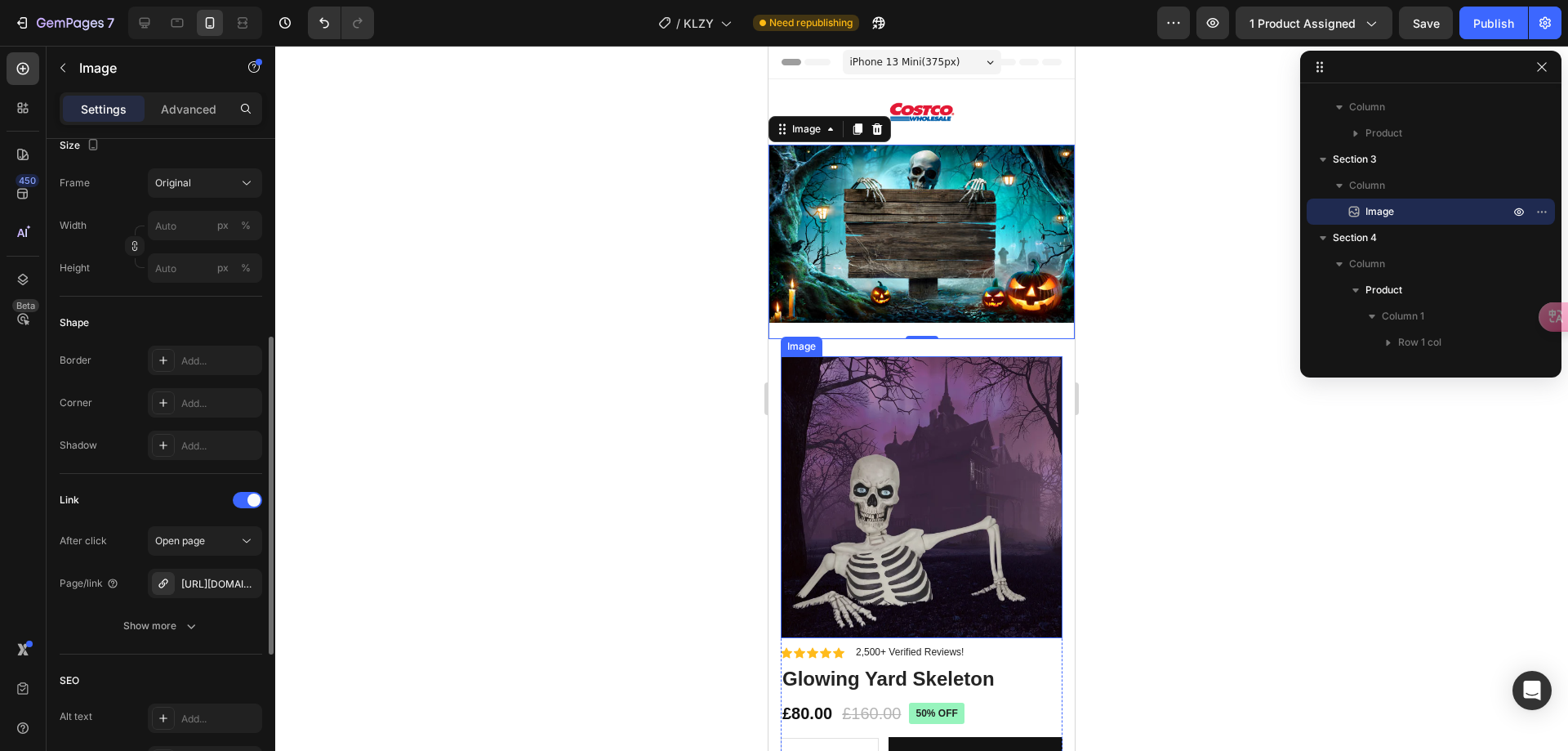
click at [913, 441] on img at bounding box center [922, 497] width 282 height 282
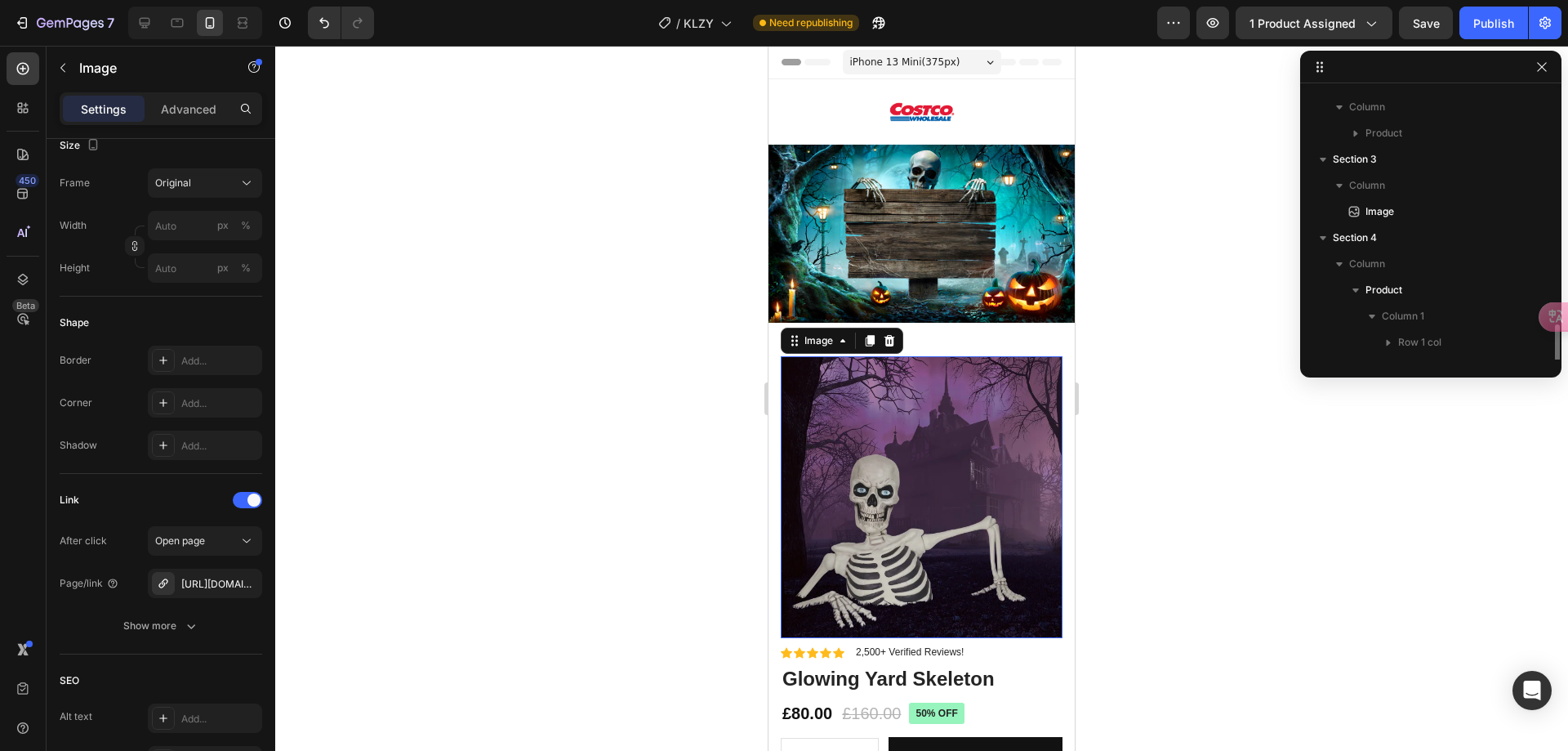
scroll to position [336, 0]
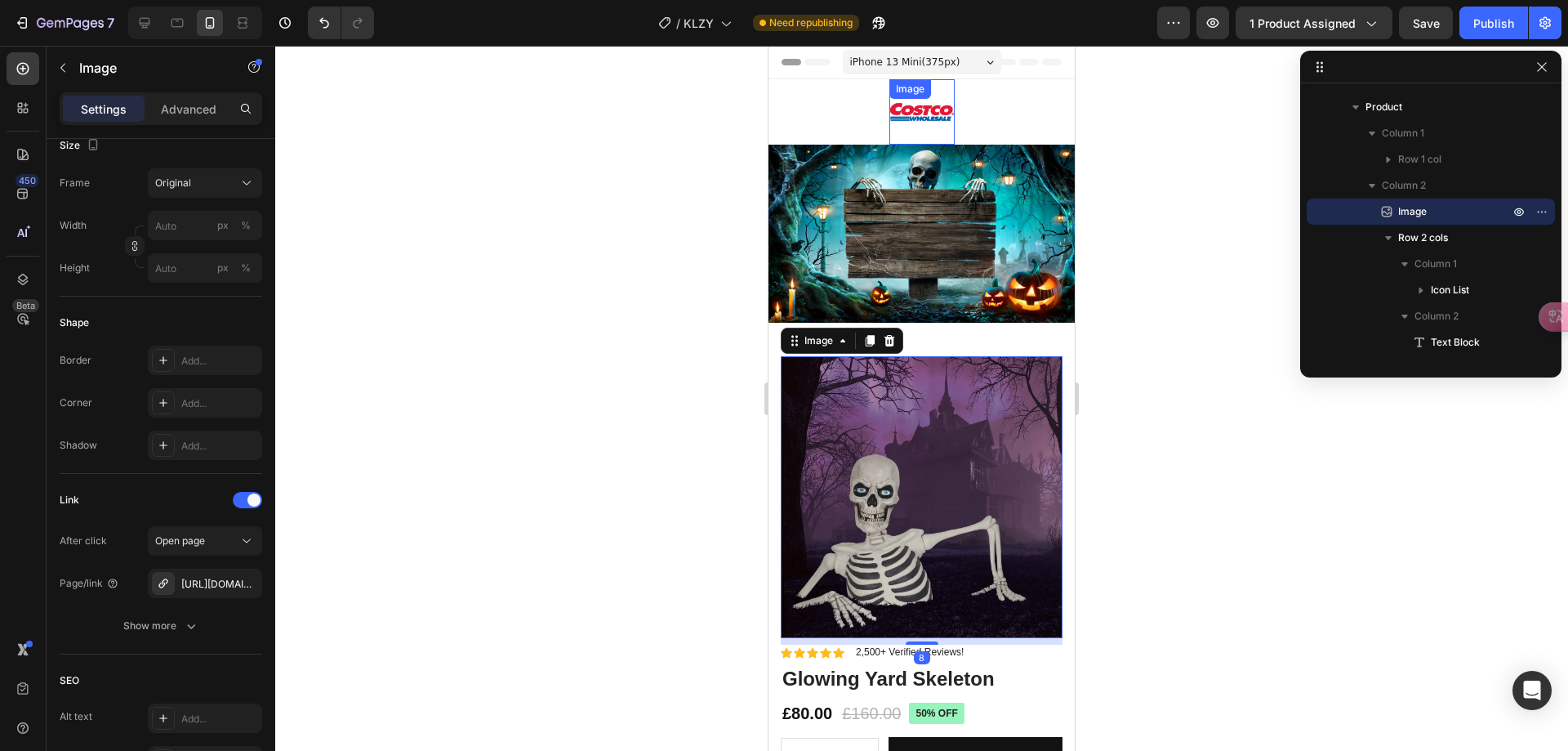
click at [899, 115] on img at bounding box center [922, 112] width 65 height 65
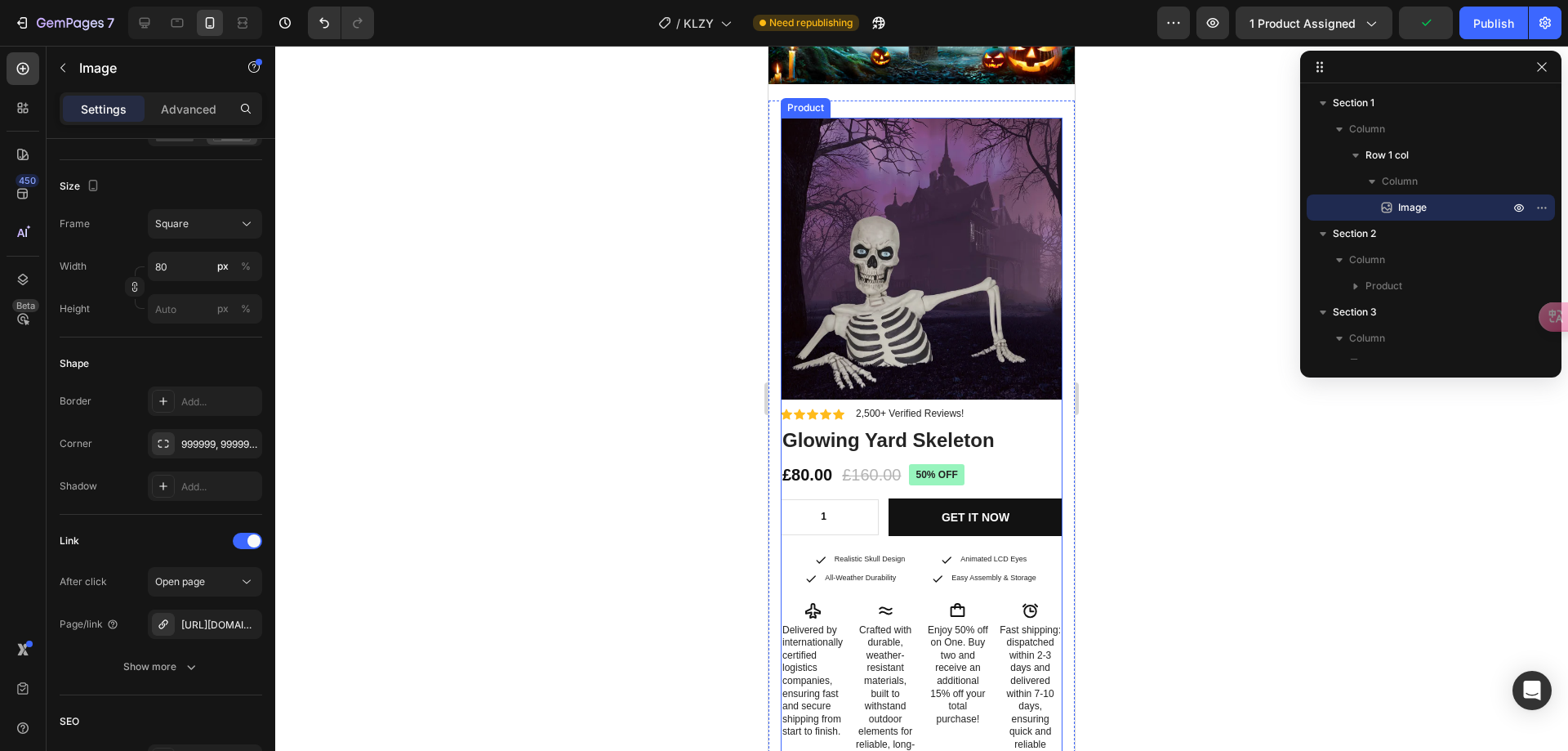
scroll to position [245, 0]
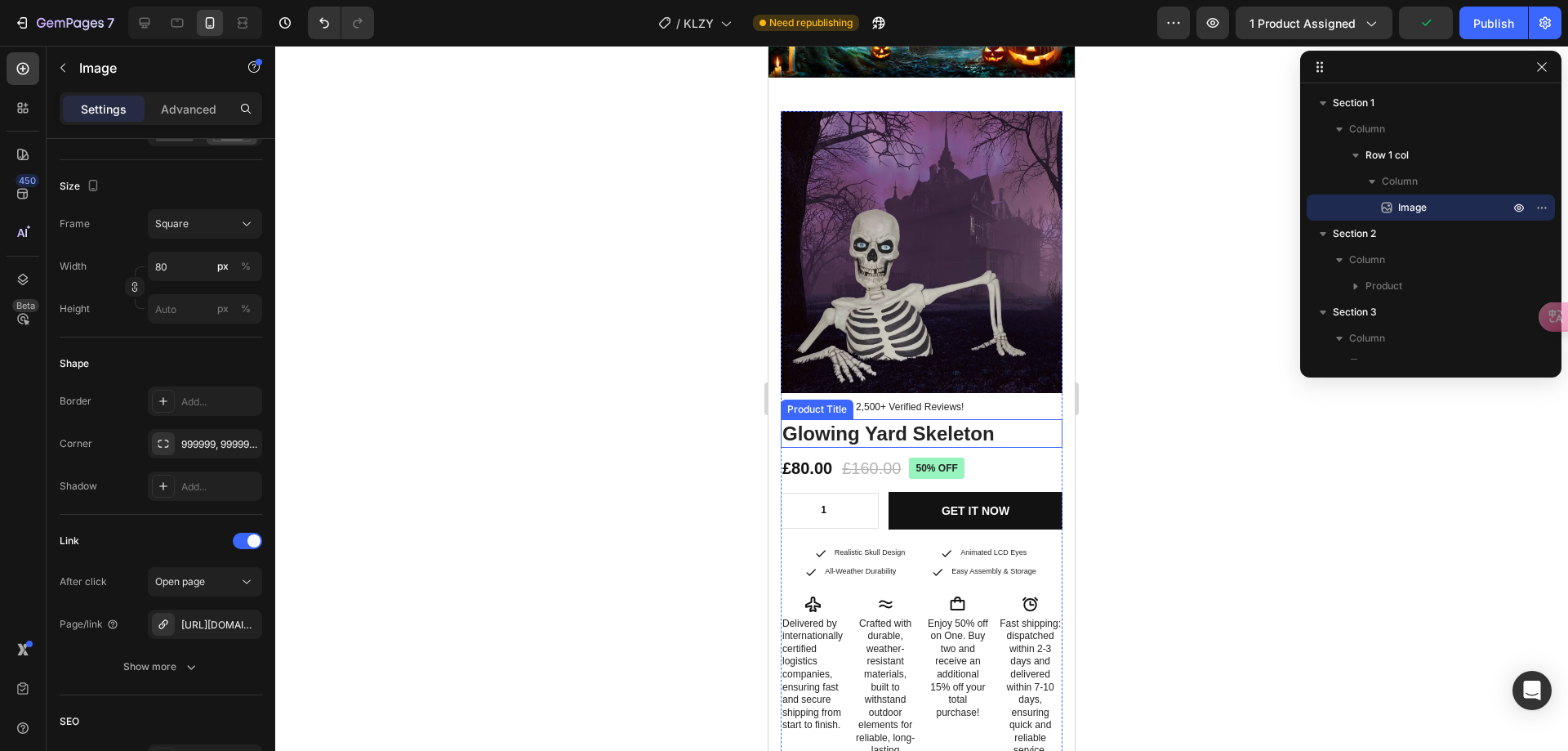
click at [816, 419] on h1 "Glowing Yard Skeleton" at bounding box center [922, 433] width 282 height 28
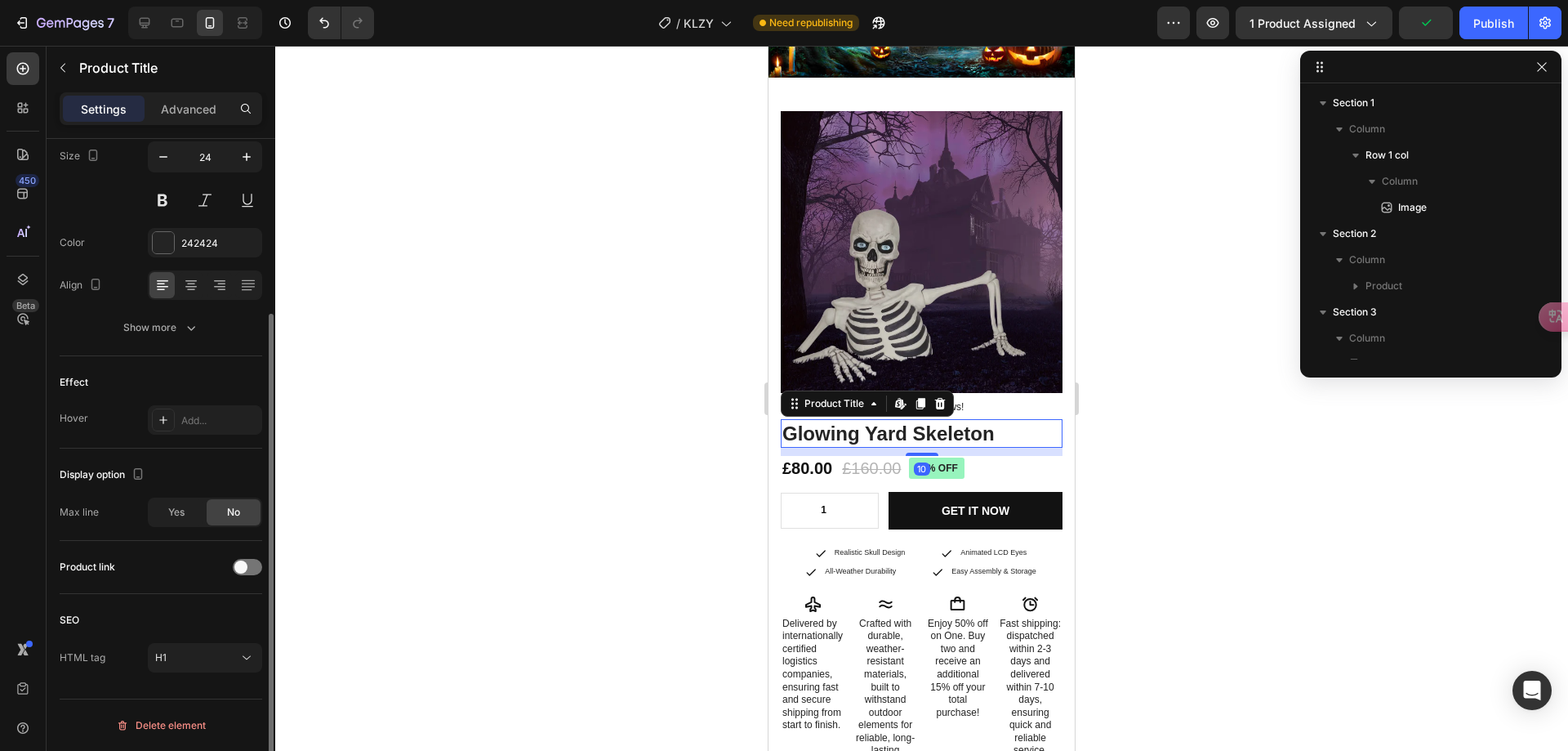
scroll to position [0, 0]
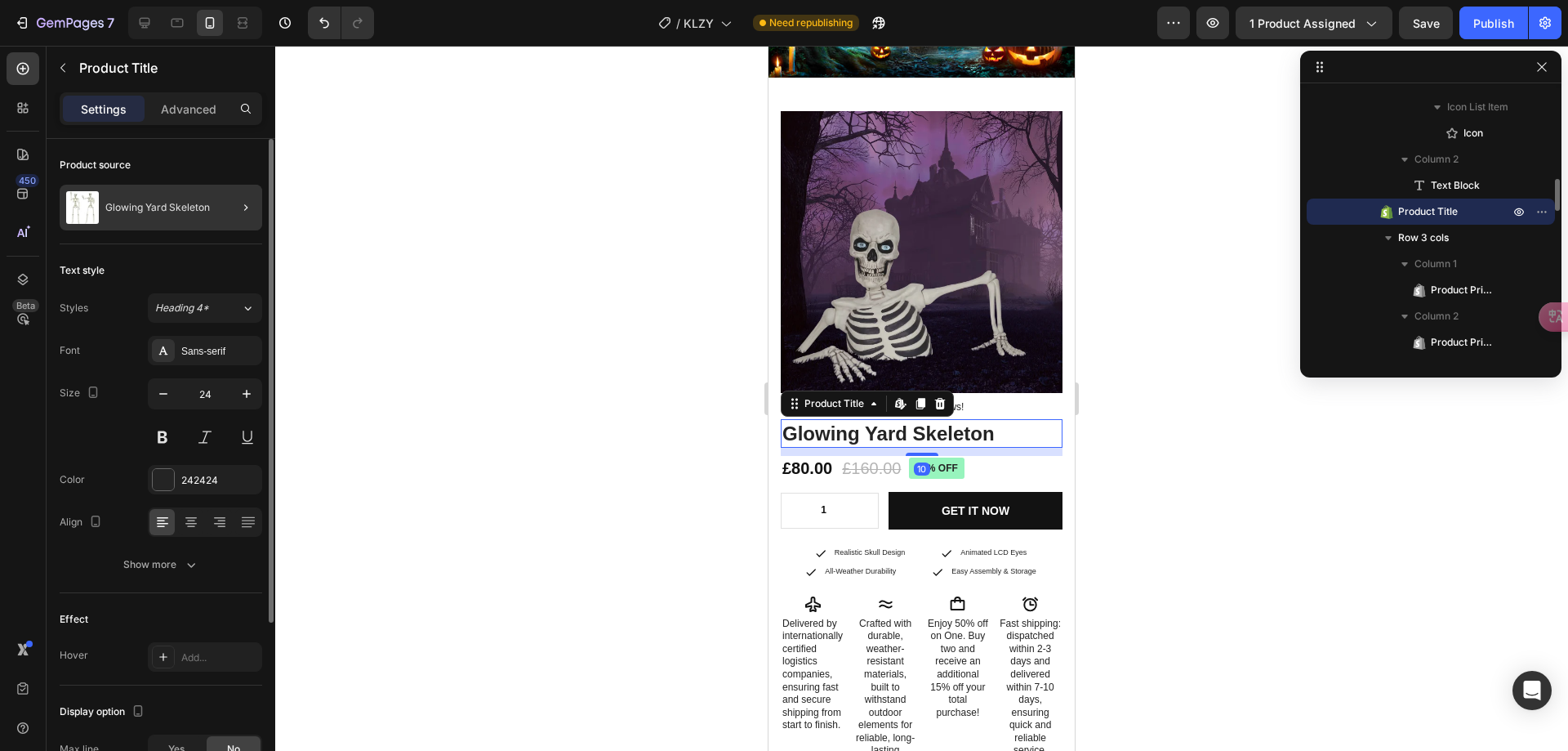
click at [164, 206] on p "Glowing Yard Skeleton" at bounding box center [158, 207] width 105 height 11
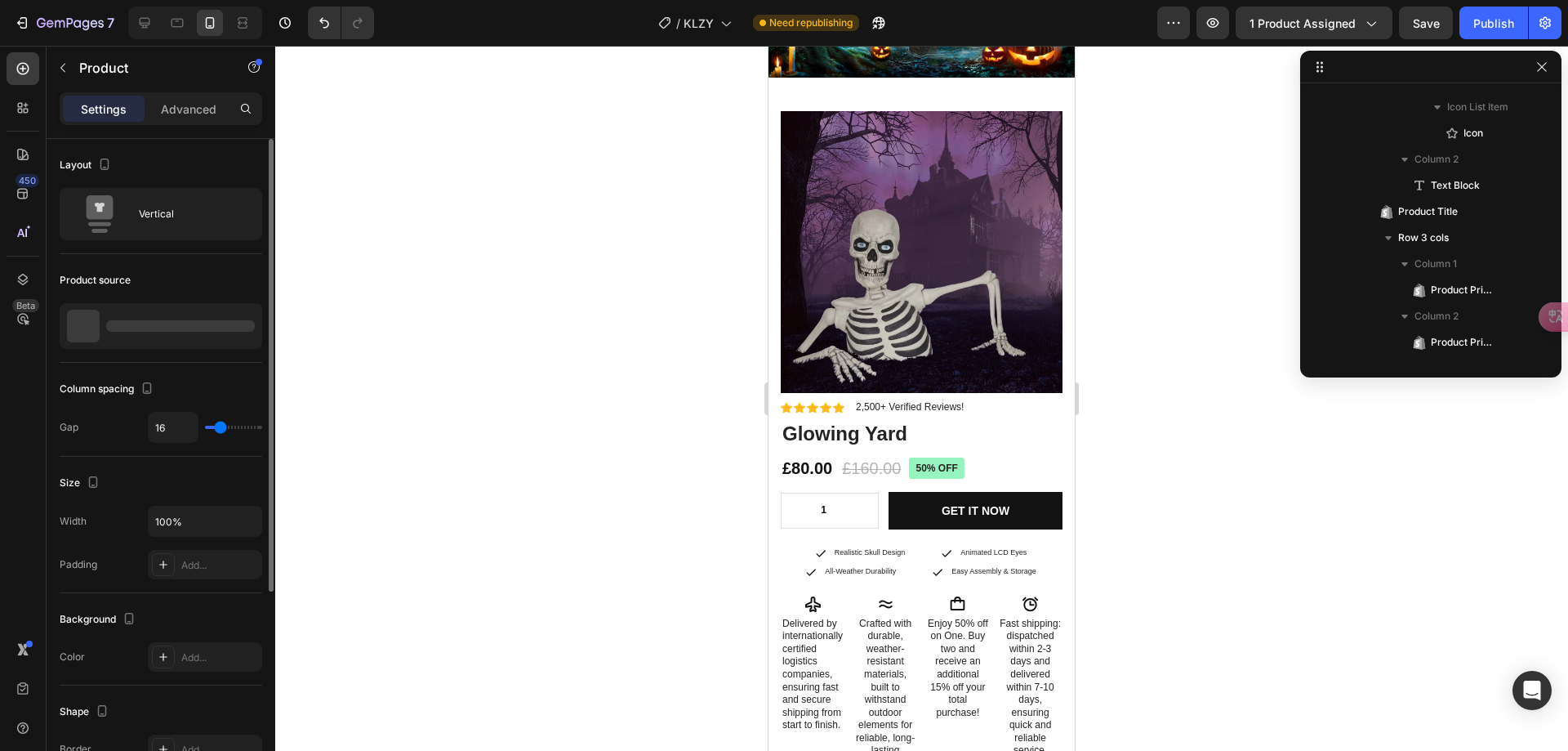
scroll to position [231, 0]
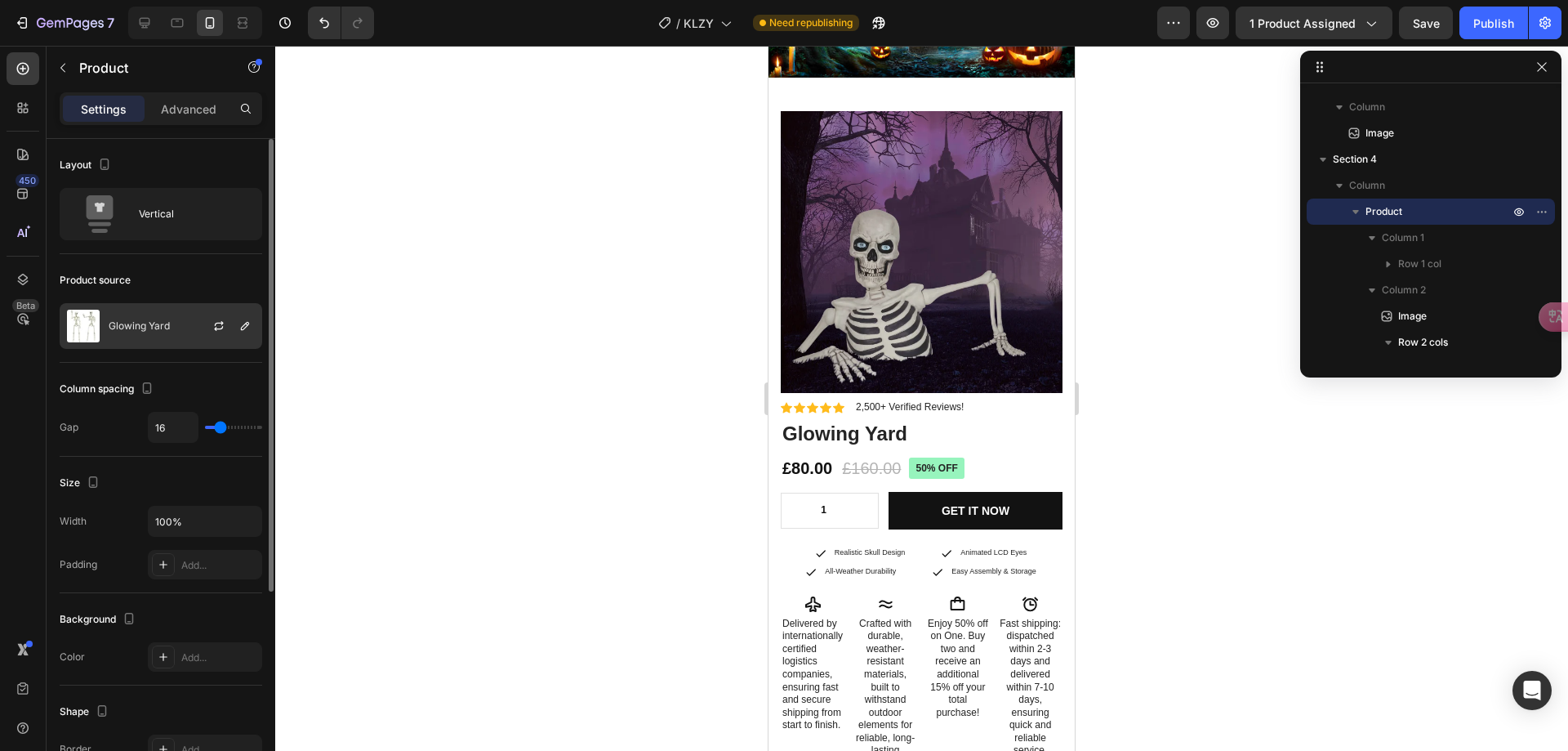
click at [164, 331] on p "Glowing Yard" at bounding box center [139, 325] width 62 height 11
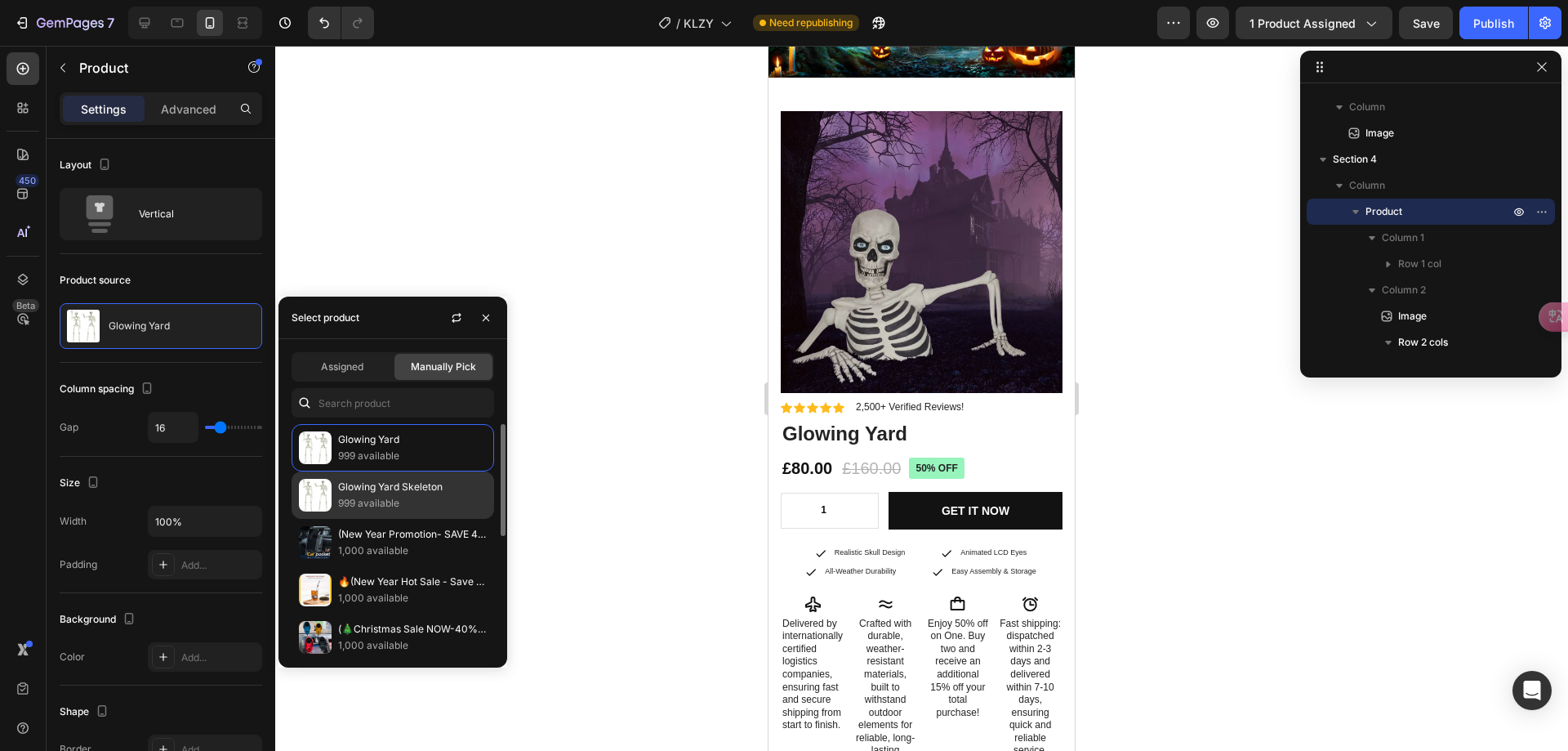
click at [391, 486] on p "Glowing Yard Skeleton" at bounding box center [412, 487] width 149 height 17
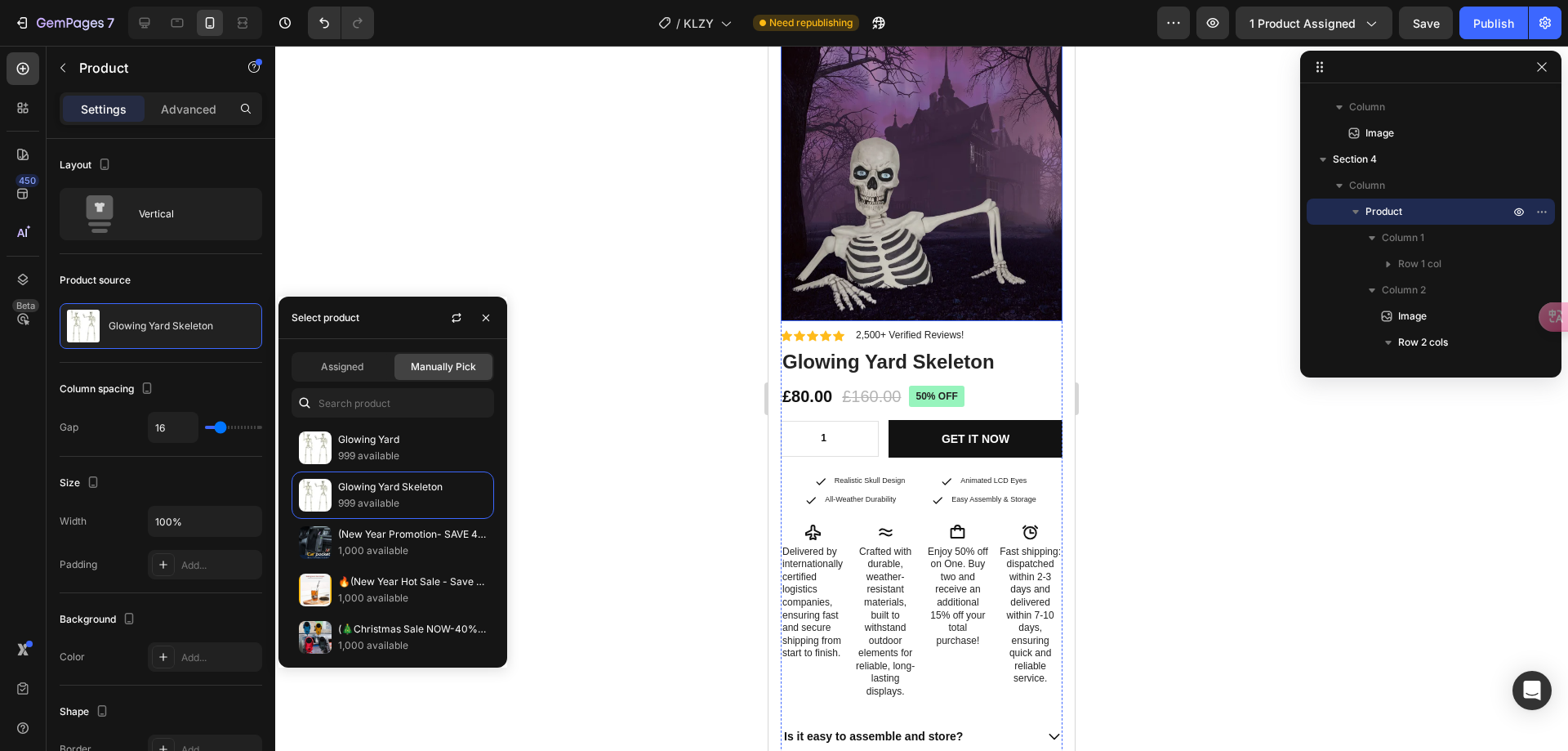
scroll to position [327, 0]
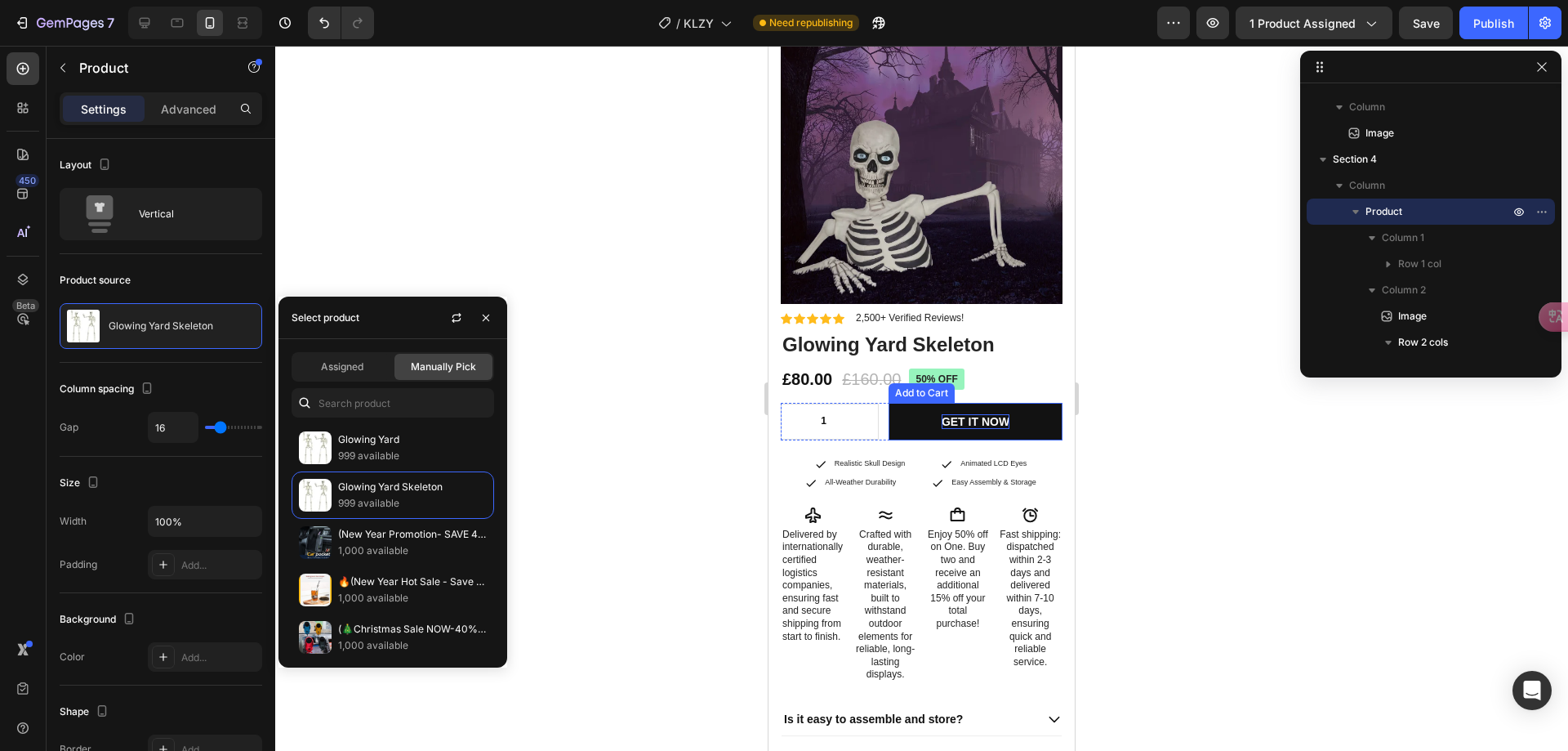
click at [964, 414] on div "GET IT NOW" at bounding box center [976, 421] width 68 height 15
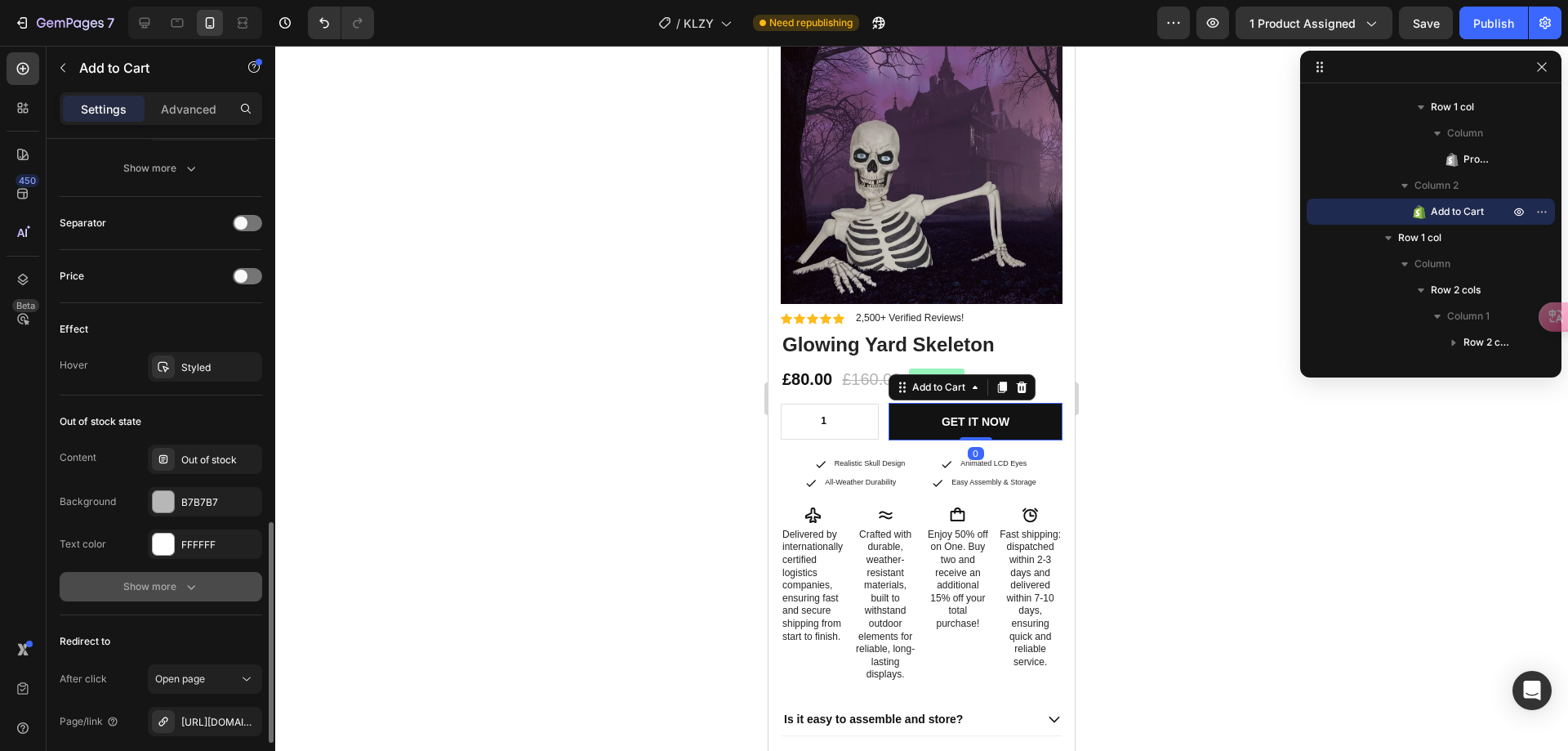
scroll to position [1306, 0]
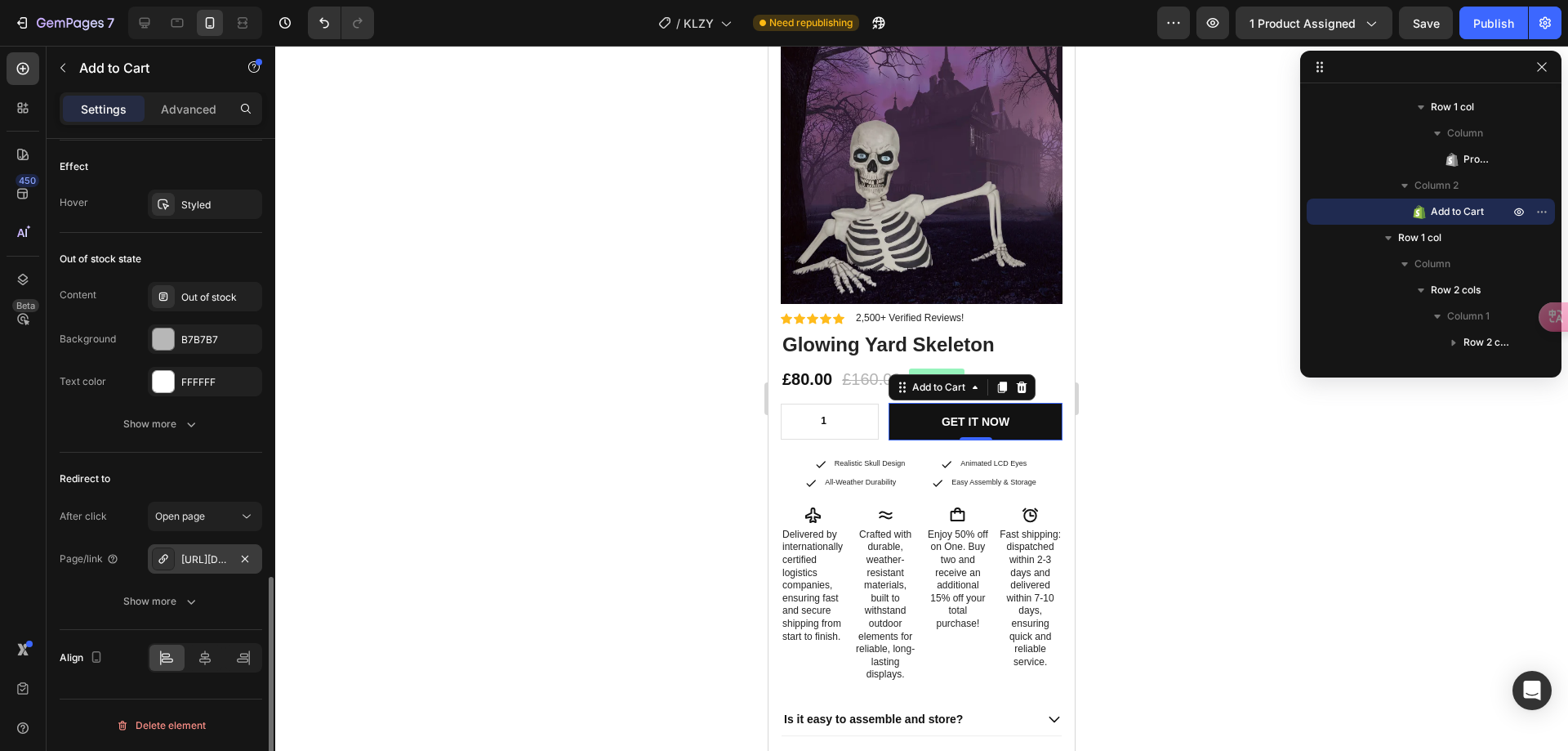
click at [216, 555] on div "[URL][DOMAIN_NAME]" at bounding box center [205, 559] width 48 height 15
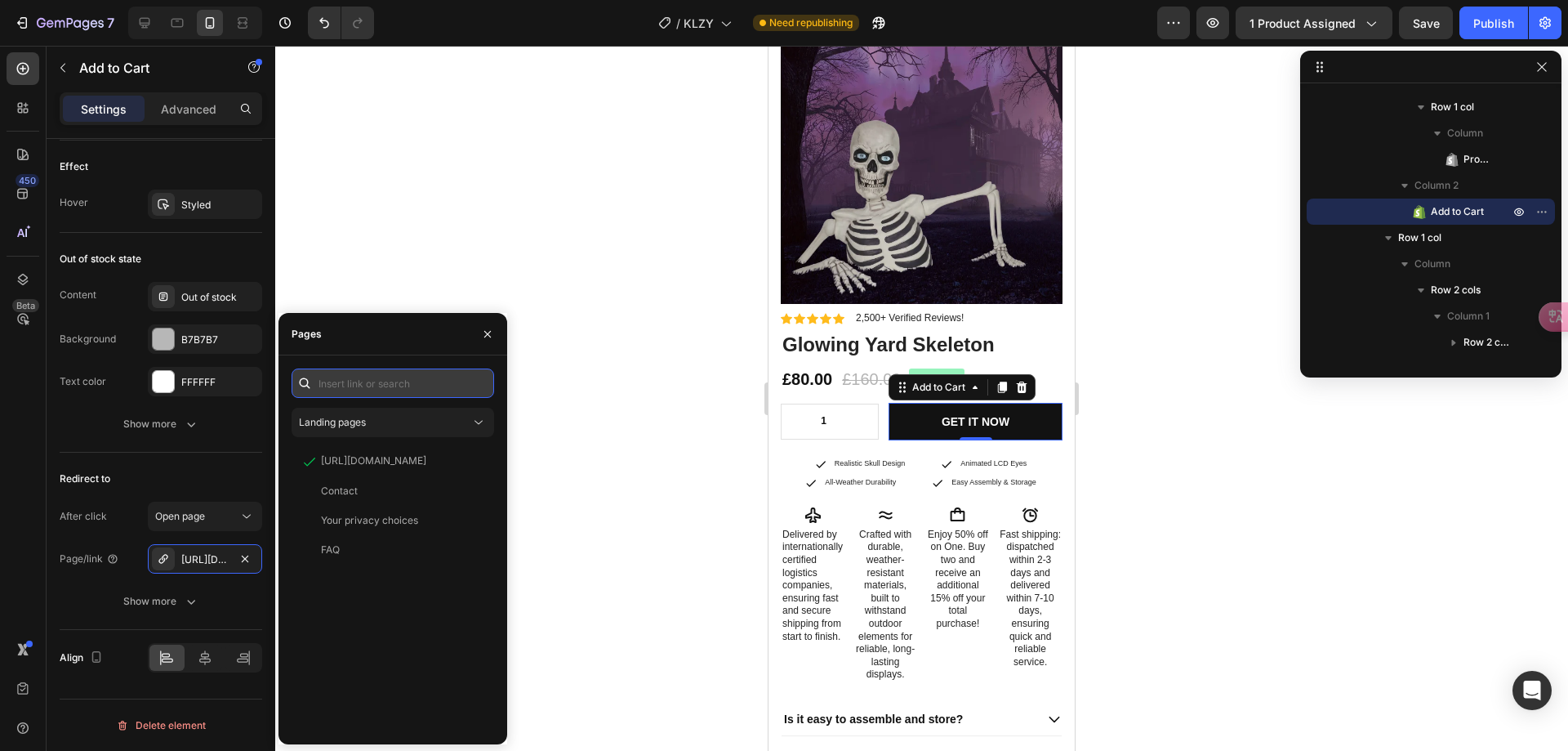
click at [390, 383] on input "text" at bounding box center [393, 383] width 203 height 29
paste input "[URL][DOMAIN_NAME]"
type input "[URL][DOMAIN_NAME]"
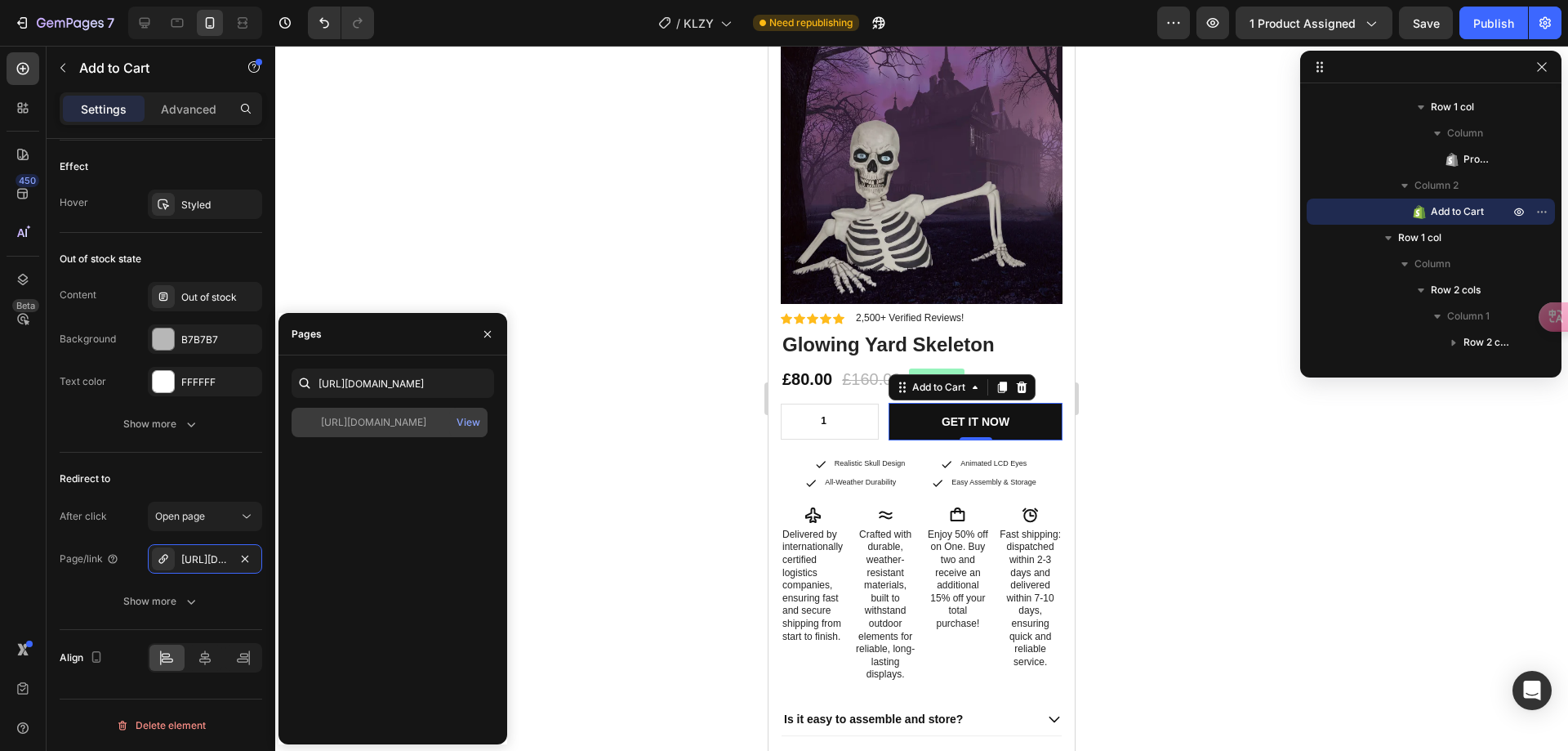
click at [376, 423] on div "[URL][DOMAIN_NAME]" at bounding box center [374, 422] width 106 height 15
click at [626, 418] on div at bounding box center [921, 398] width 1293 height 705
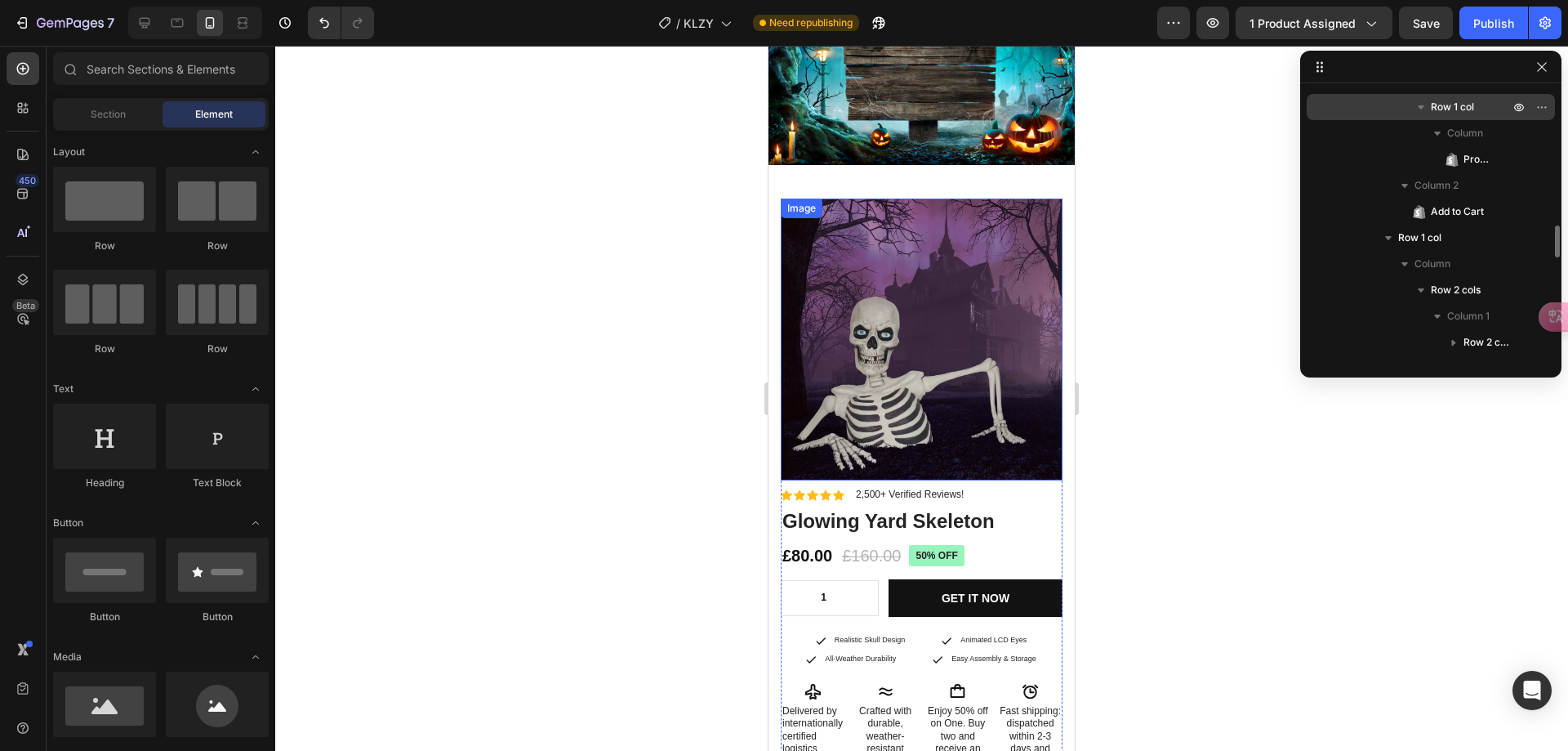
scroll to position [128, 0]
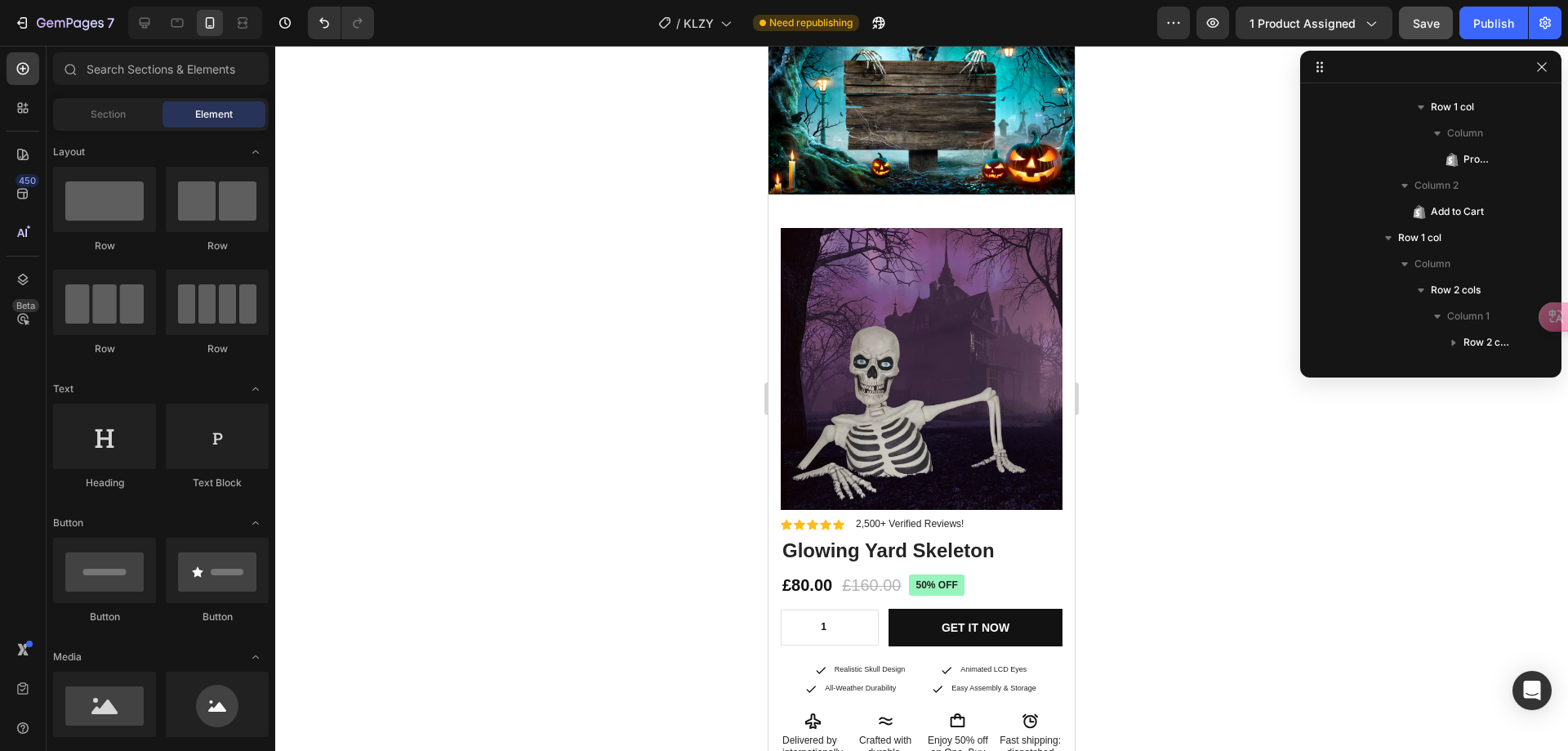
click at [1427, 23] on span "Save" at bounding box center [1426, 24] width 27 height 14
click at [1464, 20] on button "Publish" at bounding box center [1494, 22] width 69 height 33
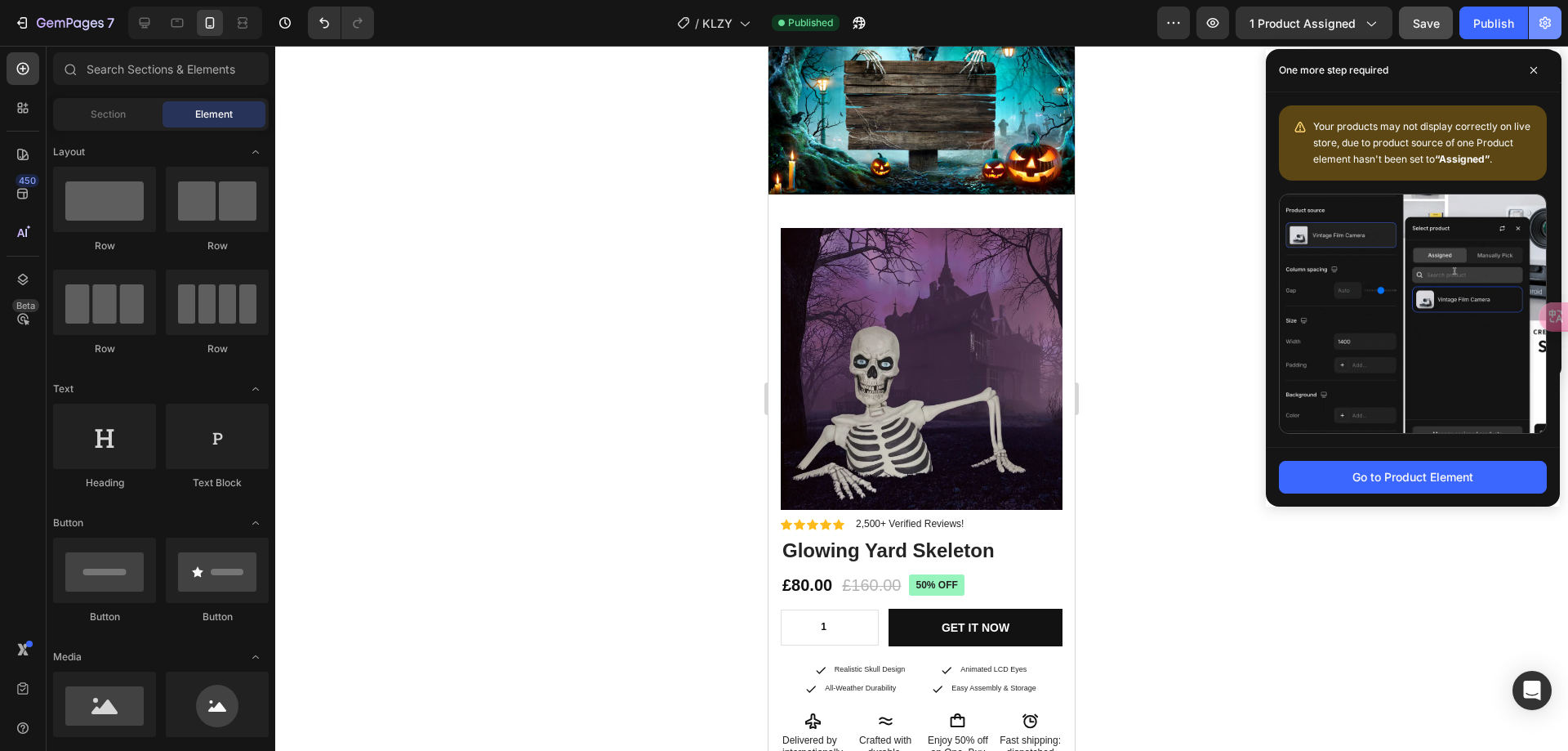
click at [1542, 23] on icon "button" at bounding box center [1545, 23] width 11 height 12
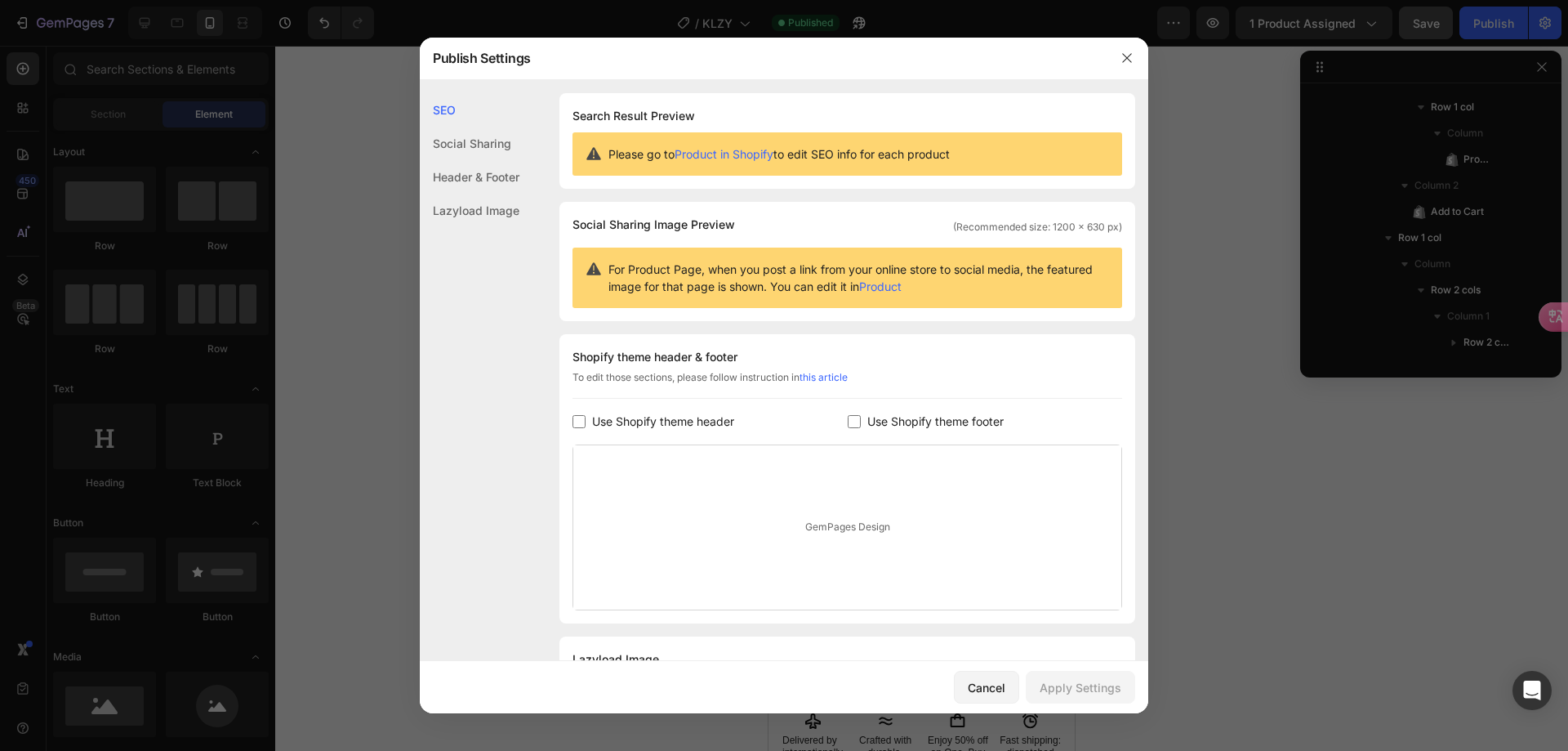
click at [912, 418] on span "Use Shopify theme footer" at bounding box center [935, 421] width 137 height 19
checkbox input "true"
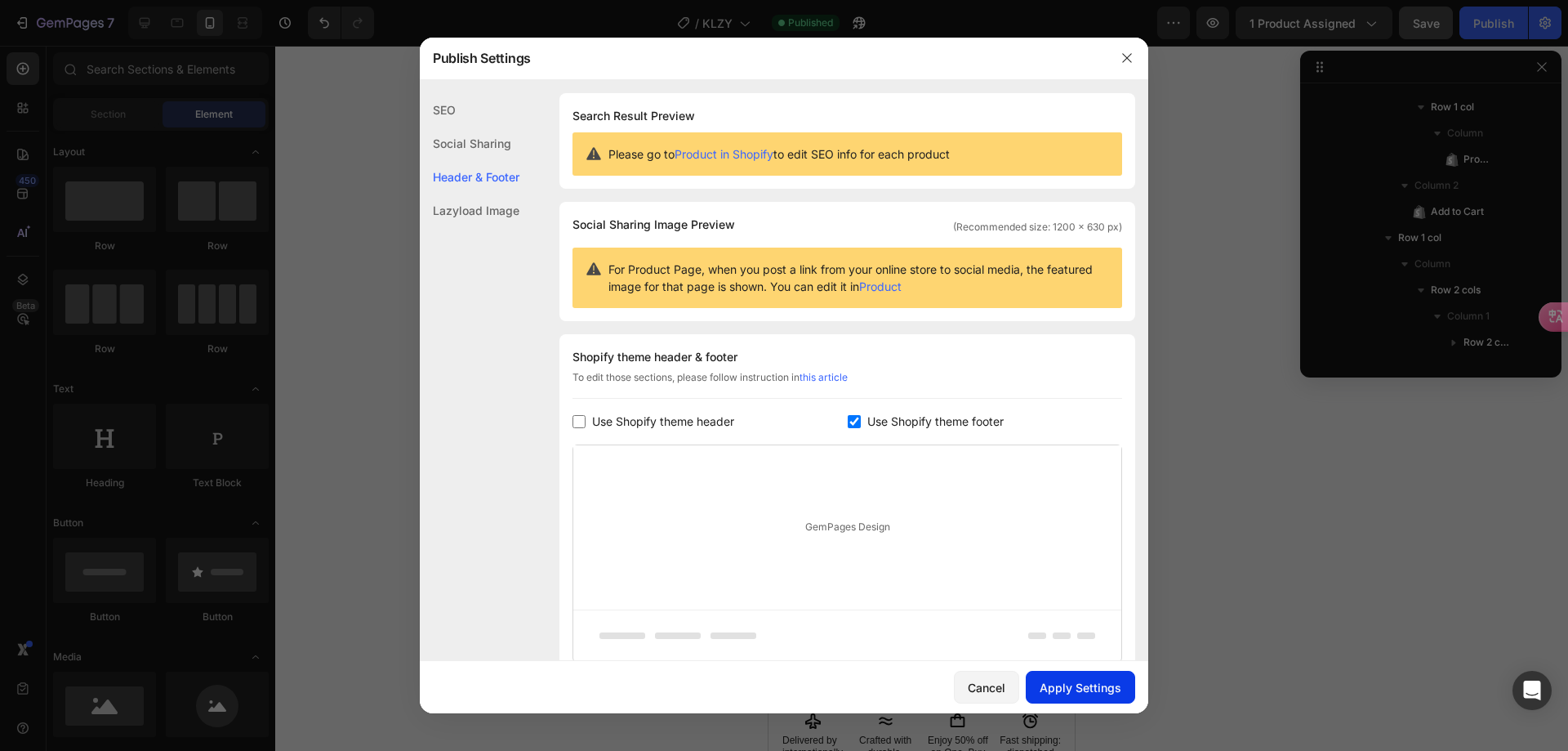
click at [1077, 676] on button "Apply Settings" at bounding box center [1081, 687] width 109 height 33
click at [1115, 62] on div at bounding box center [1127, 58] width 42 height 42
